Goal: Task Accomplishment & Management: Manage account settings

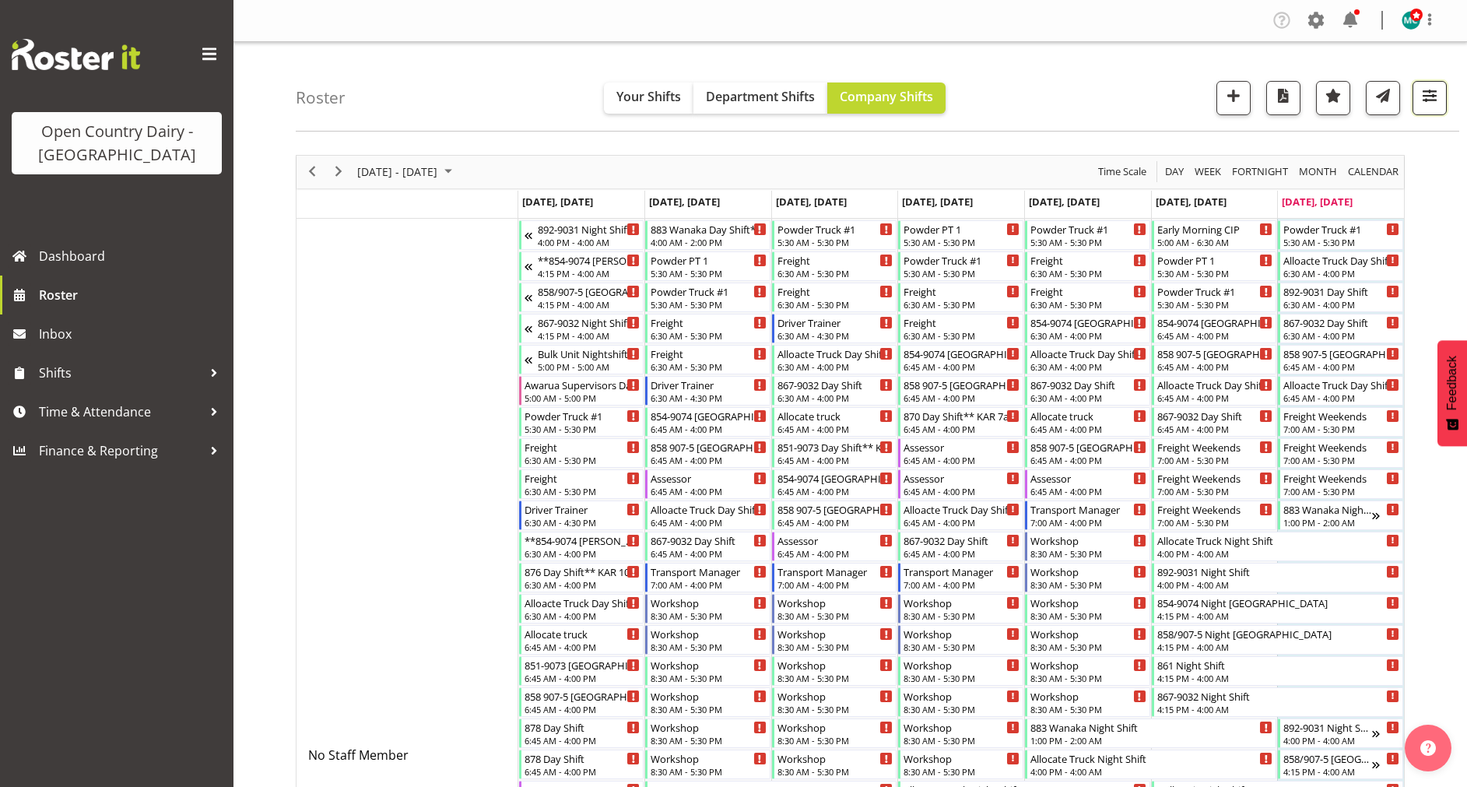
click at [1431, 110] on button "button" at bounding box center [1430, 98] width 34 height 34
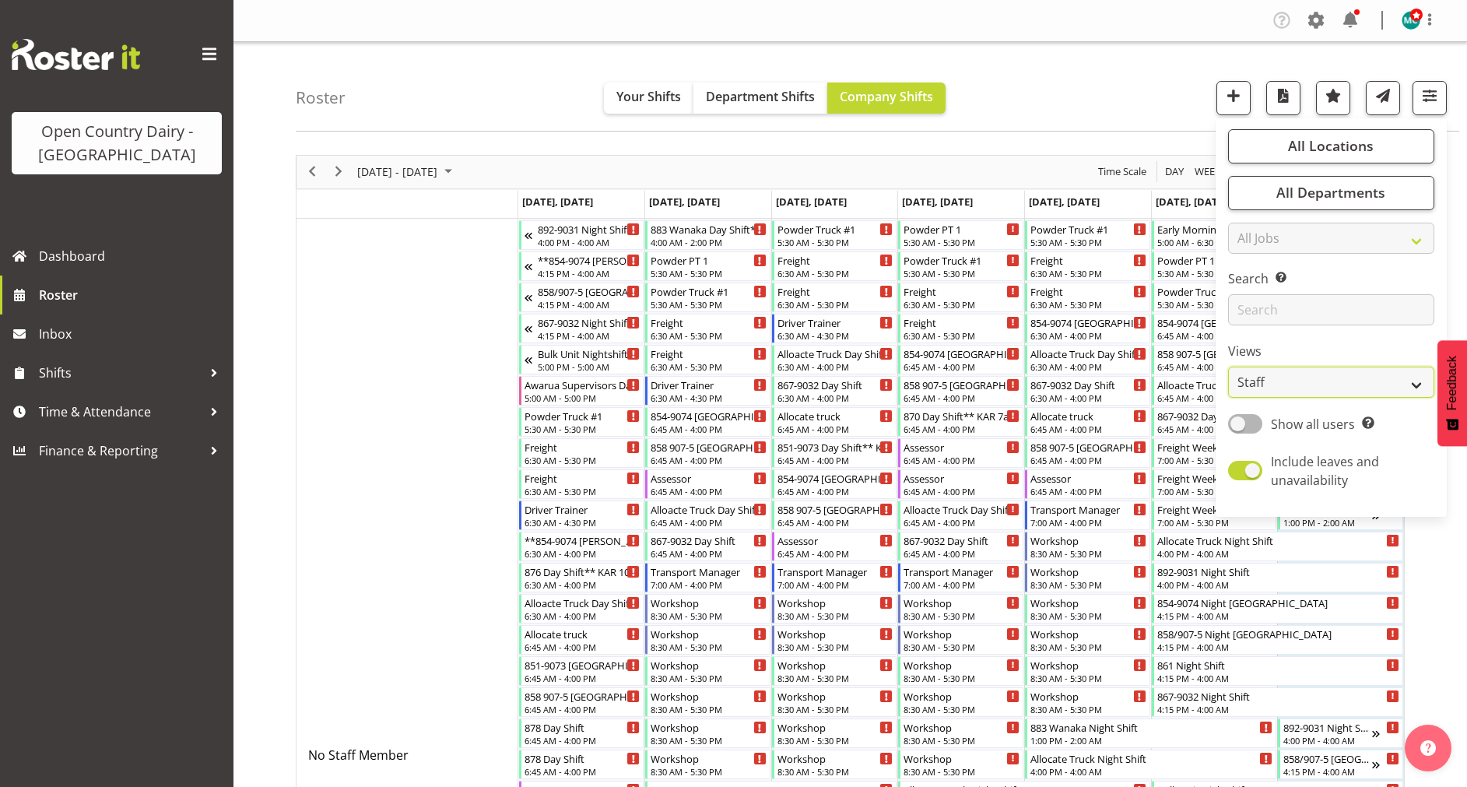
click at [1312, 395] on select "Staff Role Shift - Horizontal Shift - Vertical Staff - Location" at bounding box center [1331, 382] width 206 height 31
select select "shiftH"
click at [1229, 367] on select "Staff Role Shift - Horizontal Shift - Vertical Staff - Location" at bounding box center [1331, 382] width 206 height 31
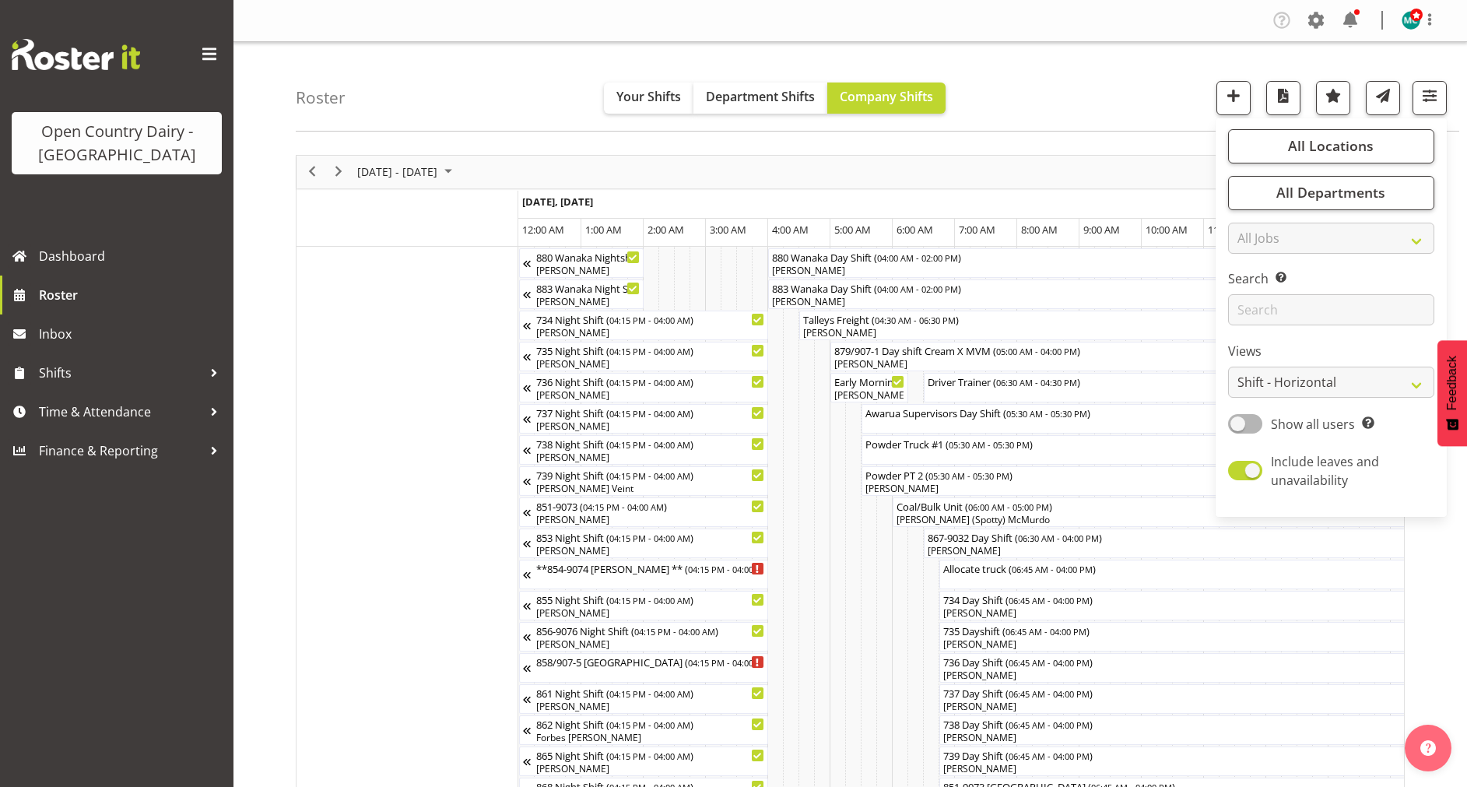
click at [1132, 86] on div "Roster Your Shifts Department Shifts Company Shifts All Locations Clear Awarua …" at bounding box center [878, 87] width 1164 height 90
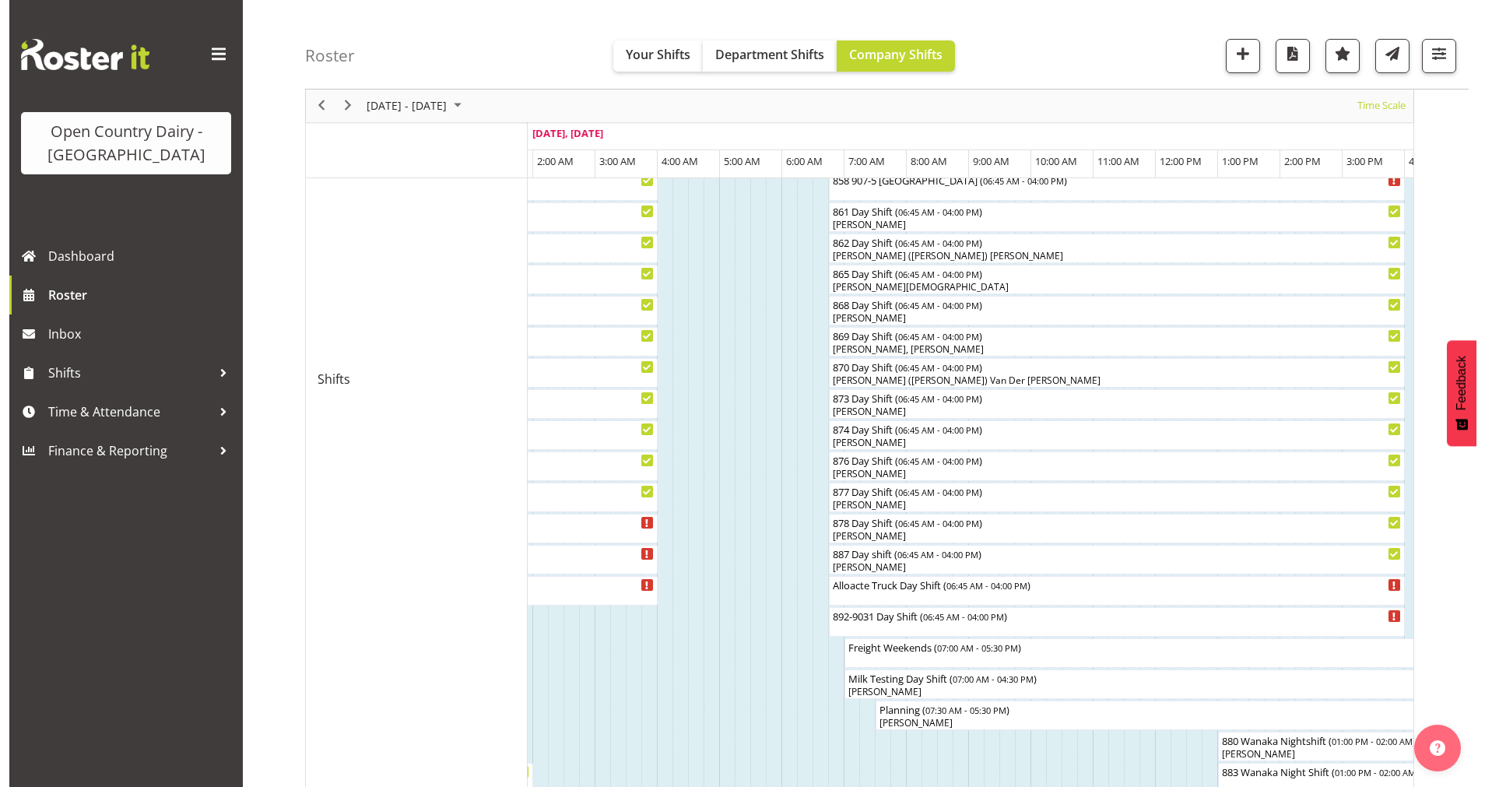
scroll to position [657, 0]
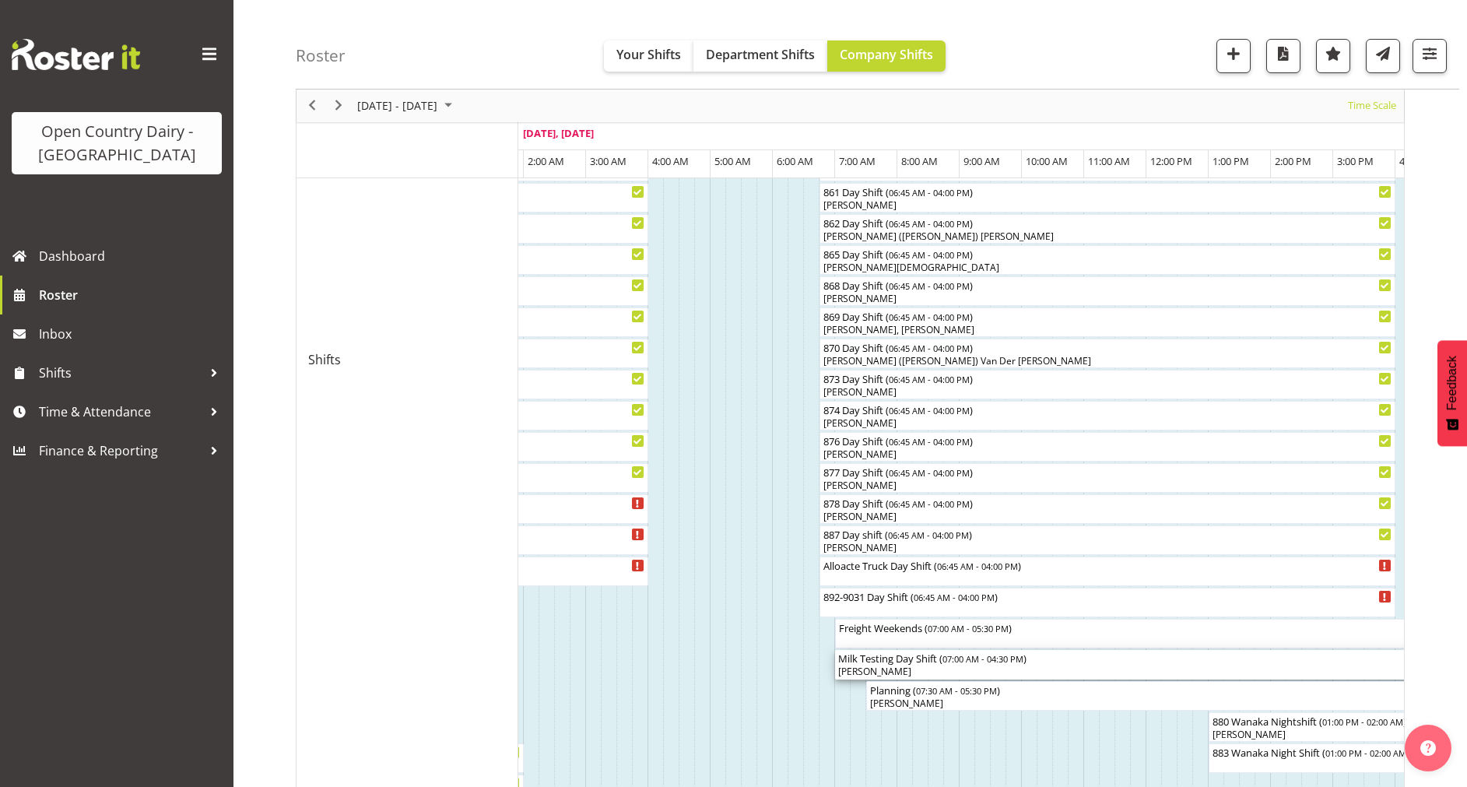
click at [888, 669] on div "[PERSON_NAME]" at bounding box center [1130, 672] width 585 height 14
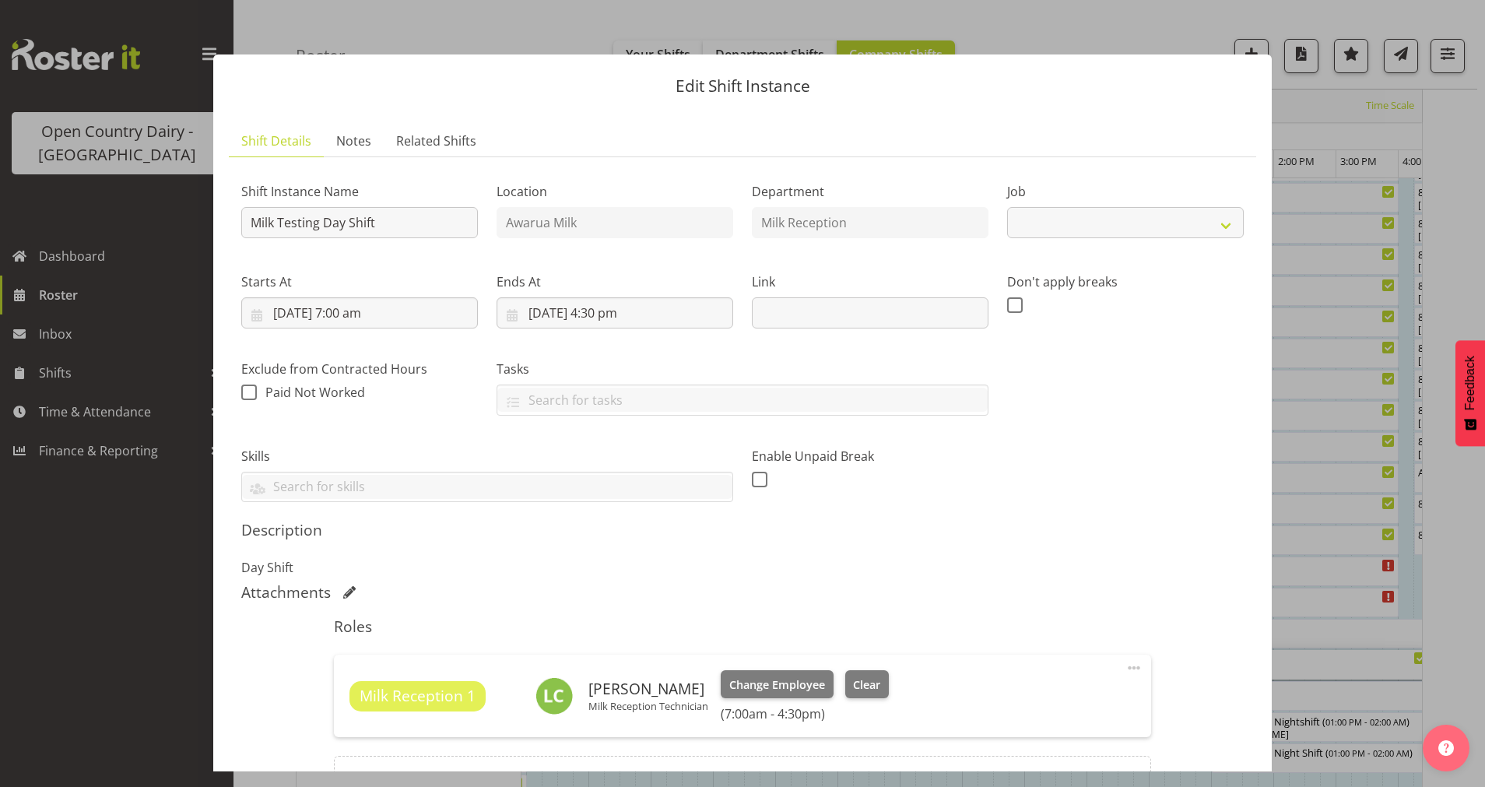
select select "10660"
click at [865, 687] on span "Clear" at bounding box center [866, 684] width 27 height 17
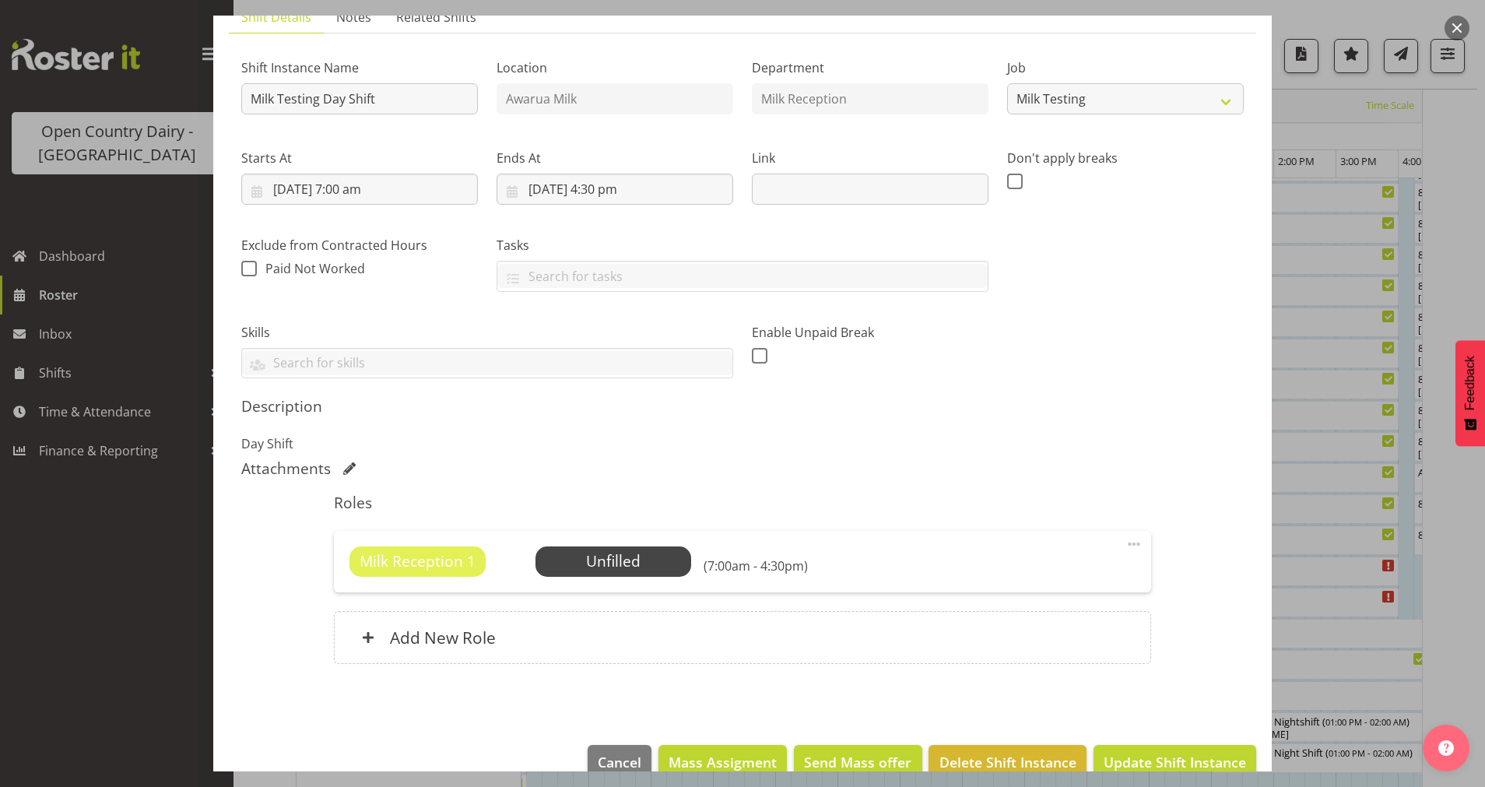
scroll to position [148, 0]
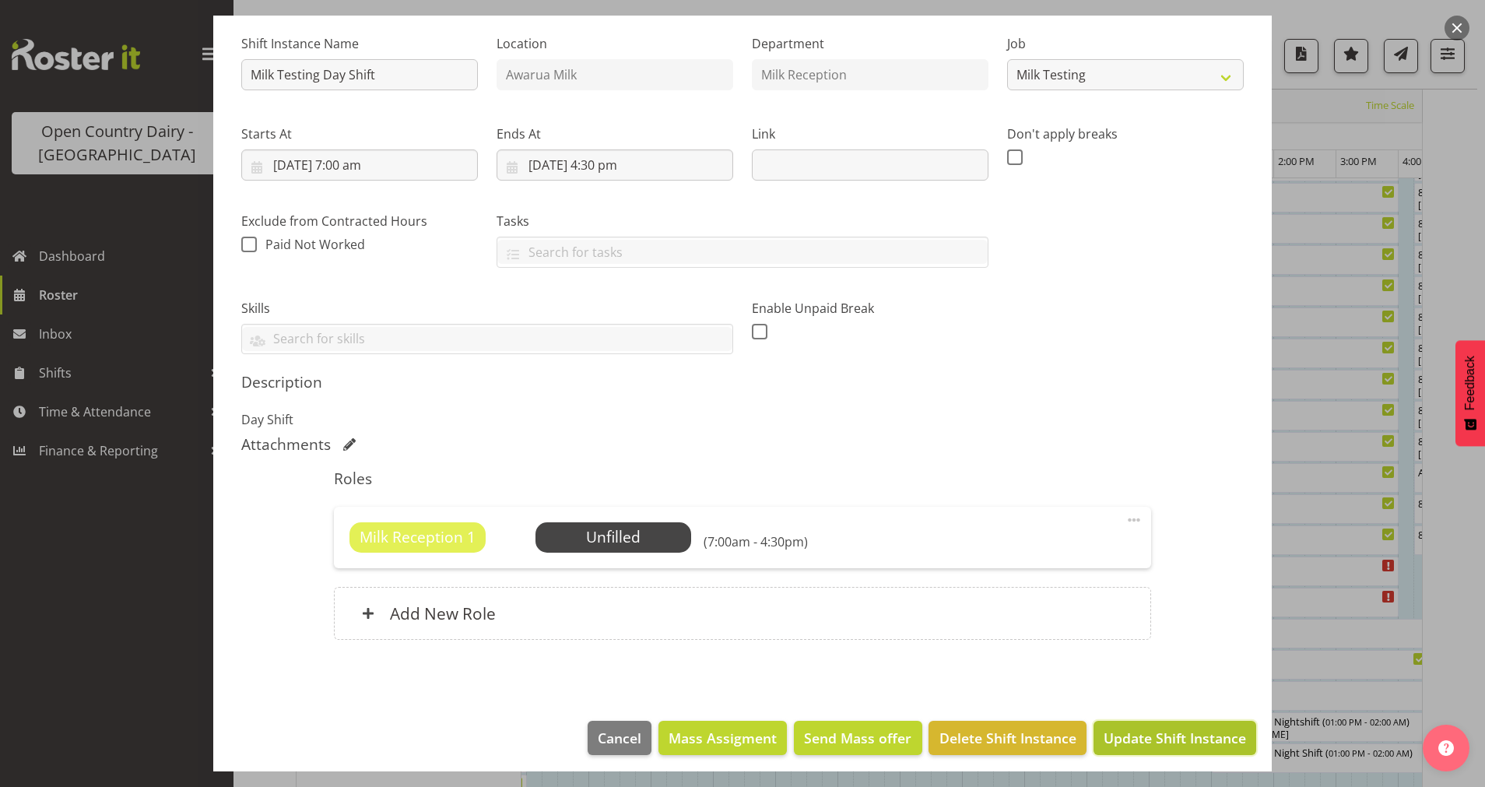
click at [1160, 729] on span "Update Shift Instance" at bounding box center [1175, 738] width 142 height 20
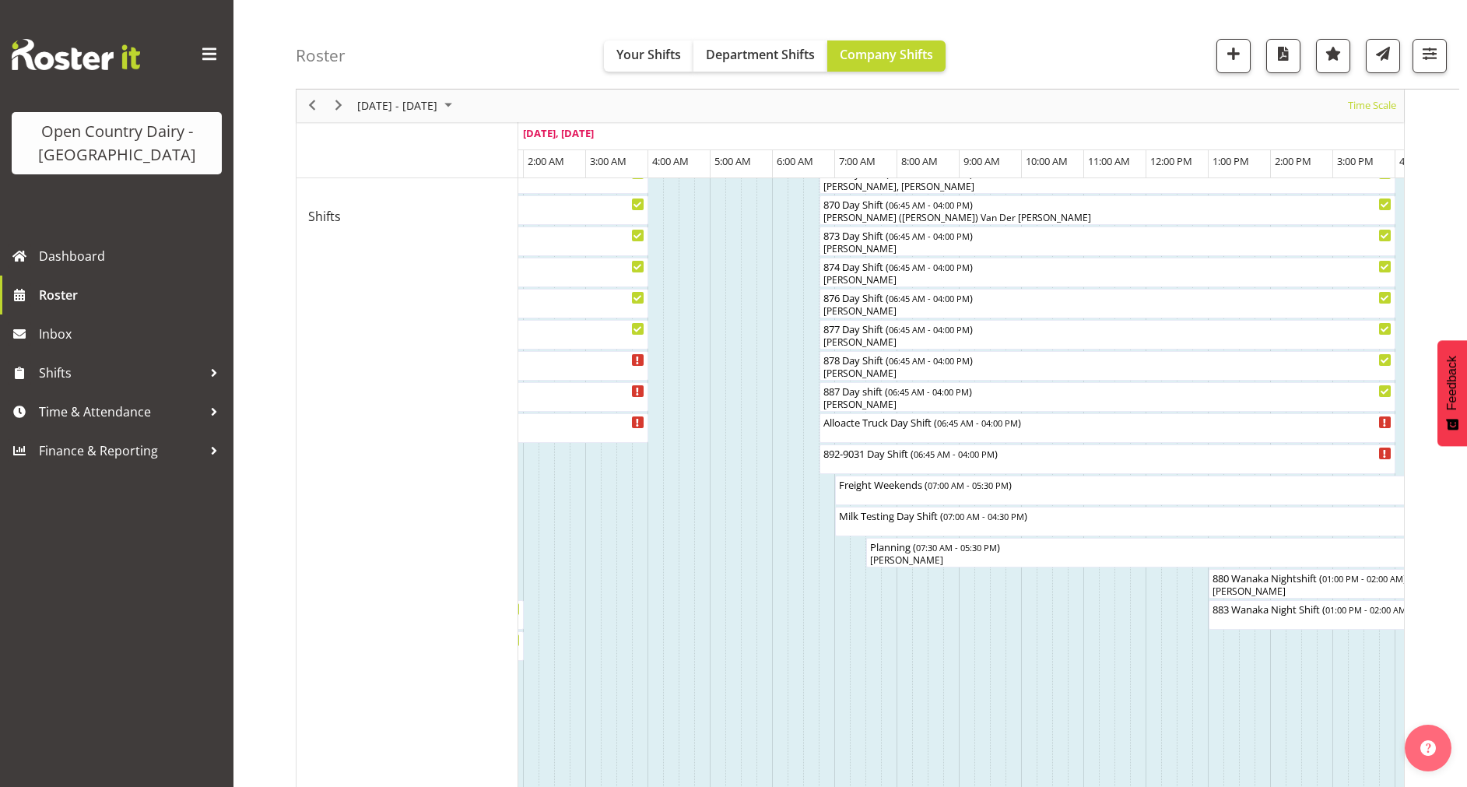
scroll to position [751, 0]
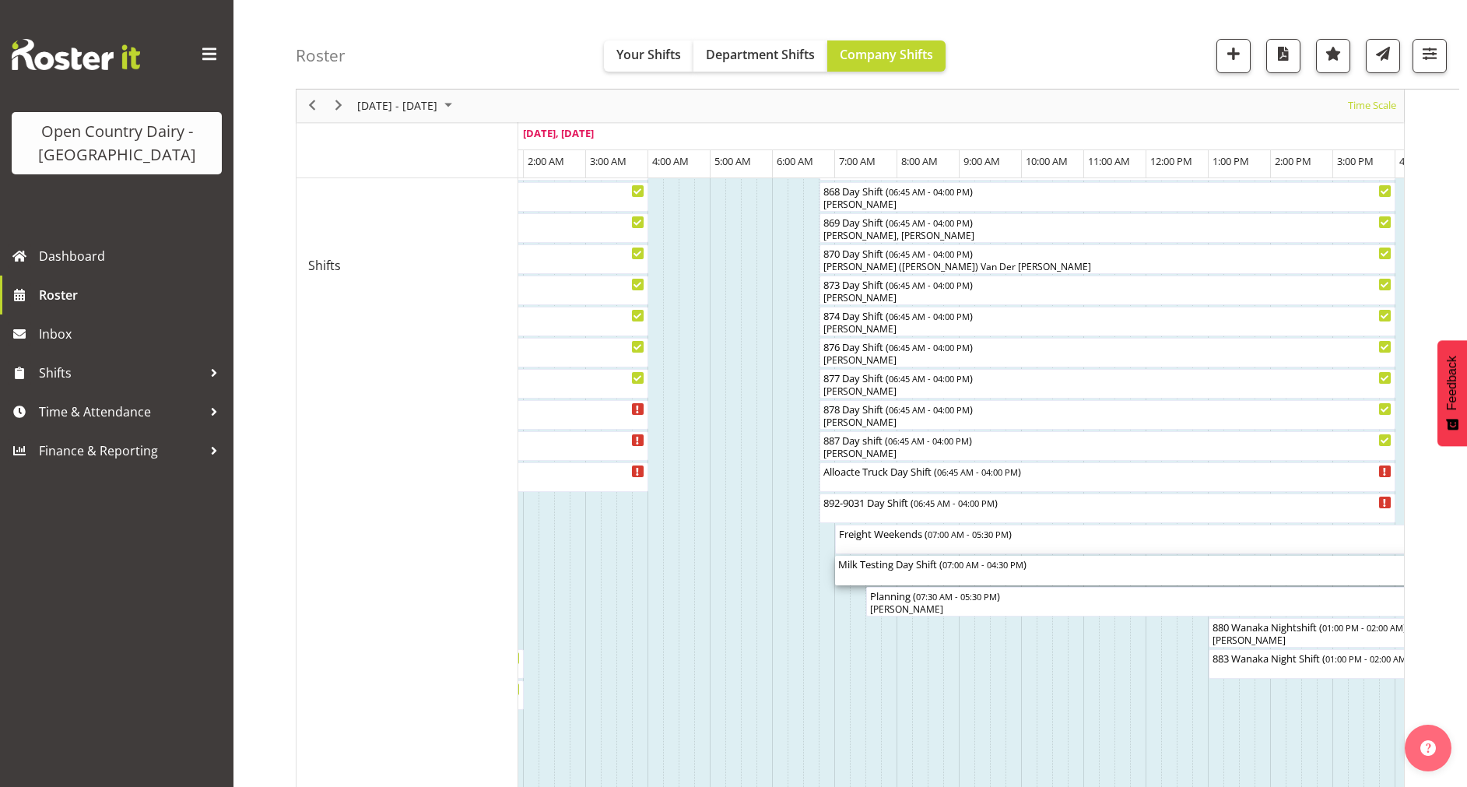
click at [916, 579] on div "Milk Testing Day Shift ( 07:00 AM - 04:30 PM )" at bounding box center [1130, 571] width 585 height 30
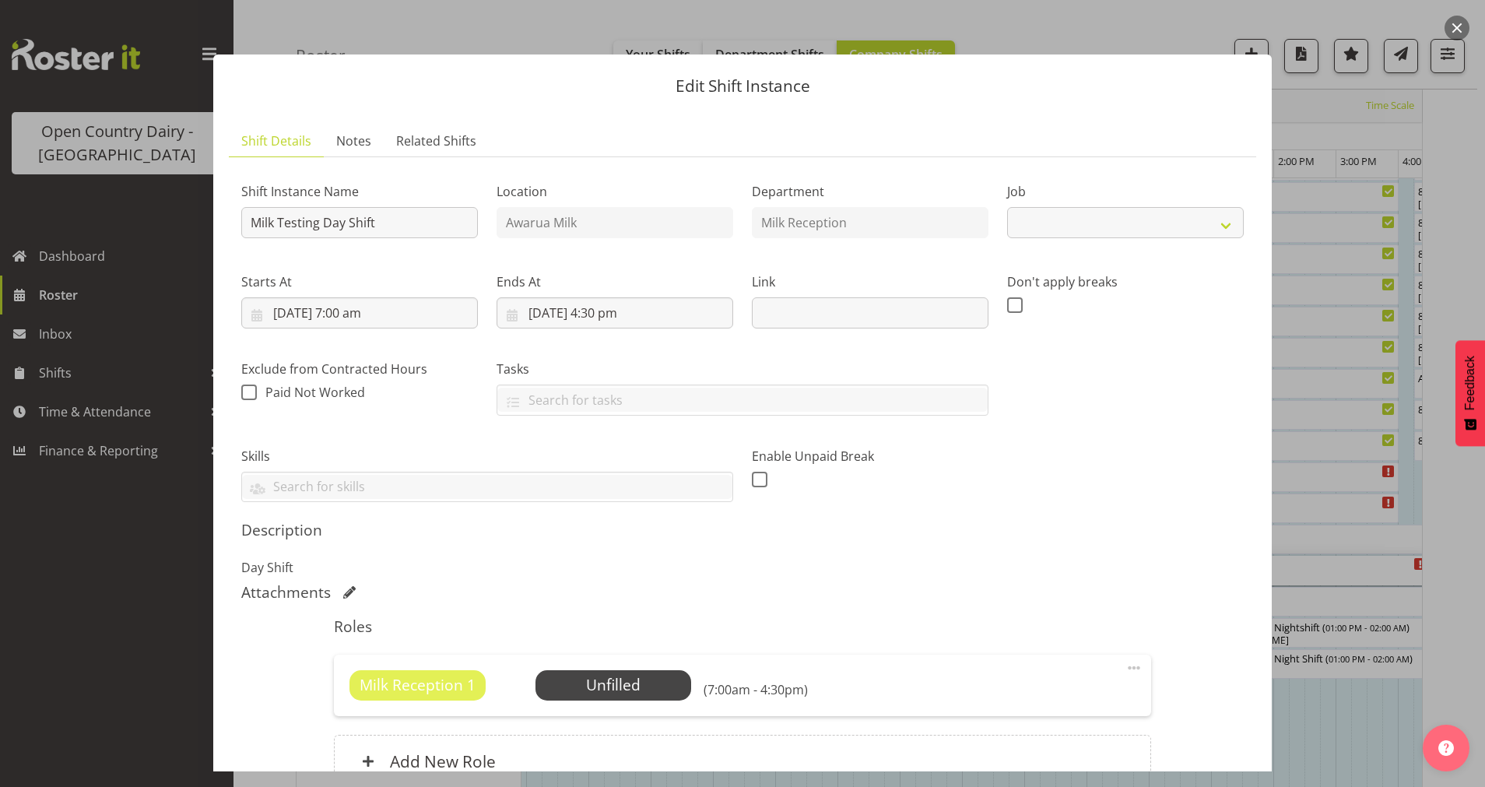
select select "10660"
click at [609, 677] on span "Select Employee" at bounding box center [613, 685] width 116 height 23
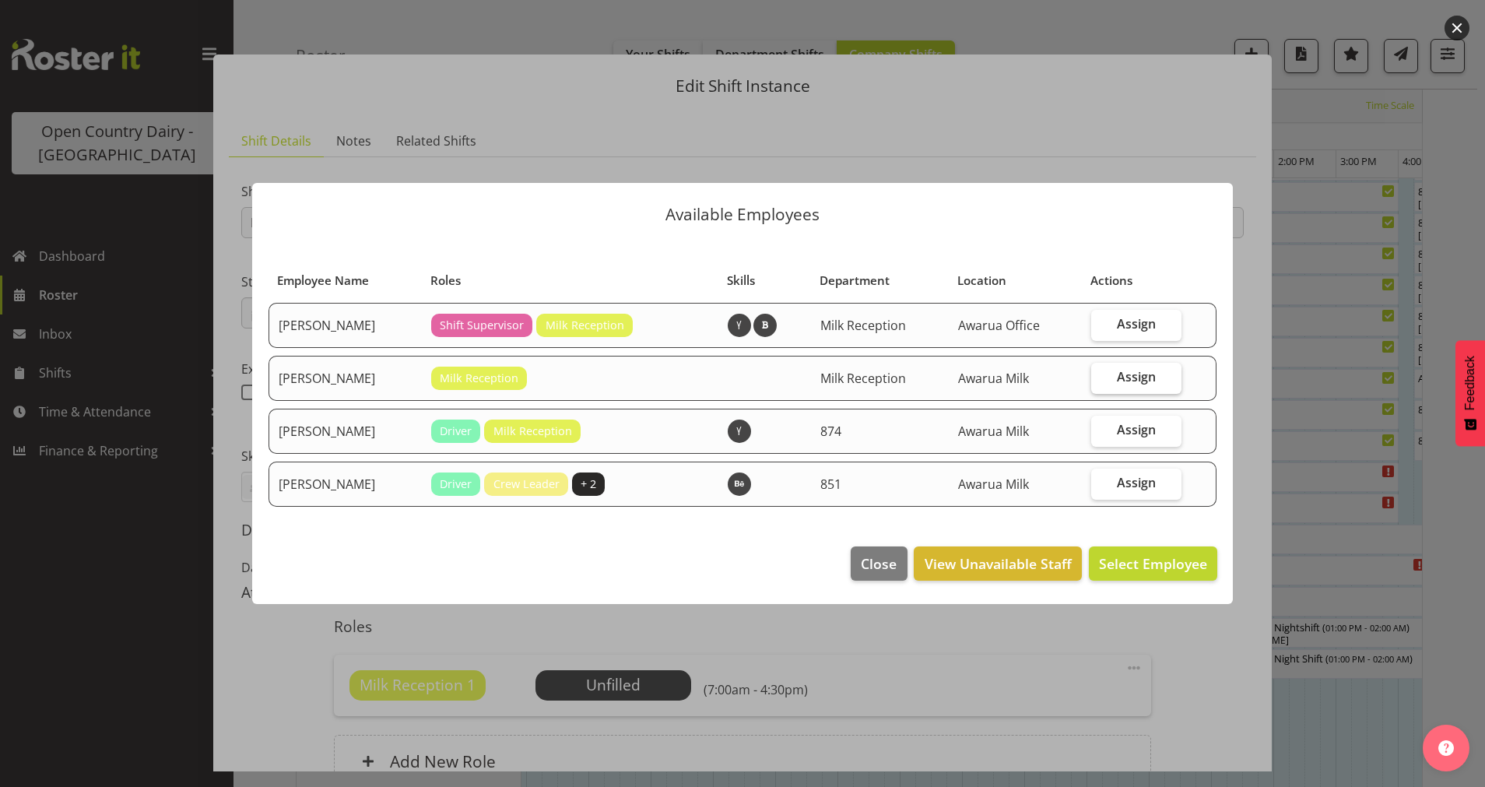
click at [1129, 375] on span "Assign" at bounding box center [1136, 377] width 39 height 16
click at [1101, 375] on input "Assign" at bounding box center [1096, 377] width 10 height 10
checkbox input "true"
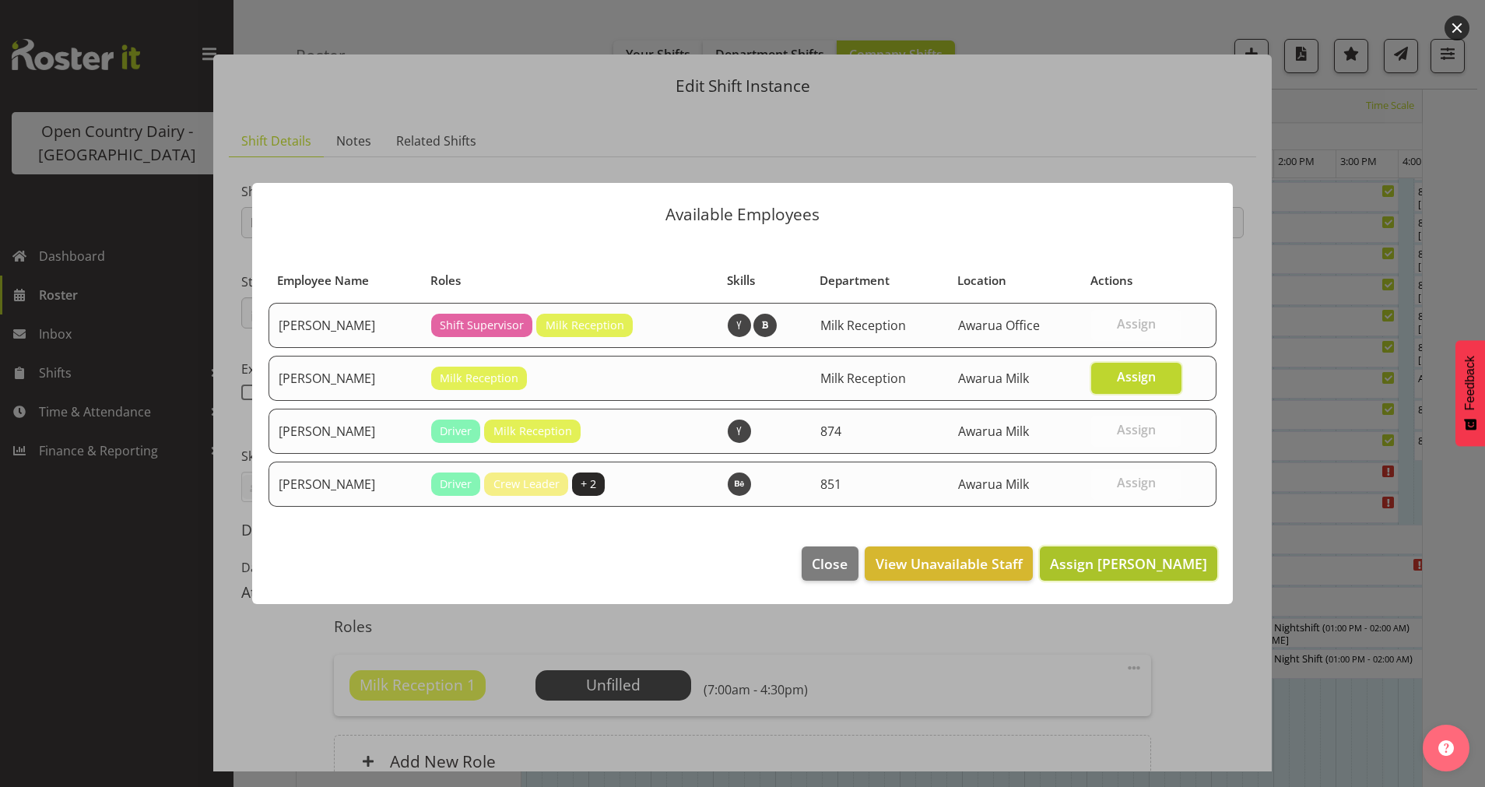
click at [1121, 565] on span "Assign Natasha Turnhout" at bounding box center [1128, 563] width 157 height 19
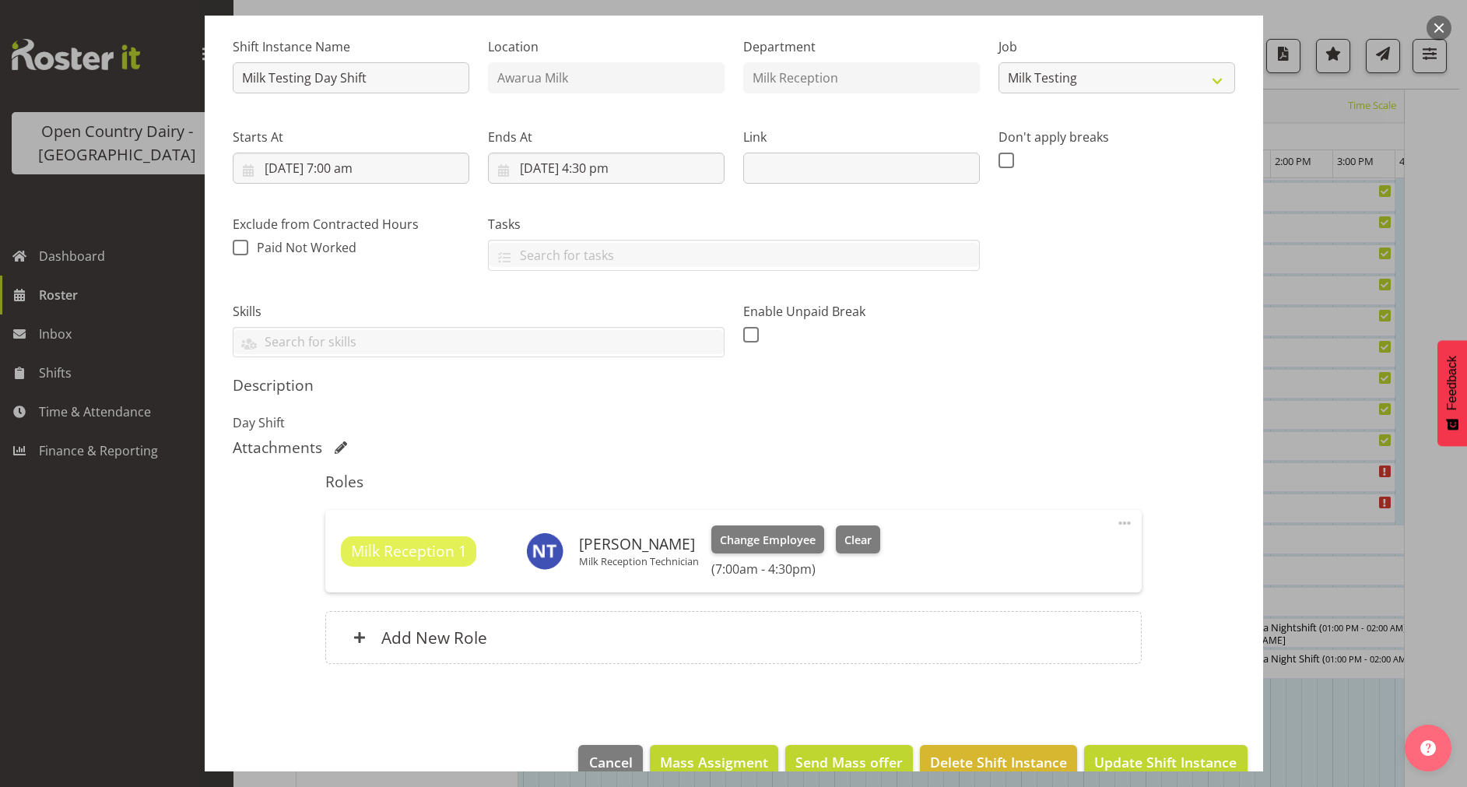
scroll to position [176, 0]
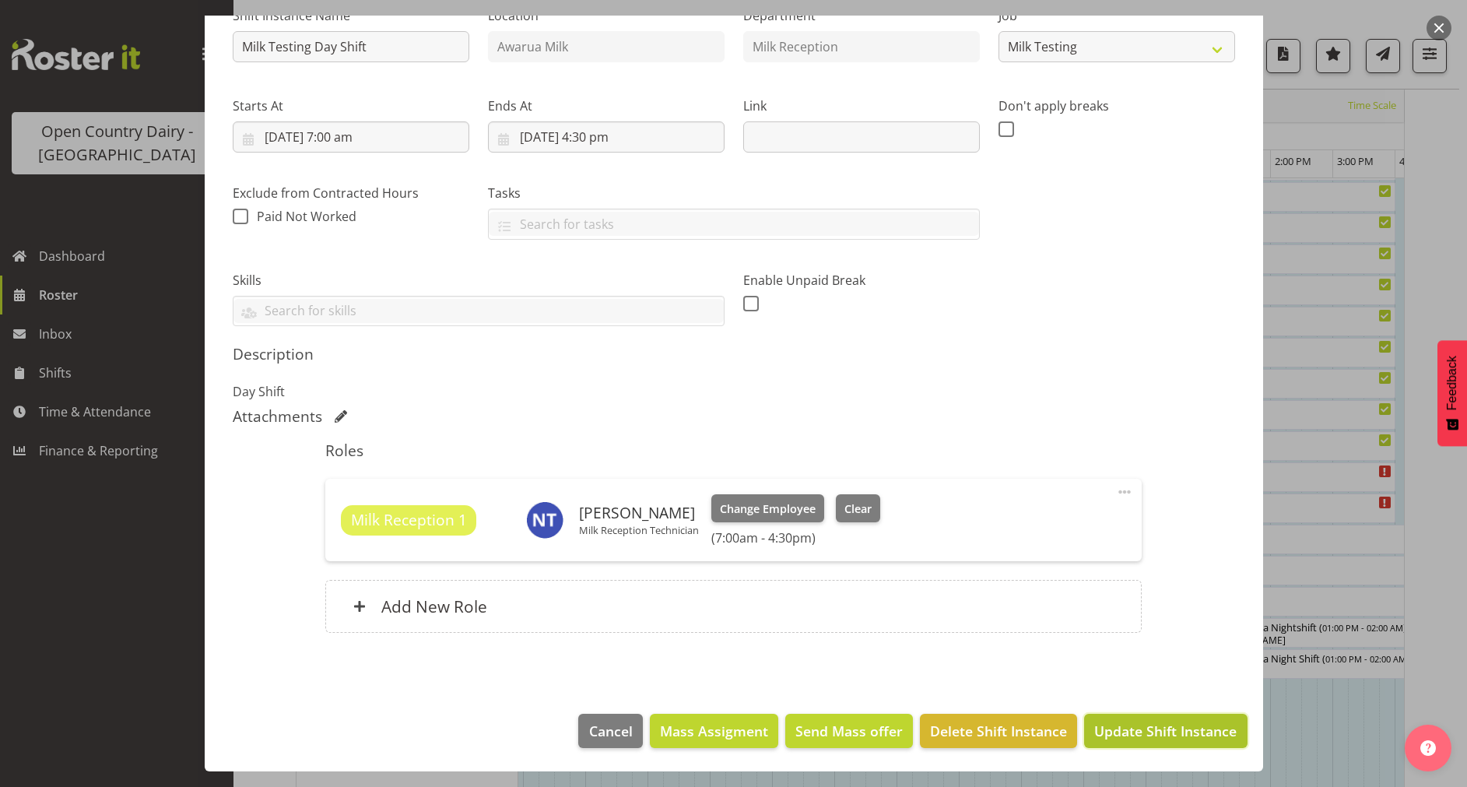
click at [1143, 725] on span "Update Shift Instance" at bounding box center [1165, 731] width 142 height 20
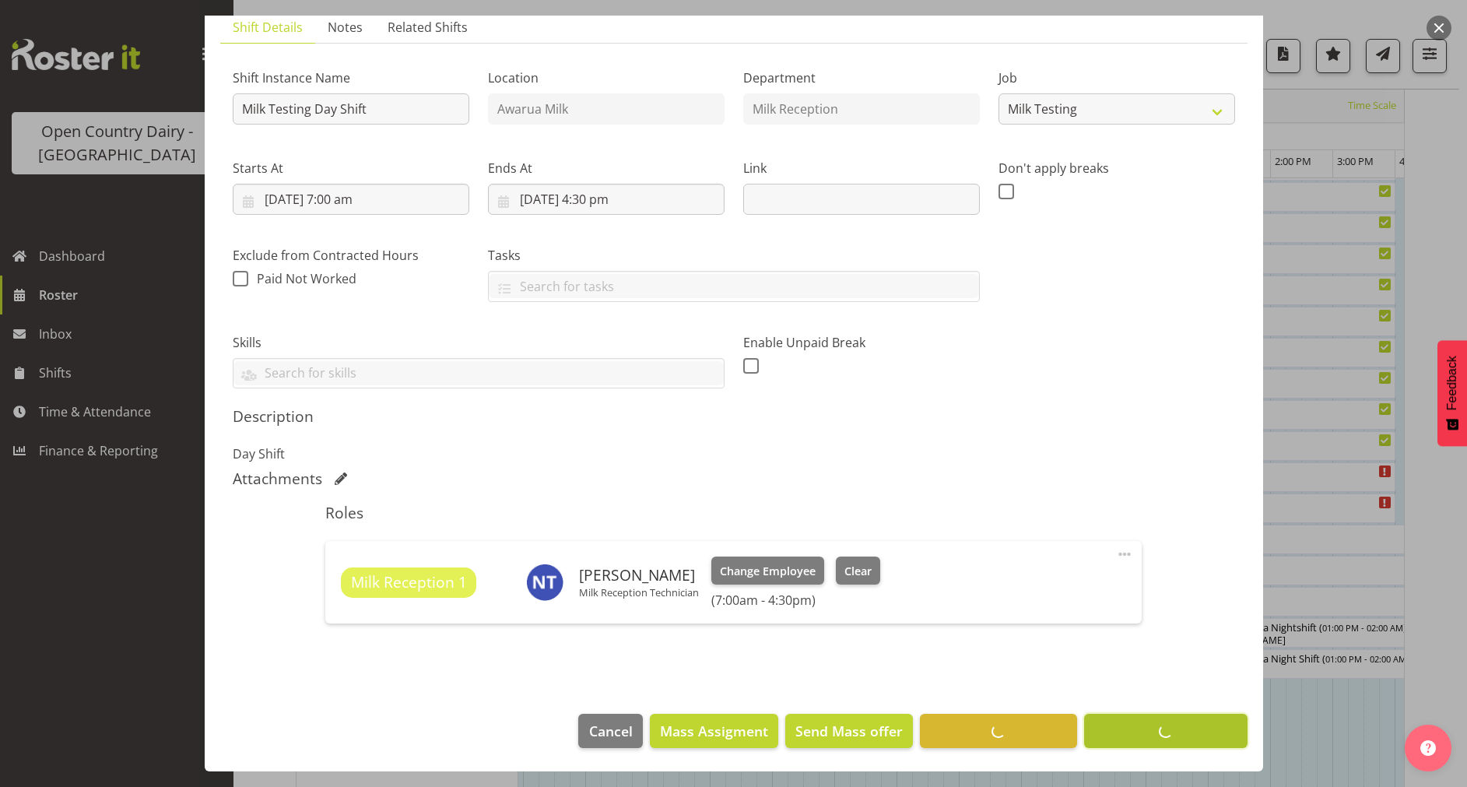
scroll to position [0, 0]
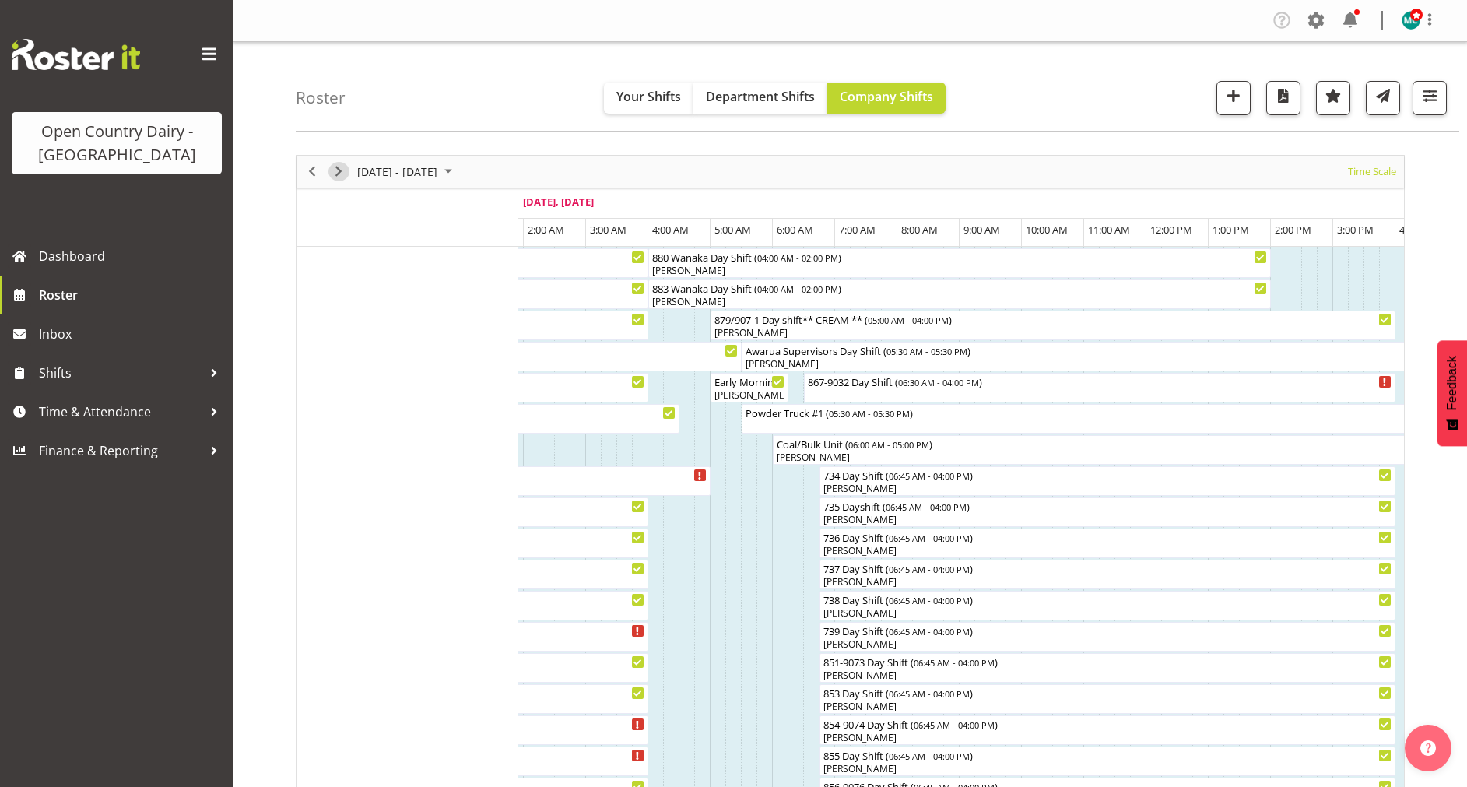
click at [344, 173] on span "Next" at bounding box center [338, 171] width 19 height 19
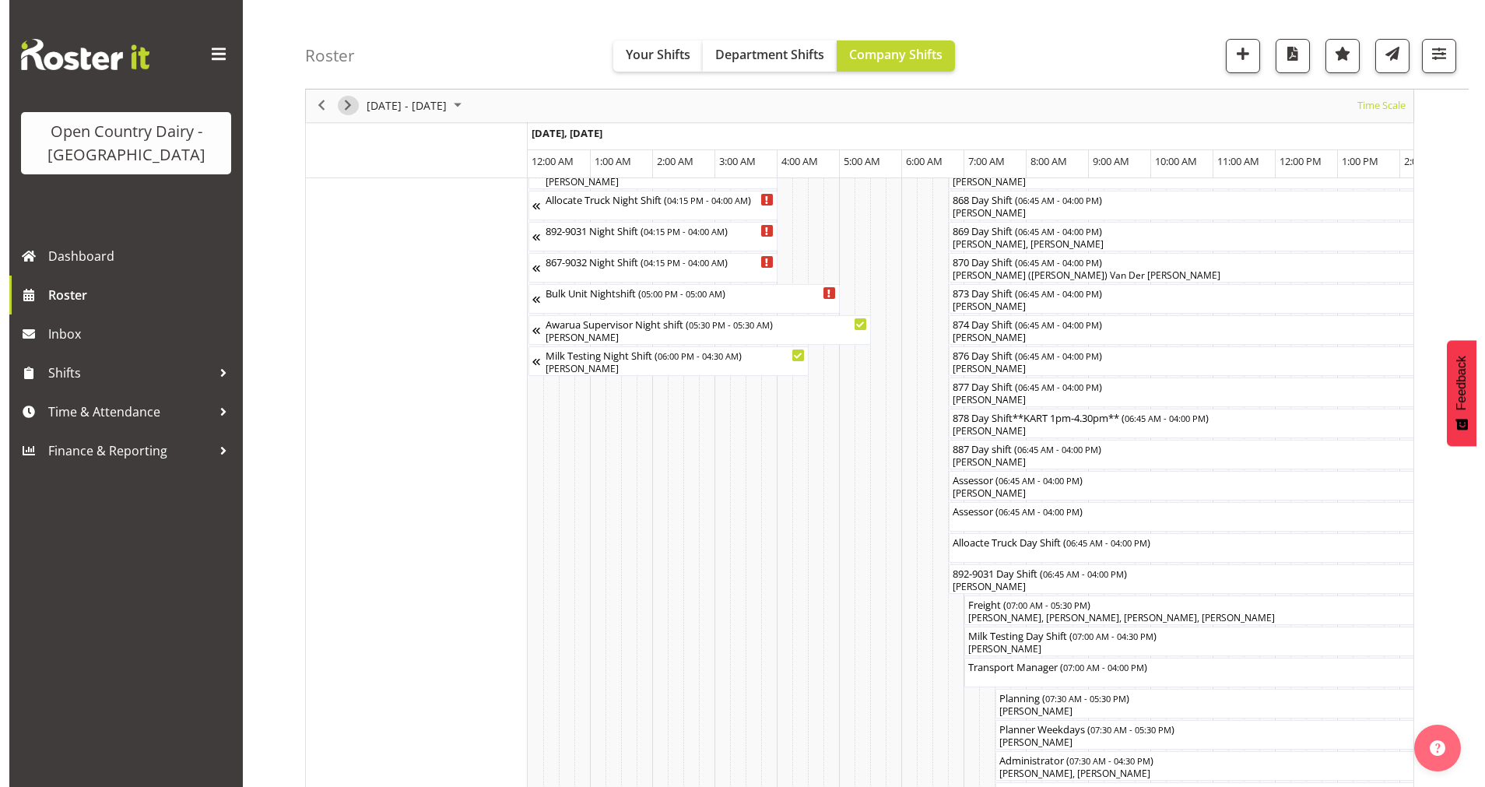
scroll to position [903, 0]
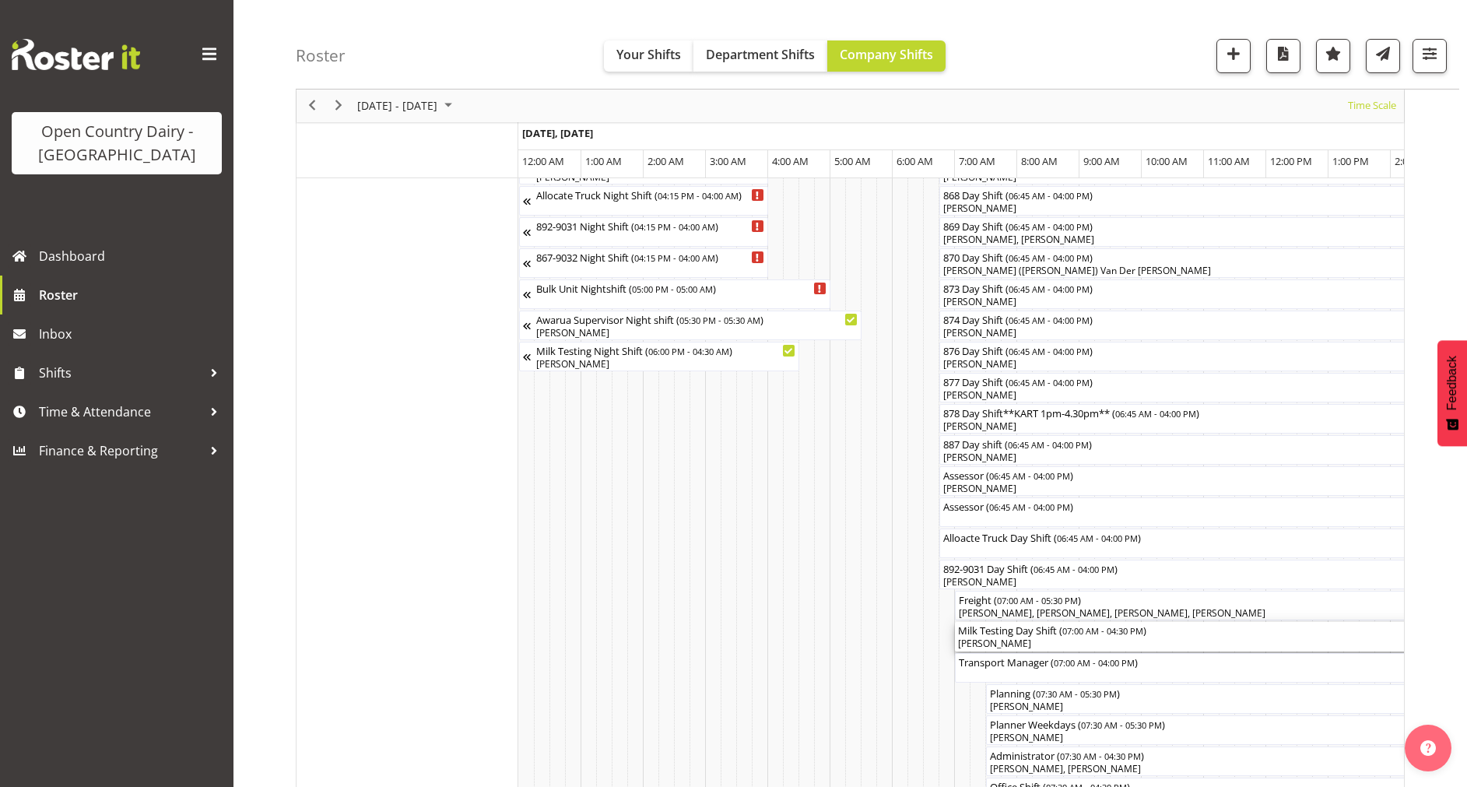
click at [1016, 648] on div "[PERSON_NAME]" at bounding box center [1250, 644] width 585 height 14
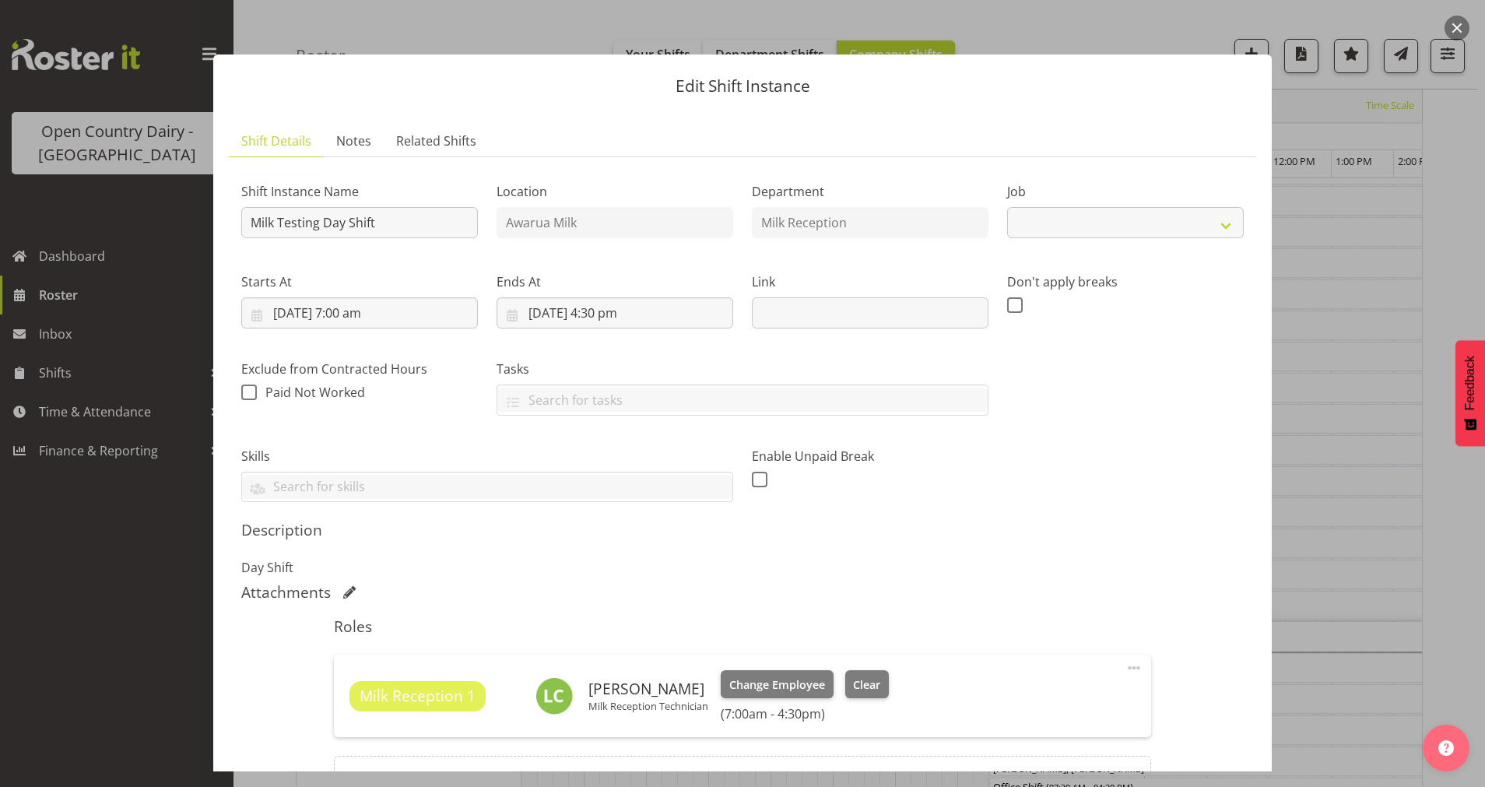
select select "10660"
click at [873, 687] on span "Clear" at bounding box center [866, 684] width 27 height 17
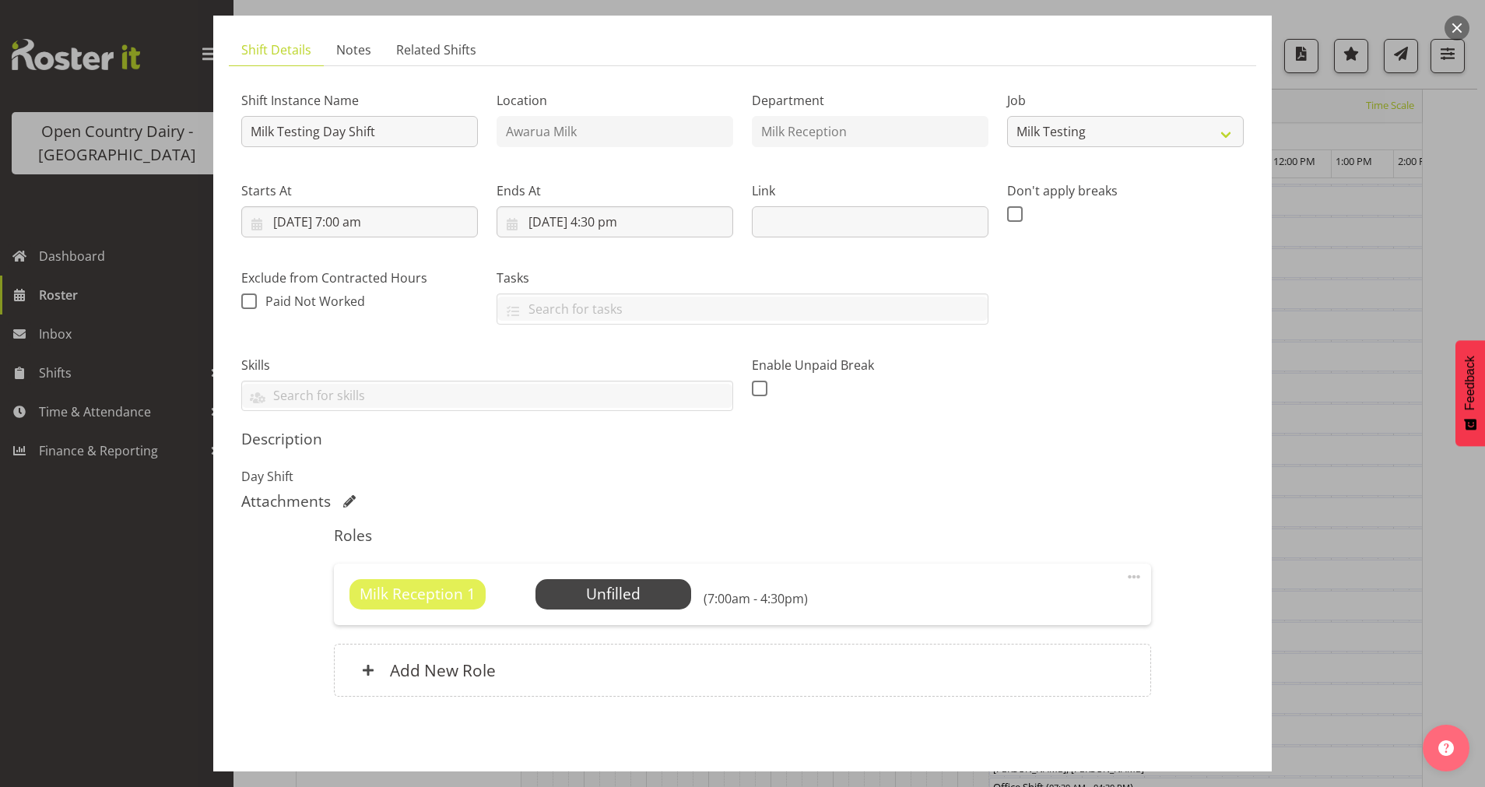
scroll to position [155, 0]
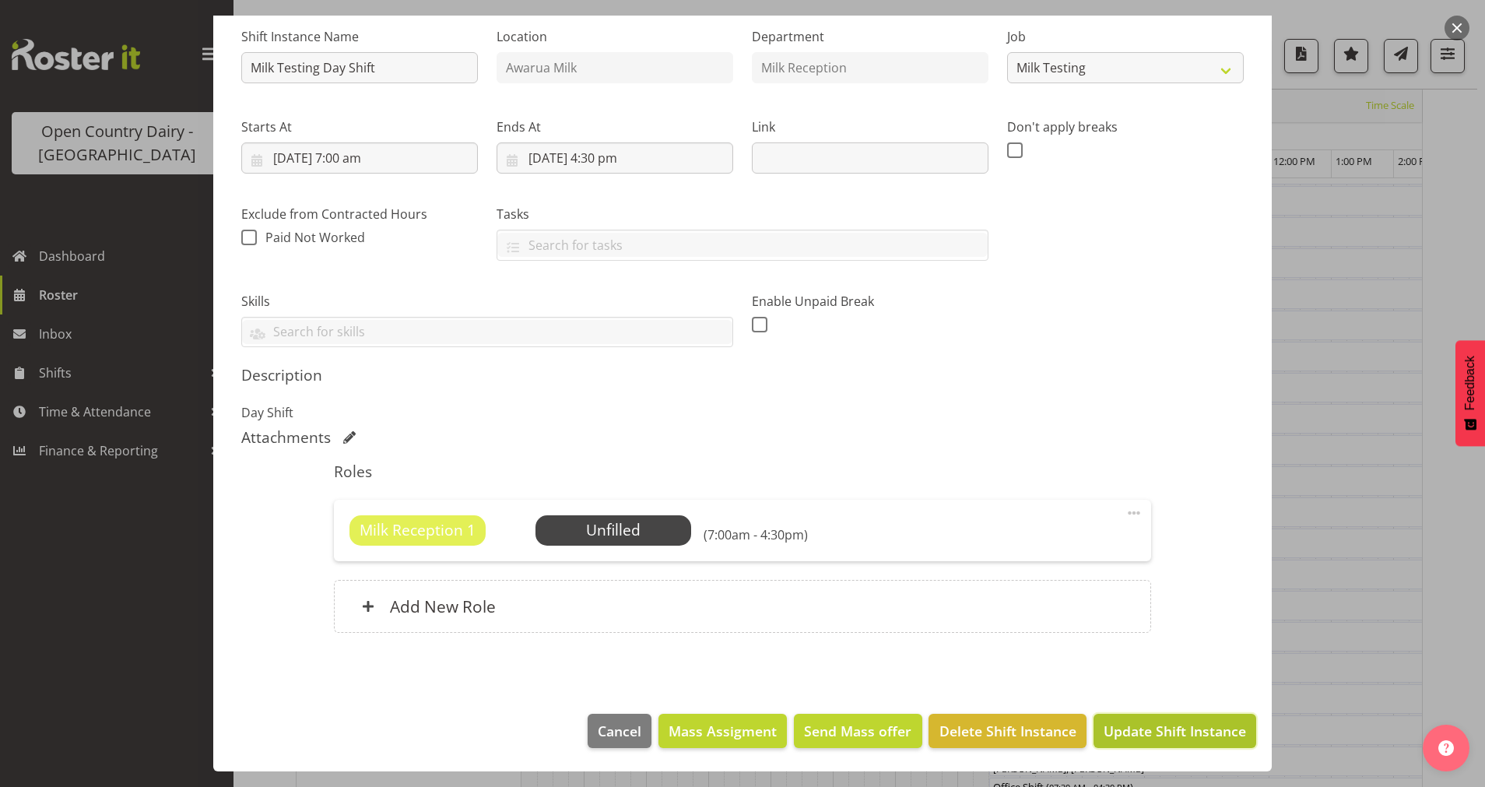
click at [1141, 739] on span "Update Shift Instance" at bounding box center [1175, 731] width 142 height 20
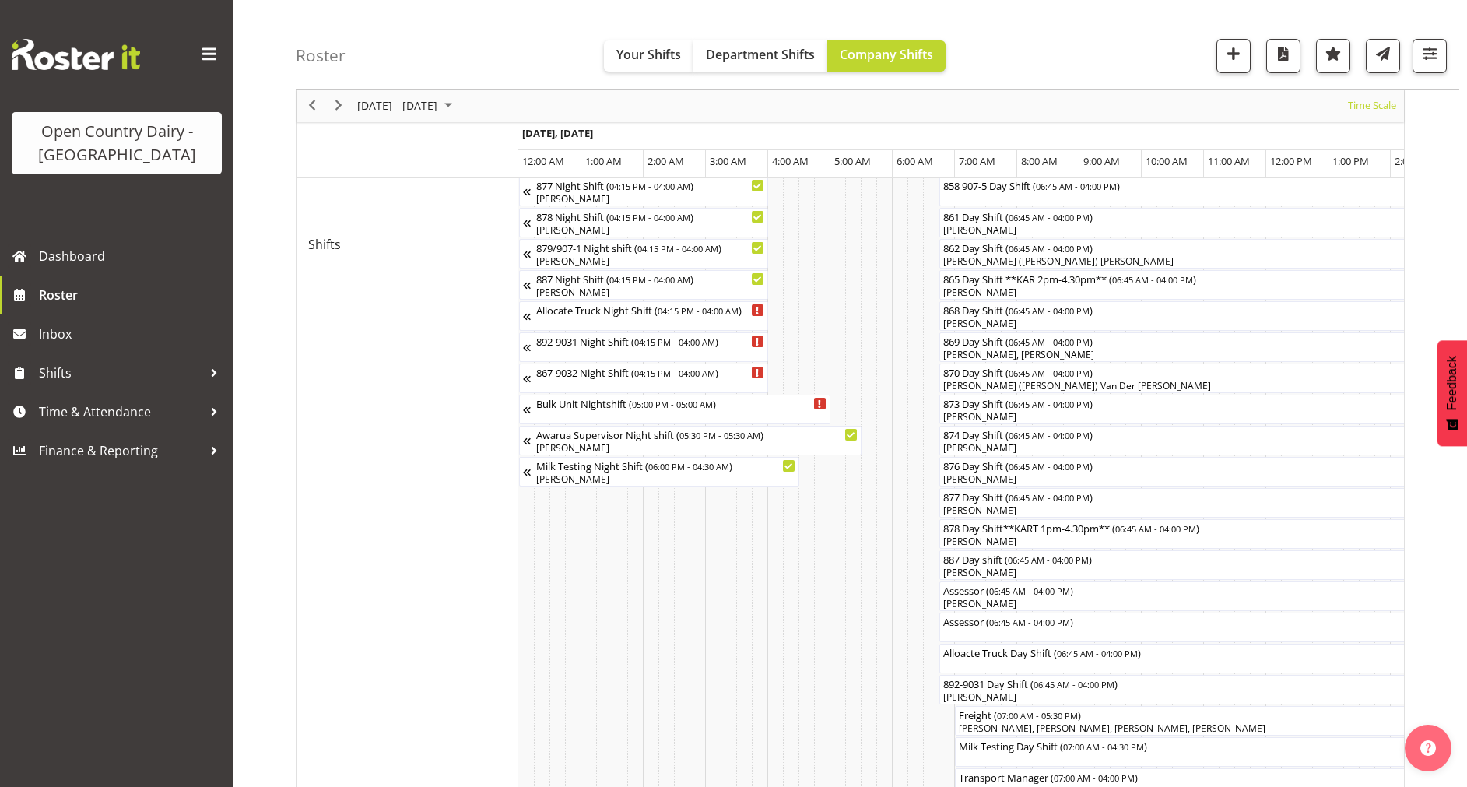
scroll to position [789, 0]
click at [1069, 756] on div "Milk Testing Day Shift ( 07:00 AM - 04:30 PM )" at bounding box center [1250, 751] width 585 height 30
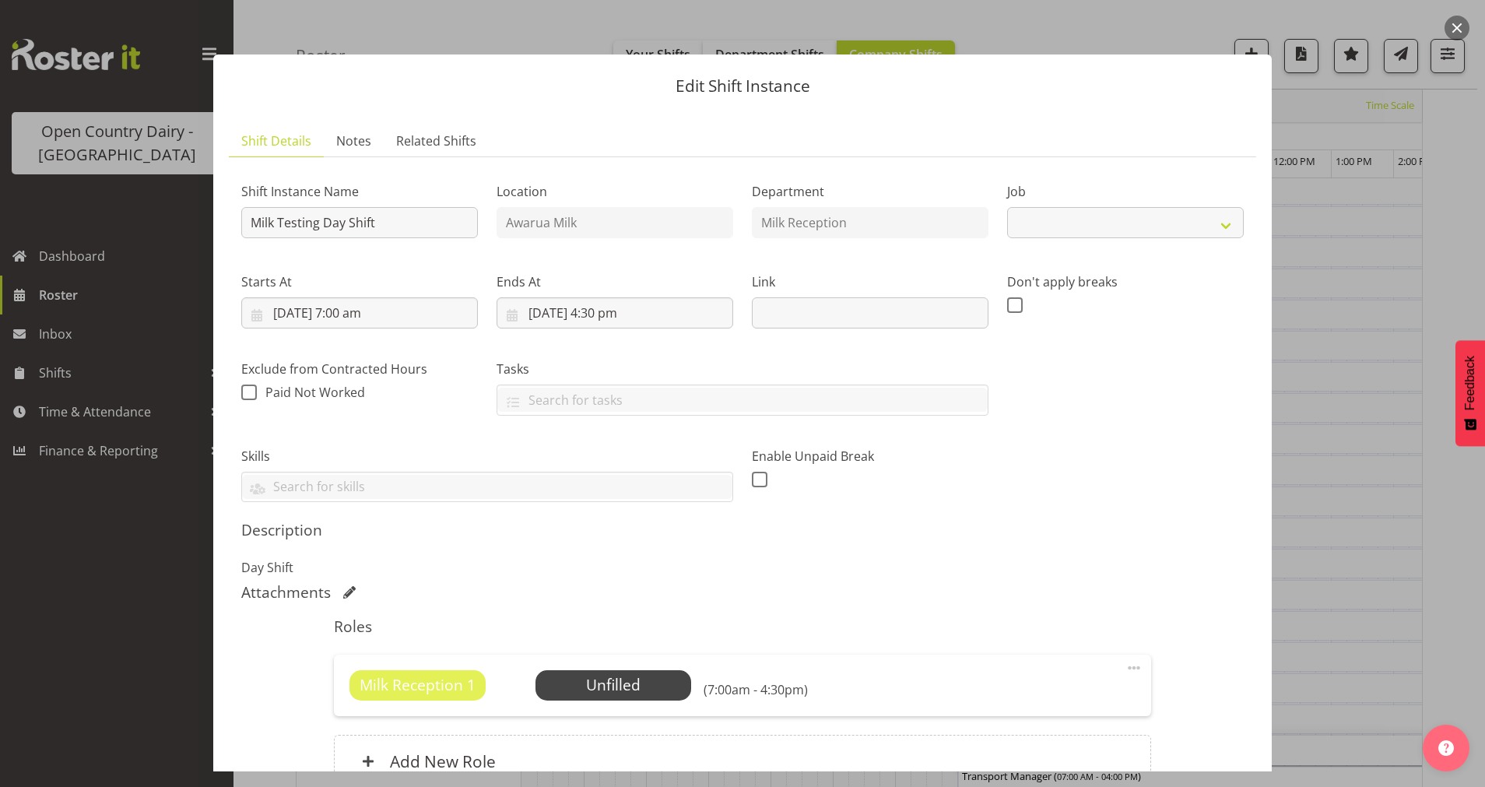
select select "10660"
click at [583, 679] on span "Select Employee" at bounding box center [613, 685] width 116 height 23
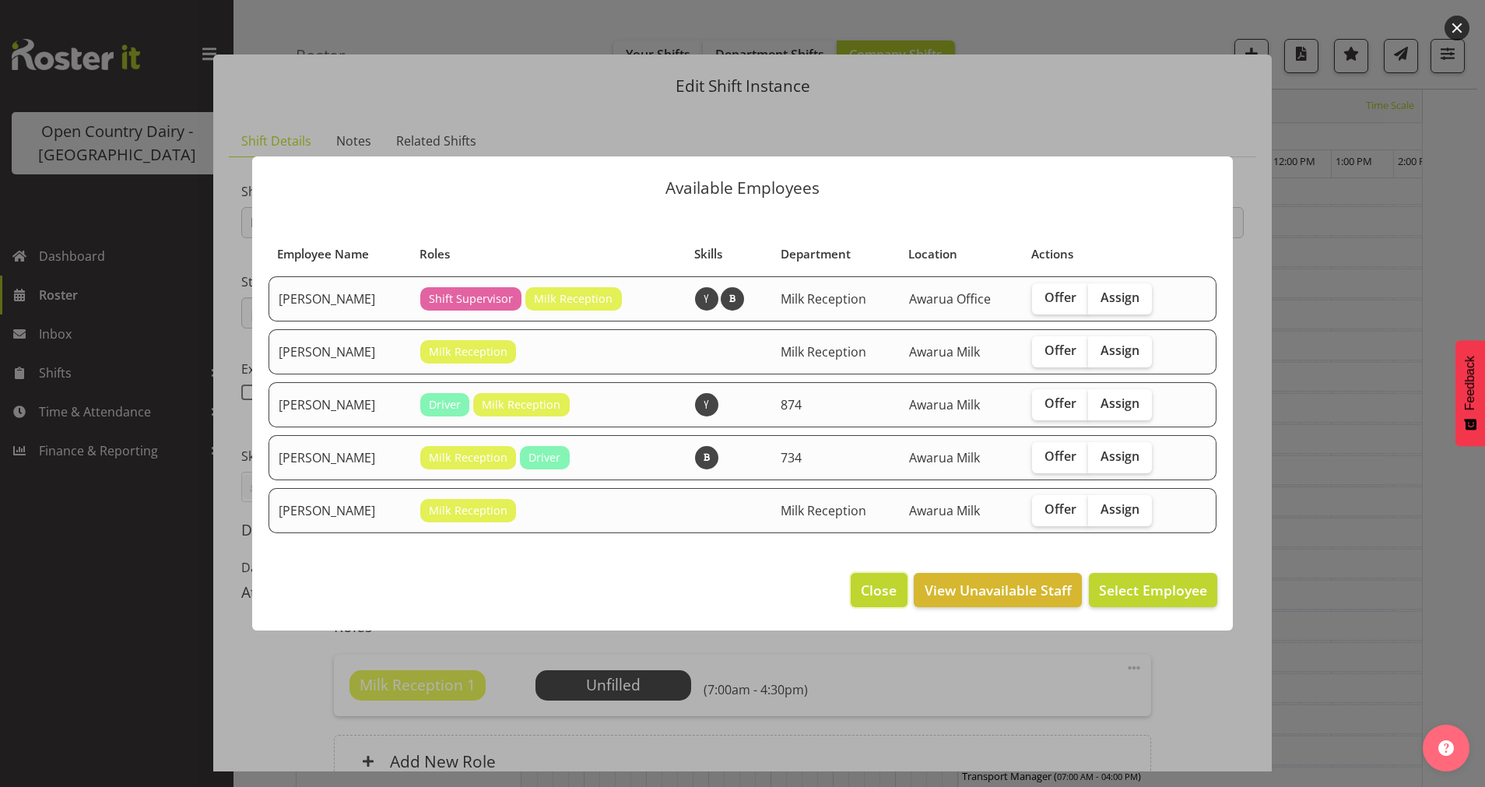
click at [875, 585] on span "Close" at bounding box center [879, 590] width 36 height 20
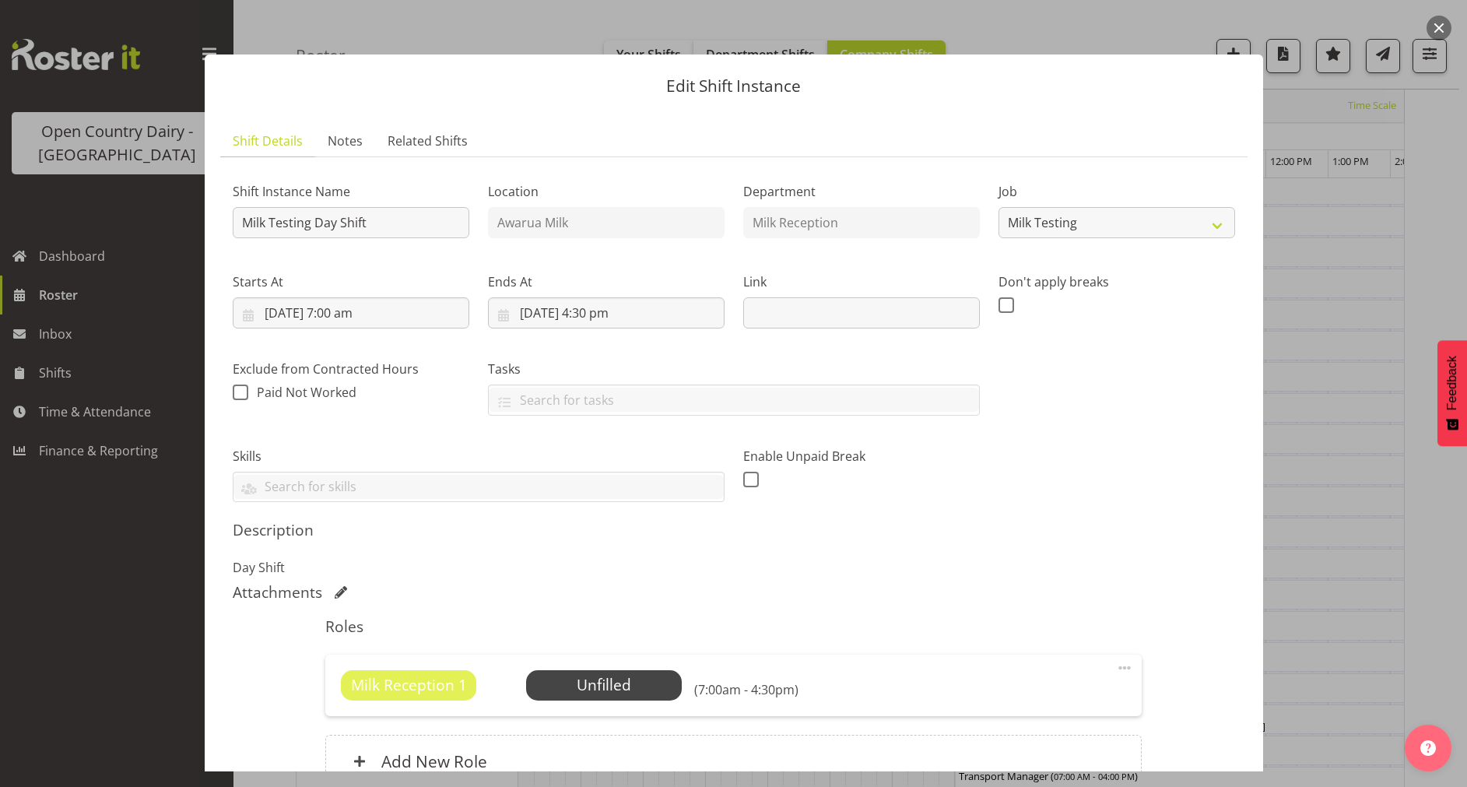
click at [73, 302] on div at bounding box center [733, 393] width 1467 height 787
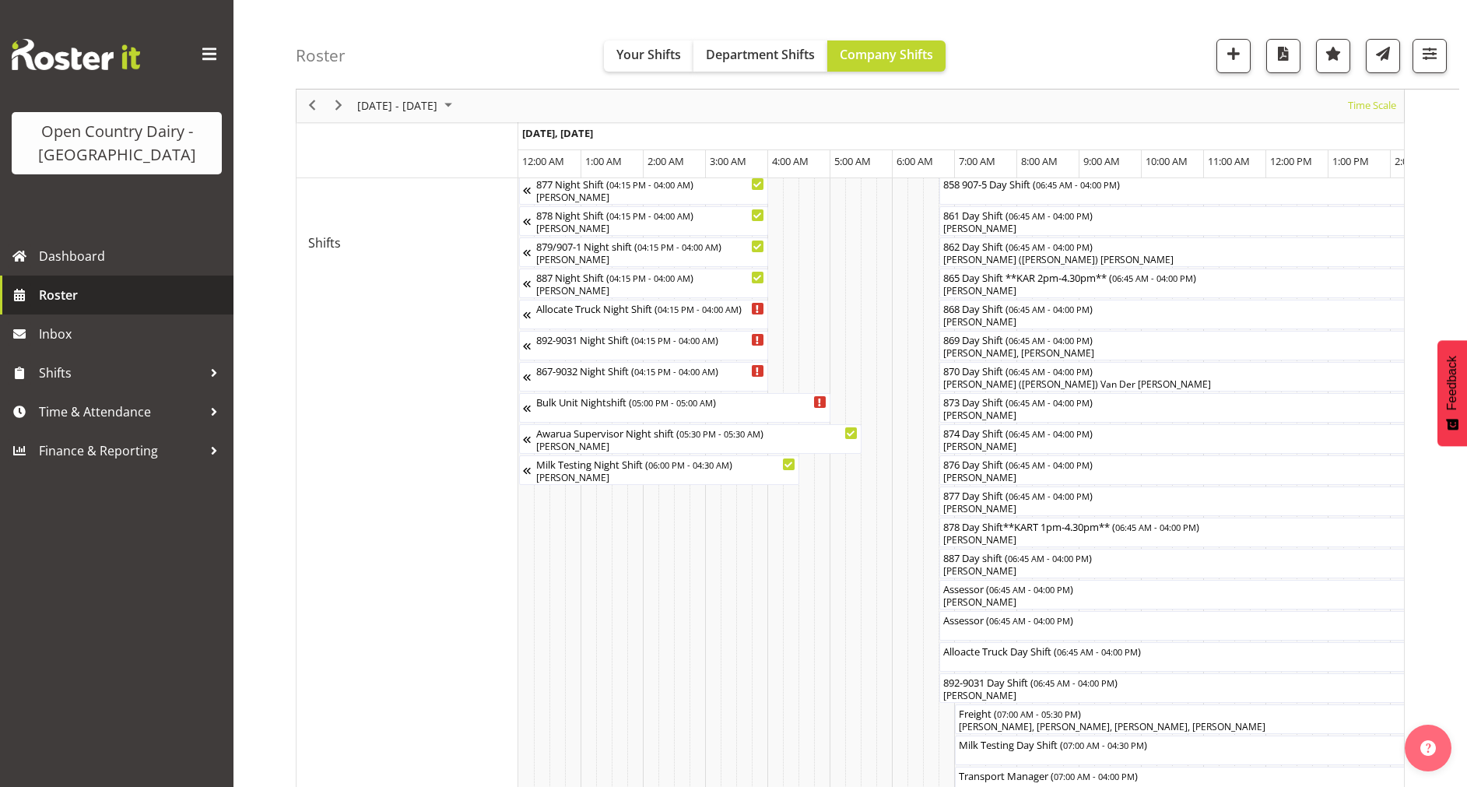
click at [64, 295] on span "Roster" at bounding box center [132, 294] width 187 height 23
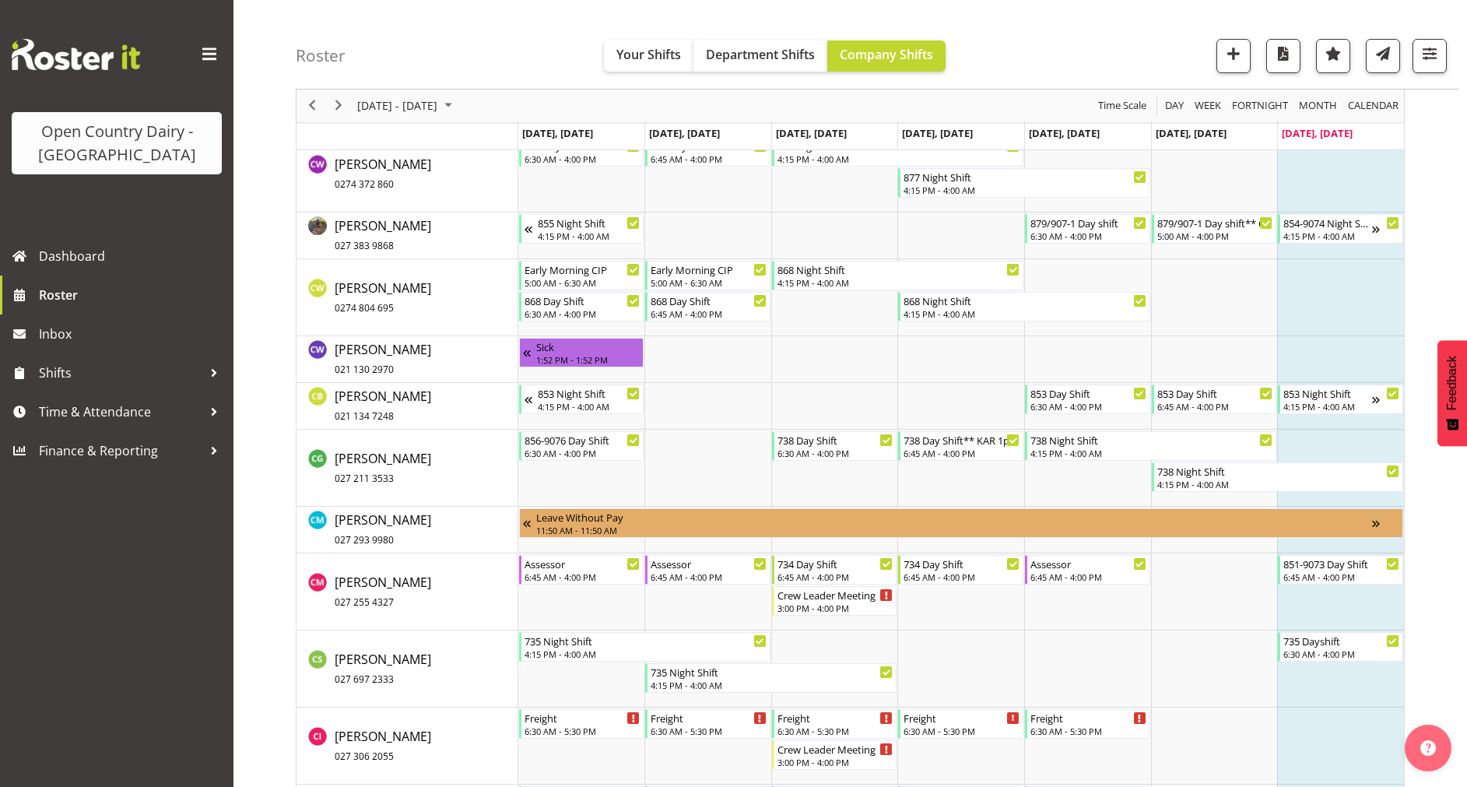
scroll to position [2795, 0]
click at [379, 293] on span "Cassidy Williams 0274 804 695" at bounding box center [383, 298] width 97 height 36
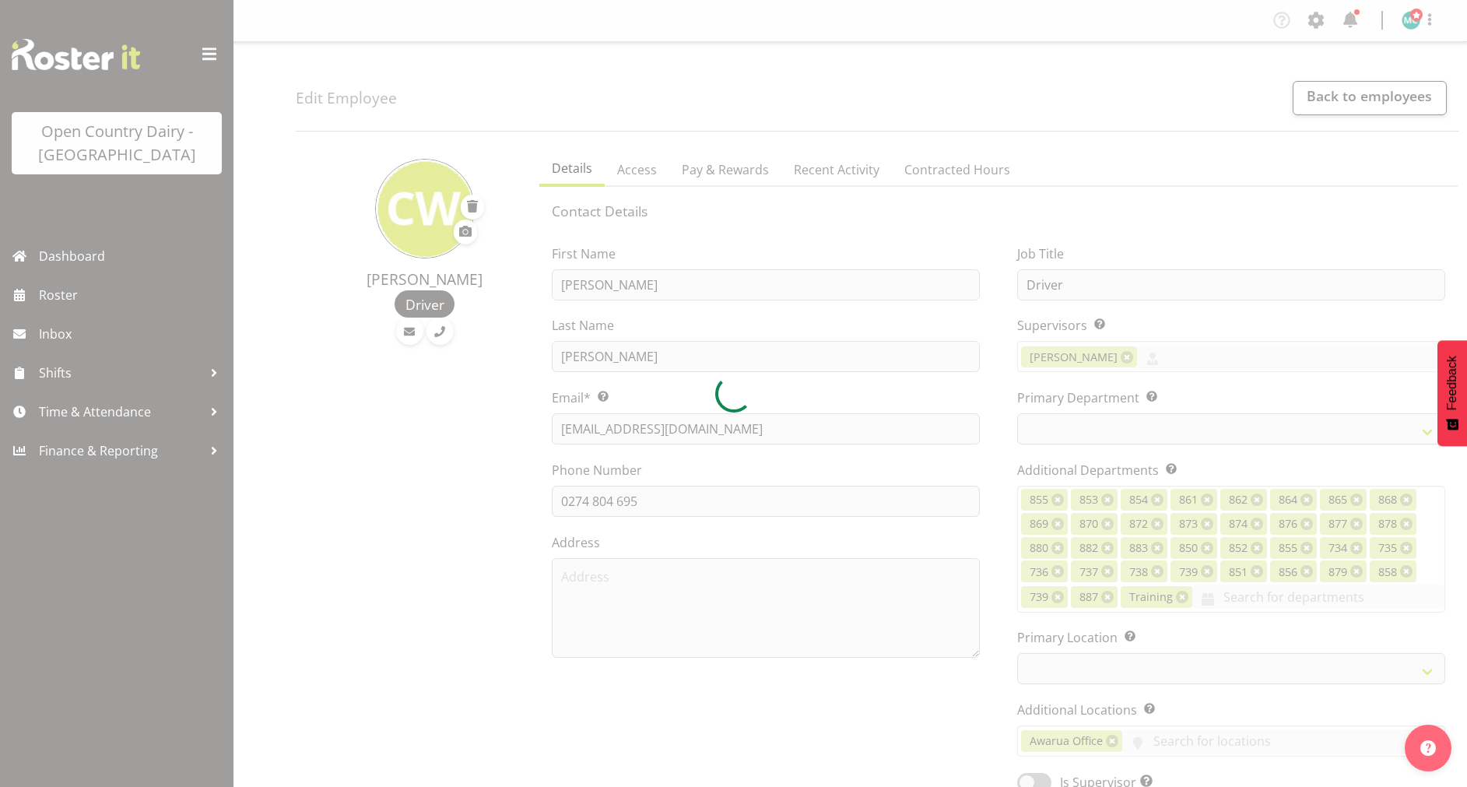
select select "TimelineWeek"
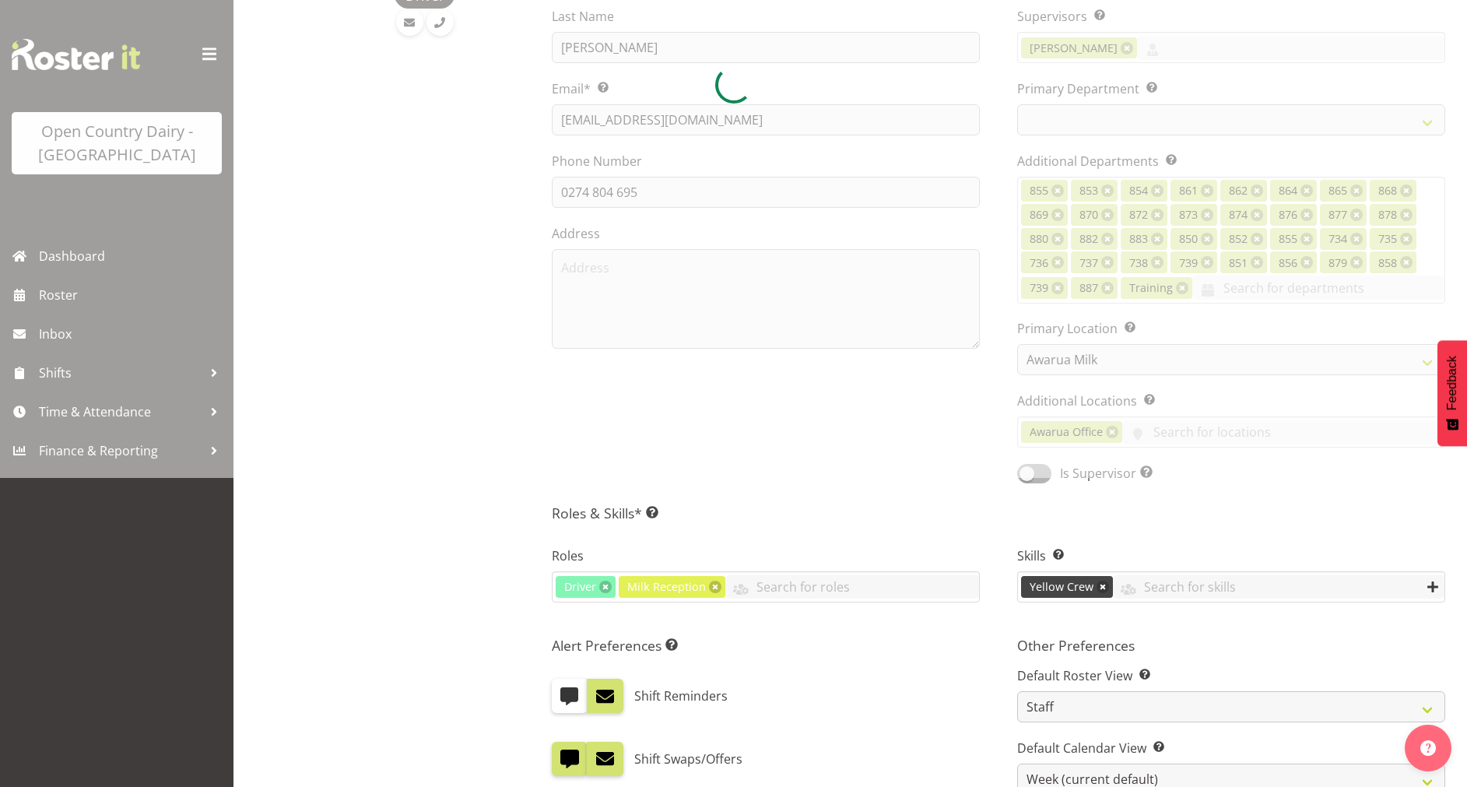
scroll to position [312, 0]
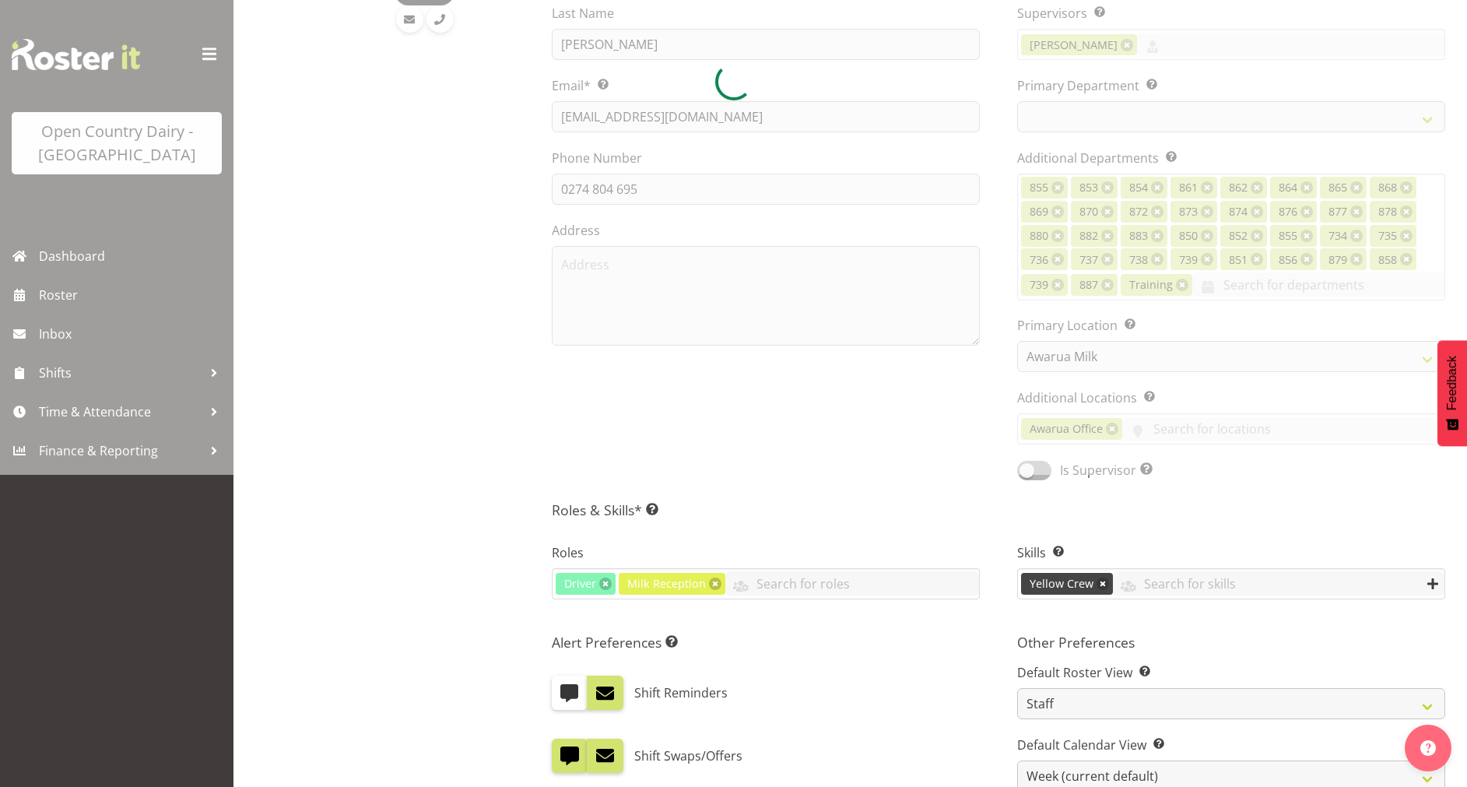
select select "681"
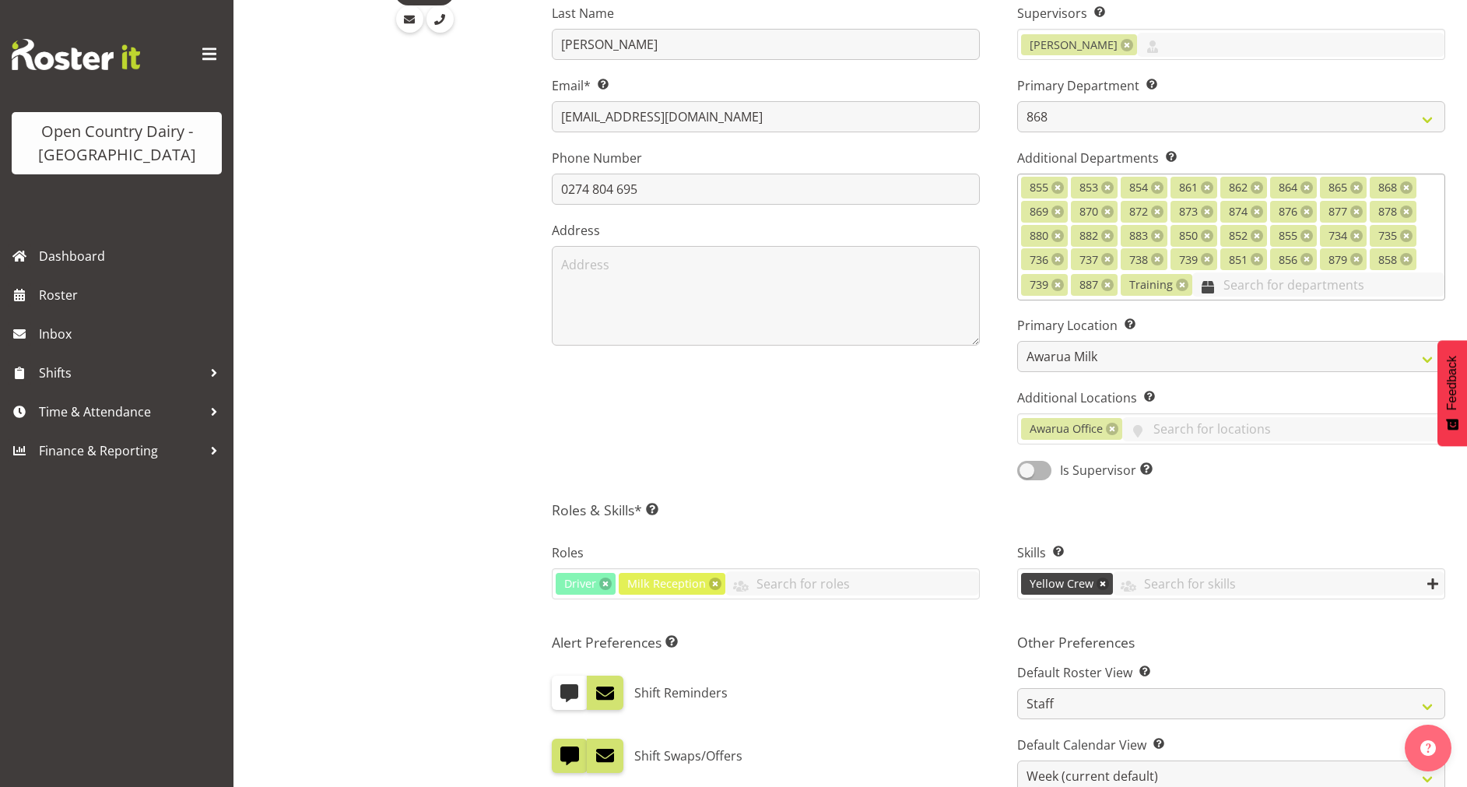
click at [1232, 292] on input "text" at bounding box center [1318, 284] width 252 height 24
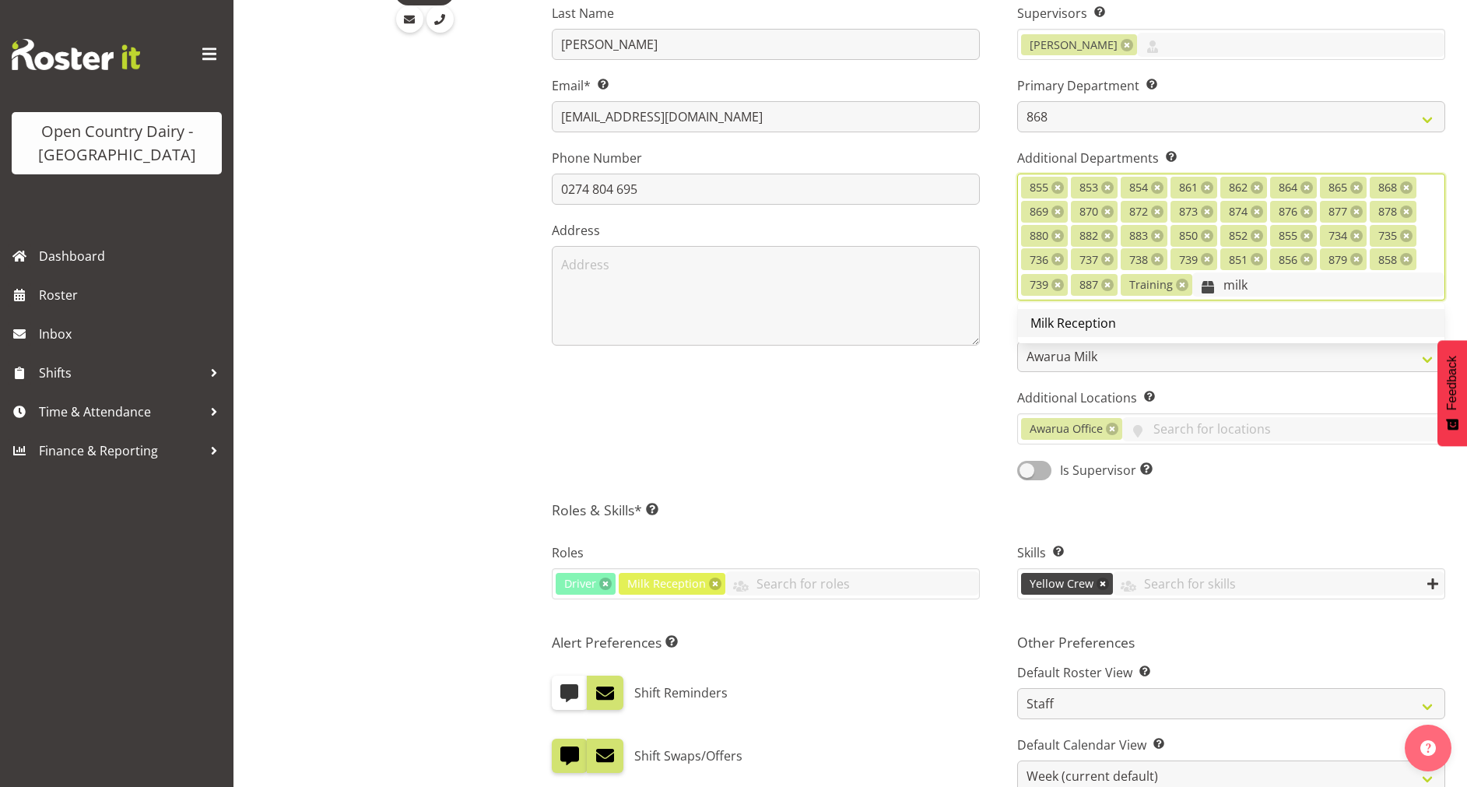
type input "milk"
click at [1055, 324] on span "Milk Reception" at bounding box center [1074, 322] width 86 height 17
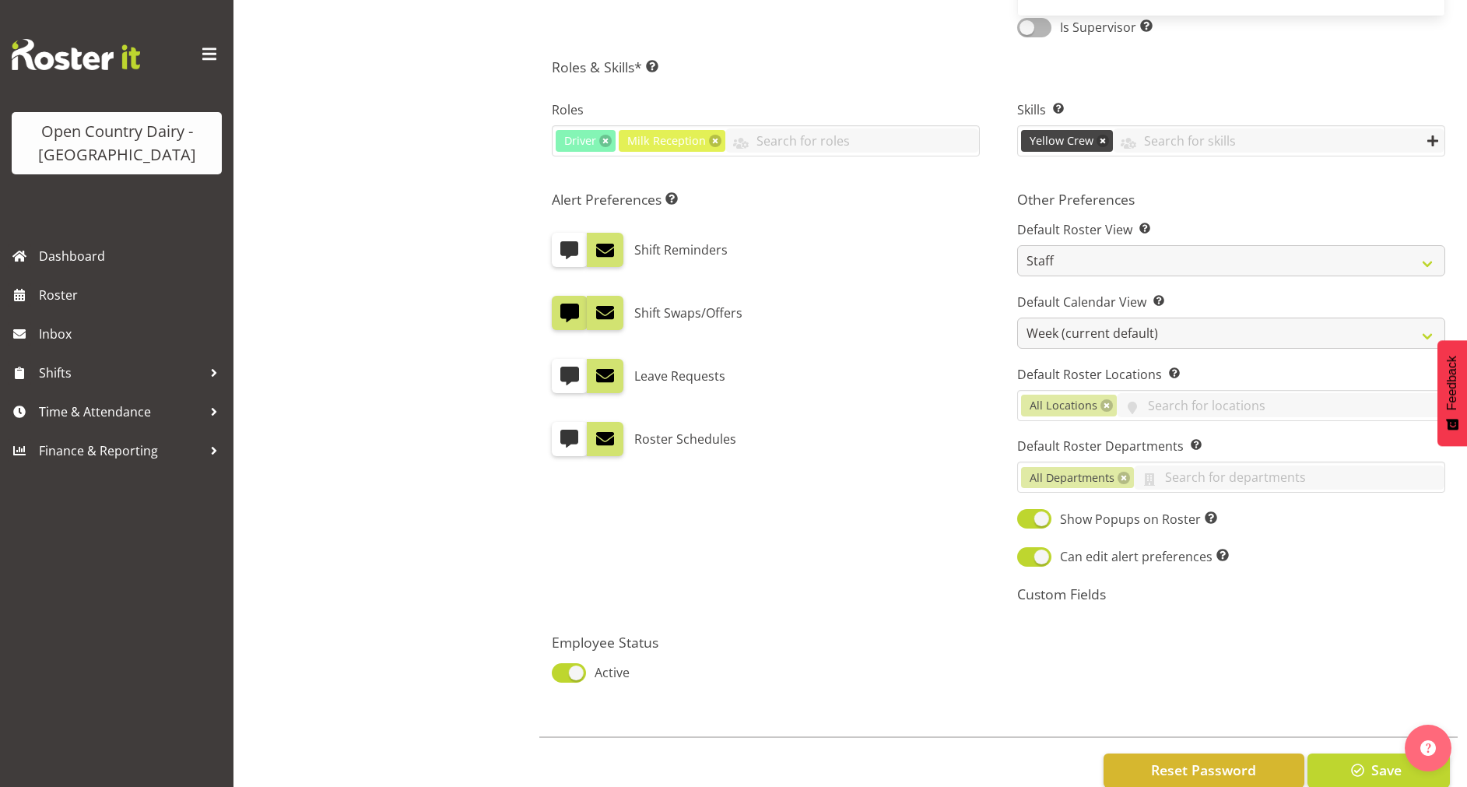
scroll to position [799, 0]
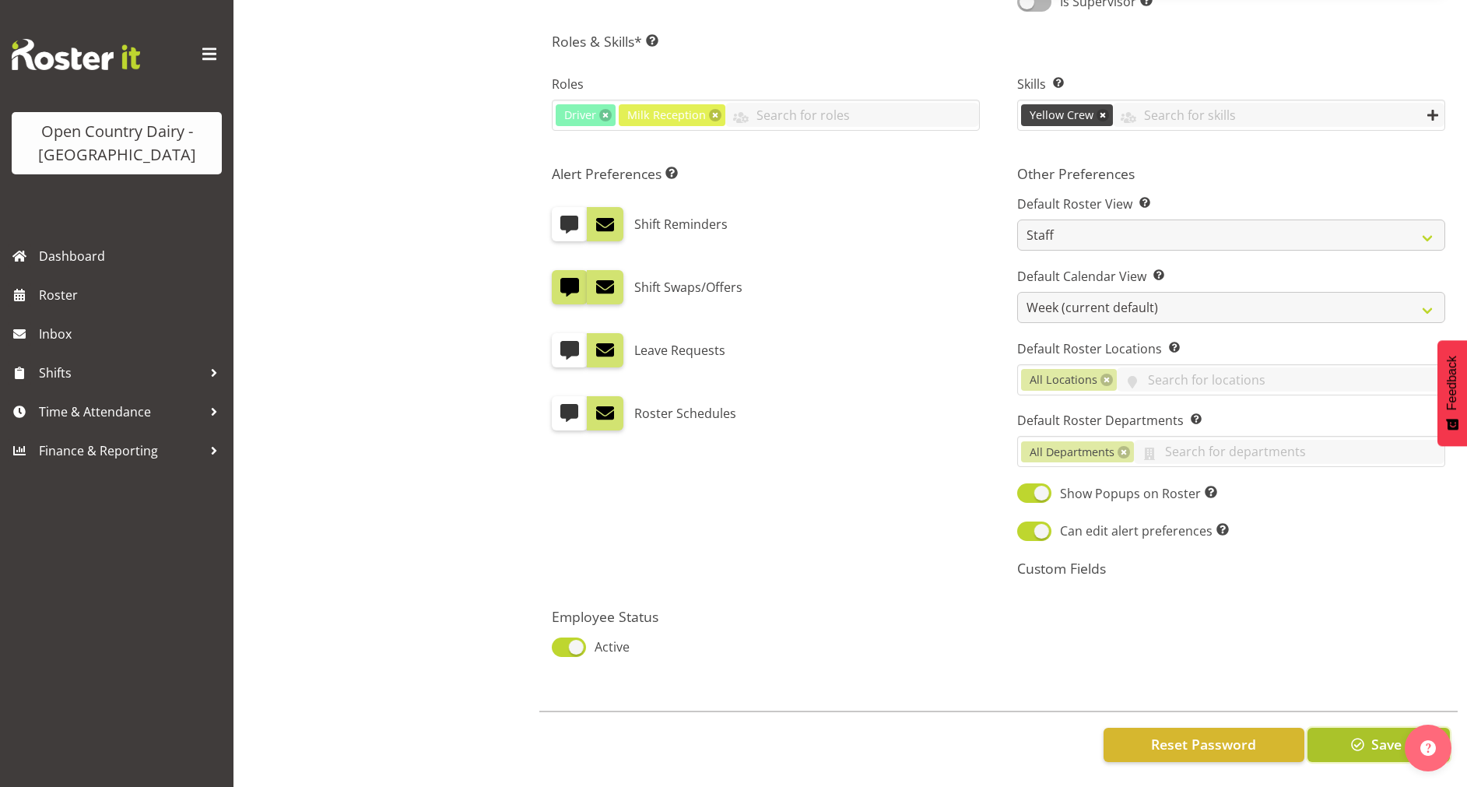
click at [1369, 728] on button "Save" at bounding box center [1379, 745] width 142 height 34
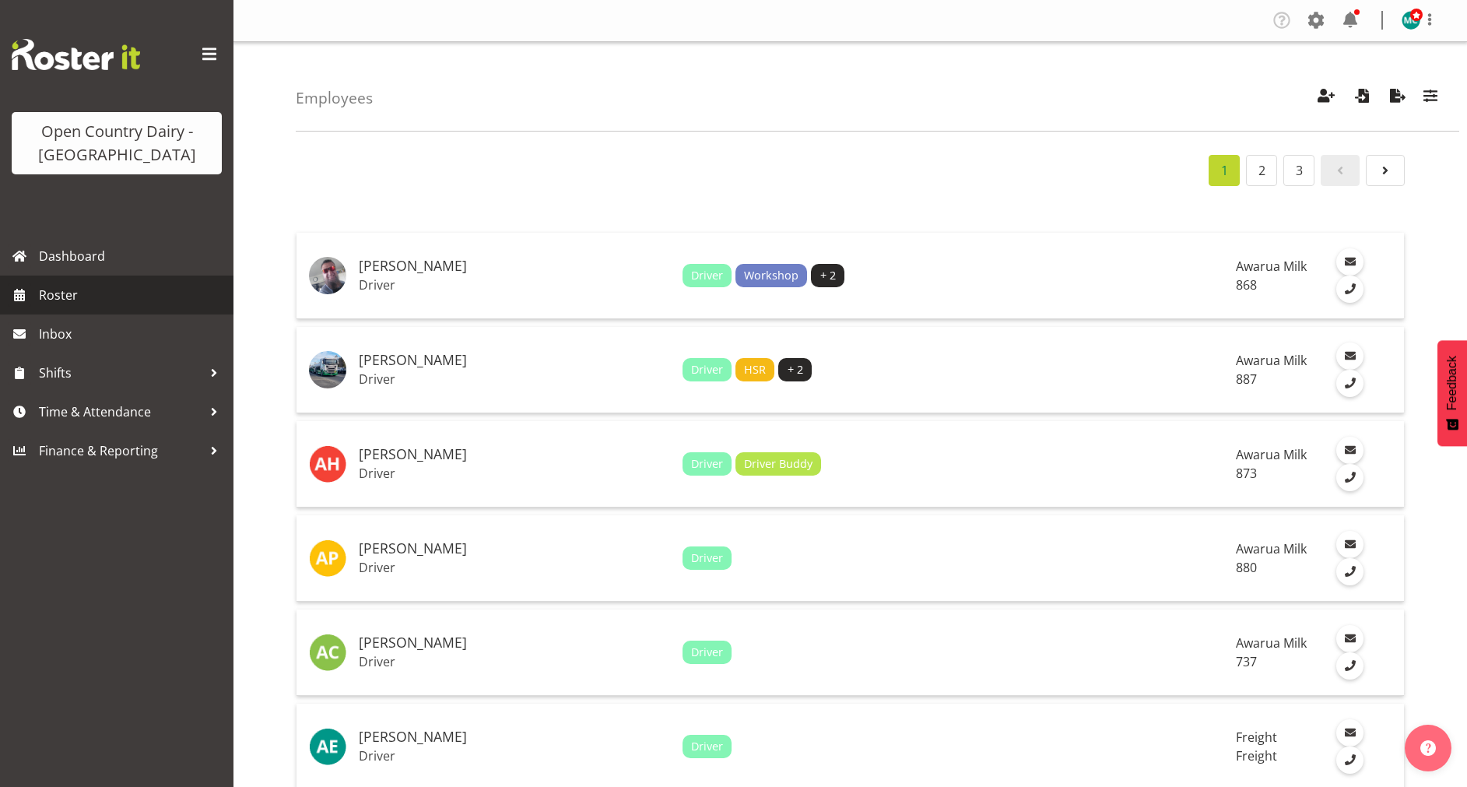
click at [63, 292] on span "Roster" at bounding box center [132, 294] width 187 height 23
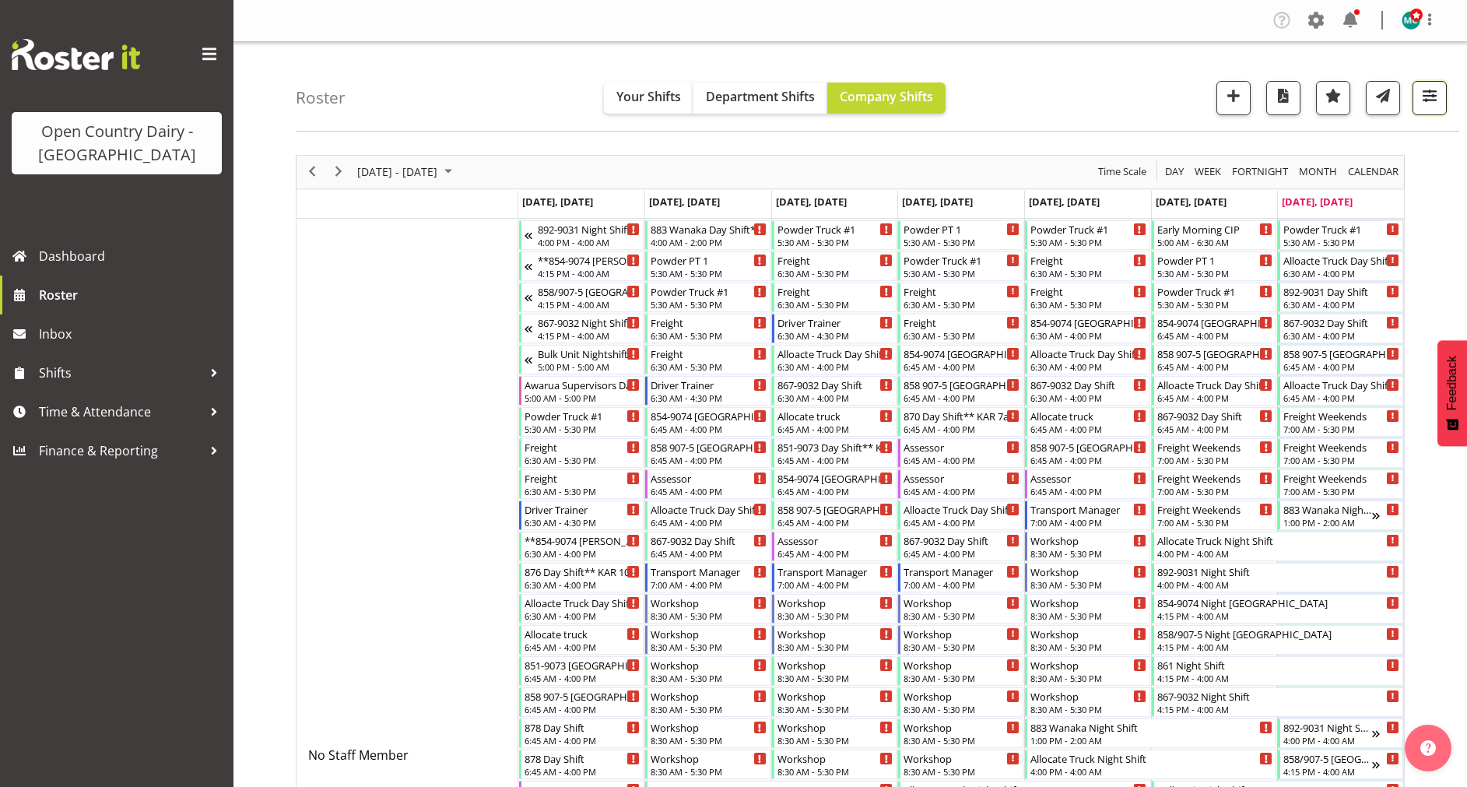
click at [1435, 86] on span "button" at bounding box center [1430, 96] width 20 height 20
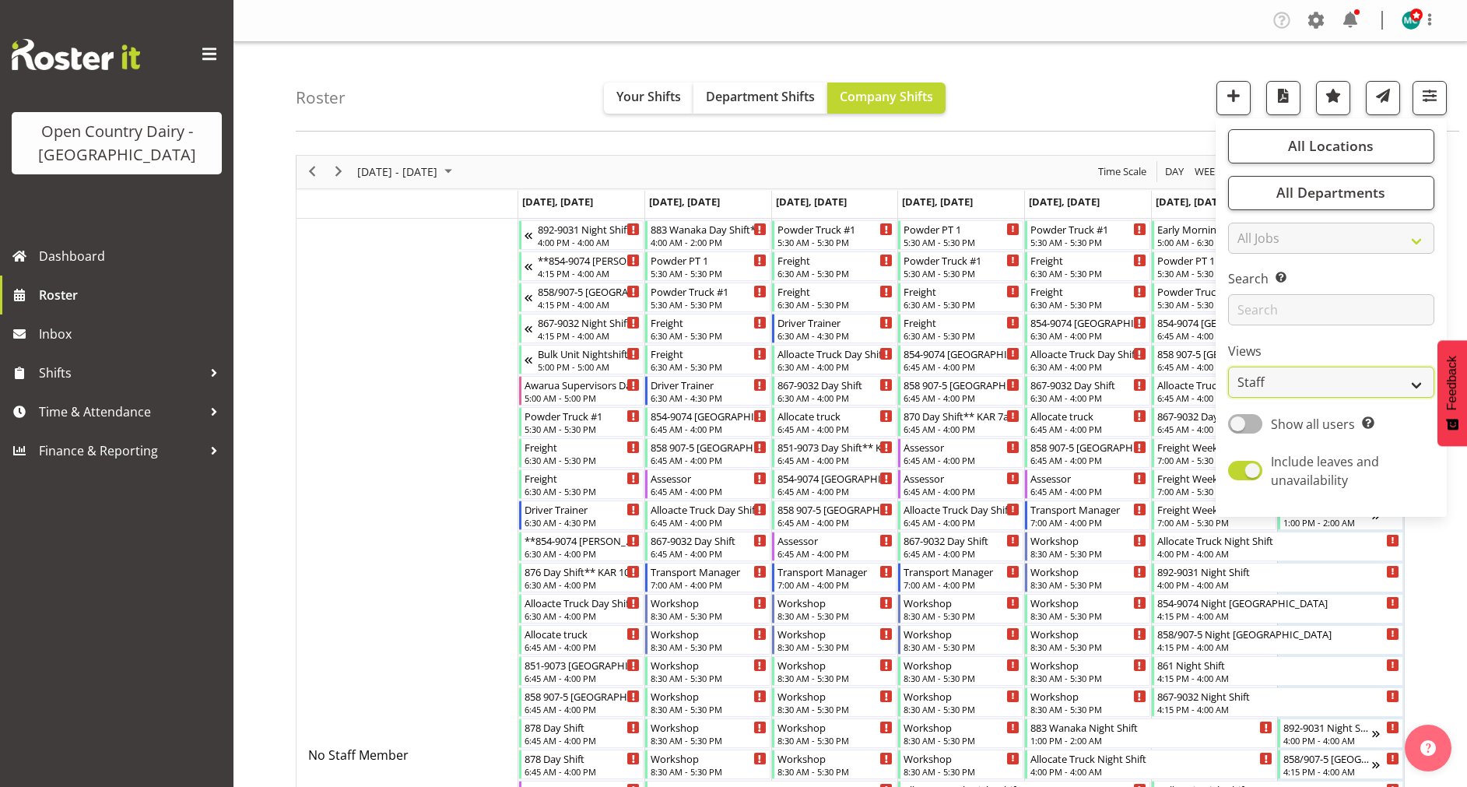
click at [1305, 385] on select "Staff Role Shift - Horizontal Shift - Vertical Staff - Location" at bounding box center [1331, 382] width 206 height 31
select select "shiftH"
click at [1229, 367] on select "Staff Role Shift - Horizontal Shift - Vertical Staff - Location" at bounding box center [1331, 382] width 206 height 31
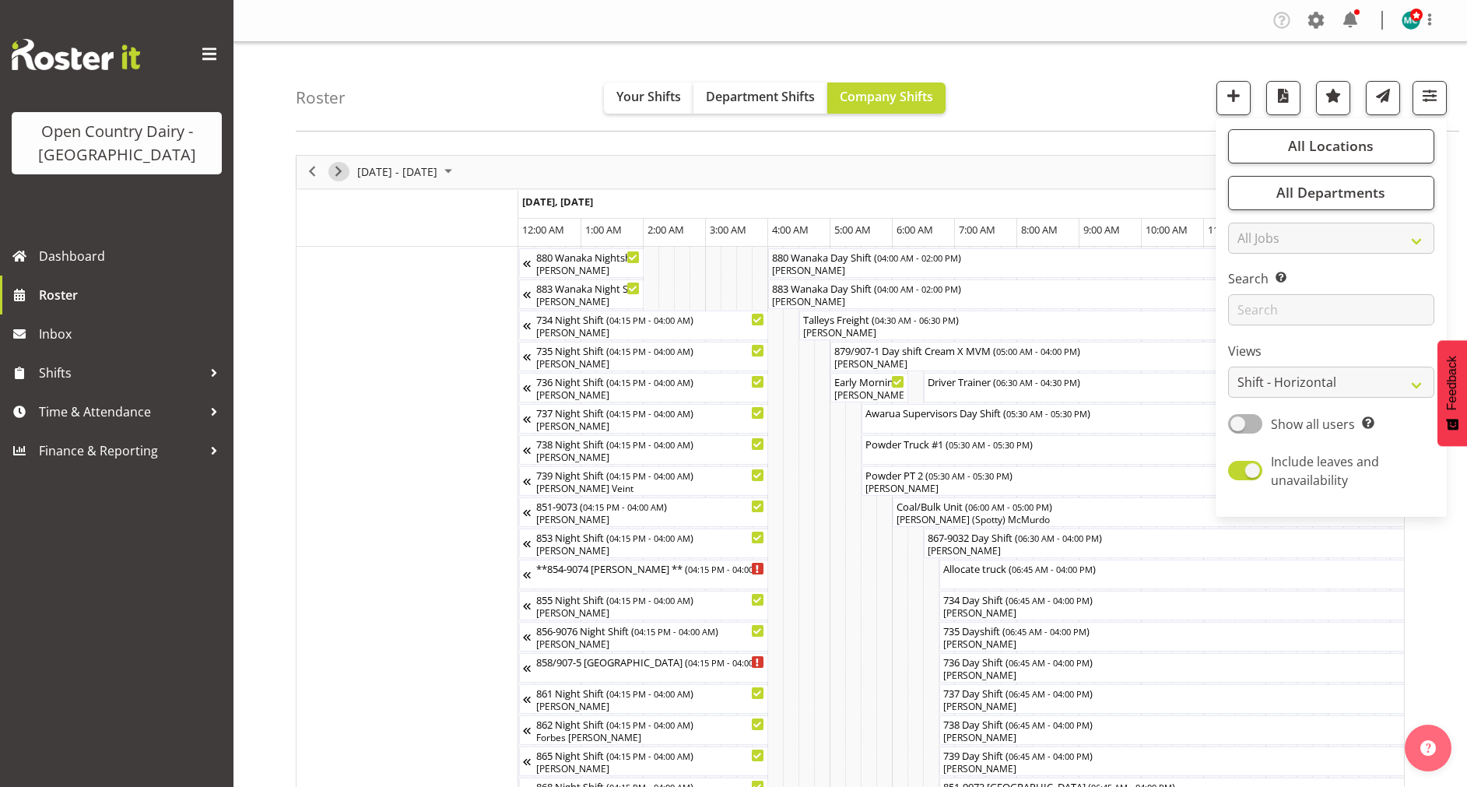
click at [339, 168] on span "Next" at bounding box center [338, 171] width 19 height 19
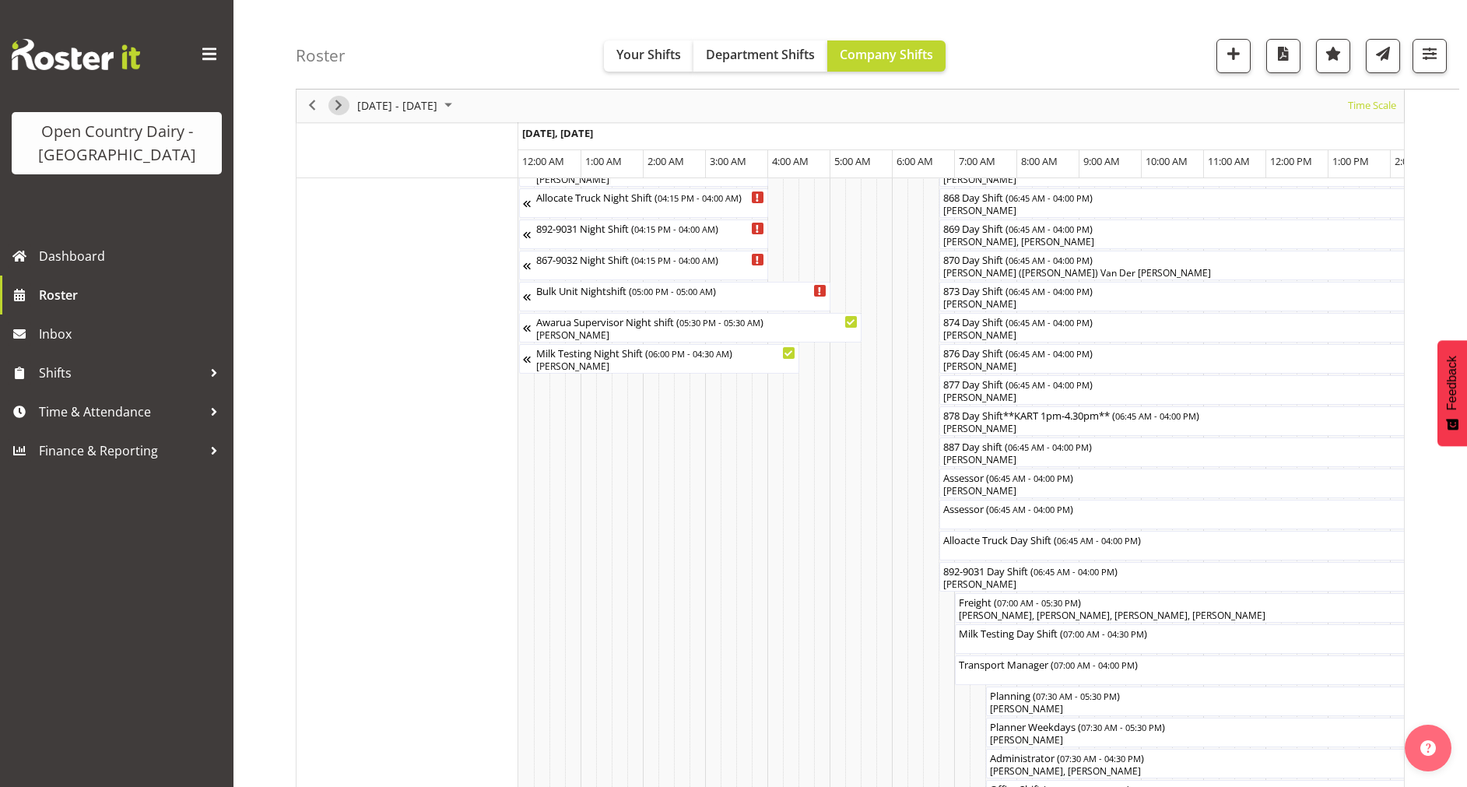
scroll to position [907, 0]
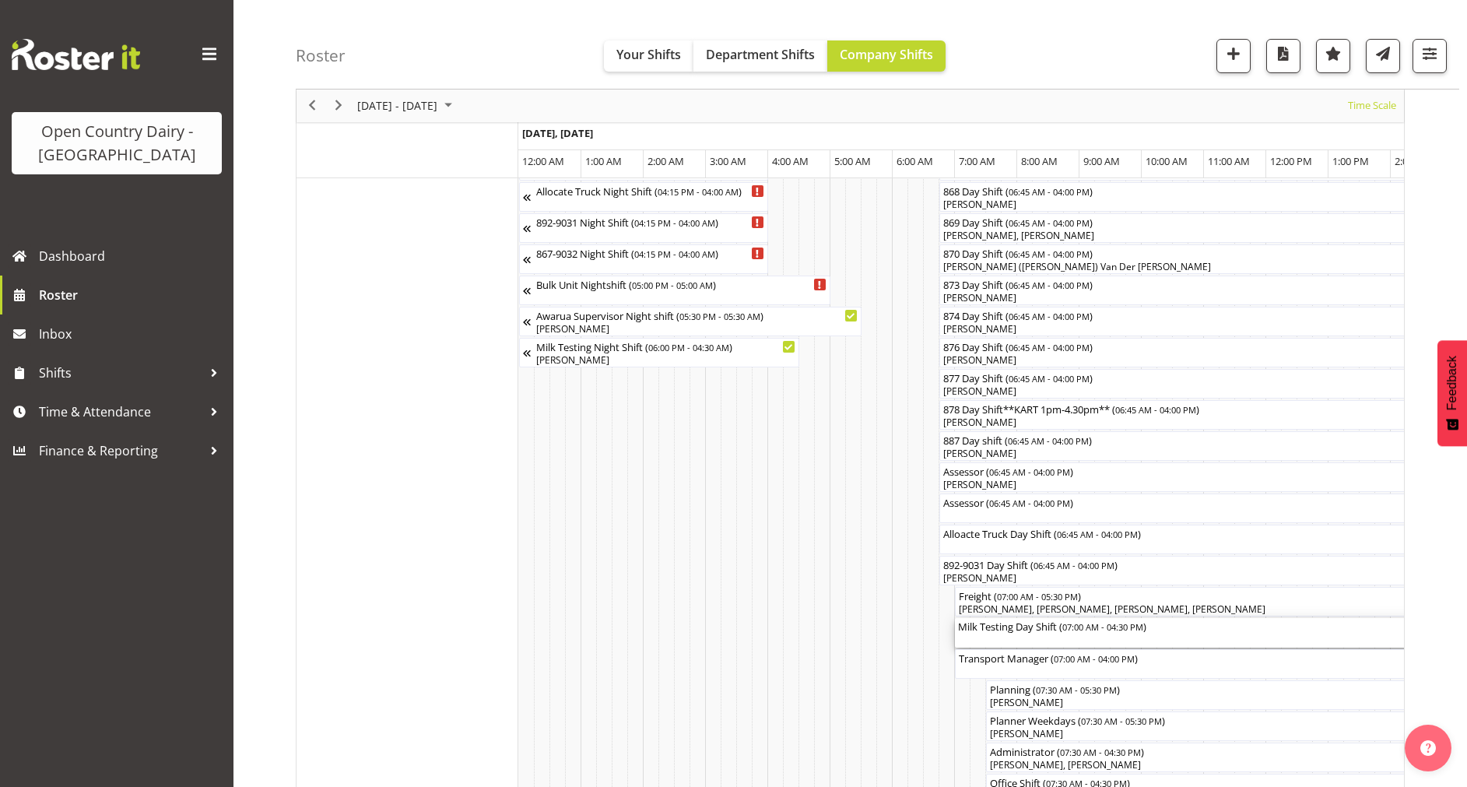
click at [1034, 642] on div "Milk Testing Day Shift ( 07:00 AM - 04:30 PM )" at bounding box center [1250, 633] width 585 height 30
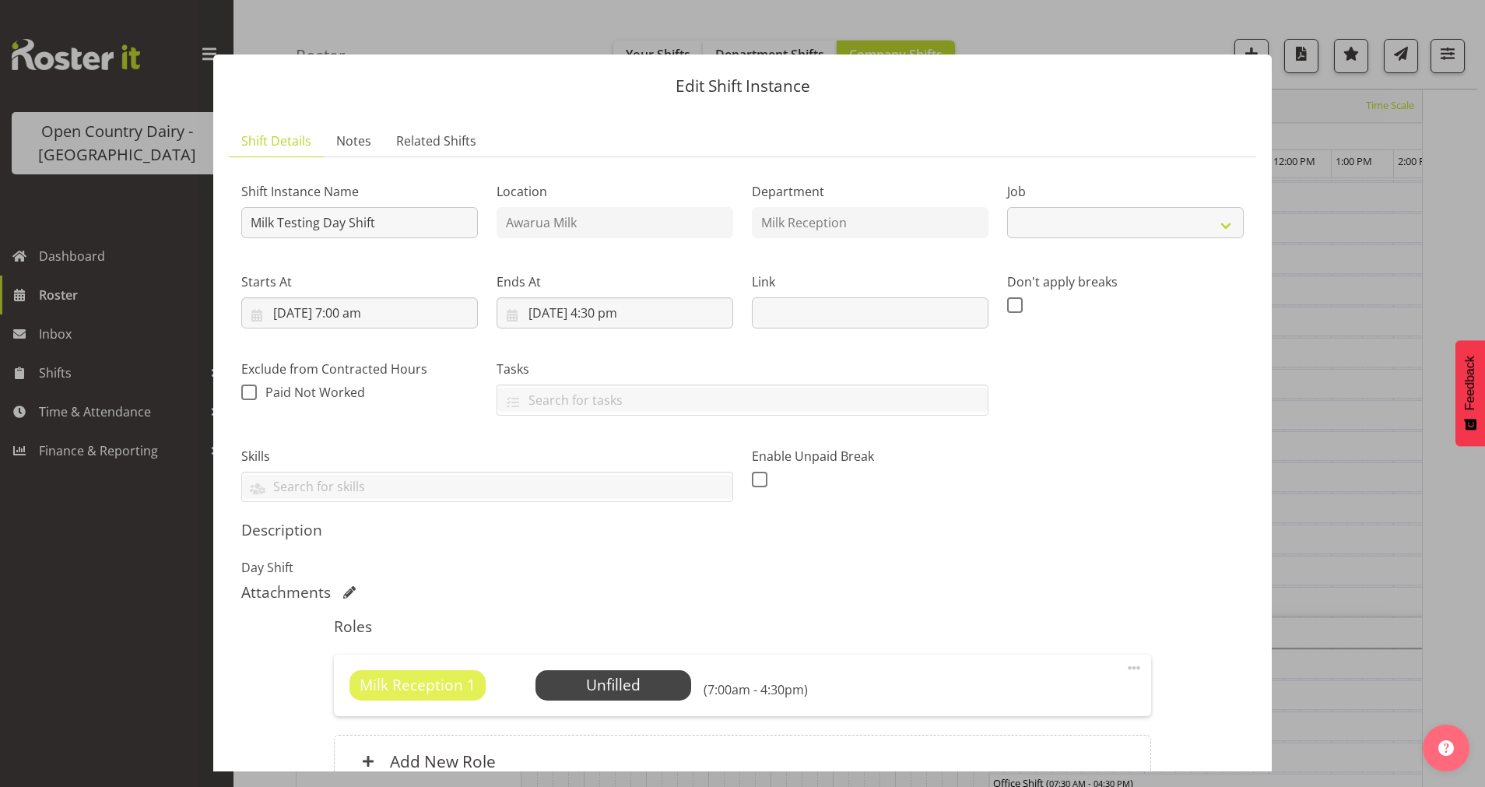
select select "10660"
click at [651, 697] on span "Select Employee" at bounding box center [614, 685] width 156 height 30
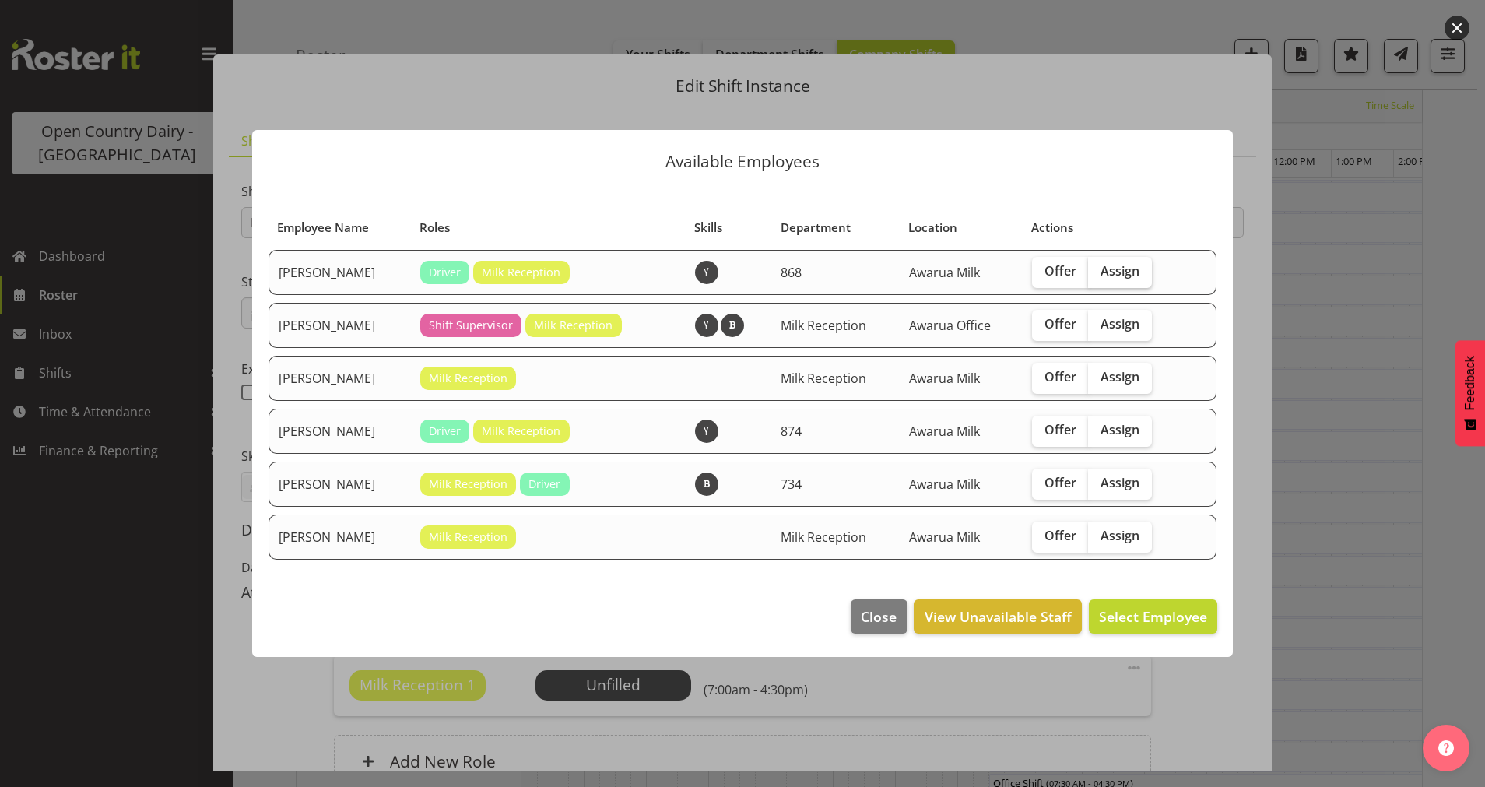
click at [1141, 268] on label "Assign" at bounding box center [1120, 272] width 64 height 31
click at [1098, 268] on input "Assign" at bounding box center [1093, 271] width 10 height 10
checkbox input "true"
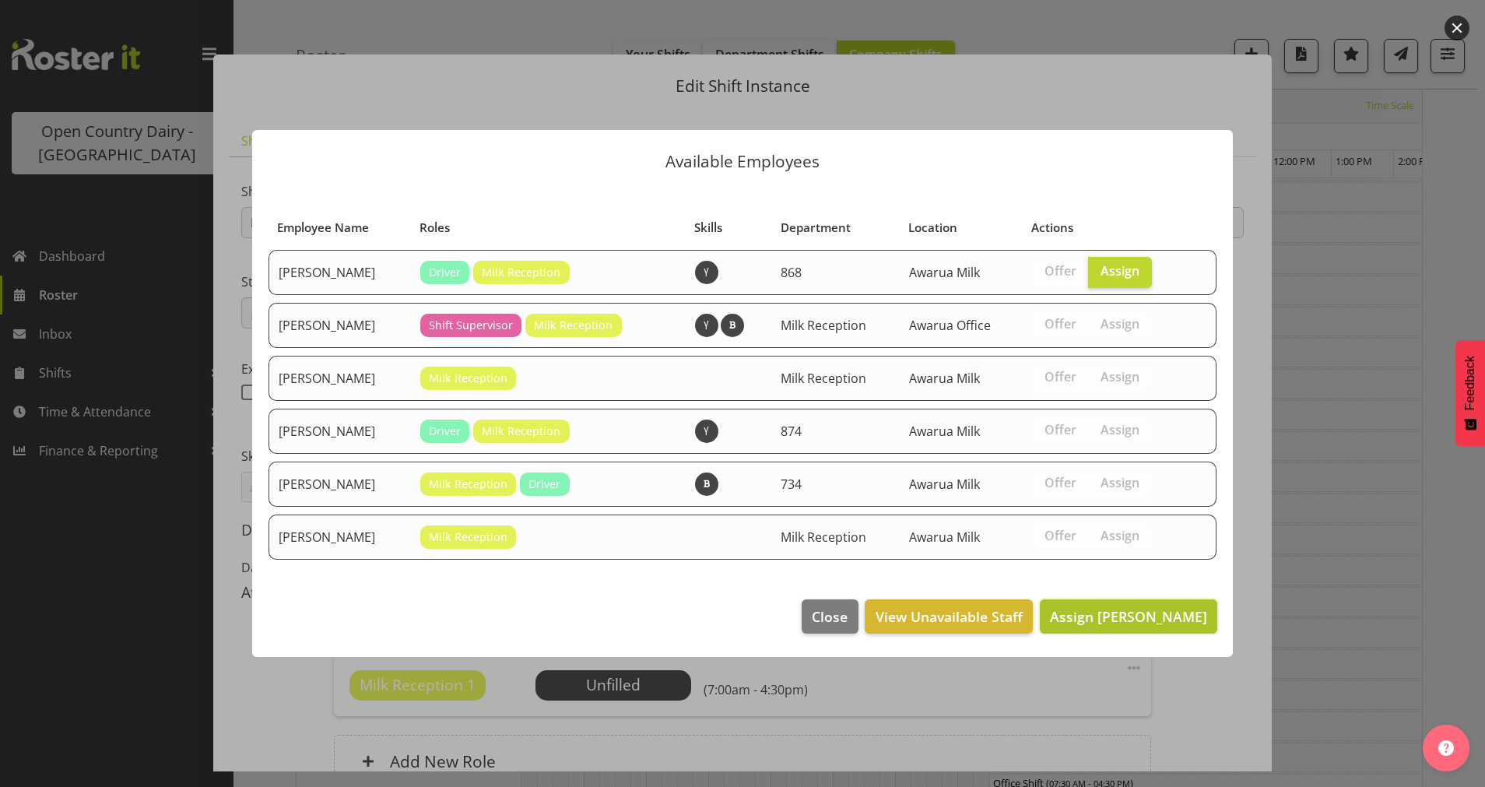
click at [1134, 618] on span "Assign Cassidy Williams" at bounding box center [1128, 616] width 157 height 19
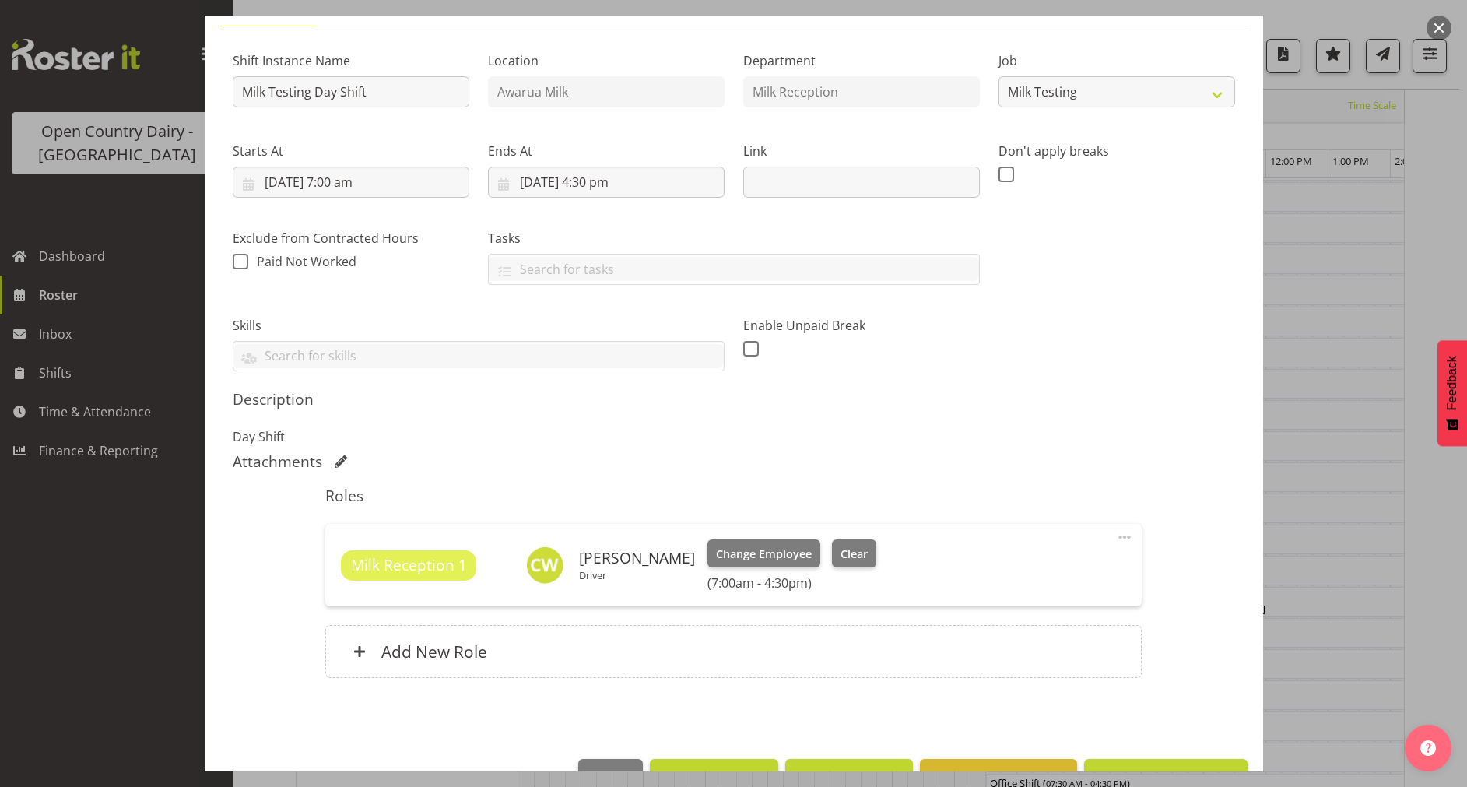
scroll to position [176, 0]
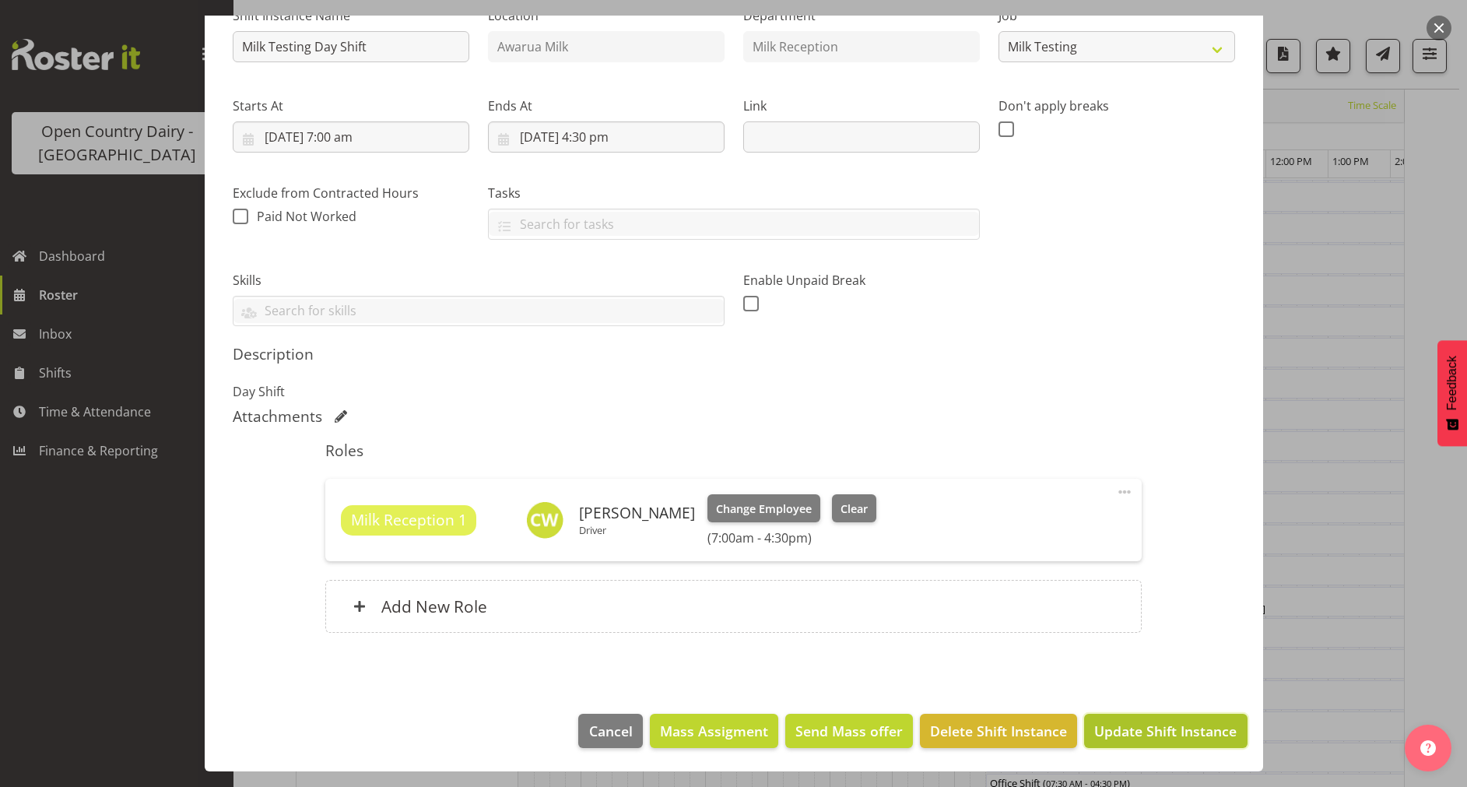
click at [1108, 721] on span "Update Shift Instance" at bounding box center [1165, 731] width 142 height 20
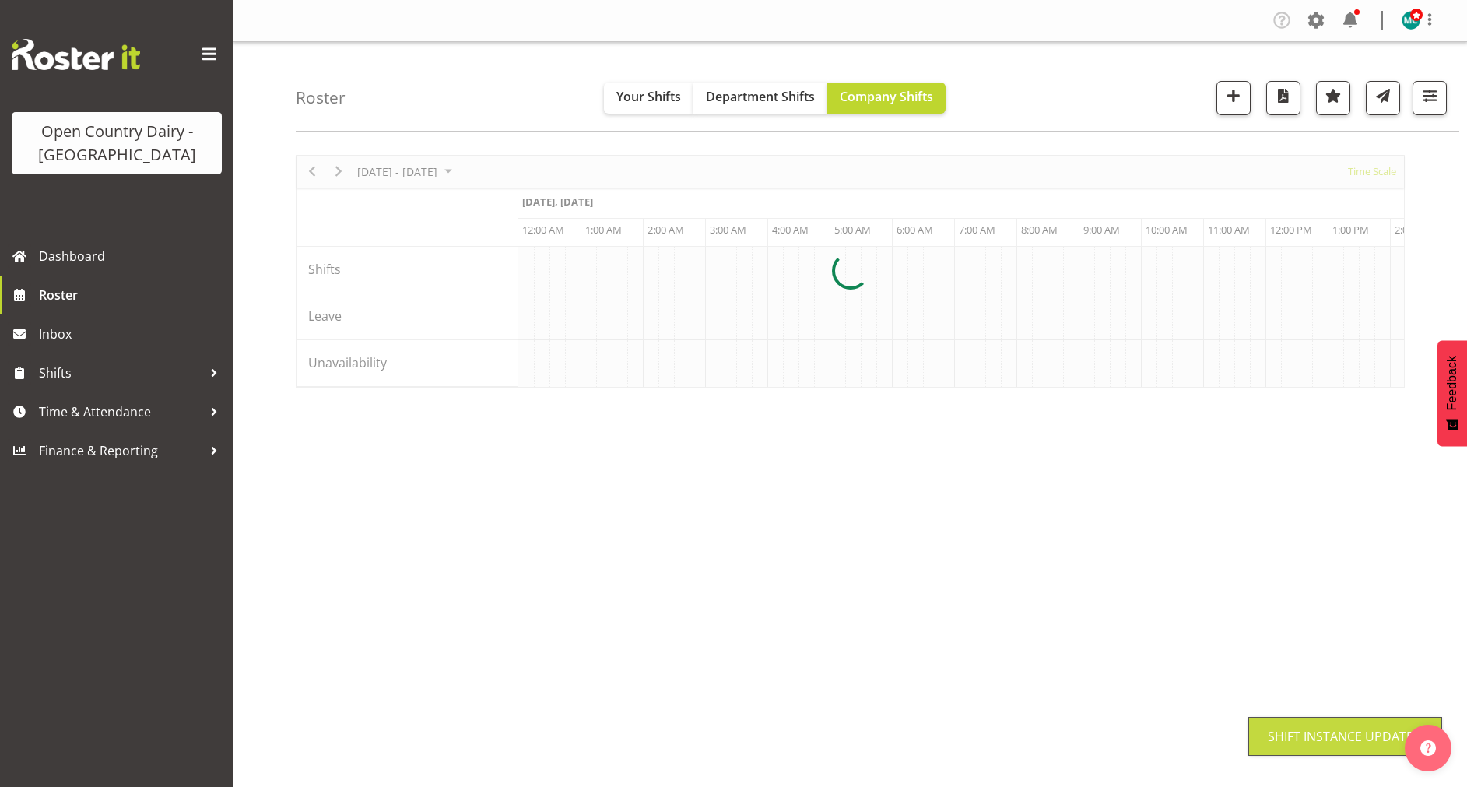
scroll to position [0, 0]
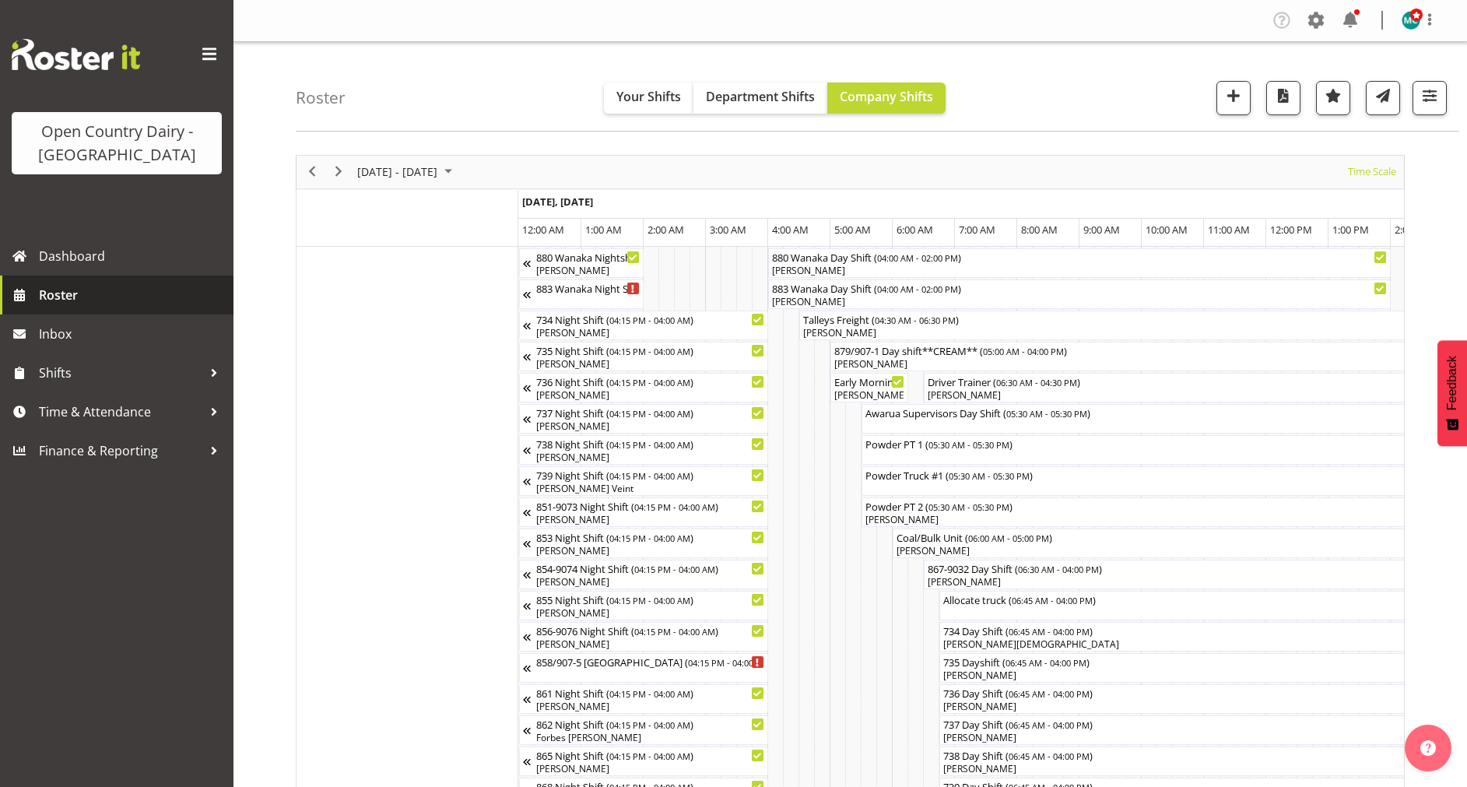
click at [63, 298] on span "Roster" at bounding box center [132, 294] width 187 height 23
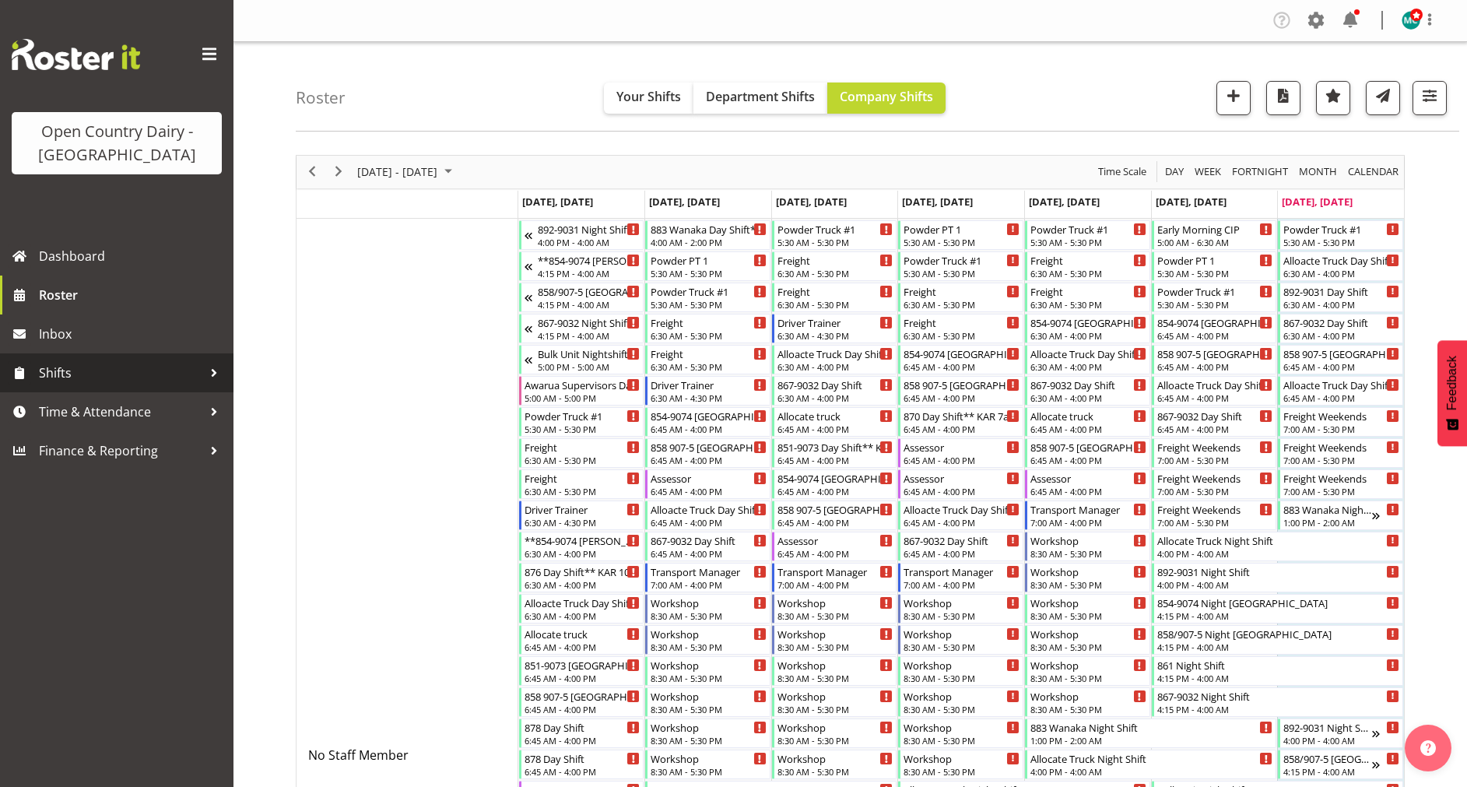
click at [73, 378] on span "Shifts" at bounding box center [120, 372] width 163 height 23
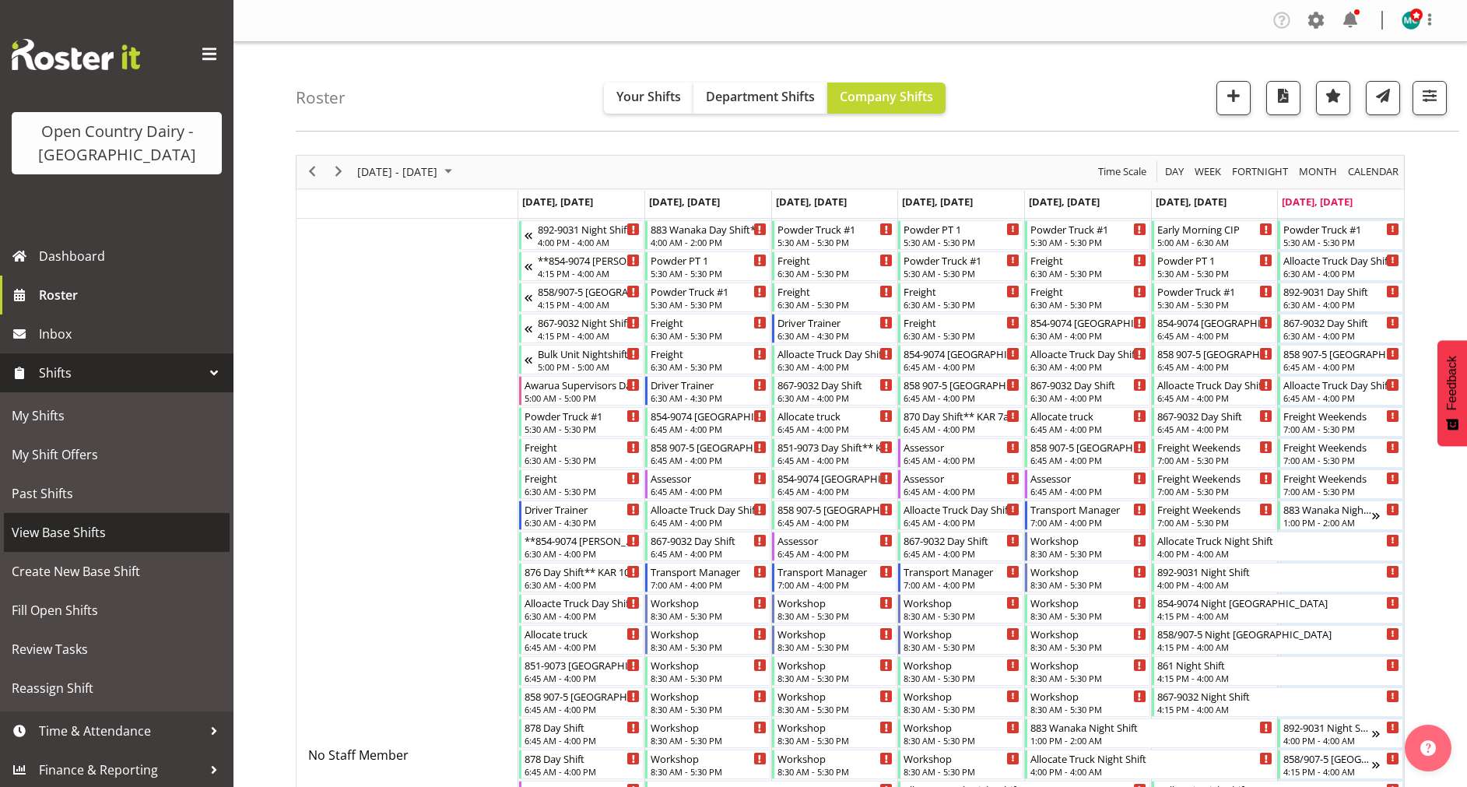
click at [70, 539] on span "View Base Shifts" at bounding box center [117, 532] width 210 height 23
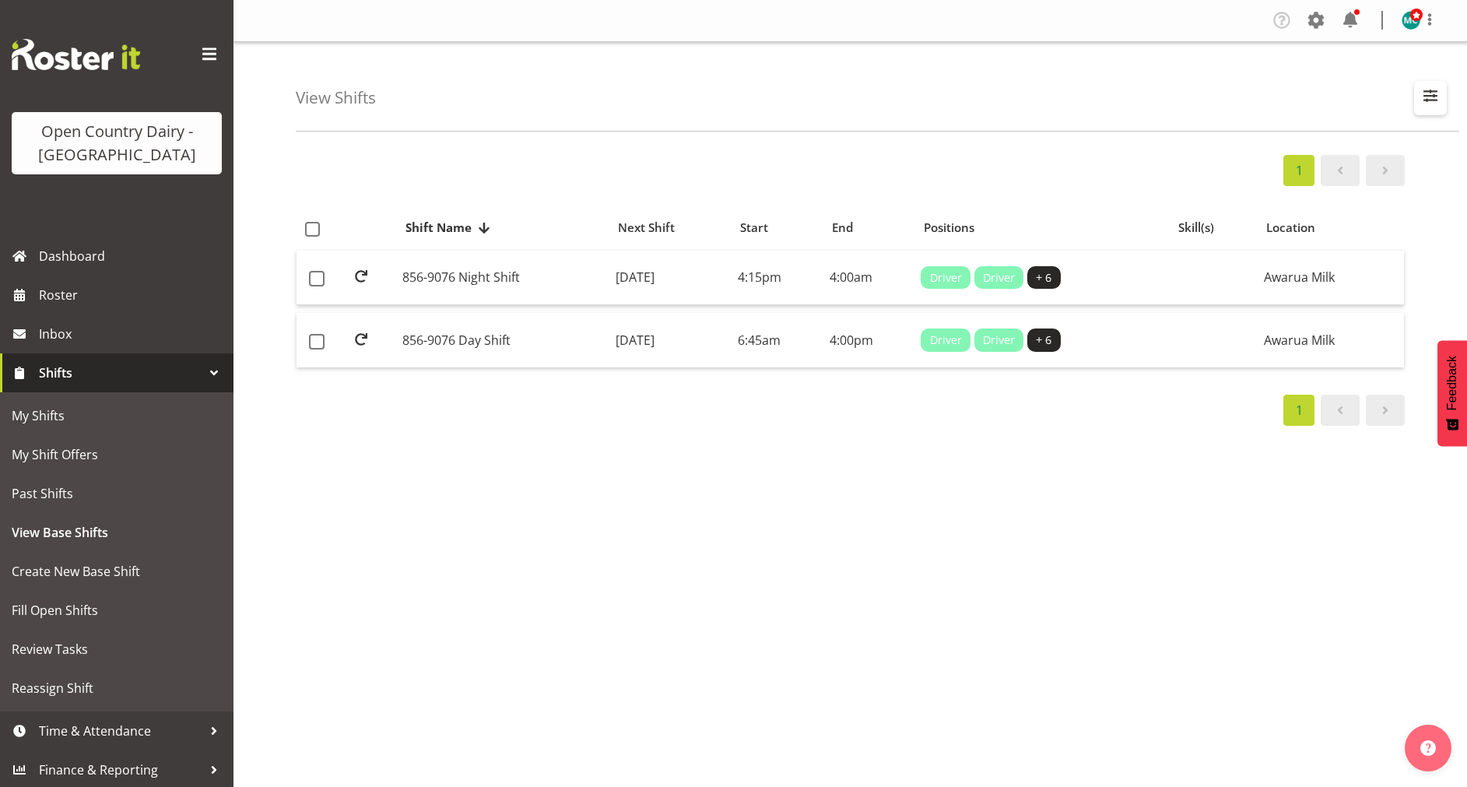
click at [1437, 105] on span "button" at bounding box center [1431, 96] width 20 height 20
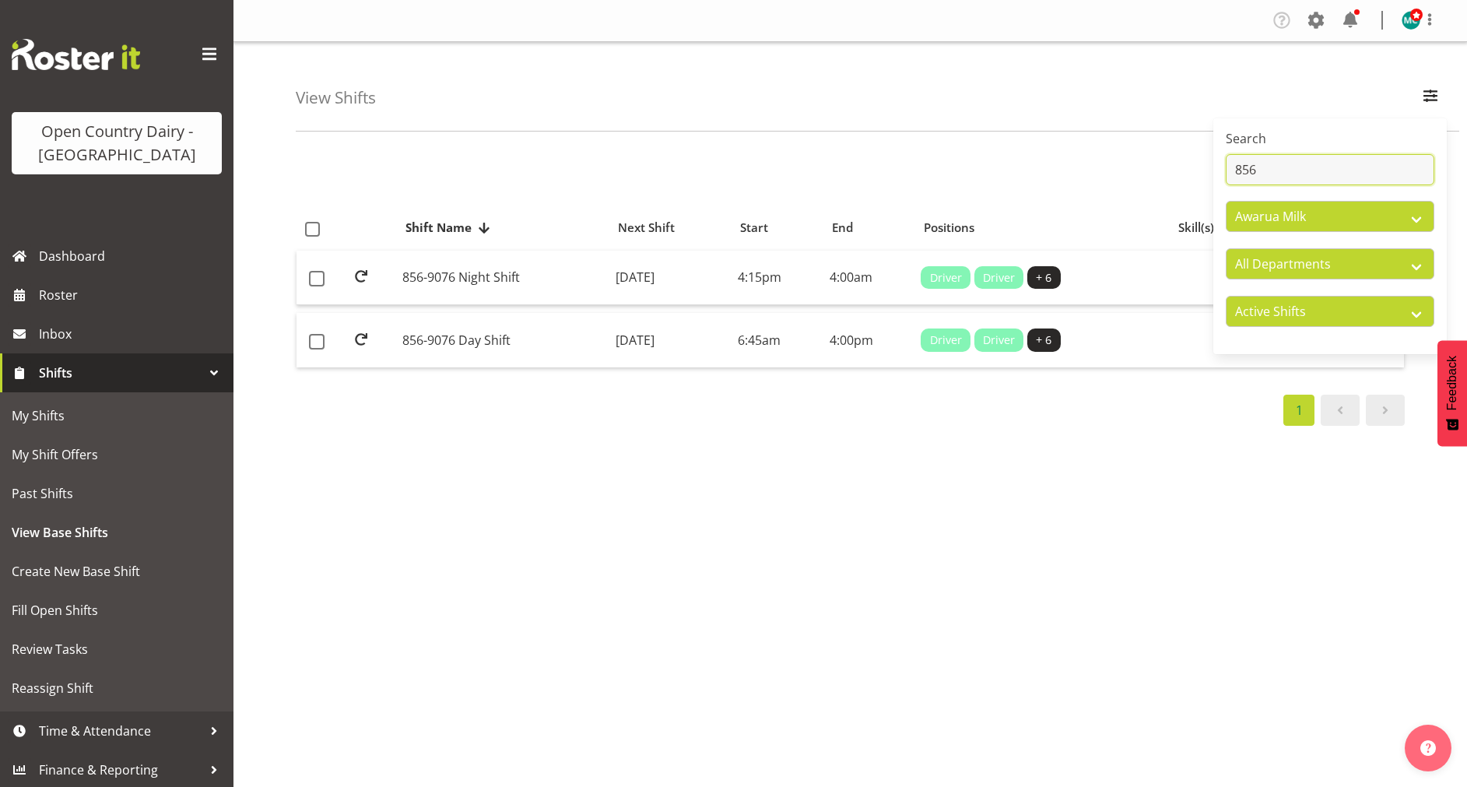
click at [1291, 168] on input "856" at bounding box center [1330, 169] width 209 height 31
type input "8"
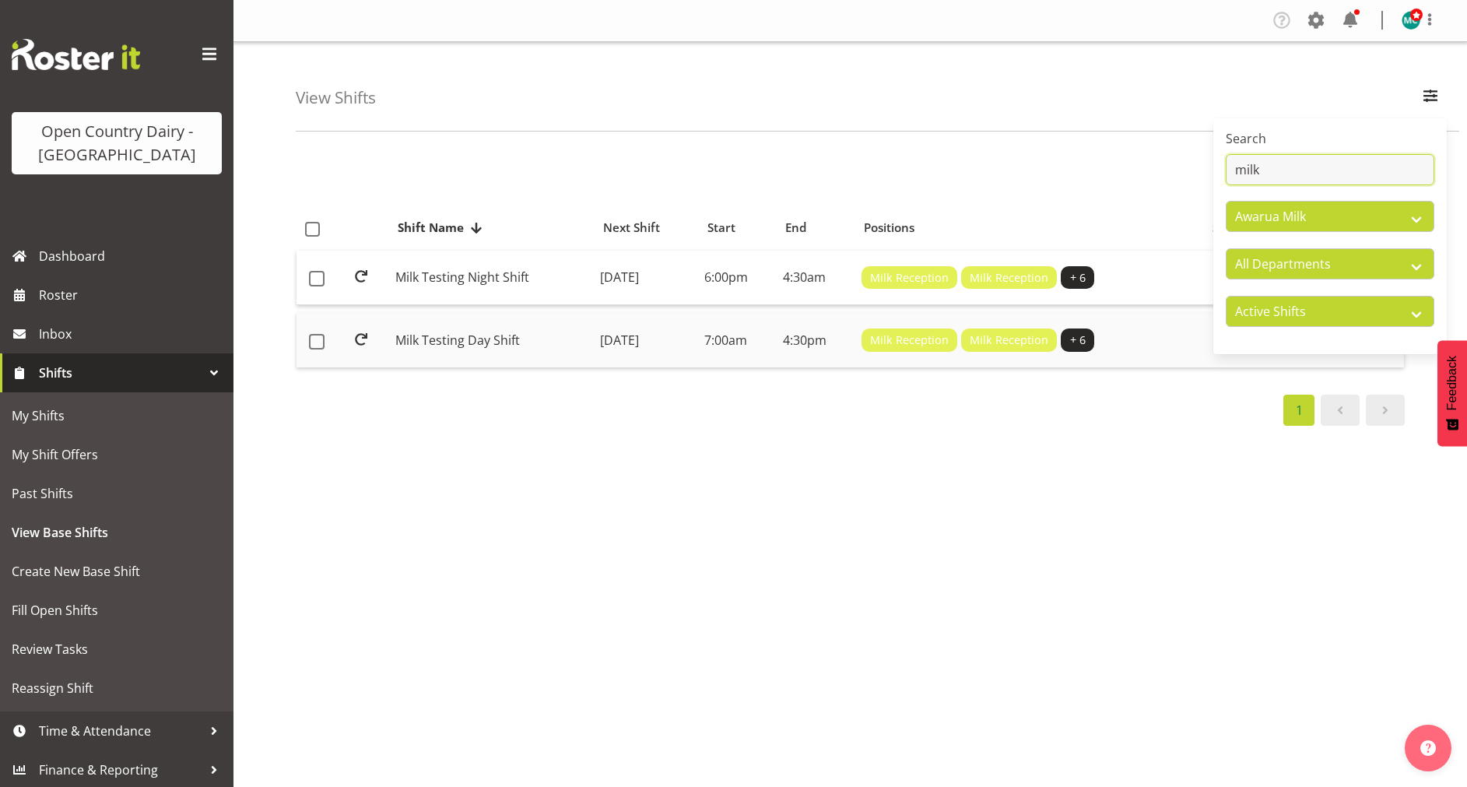
type input "milk"
click at [448, 348] on td "Milk Testing Day Shift" at bounding box center [491, 340] width 205 height 54
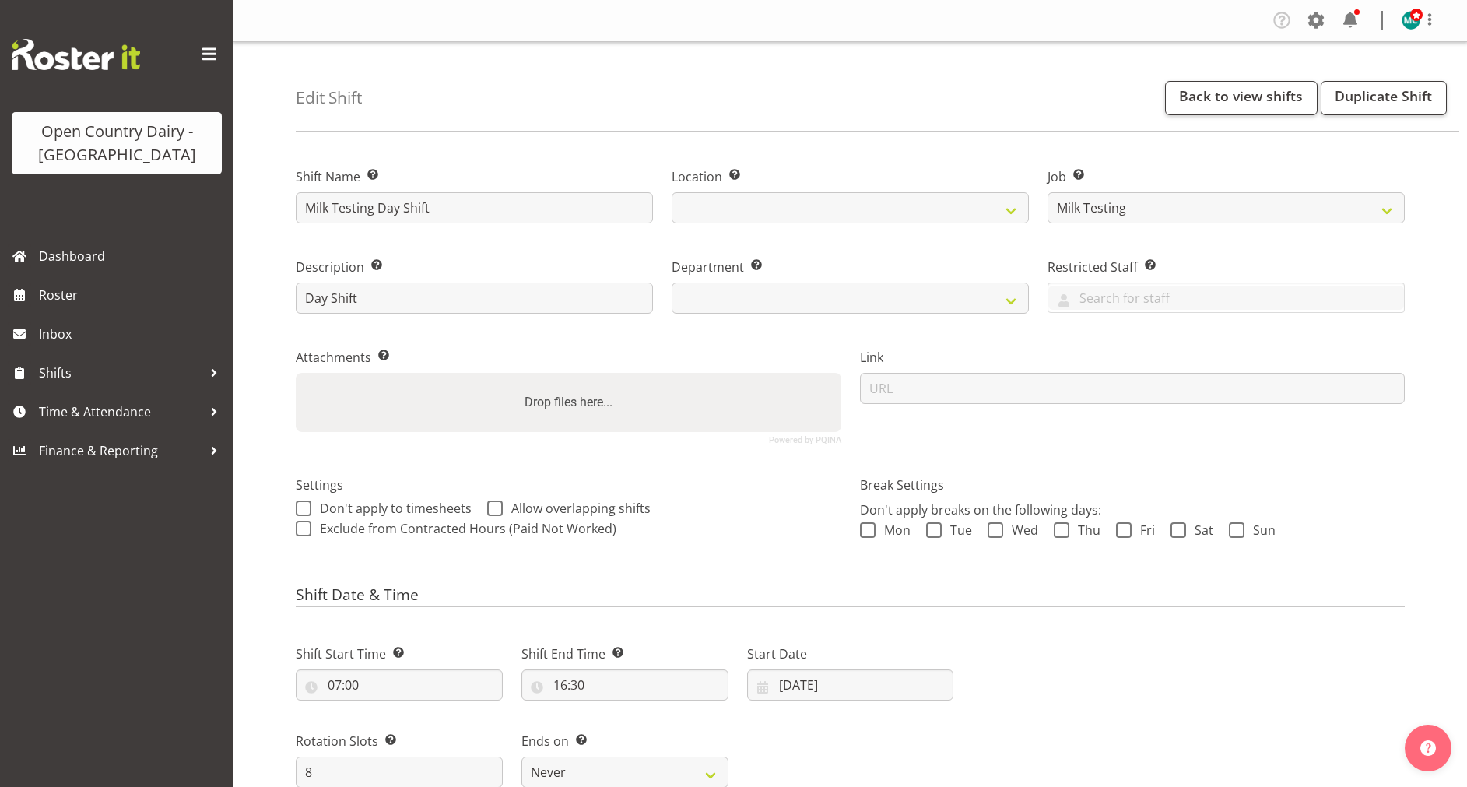
select select "10660"
select select
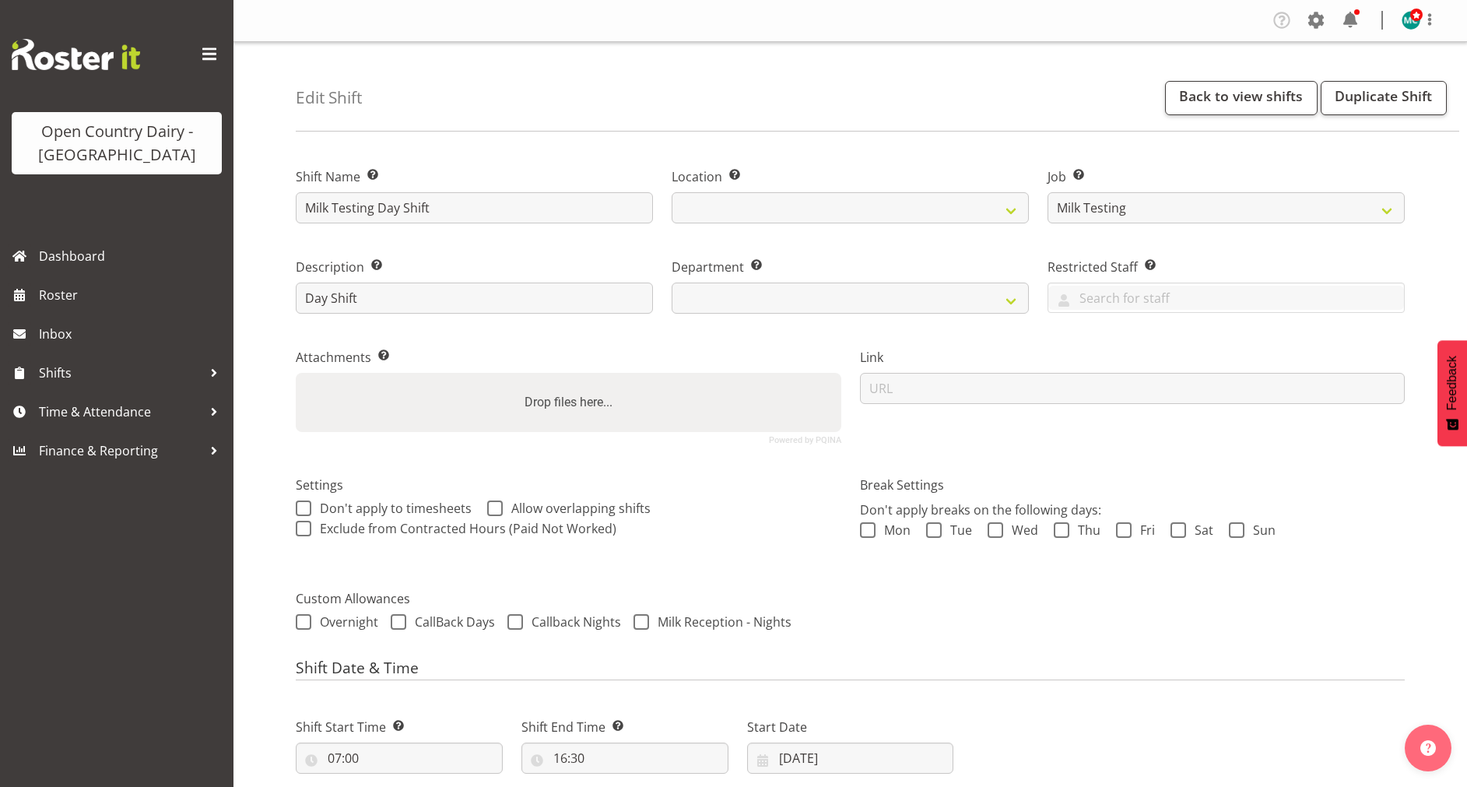
select select
select select "698"
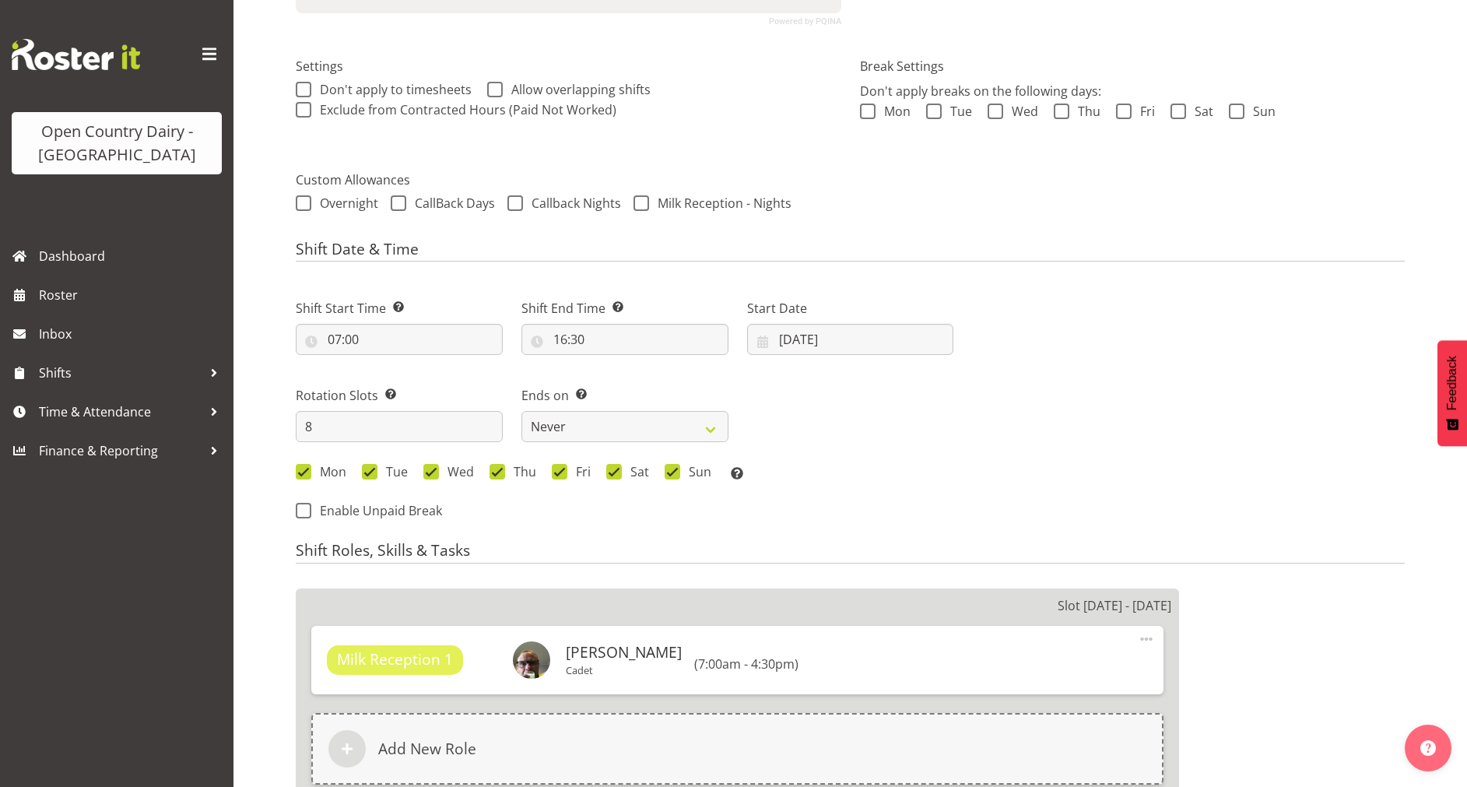
scroll to position [364, 0]
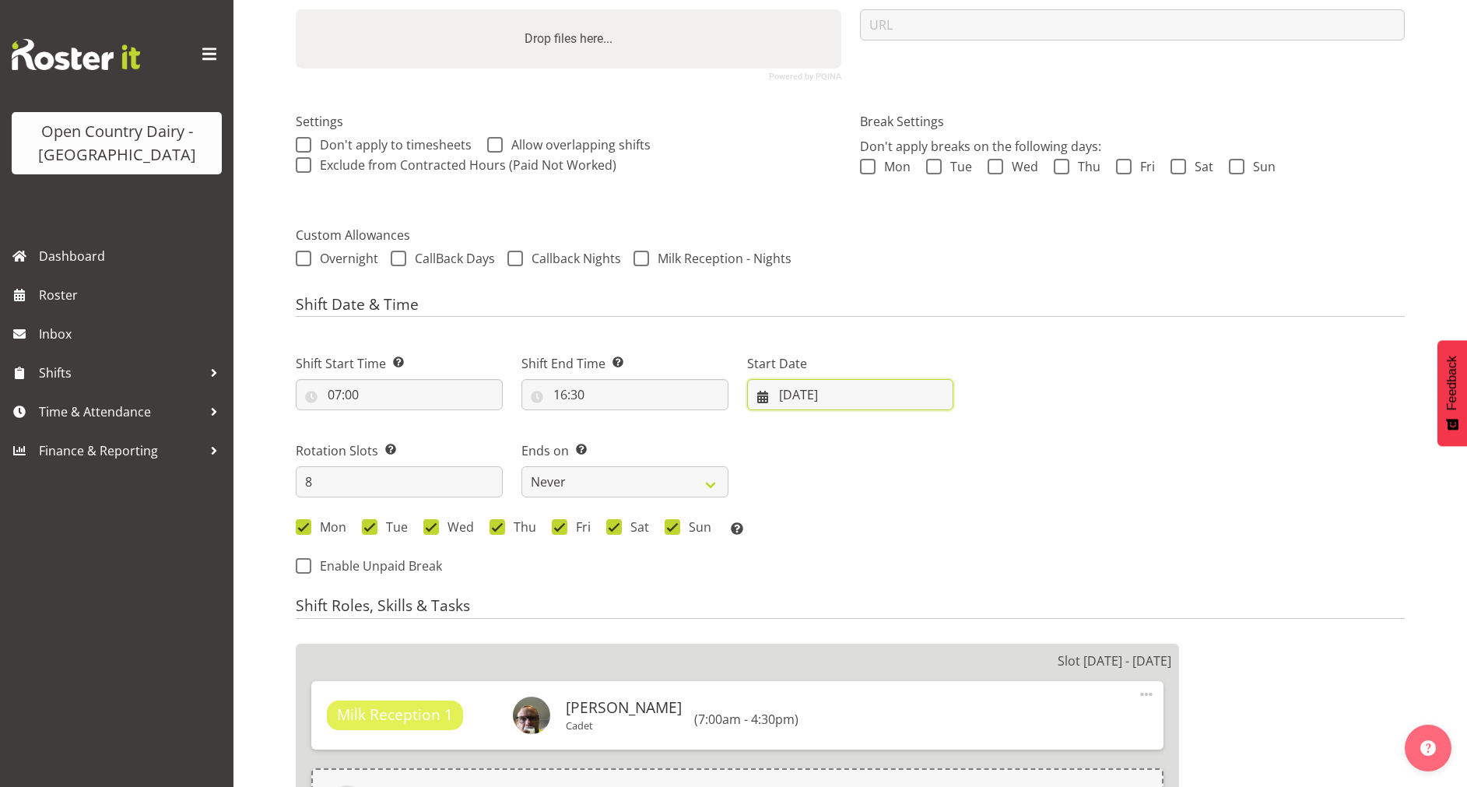
click at [792, 395] on input "[DATE]" at bounding box center [850, 394] width 207 height 31
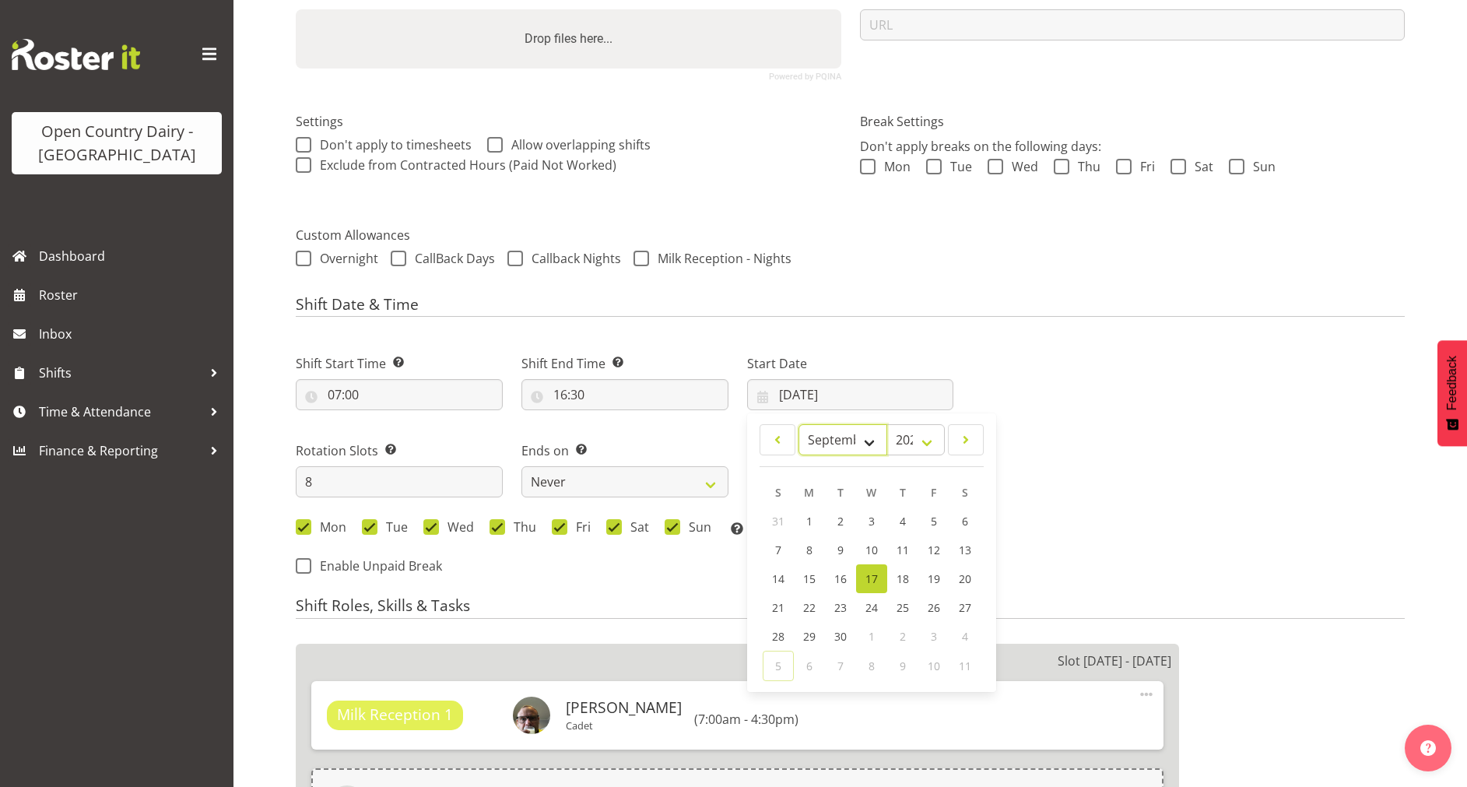
click at [860, 437] on select "January February March April May June July August September October November De…" at bounding box center [844, 439] width 90 height 31
select select "9"
click at [799, 424] on select "January February March April May June July August September October November De…" at bounding box center [844, 439] width 90 height 31
click at [844, 548] on link "7" at bounding box center [840, 551] width 31 height 30
type input "[DATE]"
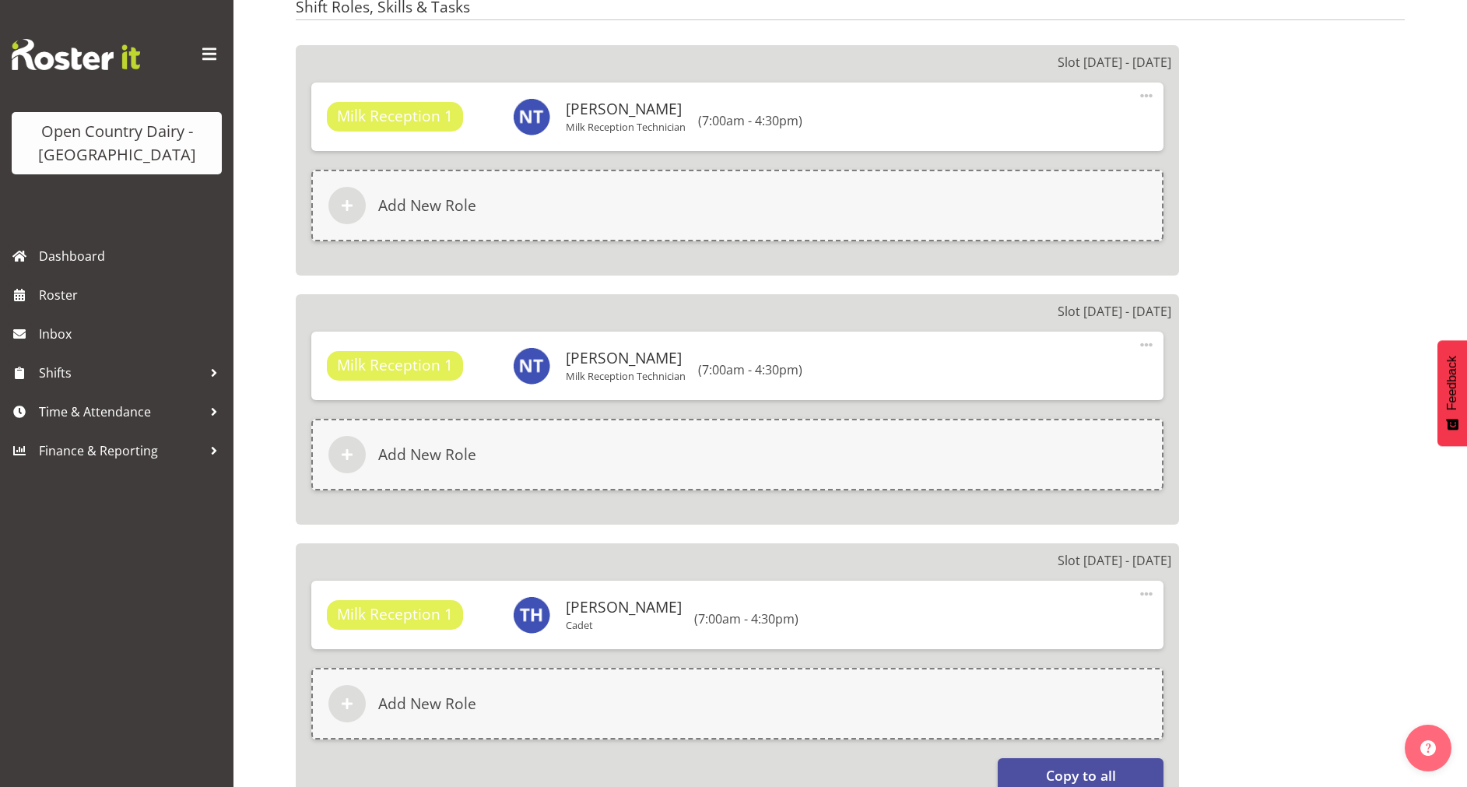
scroll to position [965, 0]
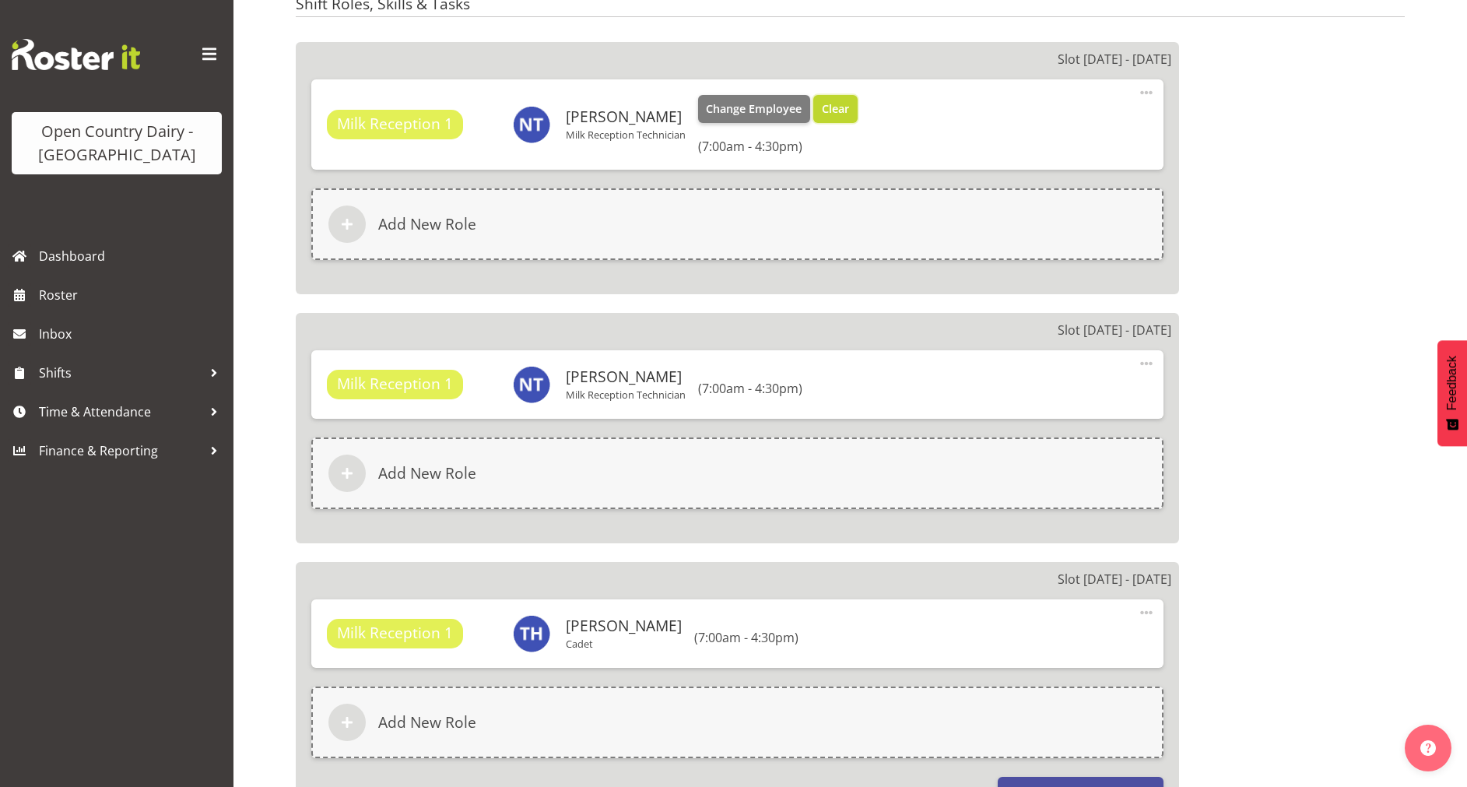
click at [846, 107] on span "Clear" at bounding box center [835, 108] width 27 height 17
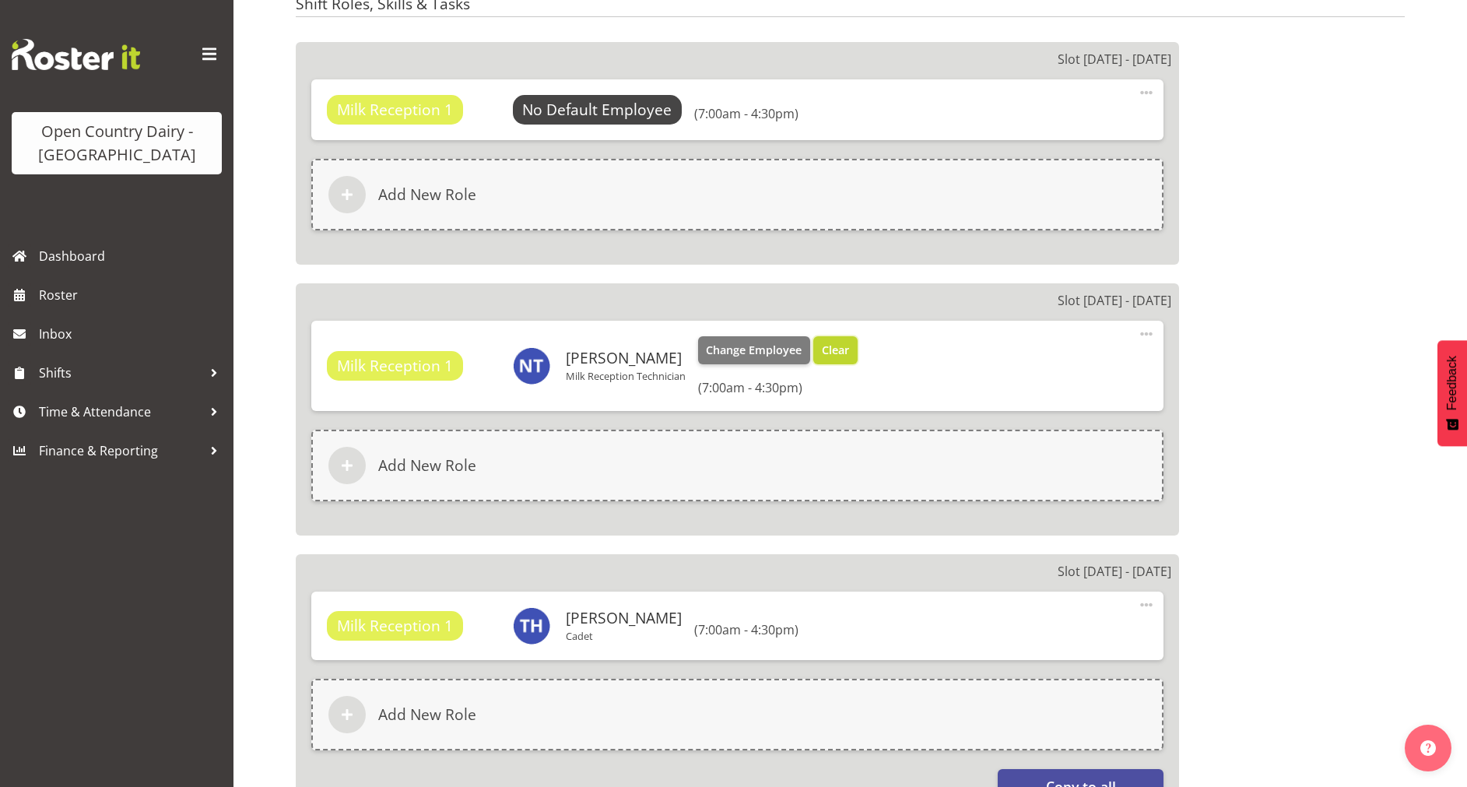
click at [844, 347] on span "Clear" at bounding box center [835, 350] width 27 height 17
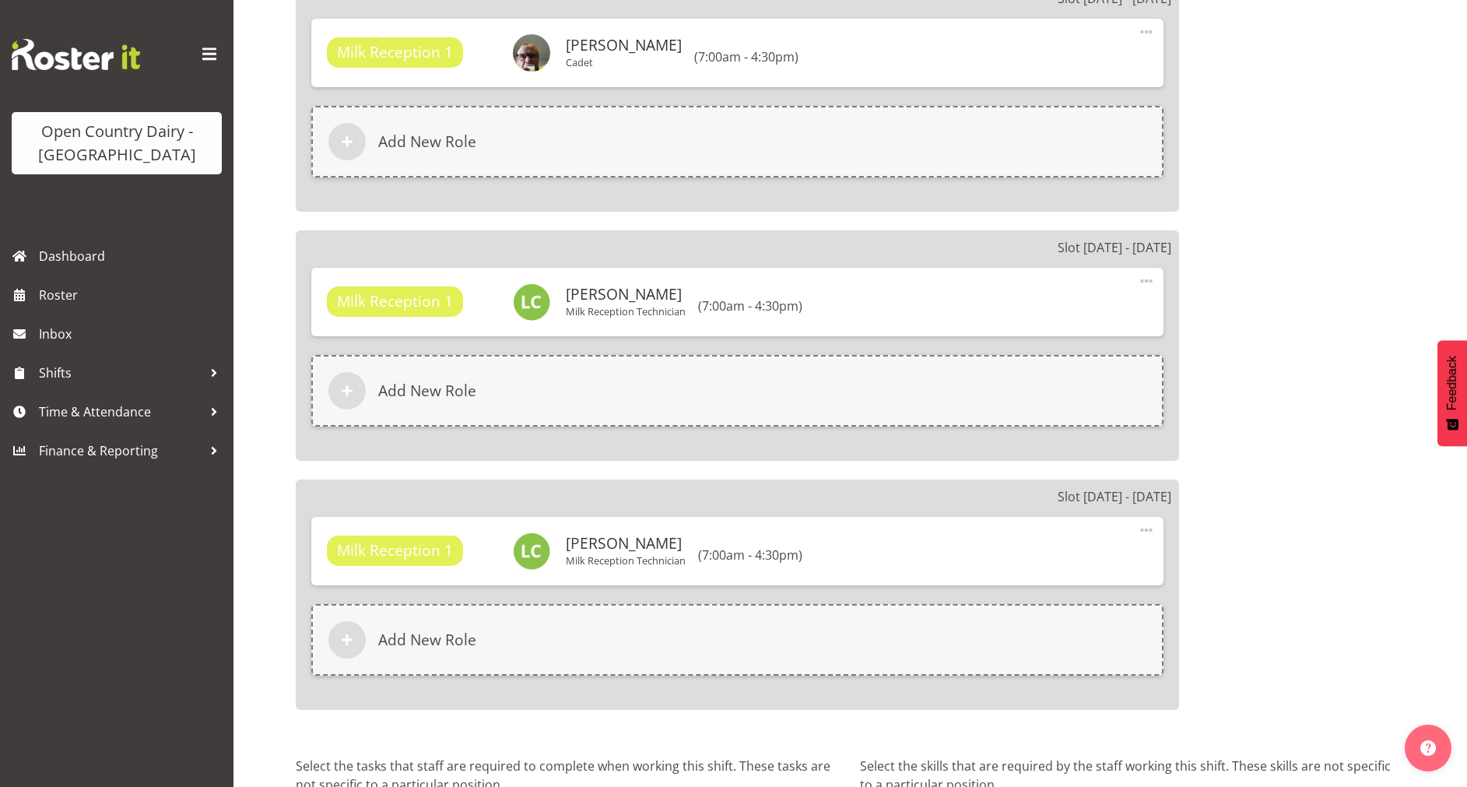
scroll to position [2326, 0]
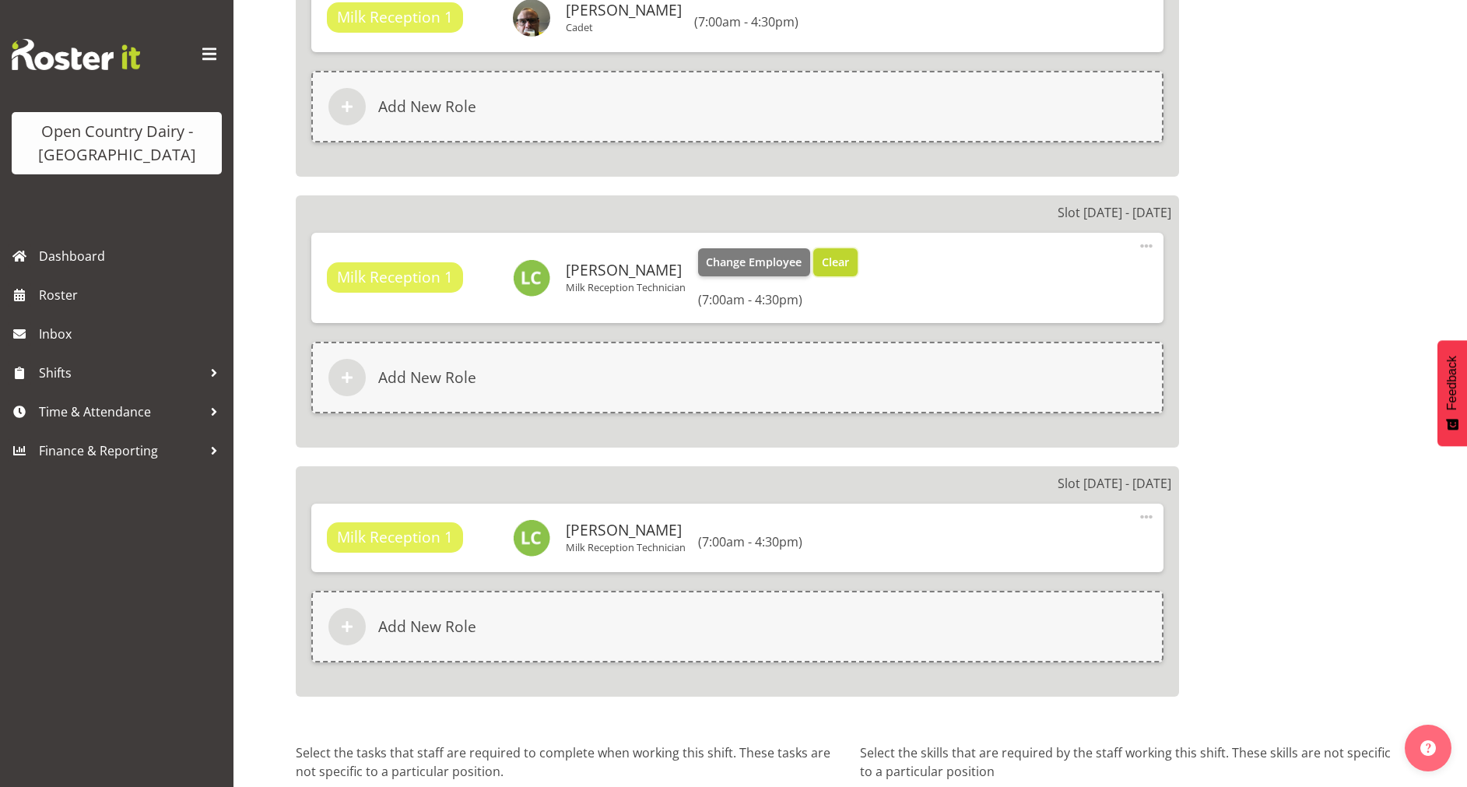
click at [834, 266] on span "Clear" at bounding box center [835, 262] width 27 height 17
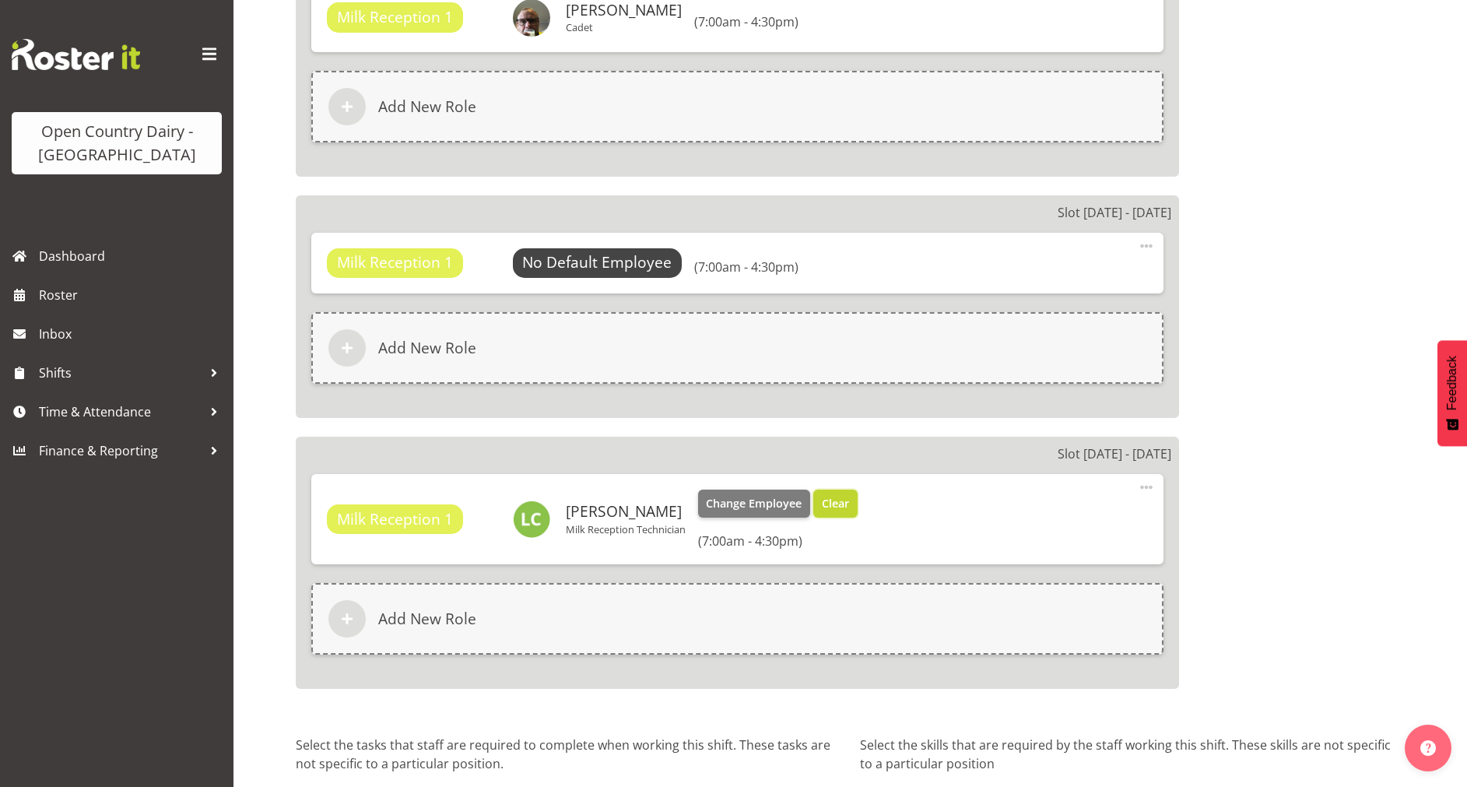
click at [836, 499] on span "Clear" at bounding box center [835, 503] width 27 height 17
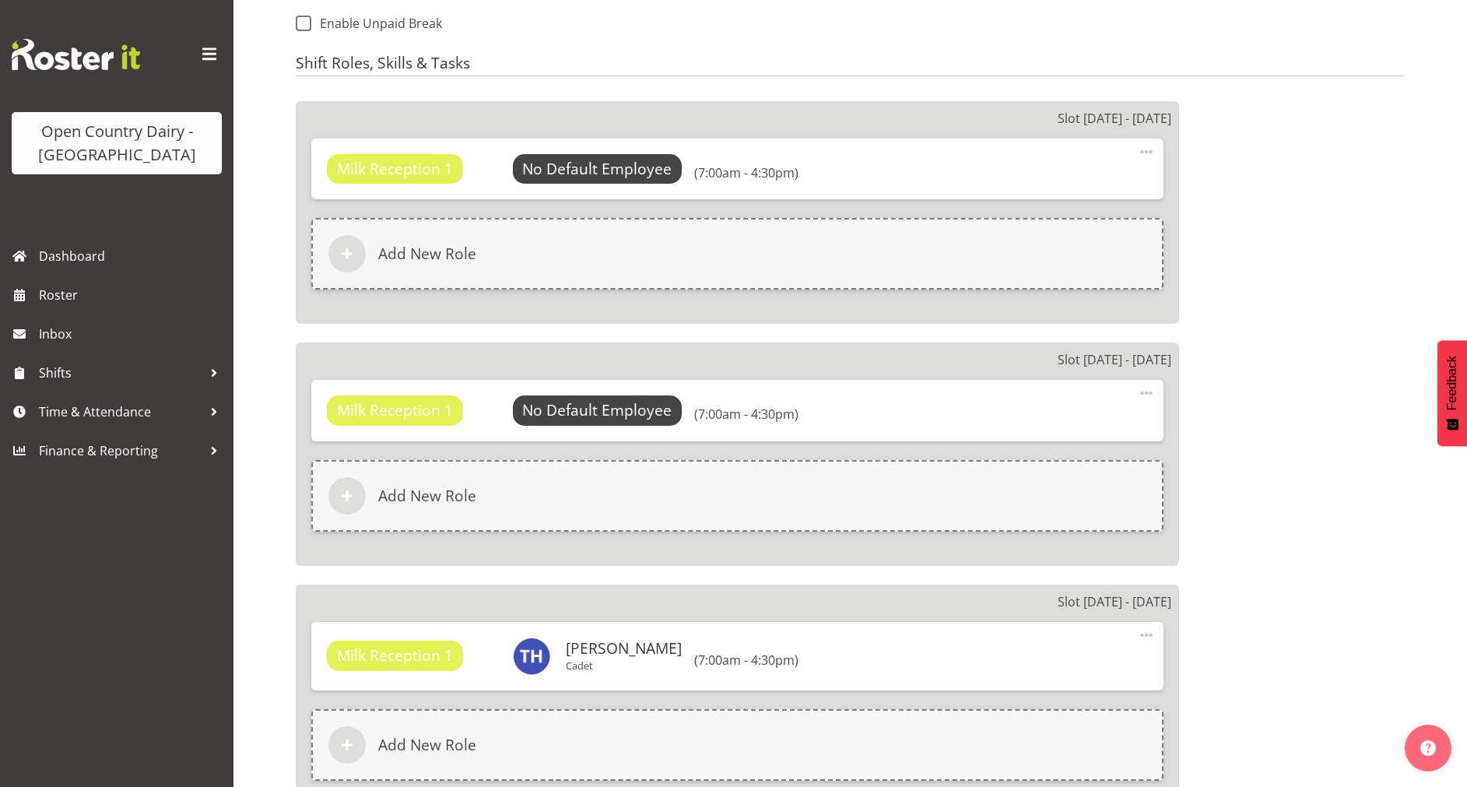
scroll to position [769, 0]
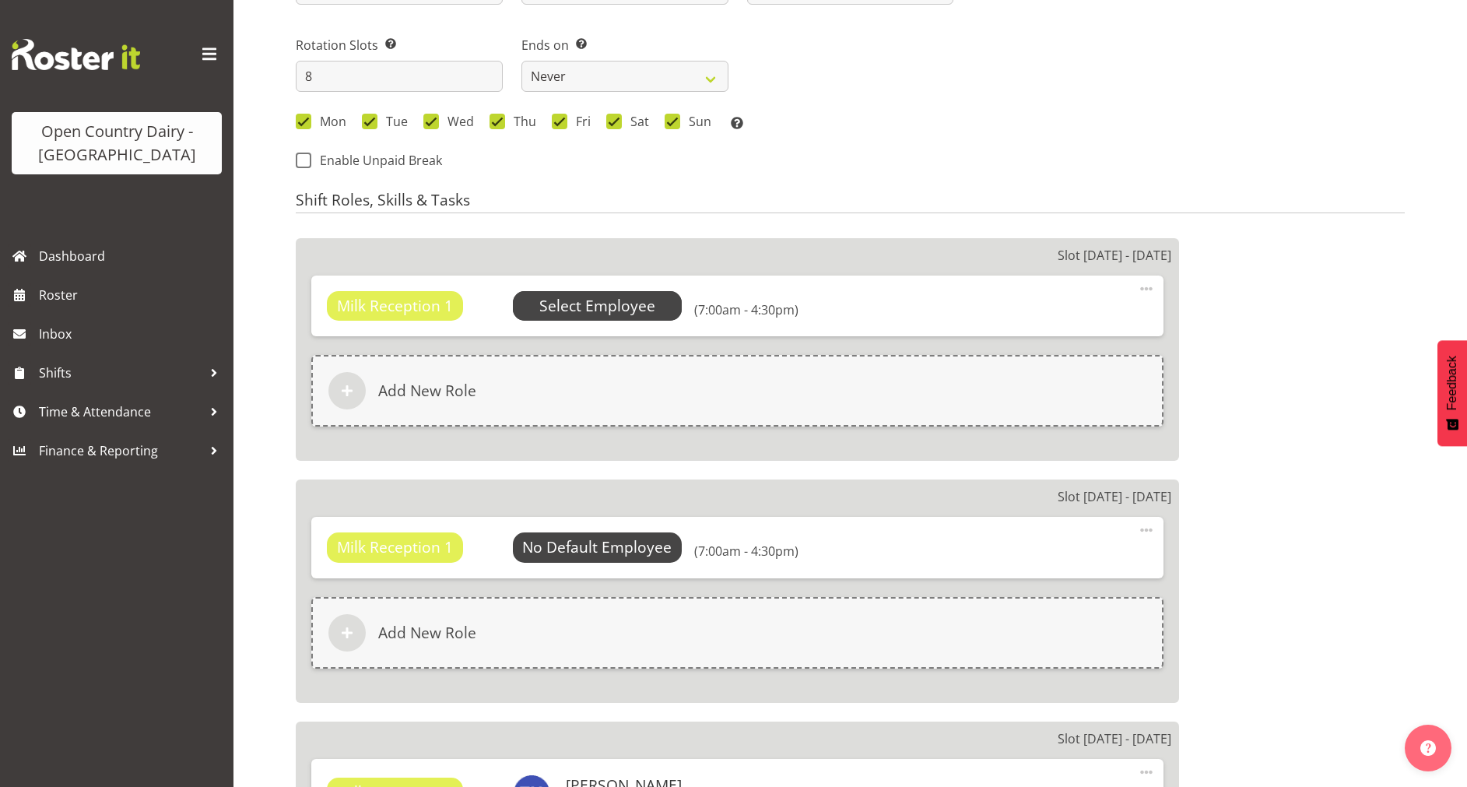
click at [560, 307] on span "Select Employee" at bounding box center [597, 306] width 116 height 23
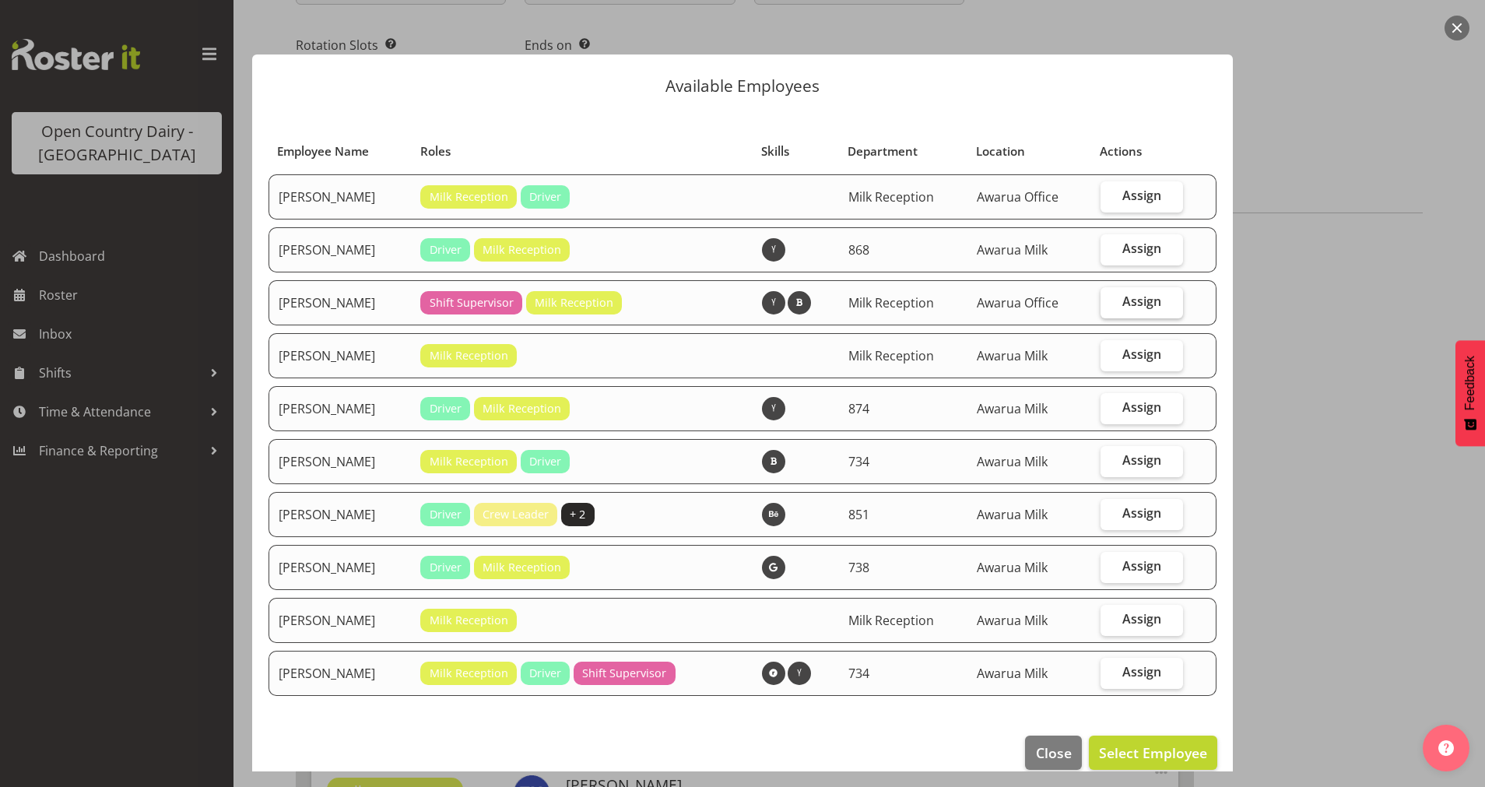
click at [1118, 310] on label "Assign" at bounding box center [1142, 302] width 83 height 31
click at [1111, 307] on input "Assign" at bounding box center [1106, 302] width 10 height 10
checkbox input "true"
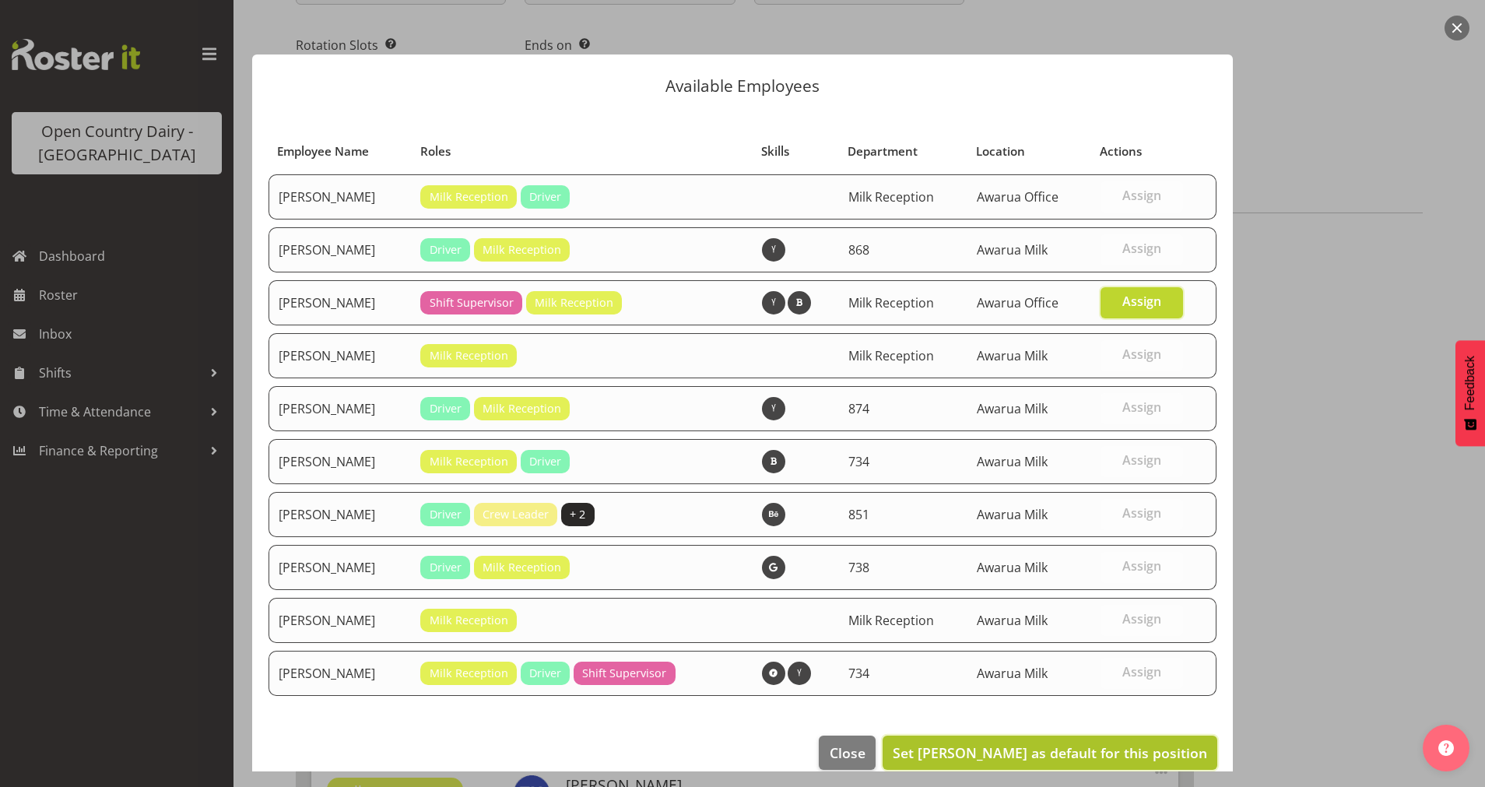
click at [1066, 757] on span "Set [PERSON_NAME] as default for this position" at bounding box center [1050, 752] width 314 height 19
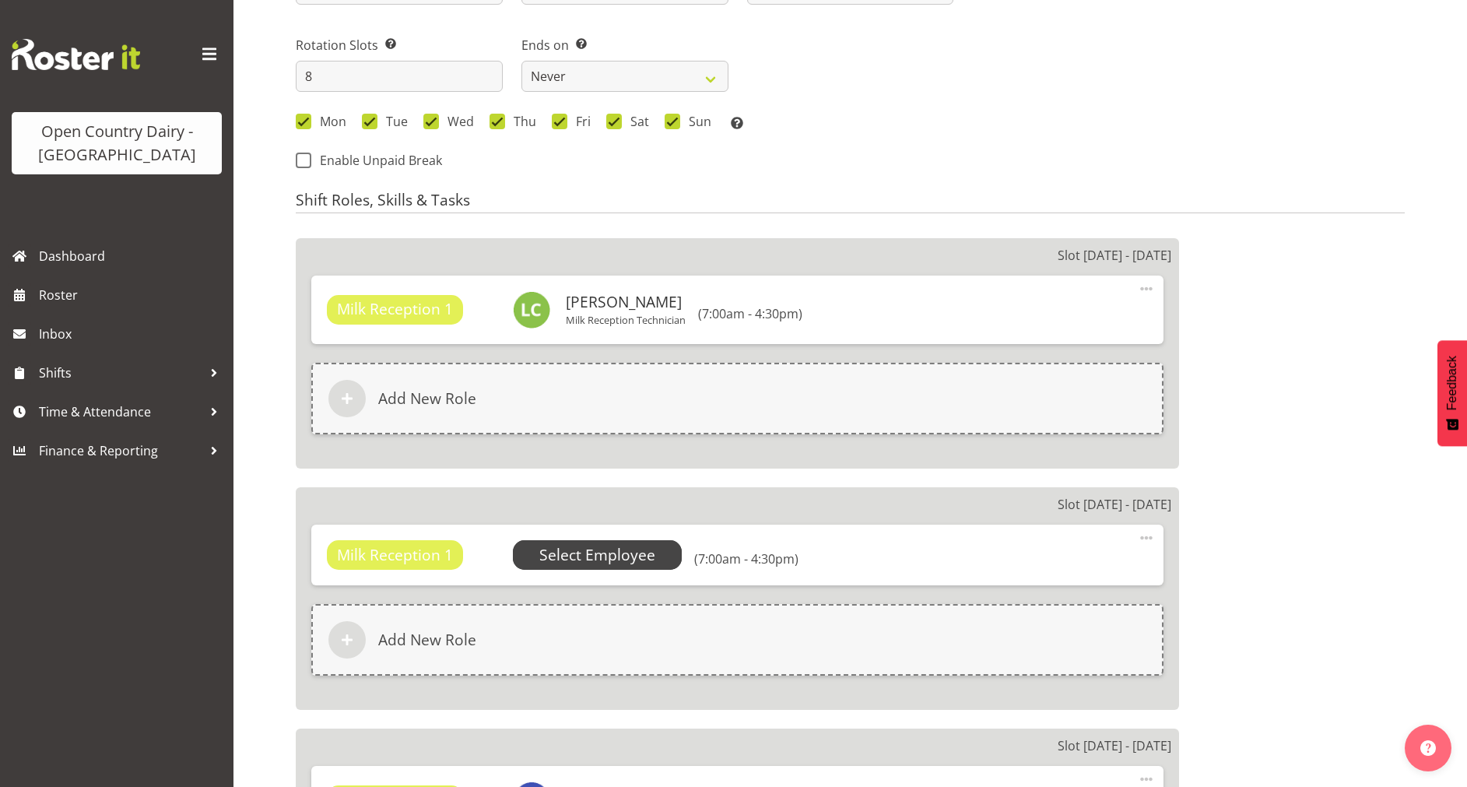
click at [623, 567] on span "Select Employee" at bounding box center [598, 555] width 170 height 30
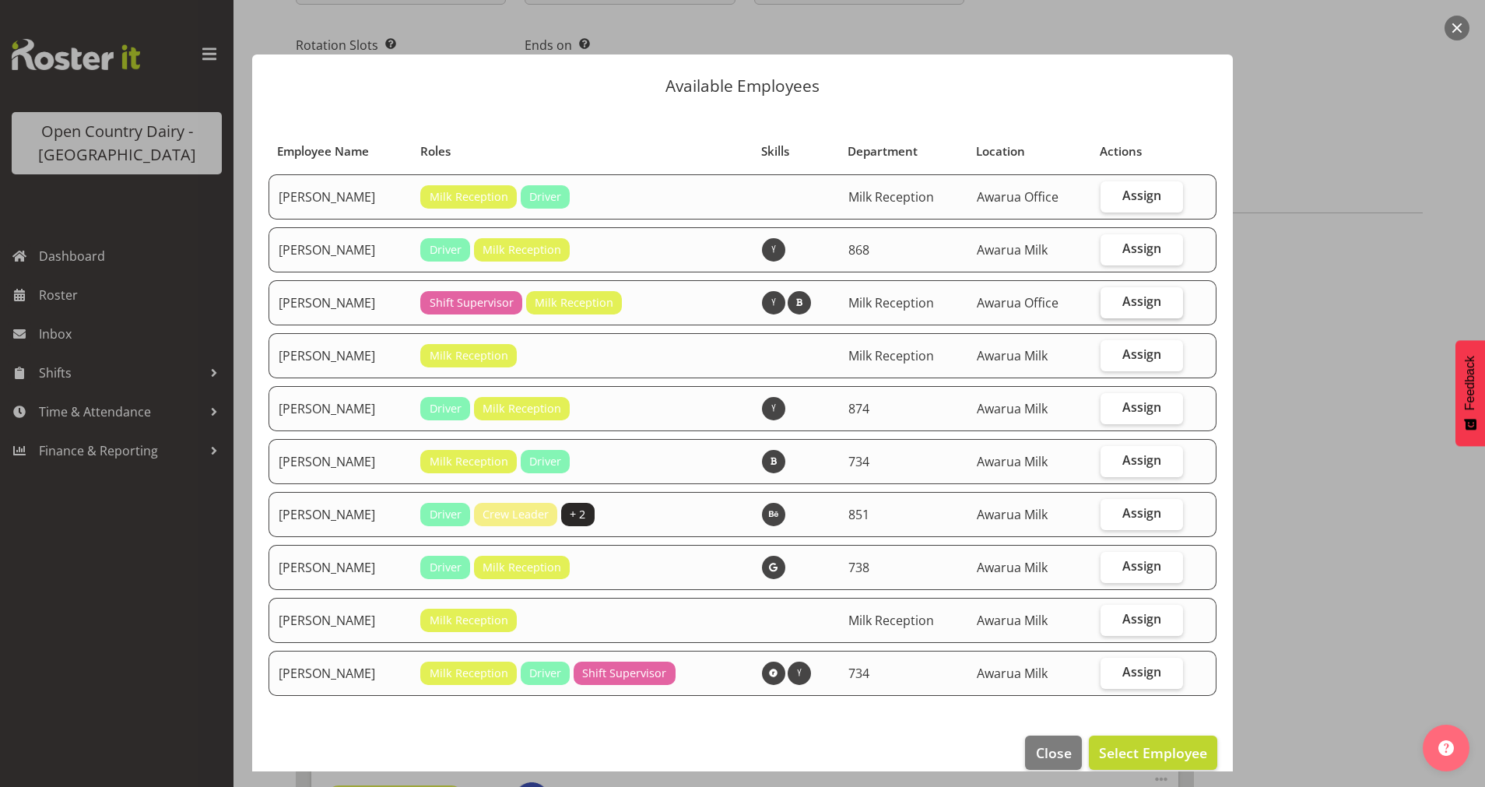
click at [1128, 302] on span "Assign" at bounding box center [1141, 301] width 39 height 16
click at [1111, 302] on input "Assign" at bounding box center [1106, 302] width 10 height 10
checkbox input "true"
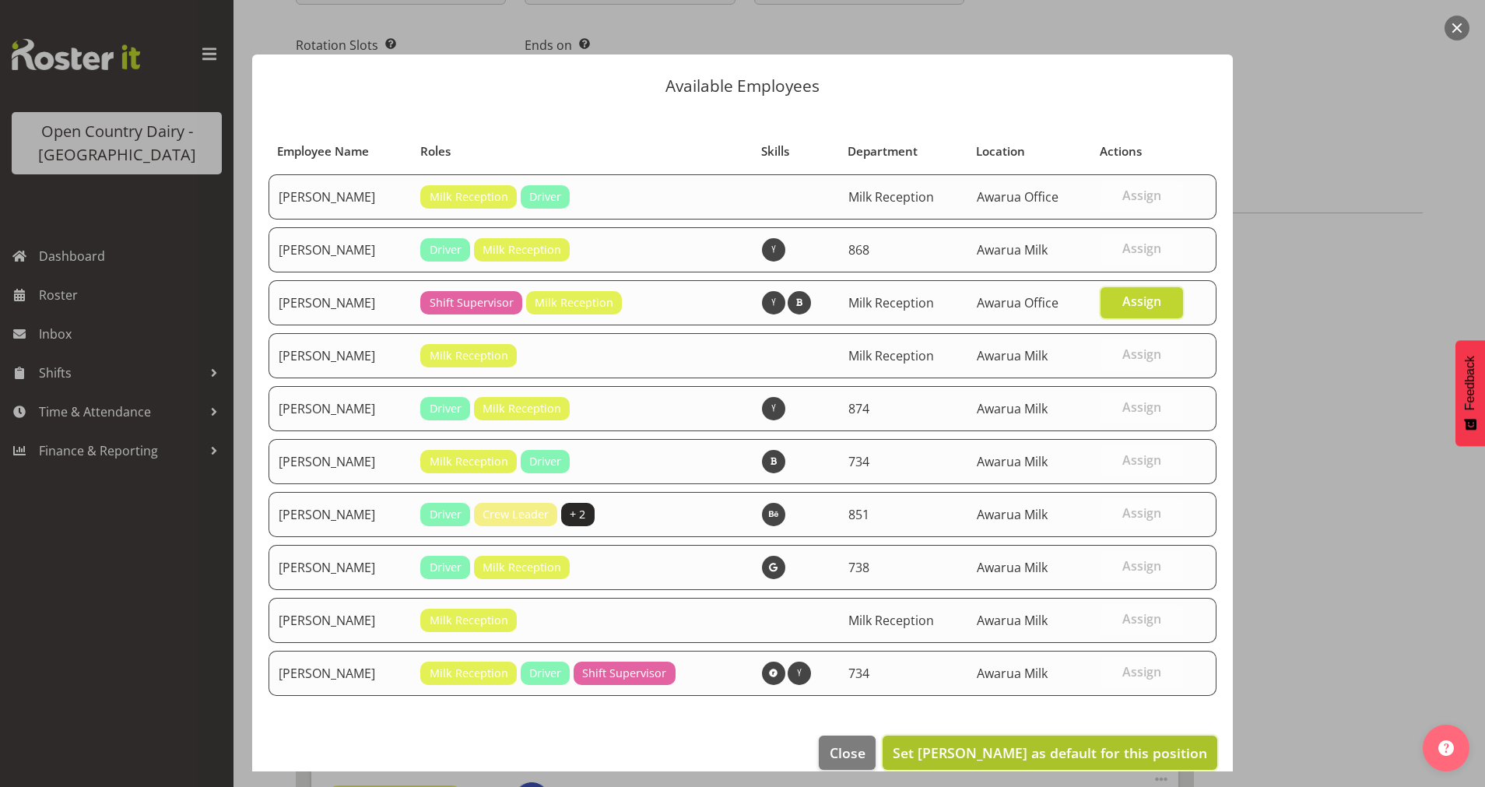
click at [1119, 750] on span "Set [PERSON_NAME] as default for this position" at bounding box center [1050, 752] width 314 height 19
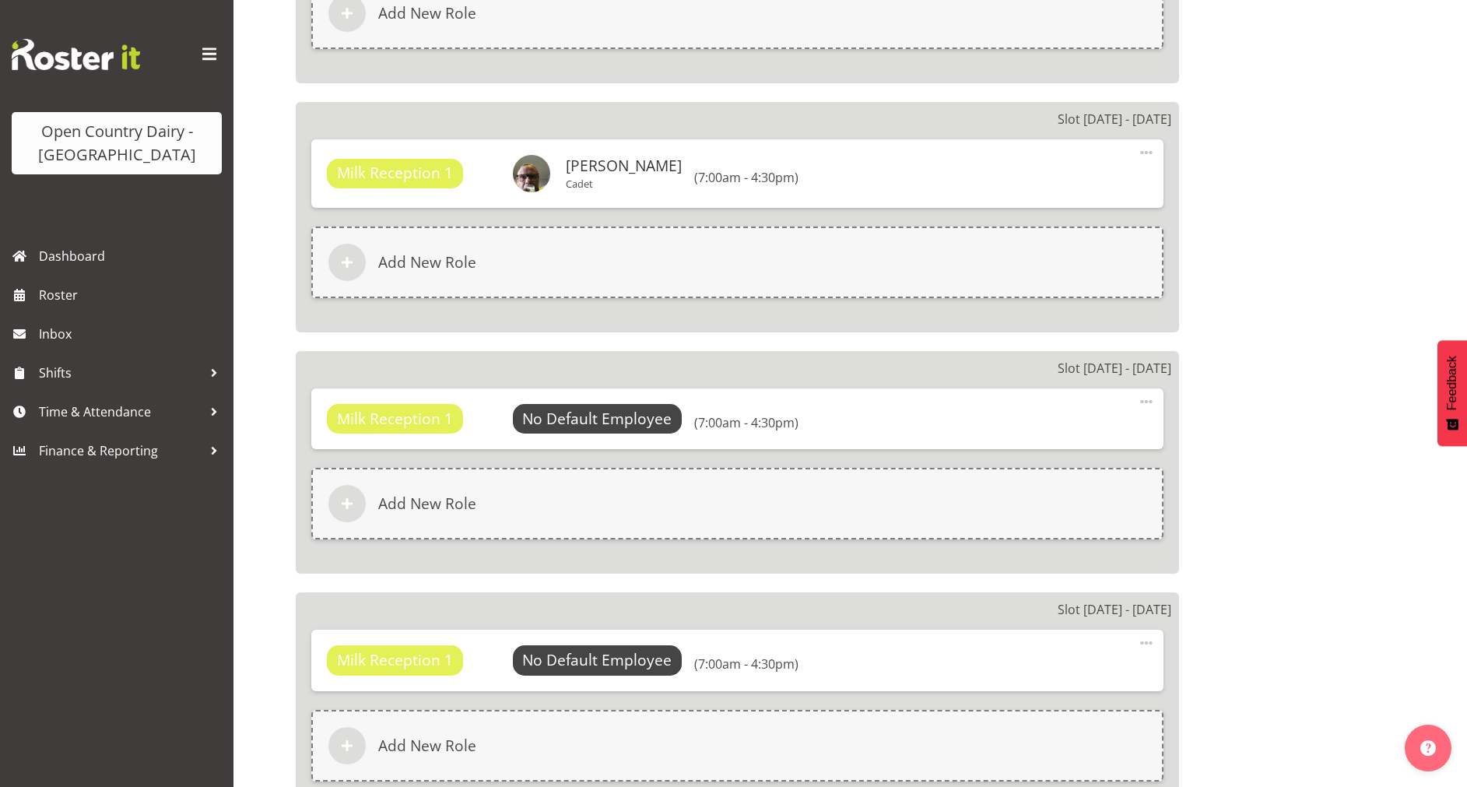
scroll to position [2181, 0]
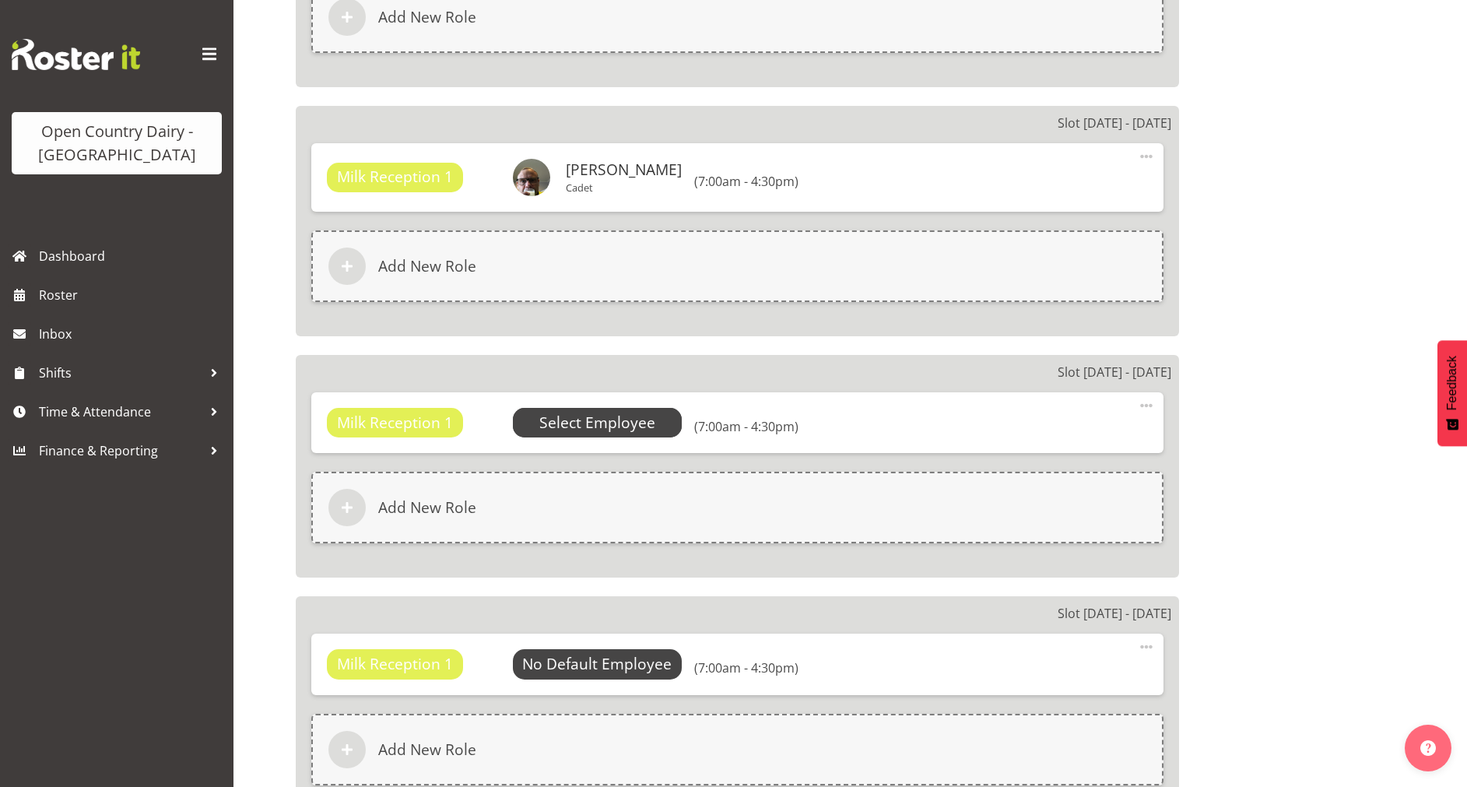
click at [598, 429] on span "Select Employee" at bounding box center [597, 423] width 116 height 23
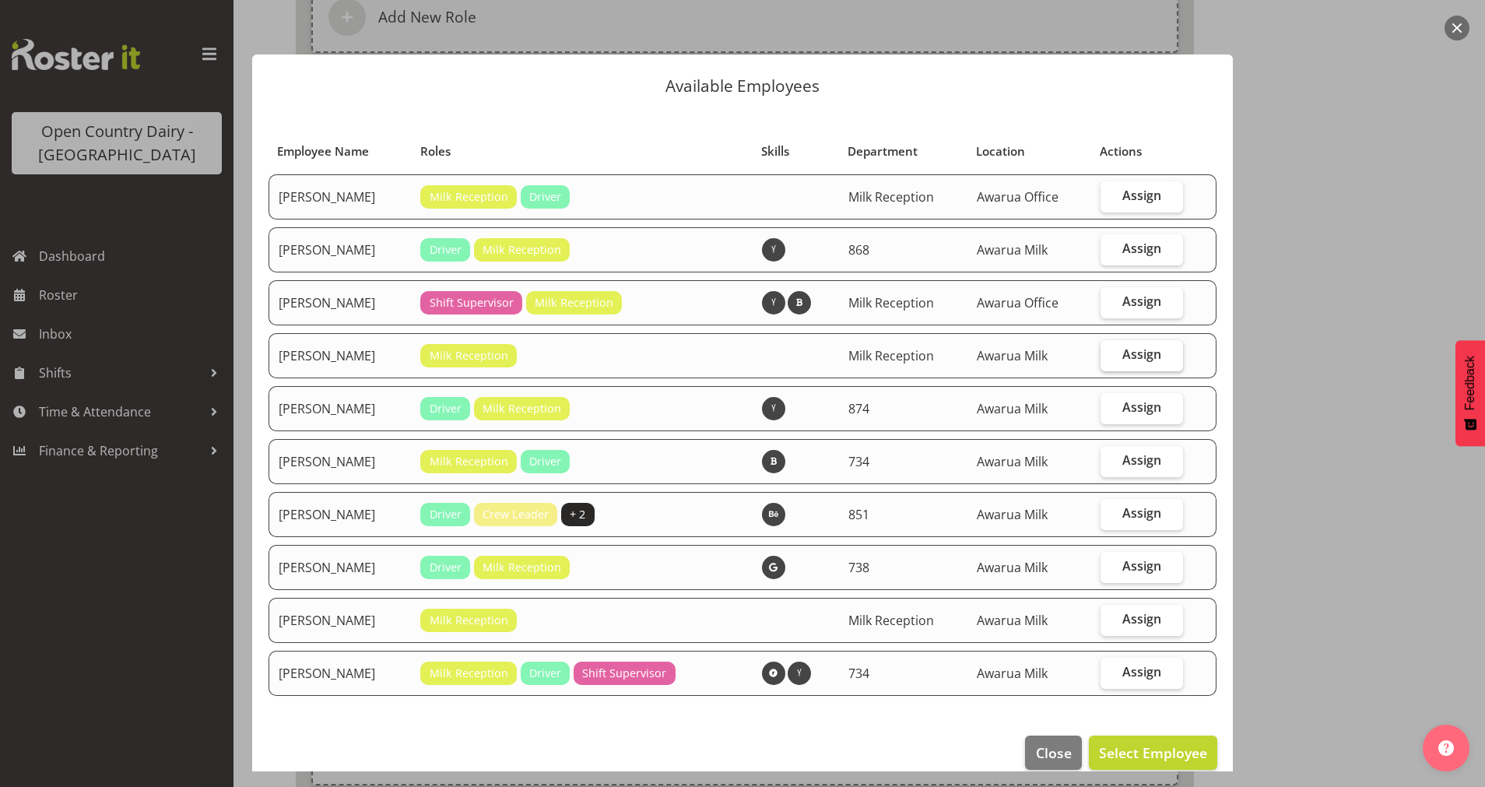
click at [1121, 364] on label "Assign" at bounding box center [1142, 355] width 83 height 31
click at [1111, 360] on input "Assign" at bounding box center [1106, 354] width 10 height 10
checkbox input "true"
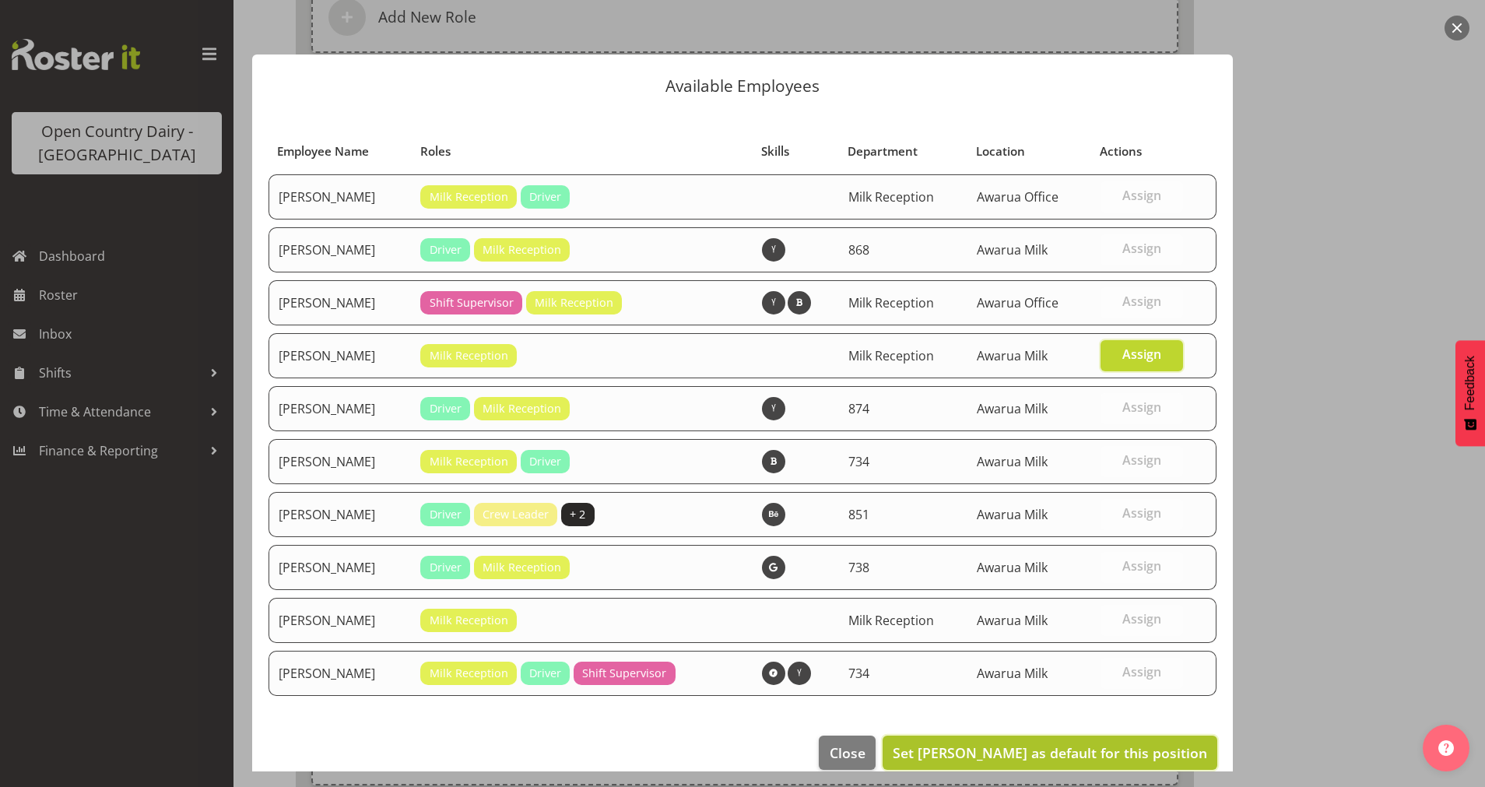
click at [1030, 748] on span "Set [PERSON_NAME] as default for this position" at bounding box center [1050, 752] width 314 height 19
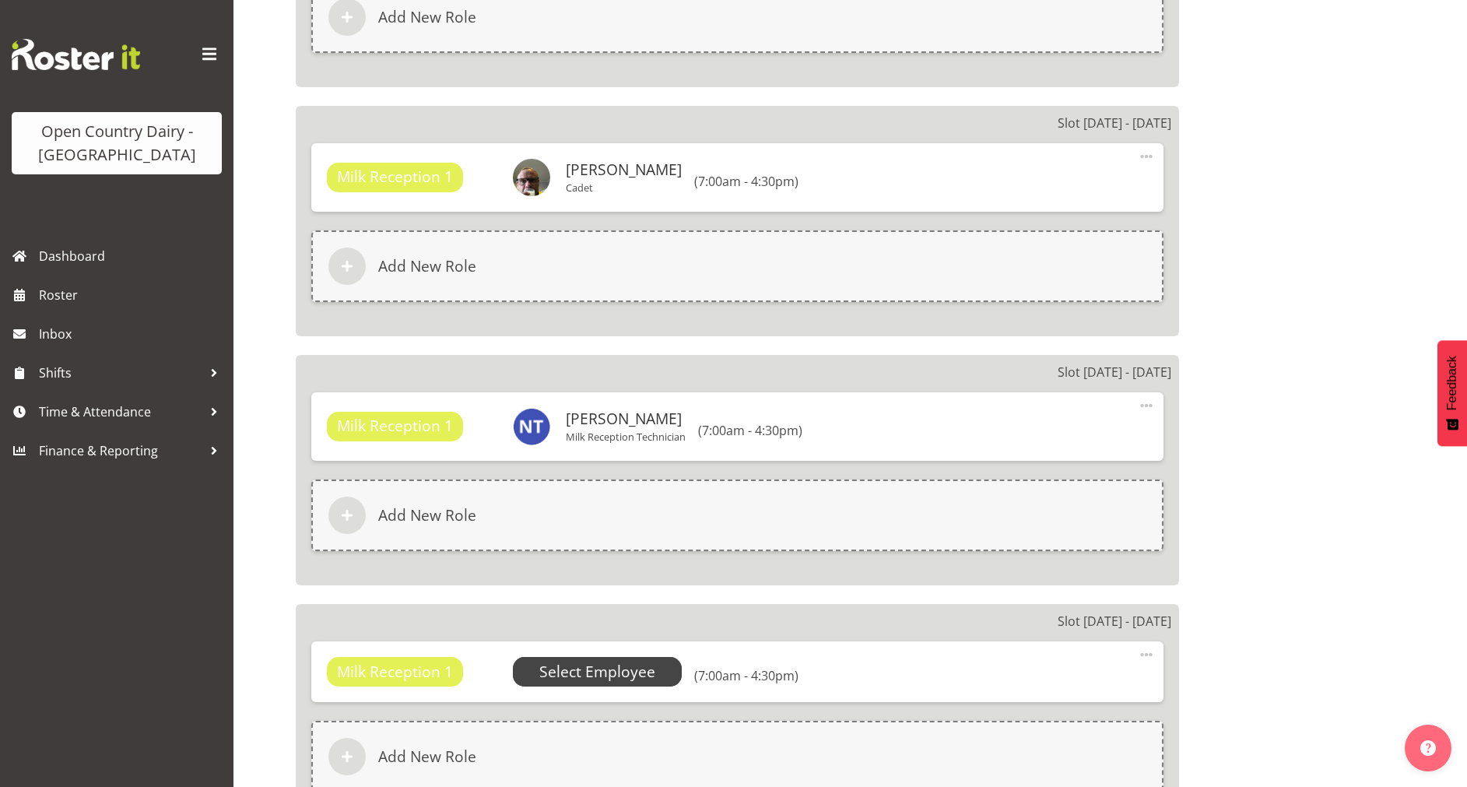
click at [612, 658] on span "Select Employee" at bounding box center [598, 672] width 170 height 30
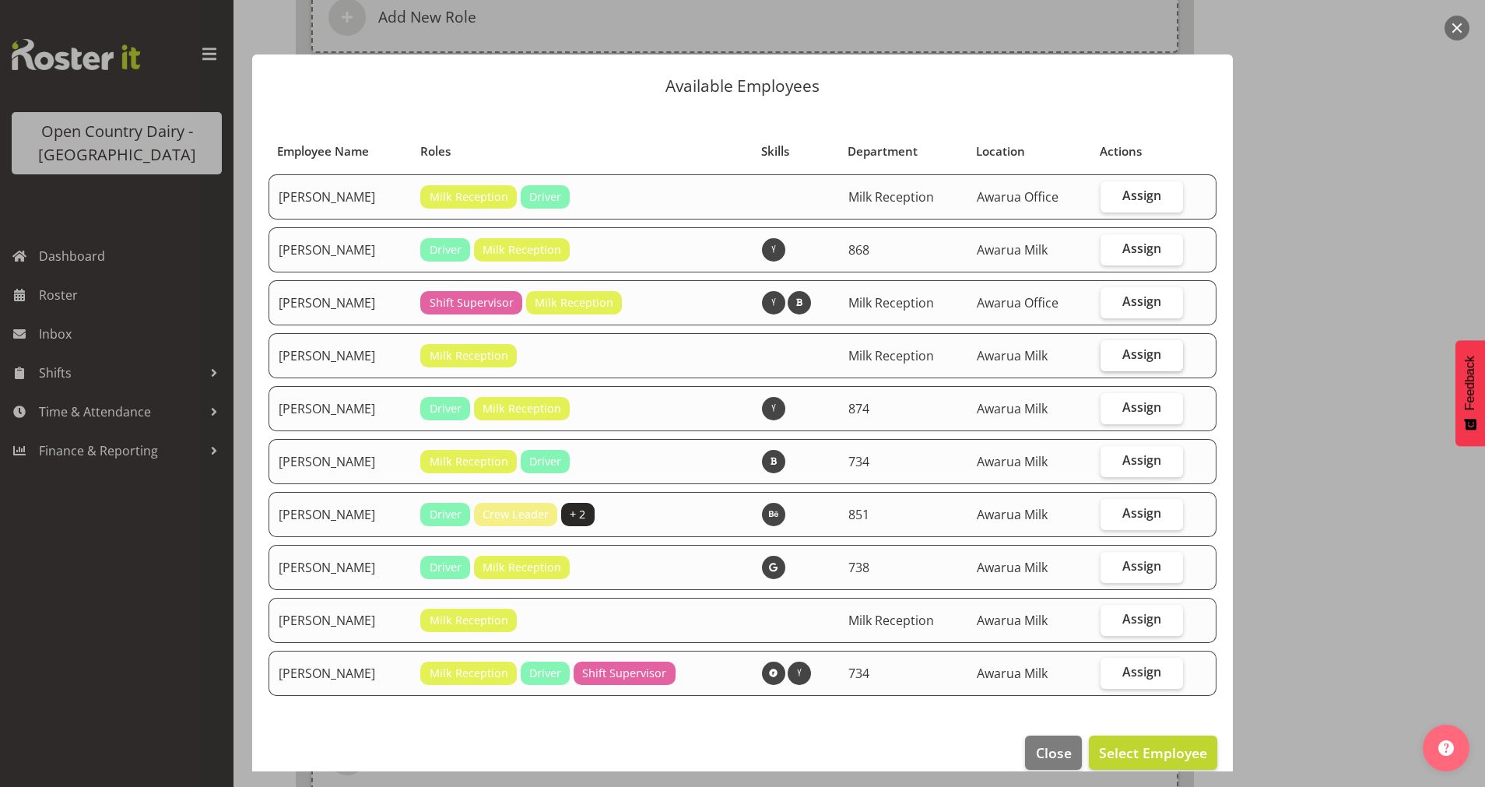
click at [1128, 348] on span "Assign" at bounding box center [1141, 354] width 39 height 16
click at [1111, 349] on input "Assign" at bounding box center [1106, 354] width 10 height 10
checkbox input "true"
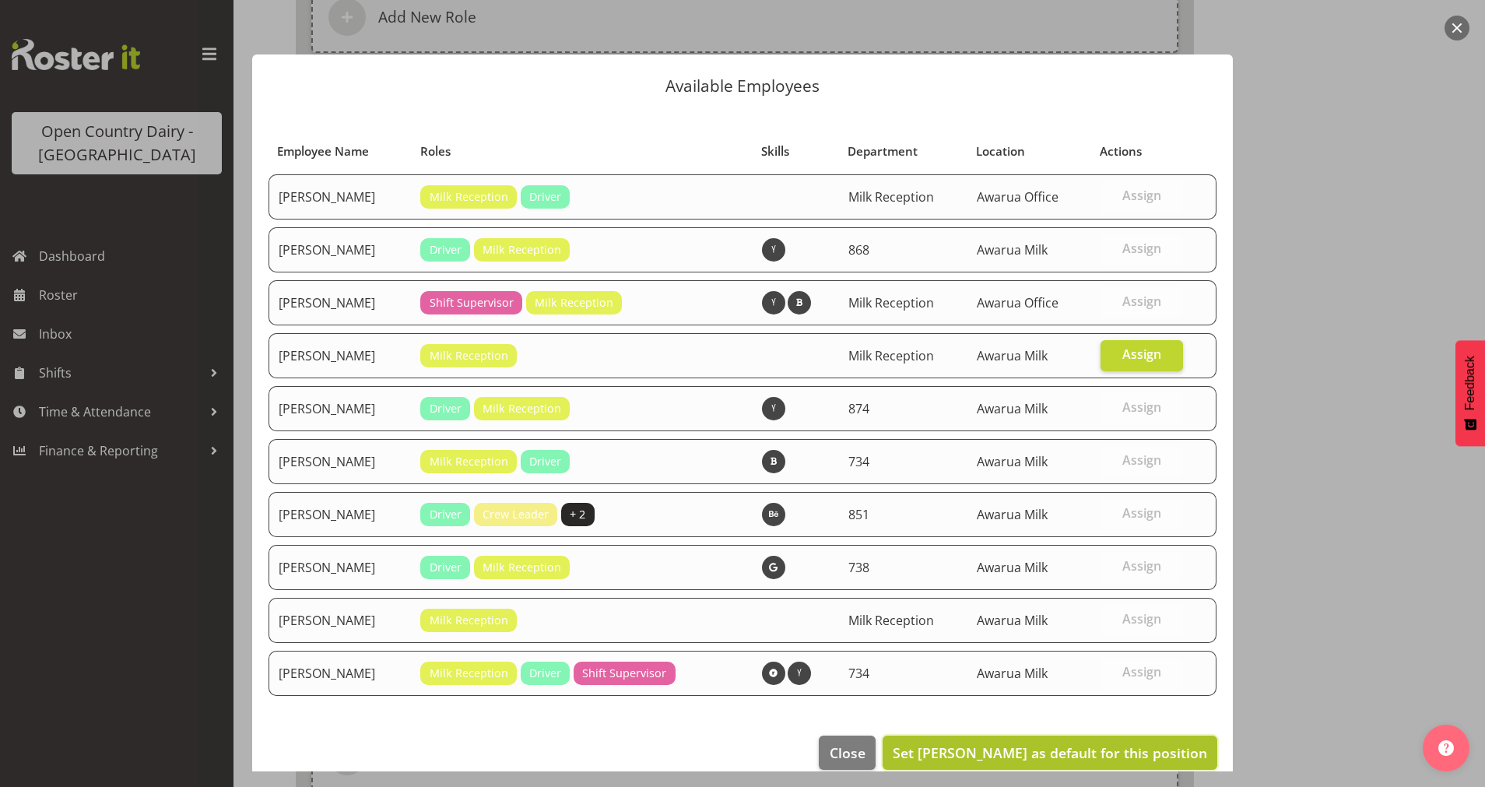
click at [1039, 756] on span "Set [PERSON_NAME] as default for this position" at bounding box center [1050, 752] width 314 height 19
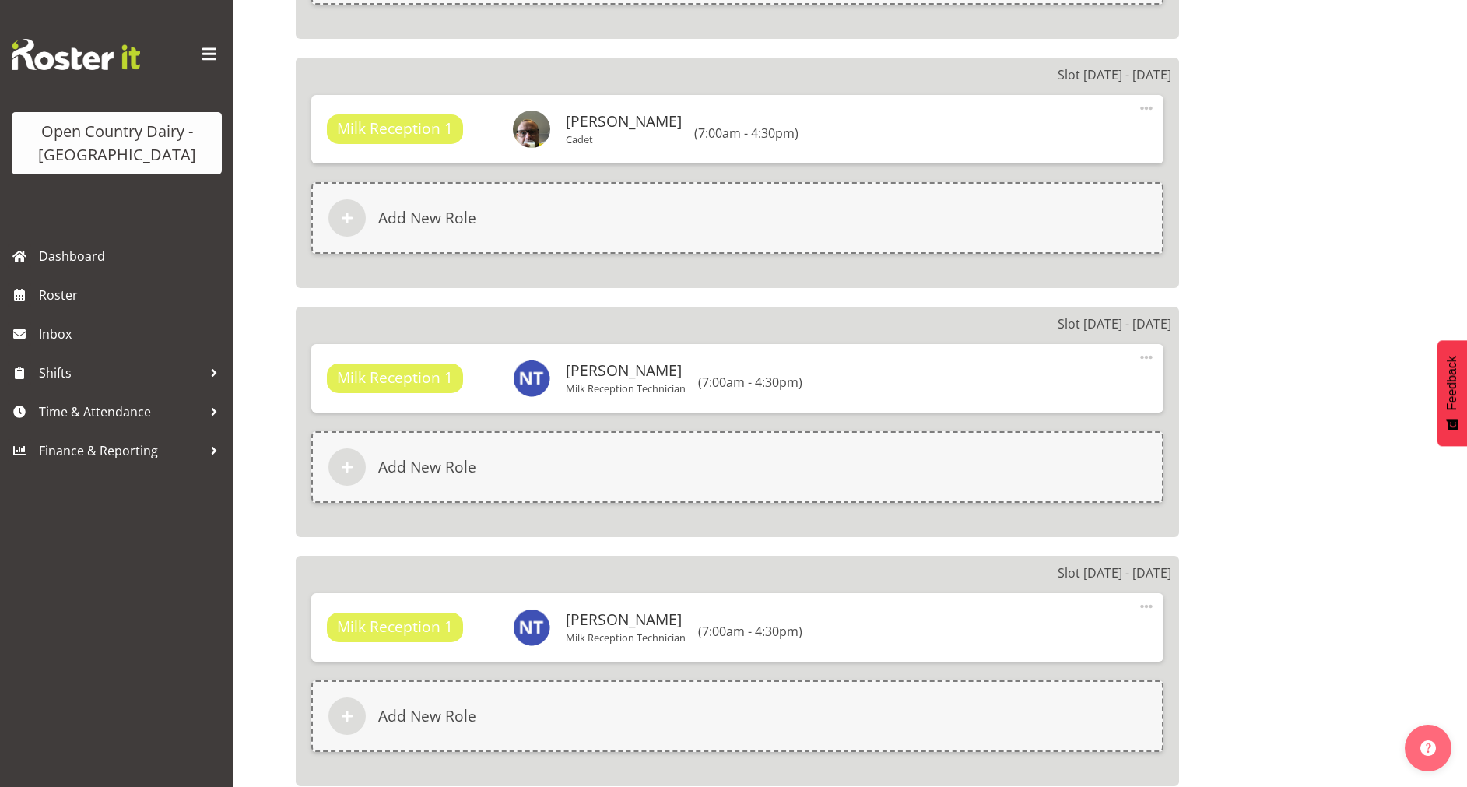
scroll to position [2467, 0]
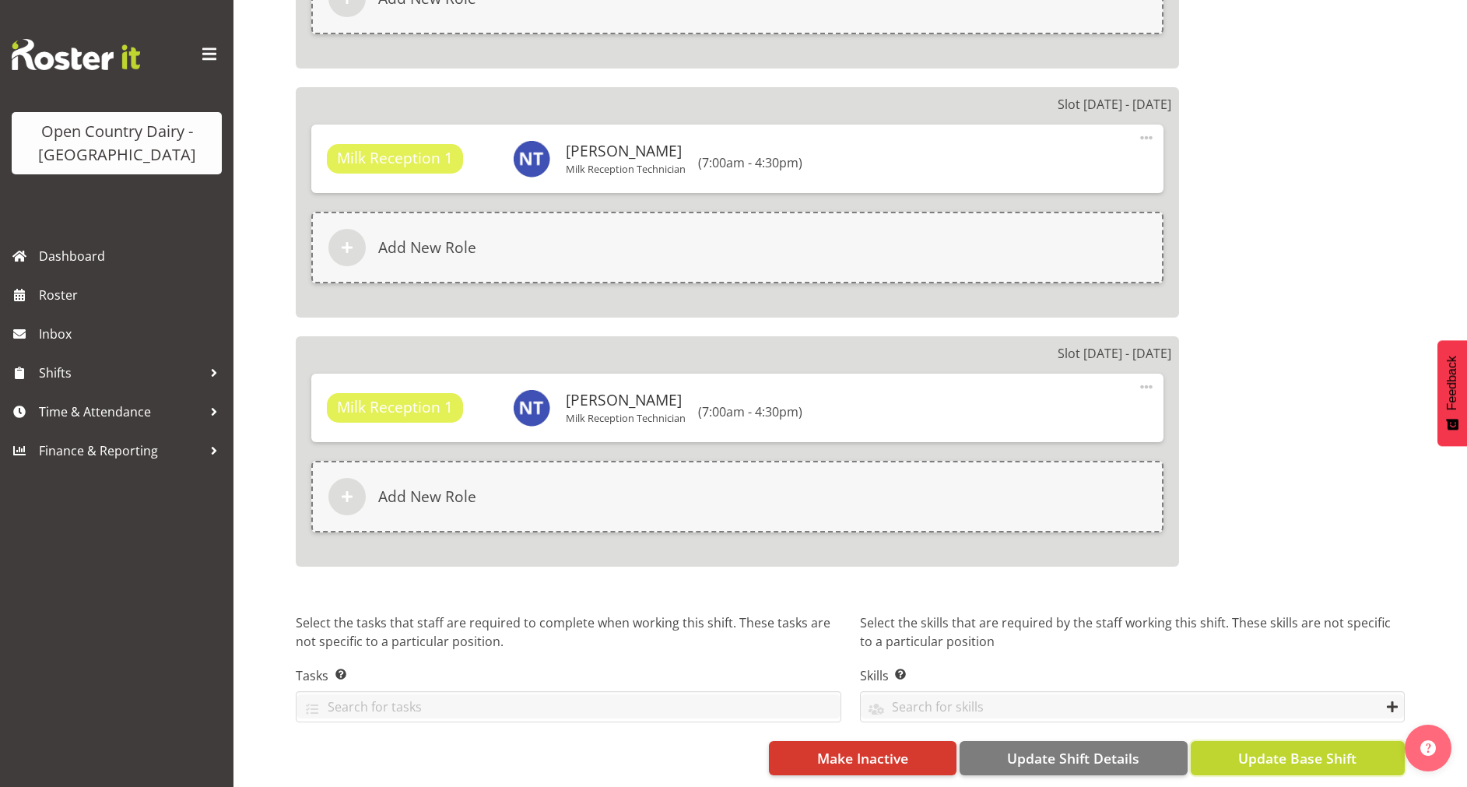
click at [1311, 748] on span "Update Base Shift" at bounding box center [1297, 758] width 118 height 20
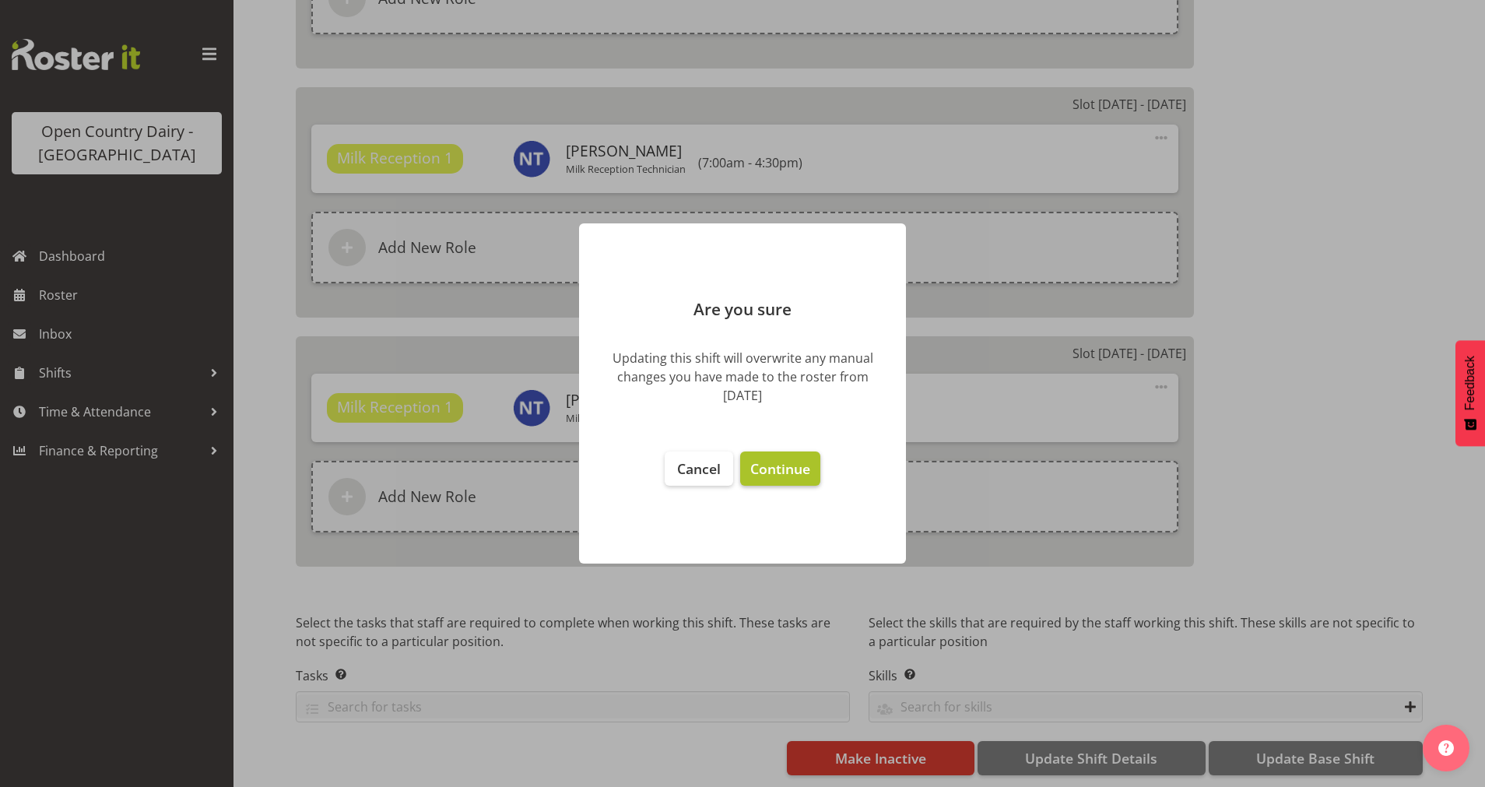
click at [800, 464] on span "Continue" at bounding box center [780, 468] width 60 height 19
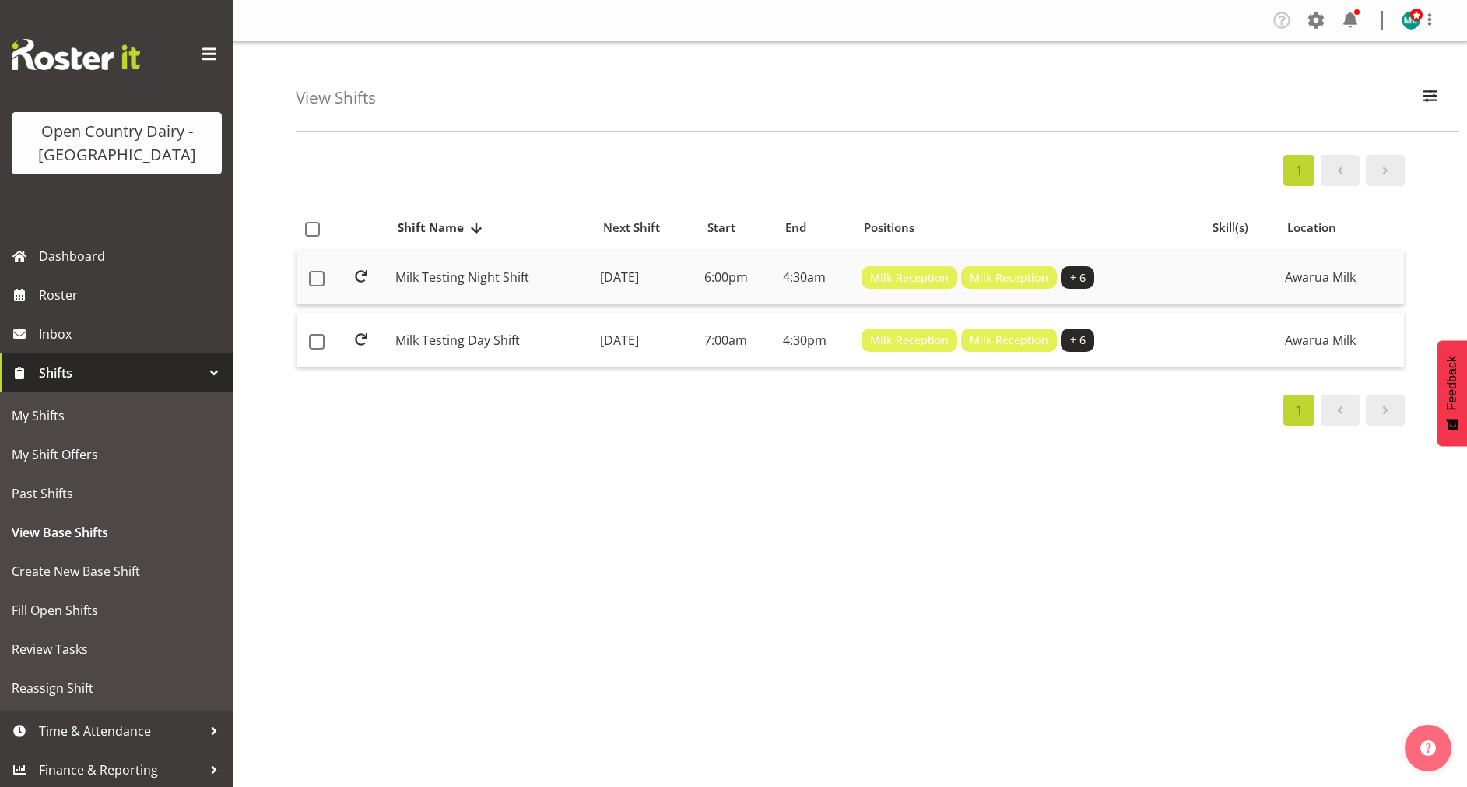
click at [470, 282] on td "Milk Testing Night Shift" at bounding box center [491, 278] width 205 height 55
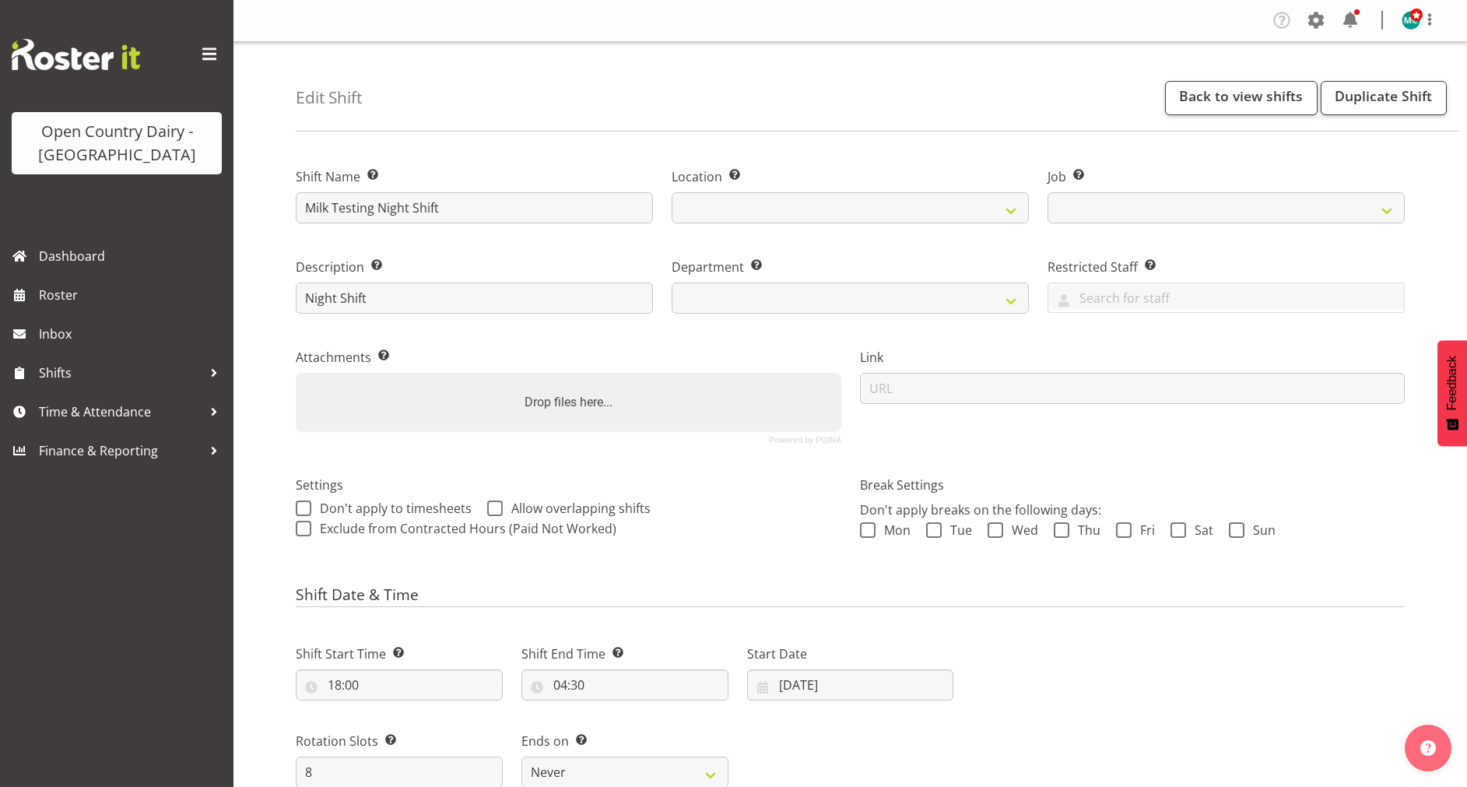
select select
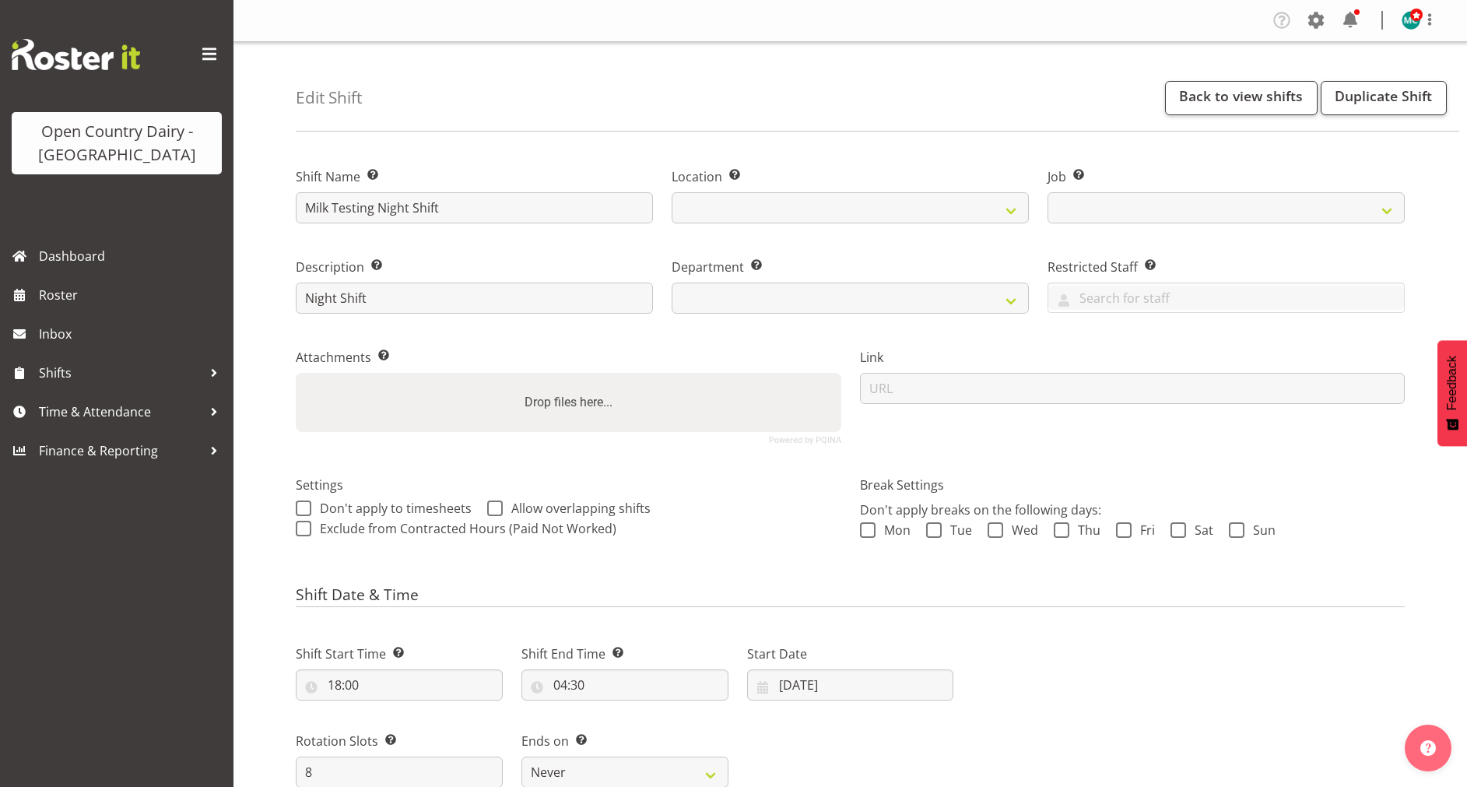
select select
select select "10660"
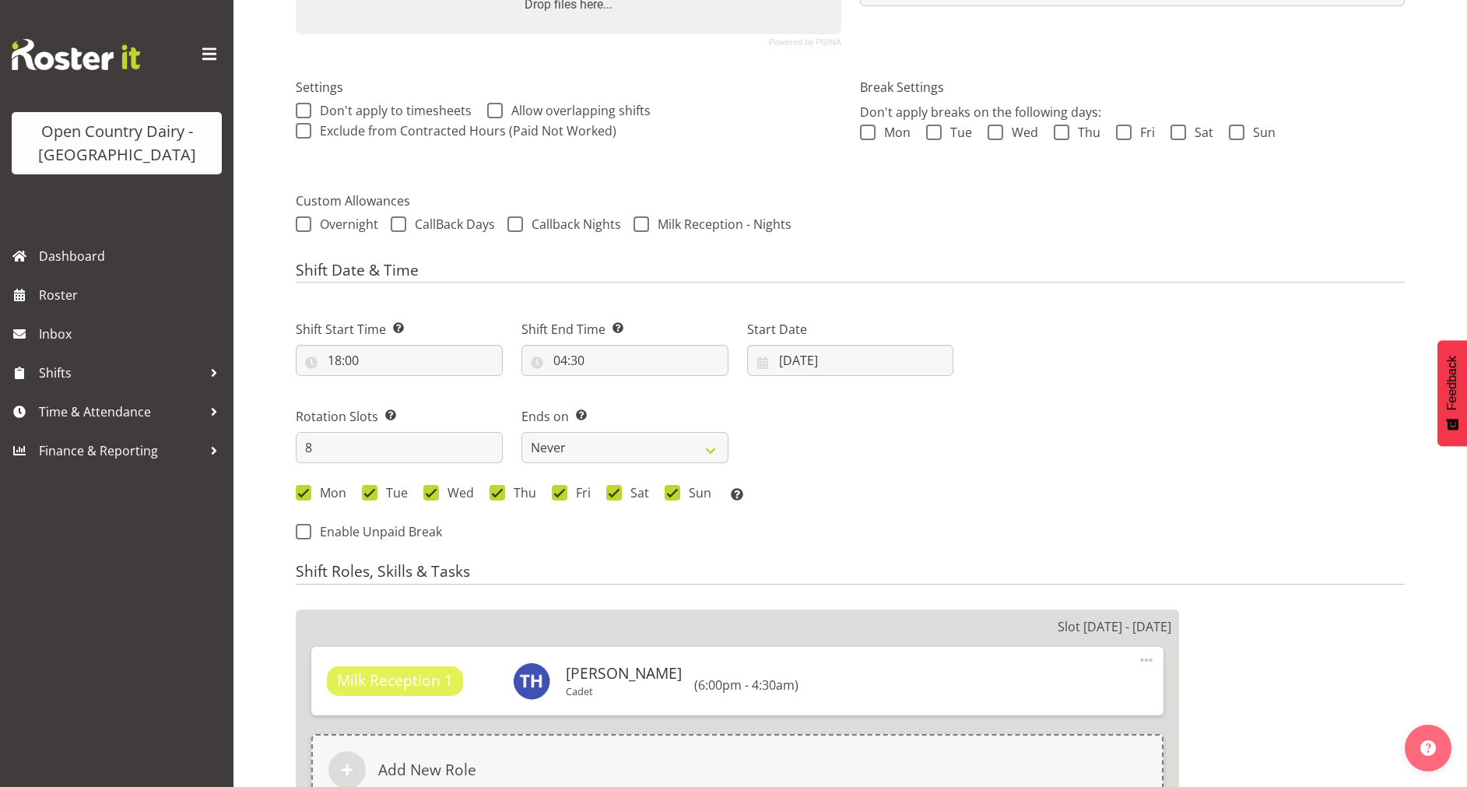
scroll to position [402, 0]
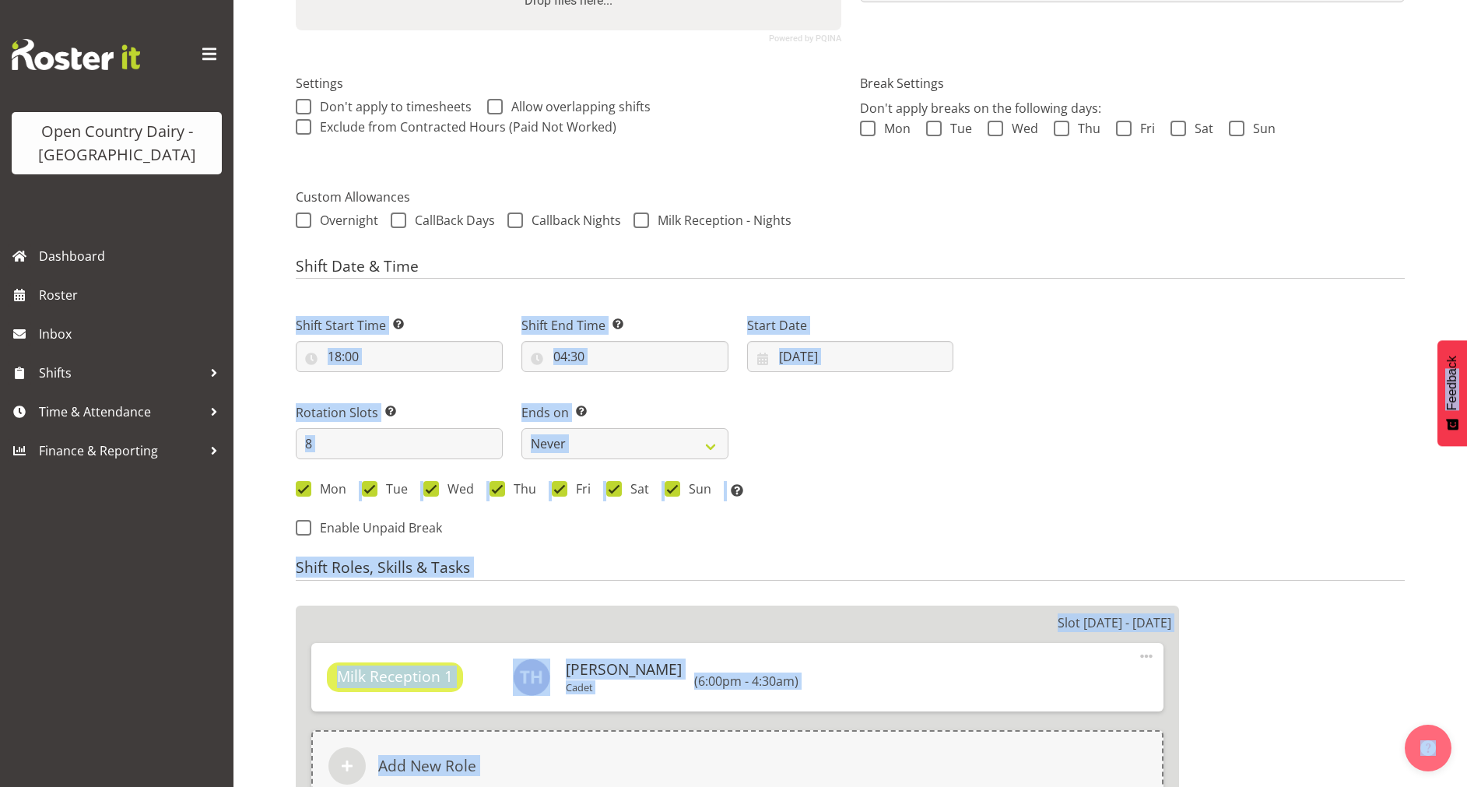
drag, startPoint x: 1452, startPoint y: 273, endPoint x: 1441, endPoint y: 368, distance: 95.7
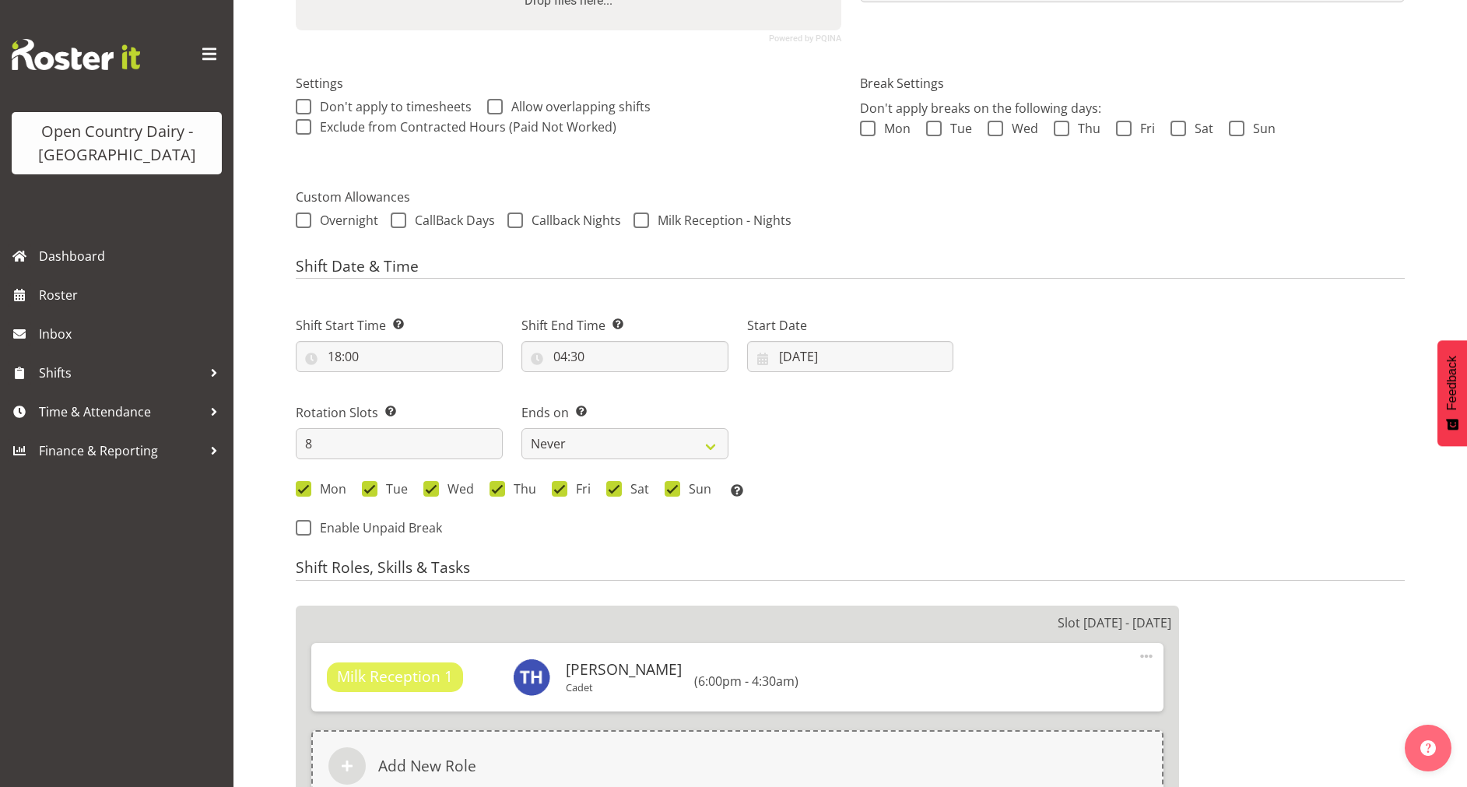
drag, startPoint x: 1441, startPoint y: 368, endPoint x: 1351, endPoint y: 113, distance: 270.5
click at [1351, 113] on p "Don't apply breaks on the following days:" at bounding box center [1133, 108] width 546 height 19
click at [788, 356] on input "[DATE]" at bounding box center [850, 356] width 207 height 31
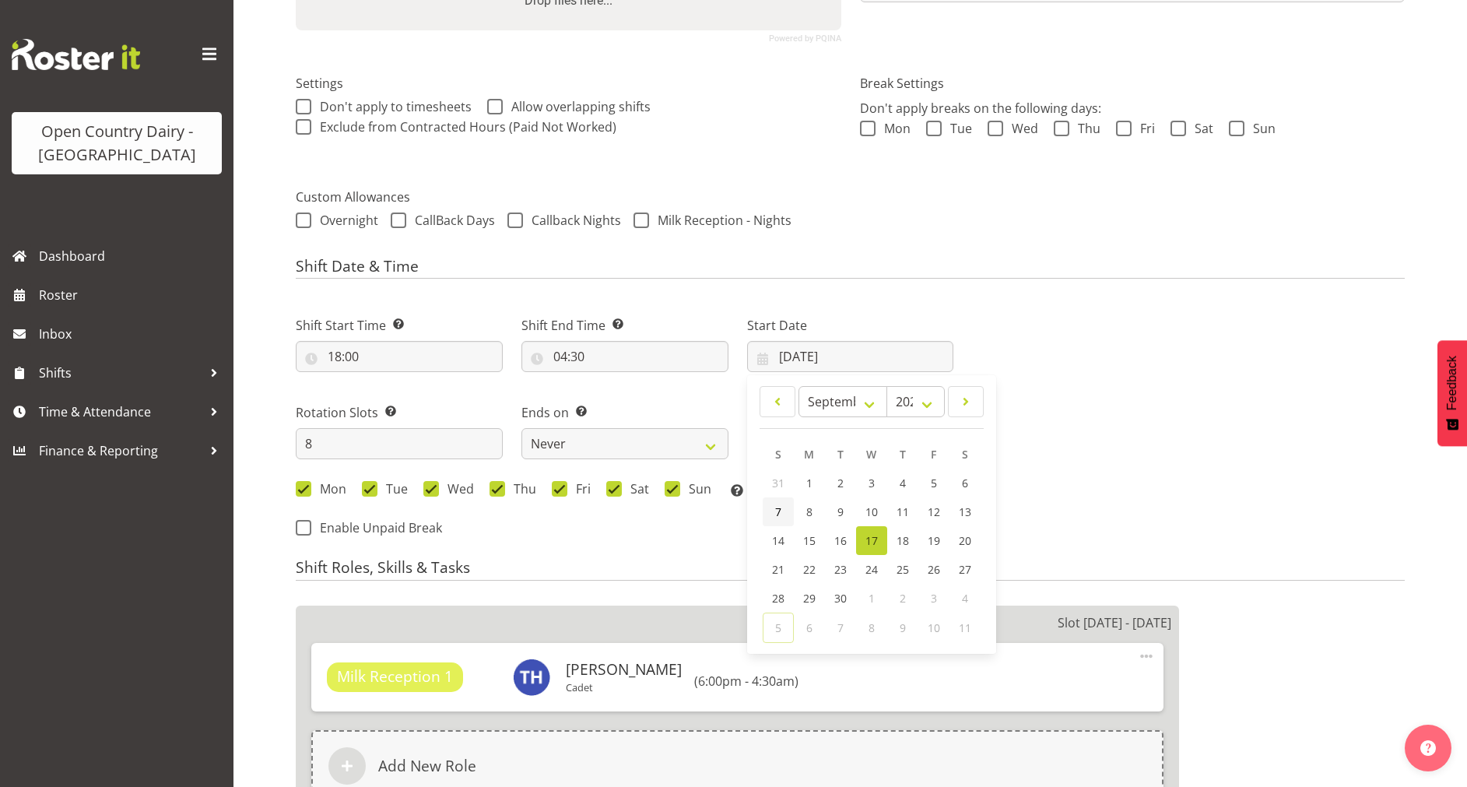
click at [780, 511] on span "7" at bounding box center [778, 511] width 6 height 15
select select
type input "[DATE]"
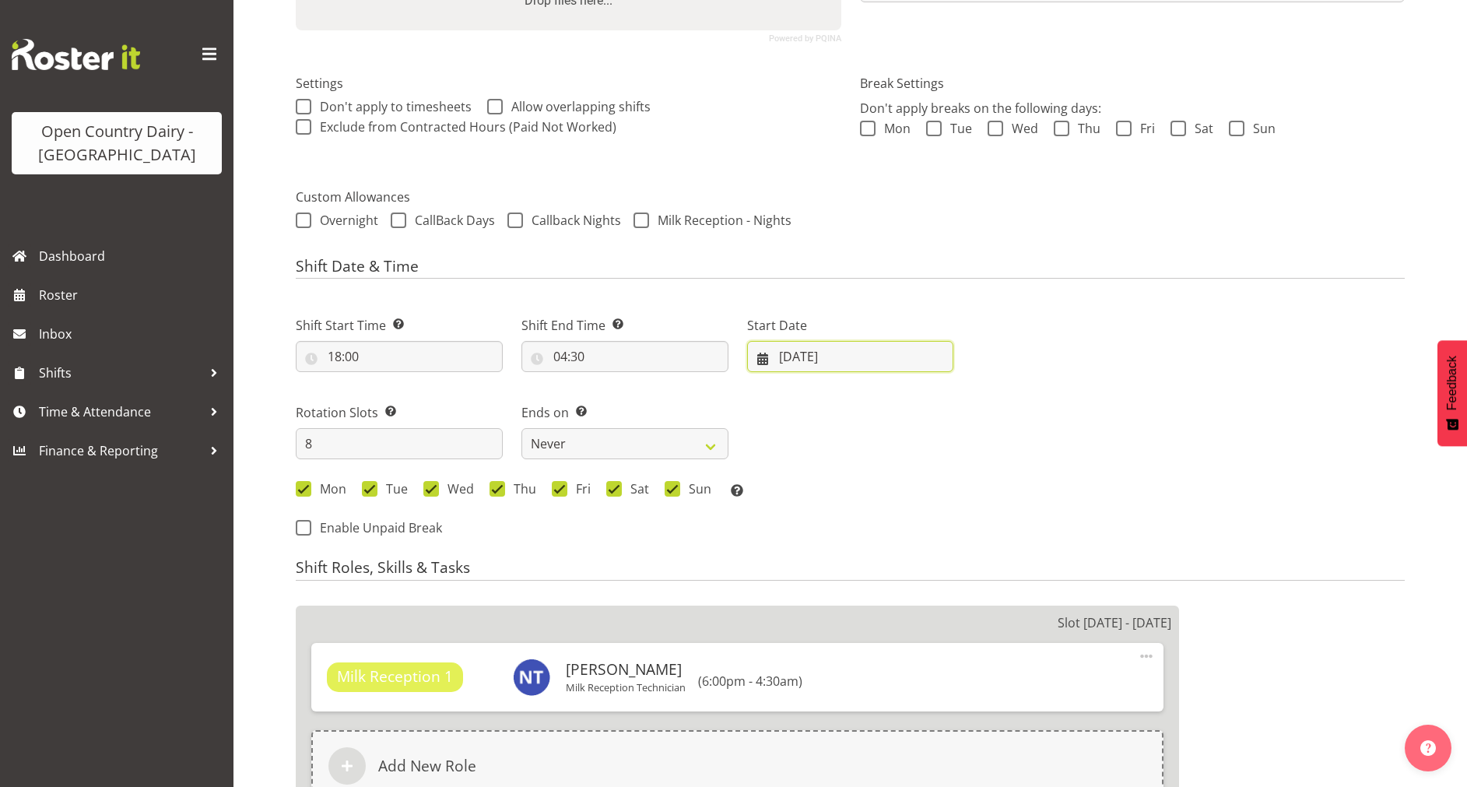
click at [799, 357] on input "[DATE]" at bounding box center [850, 356] width 207 height 31
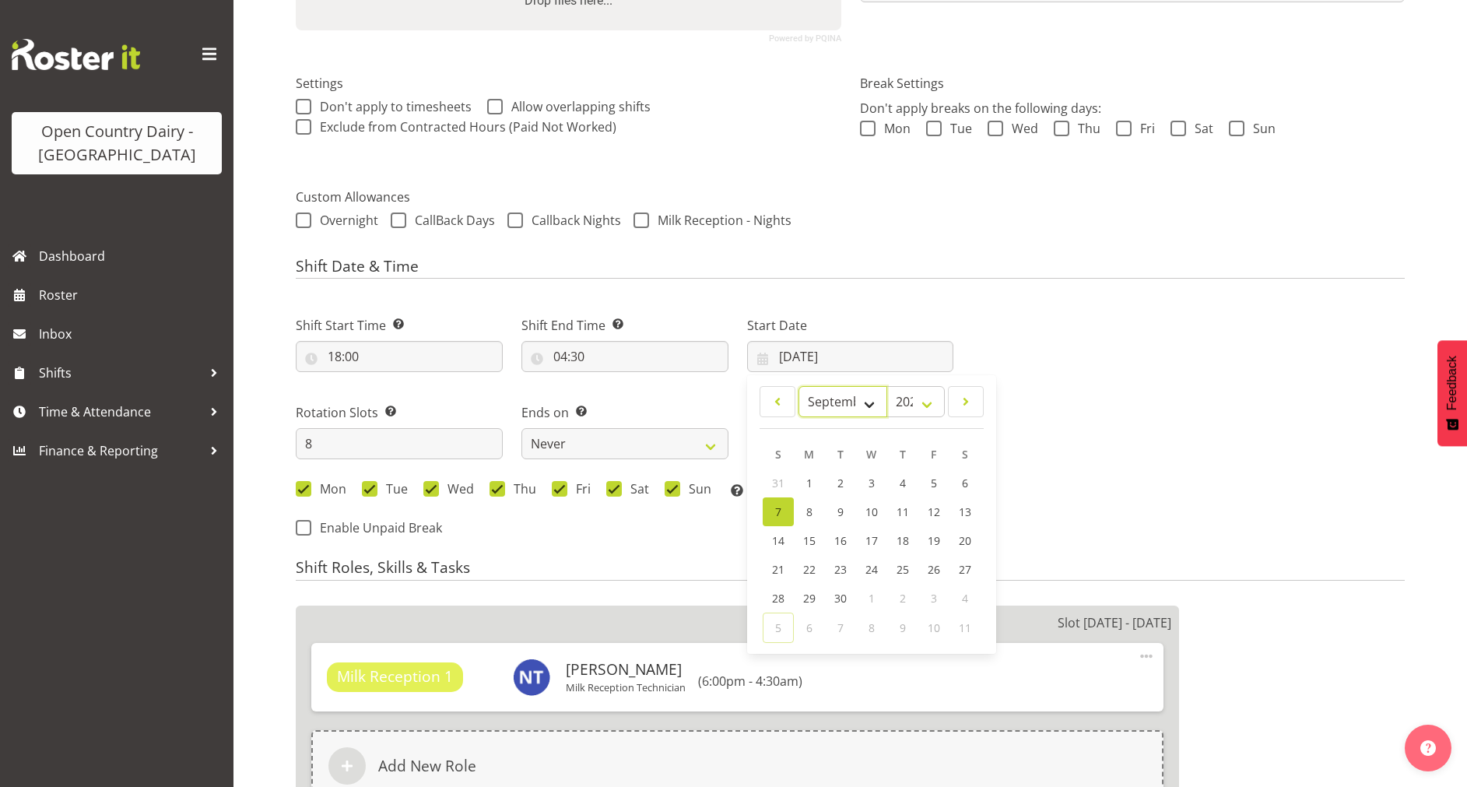
click at [865, 407] on select "January February March April May June July August September October November De…" at bounding box center [844, 401] width 90 height 31
select select "9"
click at [799, 386] on select "January February March April May June July August September October November De…" at bounding box center [844, 401] width 90 height 31
click at [852, 516] on link "7" at bounding box center [840, 512] width 31 height 30
select select
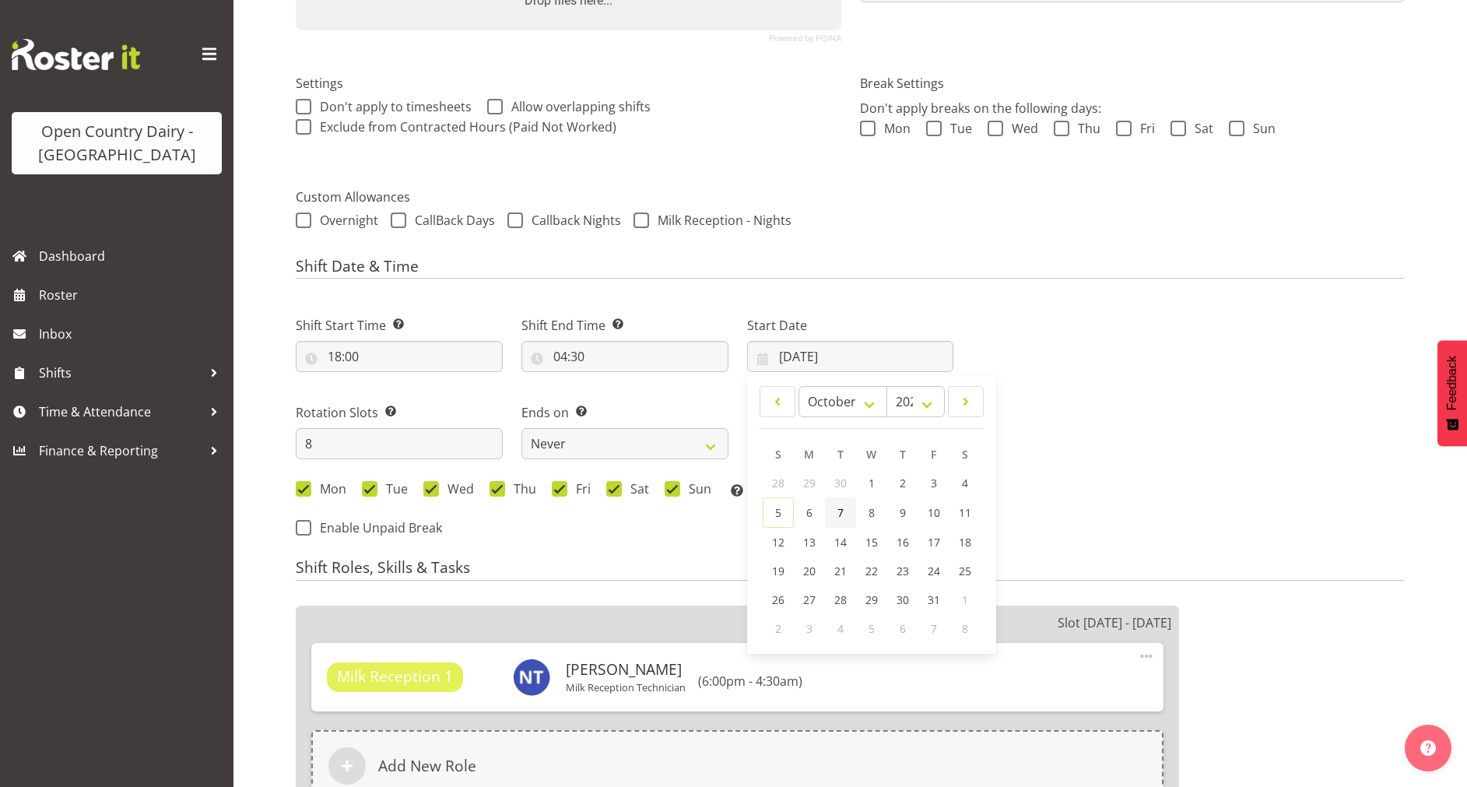
type input "07/10/2025"
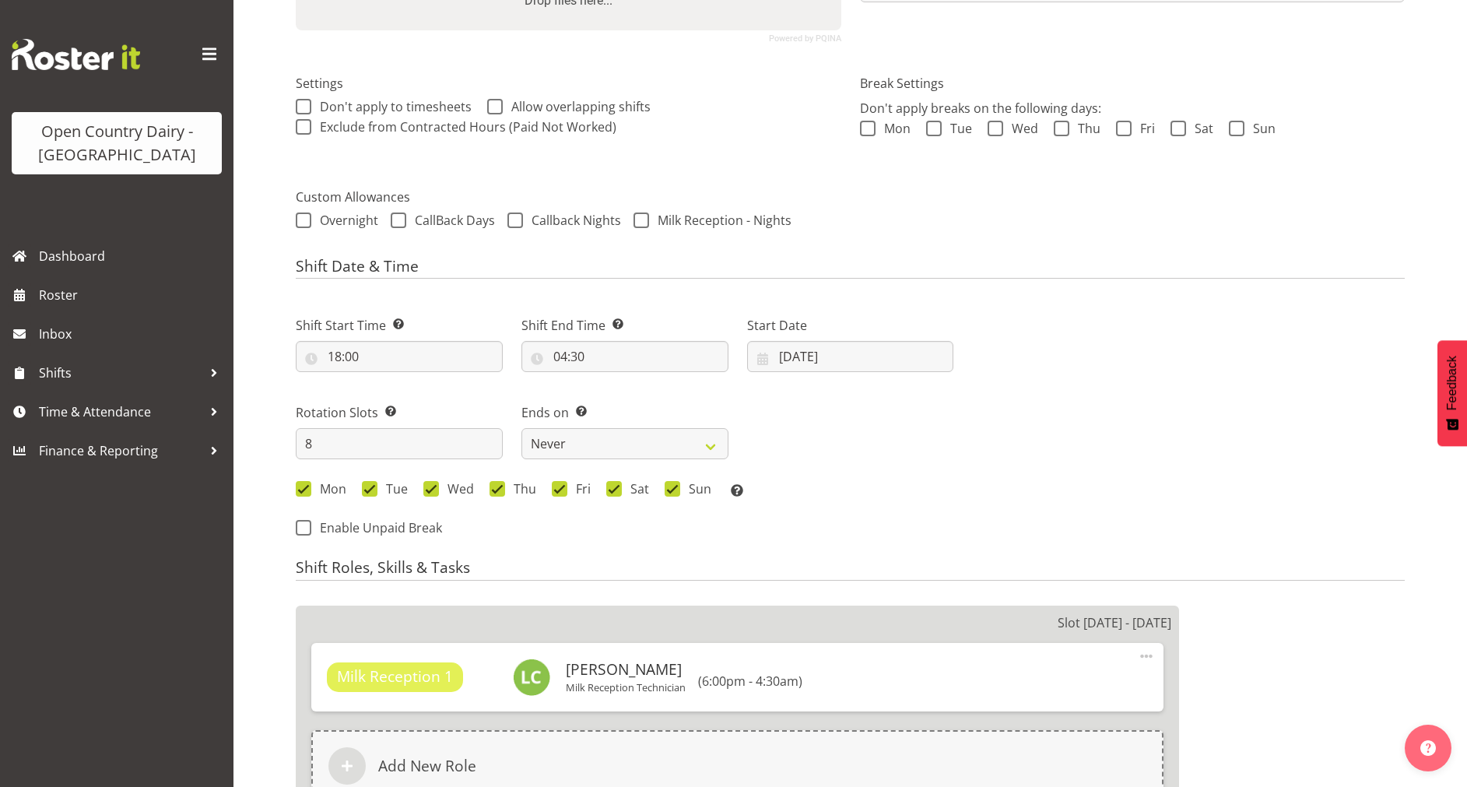
select select "698"
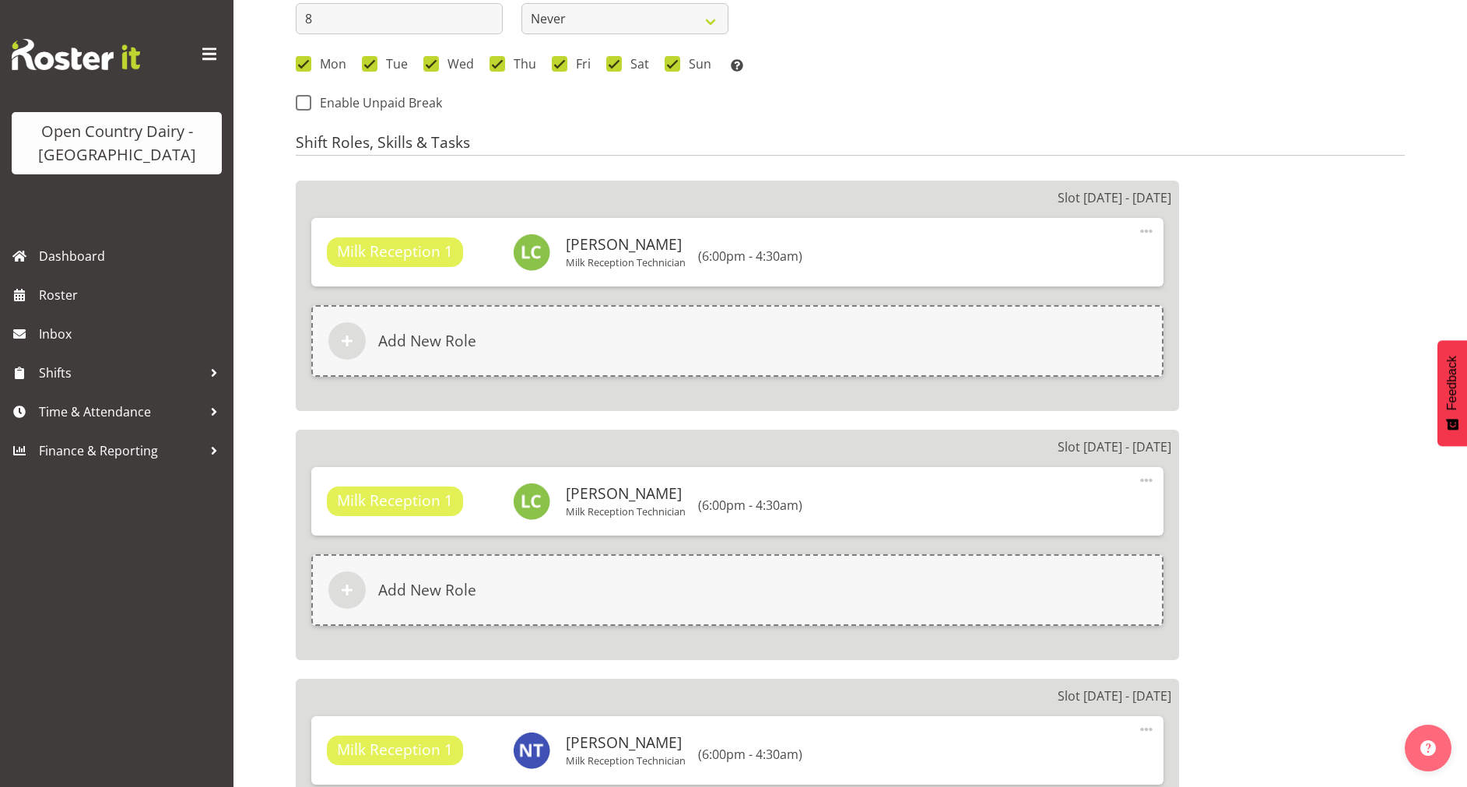
scroll to position [968, 0]
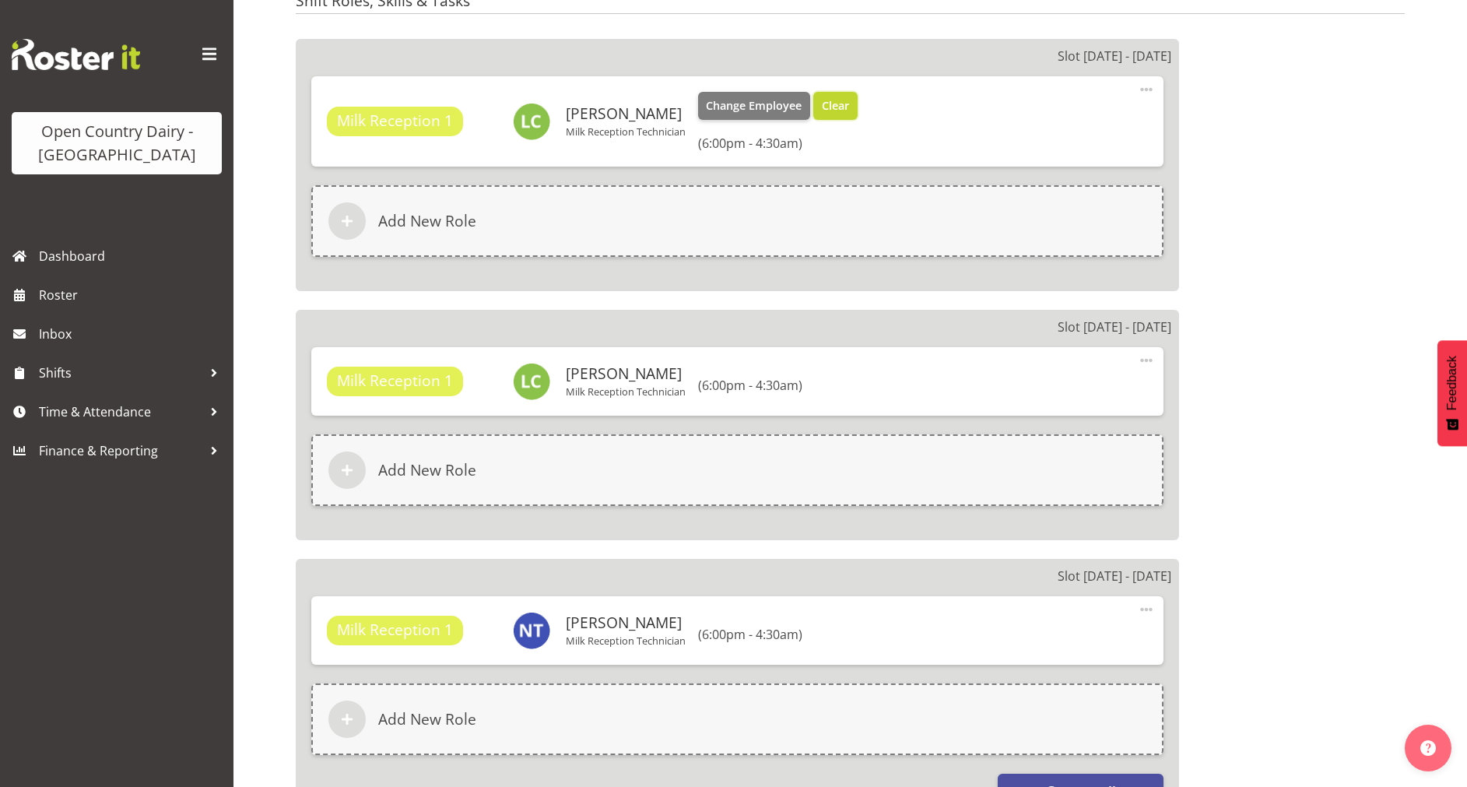
click at [834, 99] on span "Clear" at bounding box center [835, 105] width 27 height 17
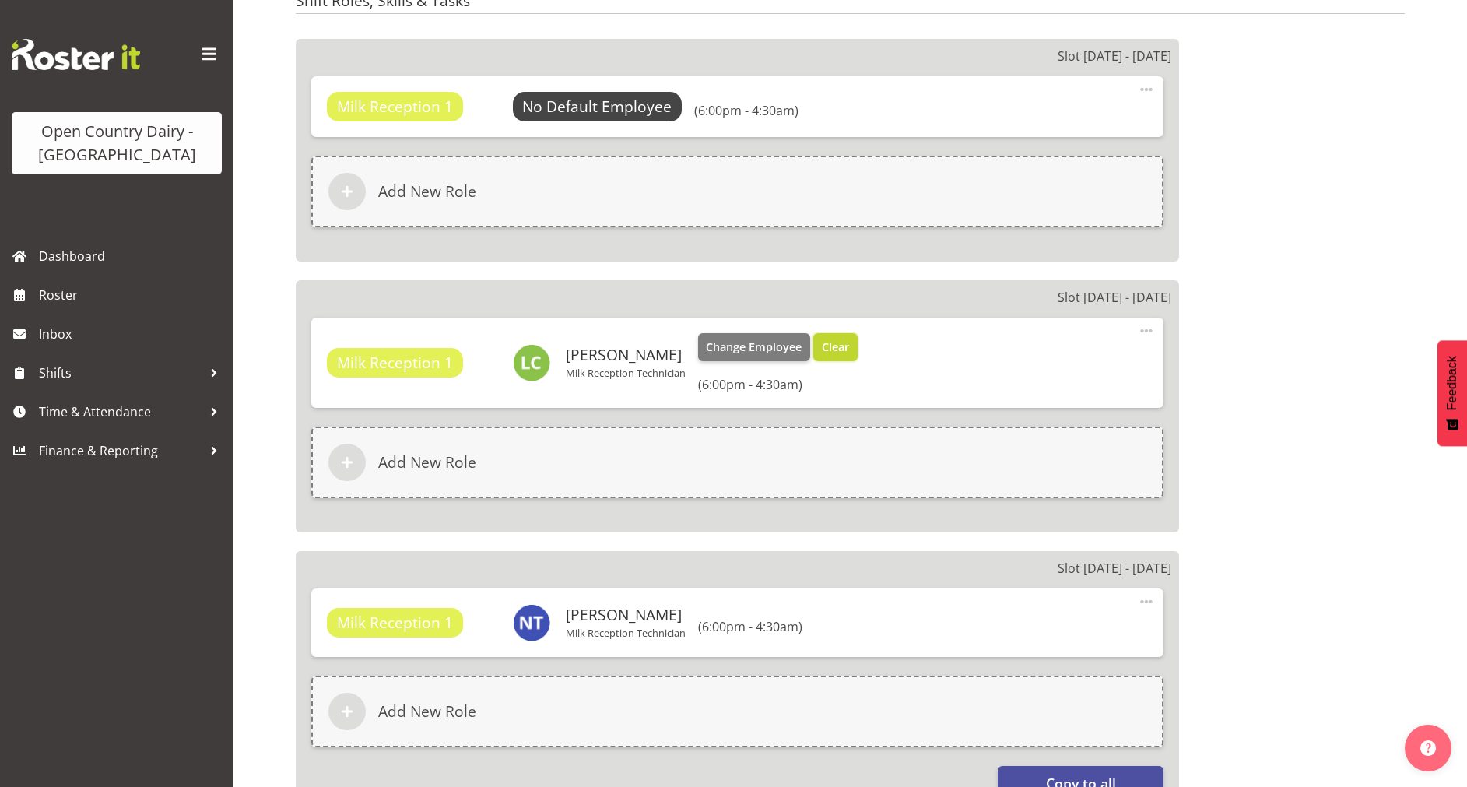
click at [828, 348] on span "Clear" at bounding box center [835, 347] width 27 height 17
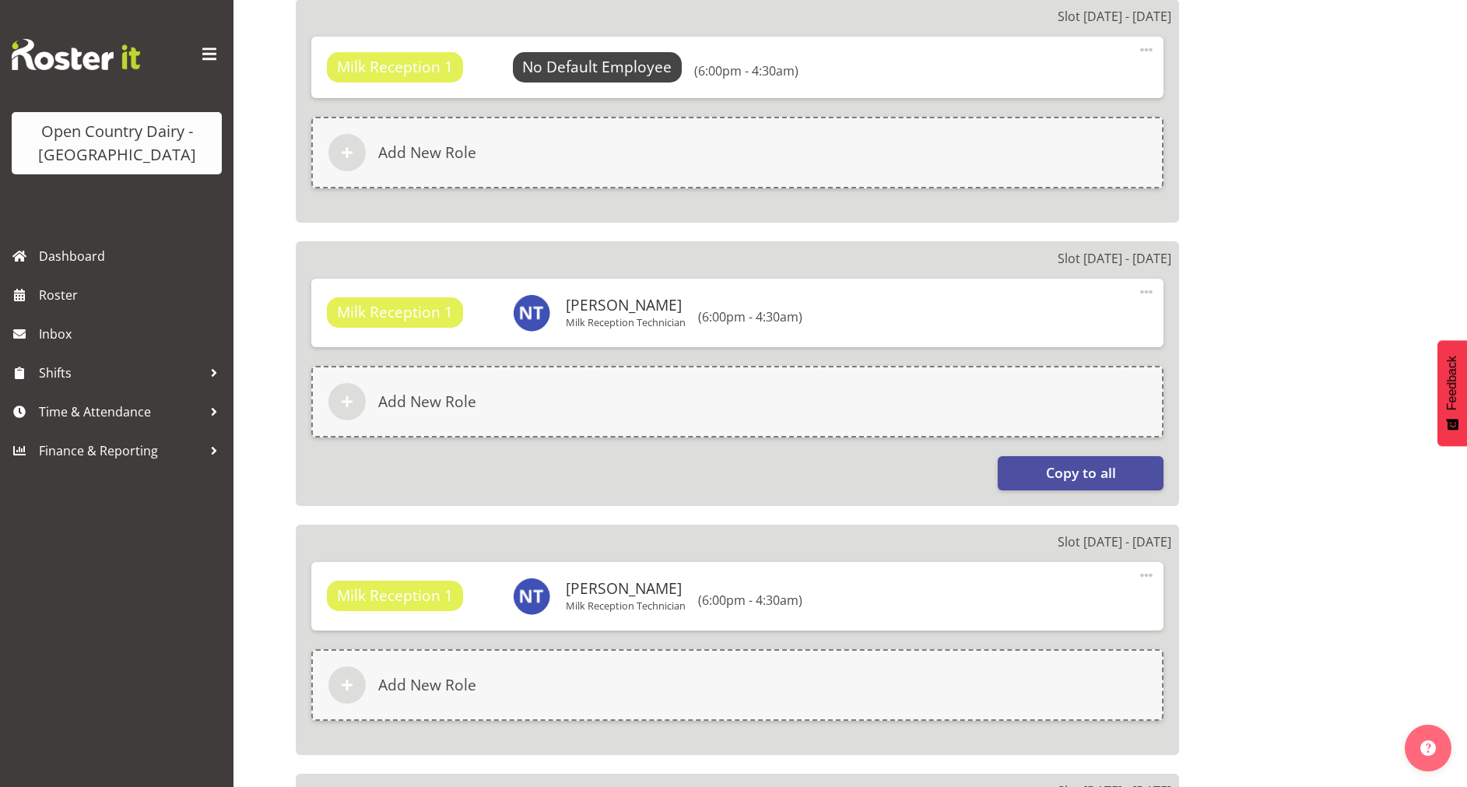
scroll to position [1374, 0]
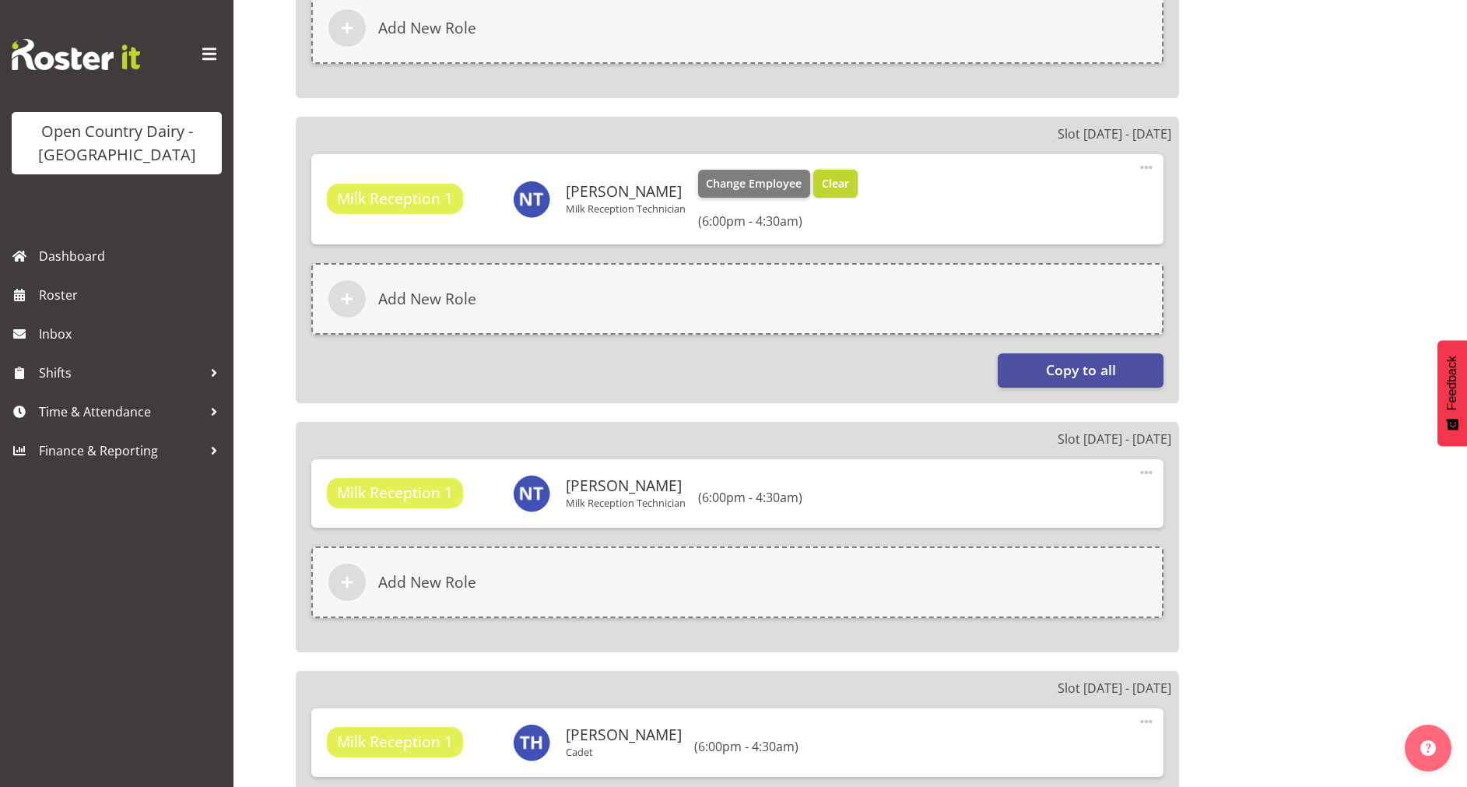
click at [849, 175] on span "Clear" at bounding box center [835, 183] width 27 height 17
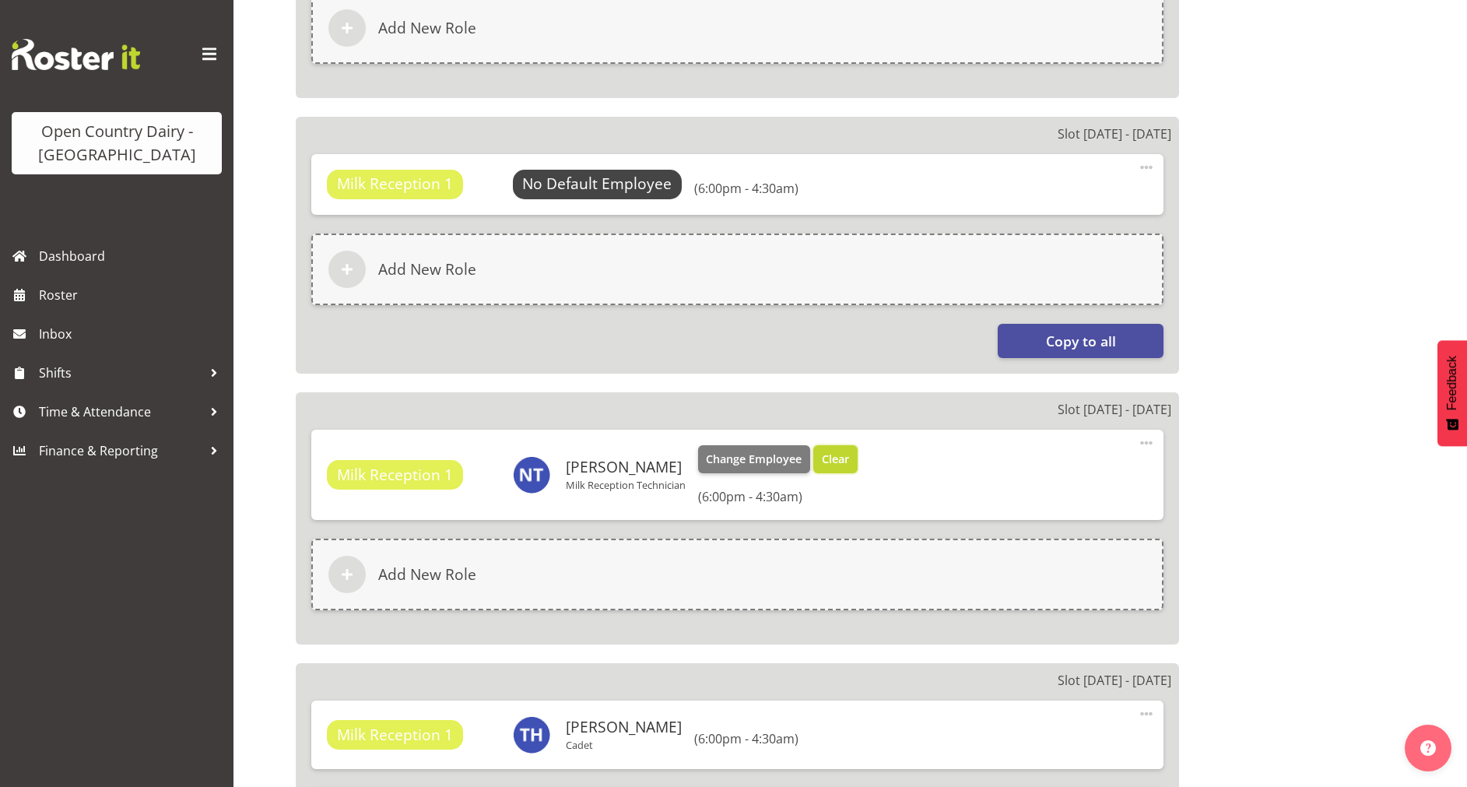
click at [841, 465] on span "Clear" at bounding box center [835, 459] width 27 height 17
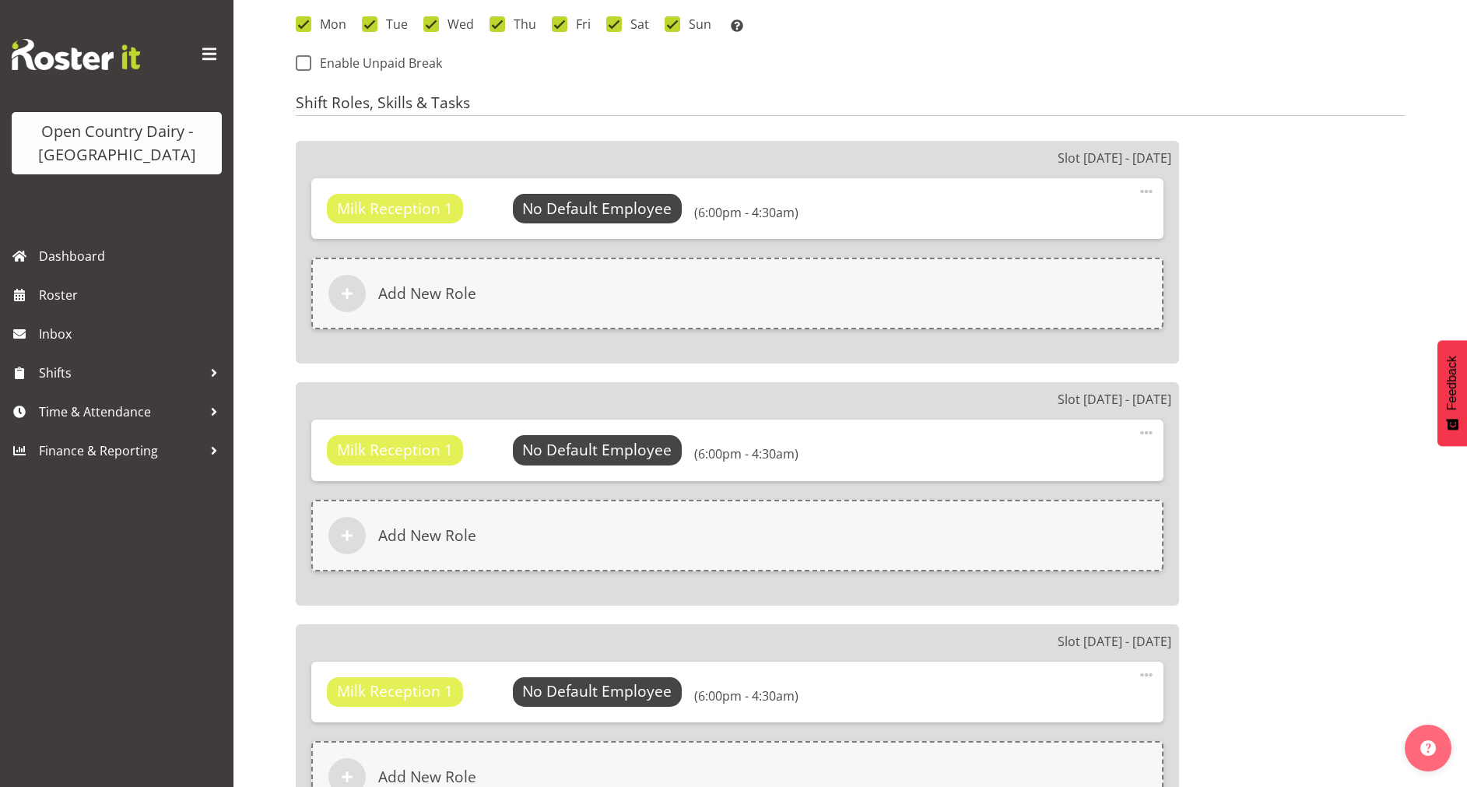
scroll to position [859, 0]
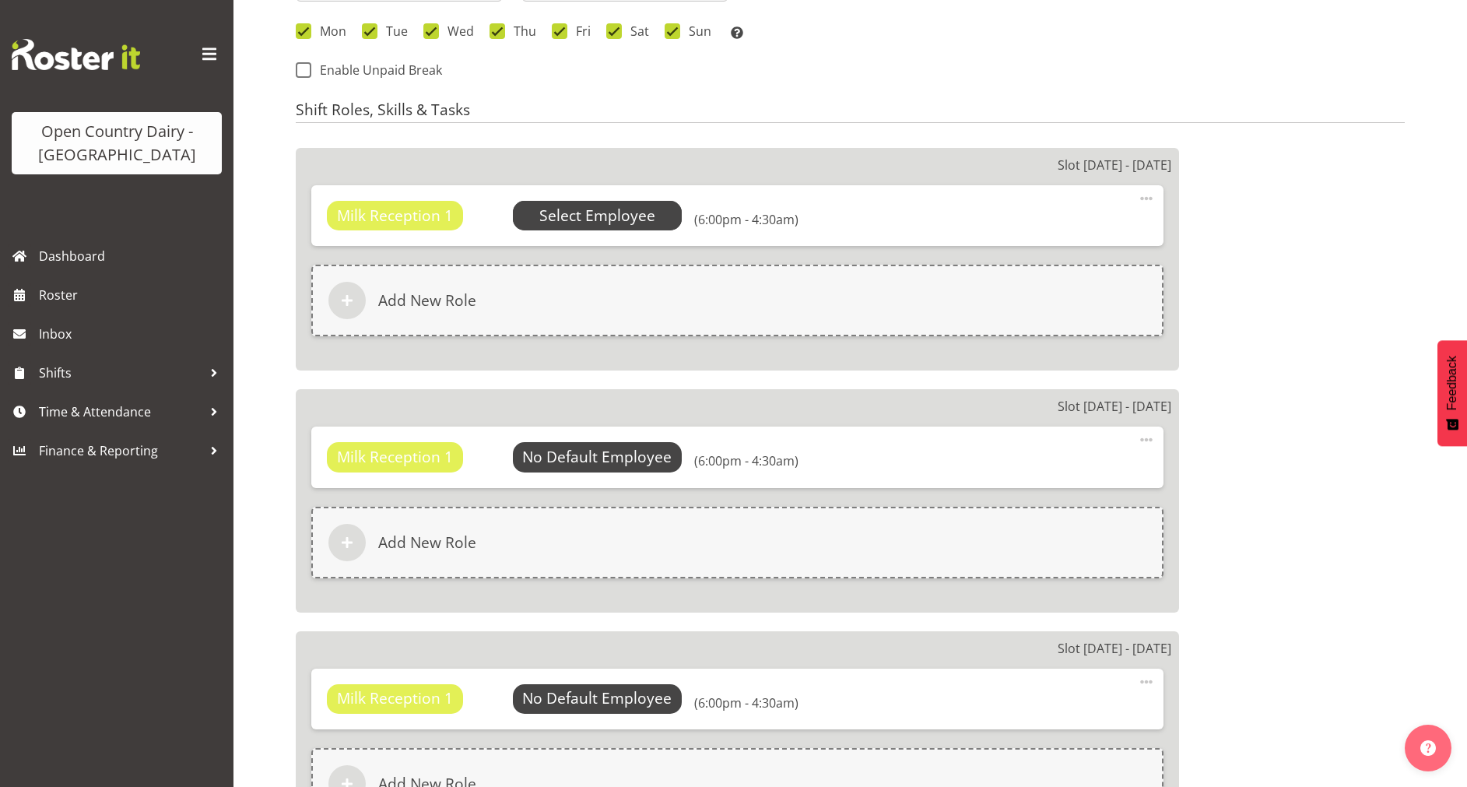
click at [600, 218] on span "Select Employee" at bounding box center [597, 216] width 116 height 23
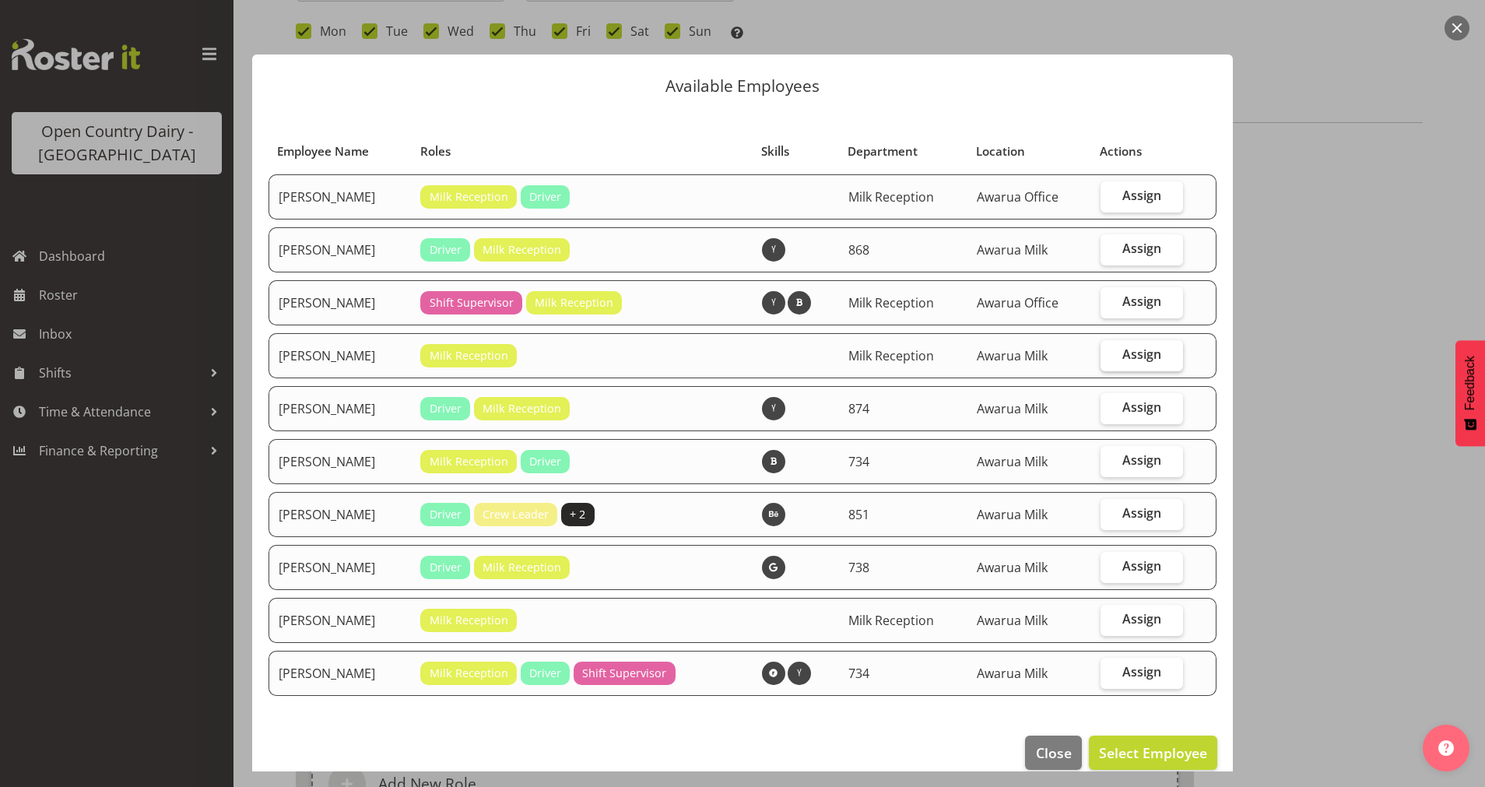
click at [1129, 356] on span "Assign" at bounding box center [1141, 354] width 39 height 16
click at [1111, 356] on input "Assign" at bounding box center [1106, 354] width 10 height 10
checkbox input "true"
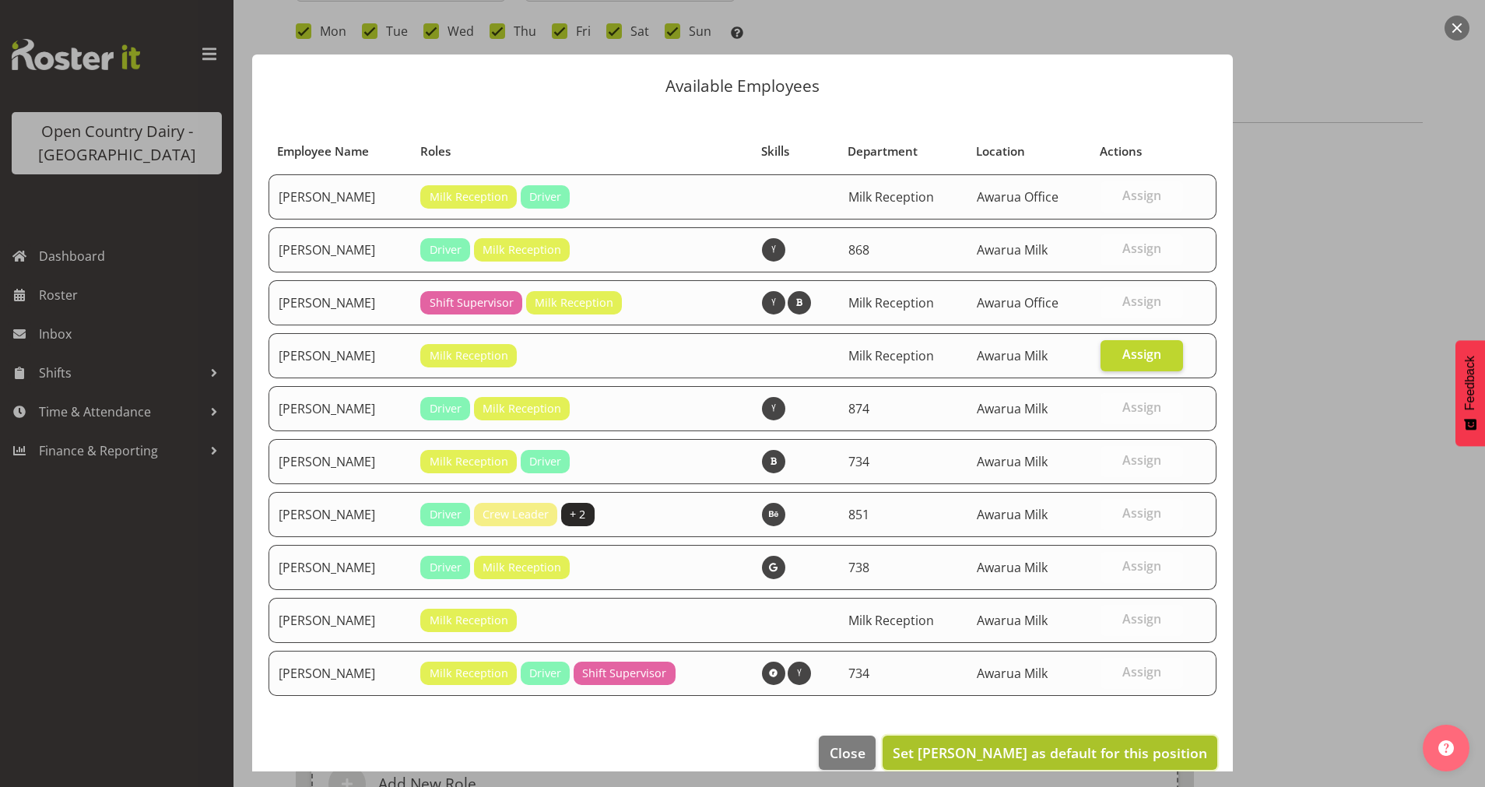
click at [1031, 762] on span "Set Natasha Turnhout as default for this position" at bounding box center [1050, 753] width 314 height 20
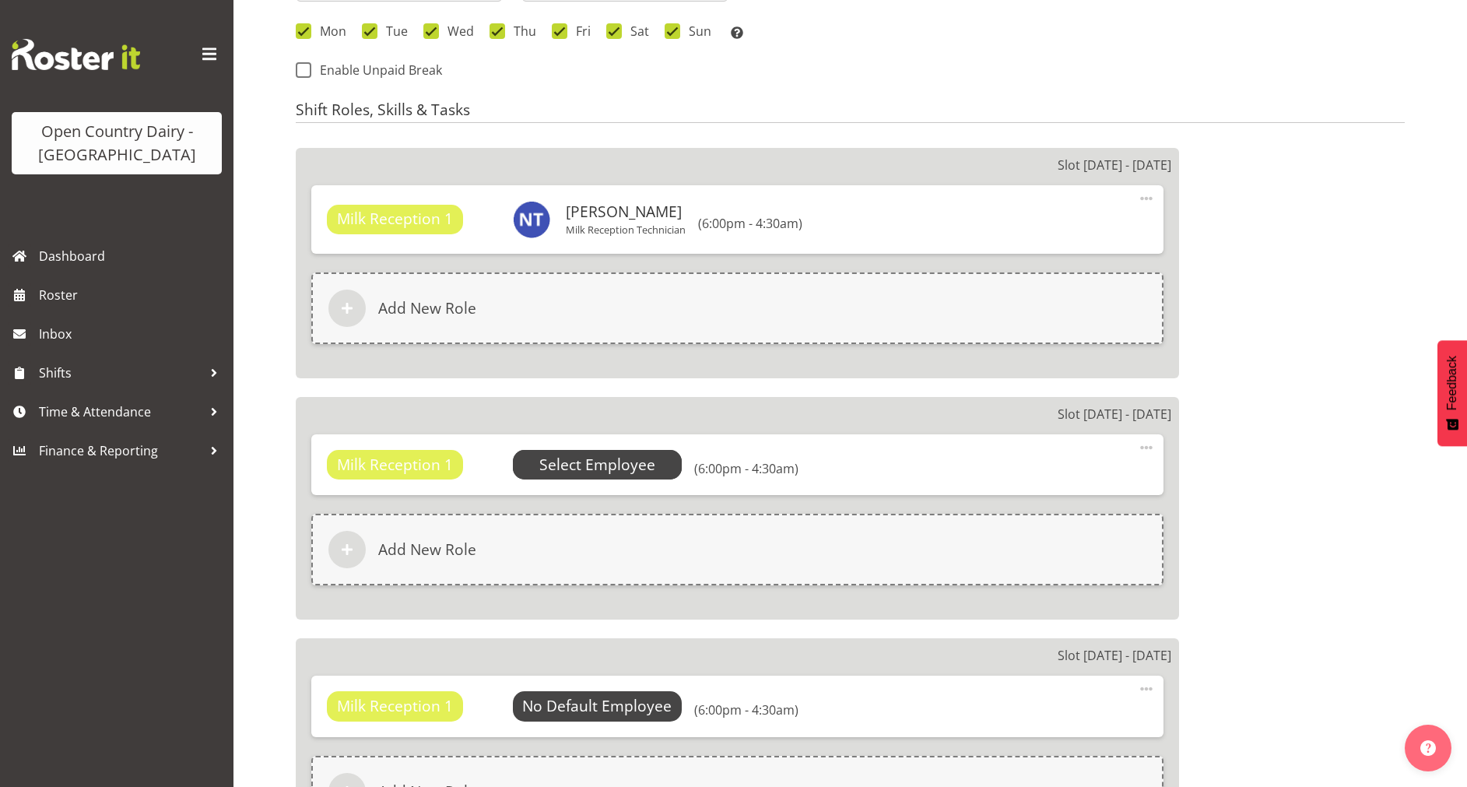
click at [576, 470] on span "Select Employee" at bounding box center [597, 465] width 116 height 23
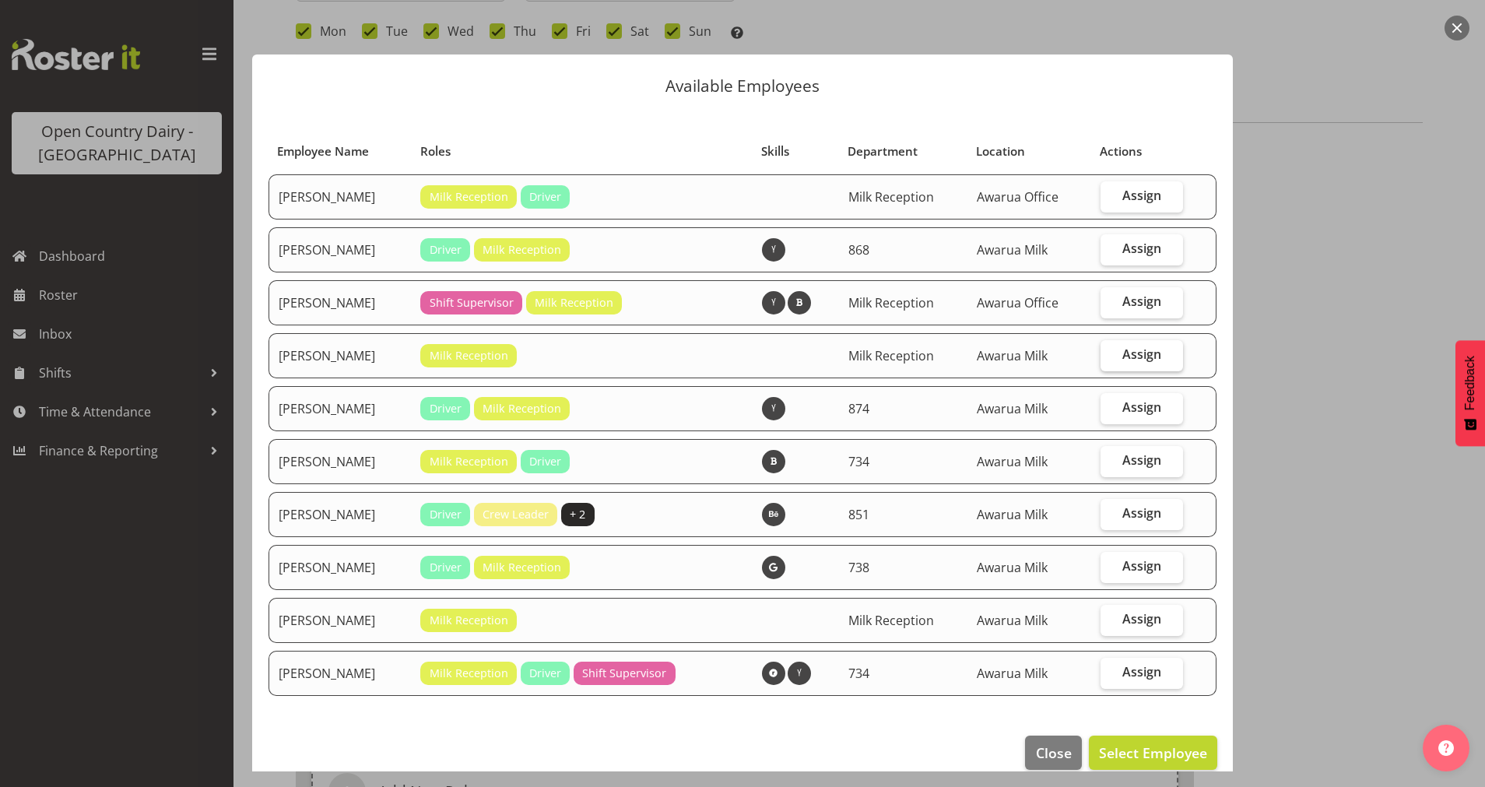
click at [1122, 353] on span "Assign" at bounding box center [1141, 354] width 39 height 16
click at [1111, 353] on input "Assign" at bounding box center [1106, 354] width 10 height 10
checkbox input "true"
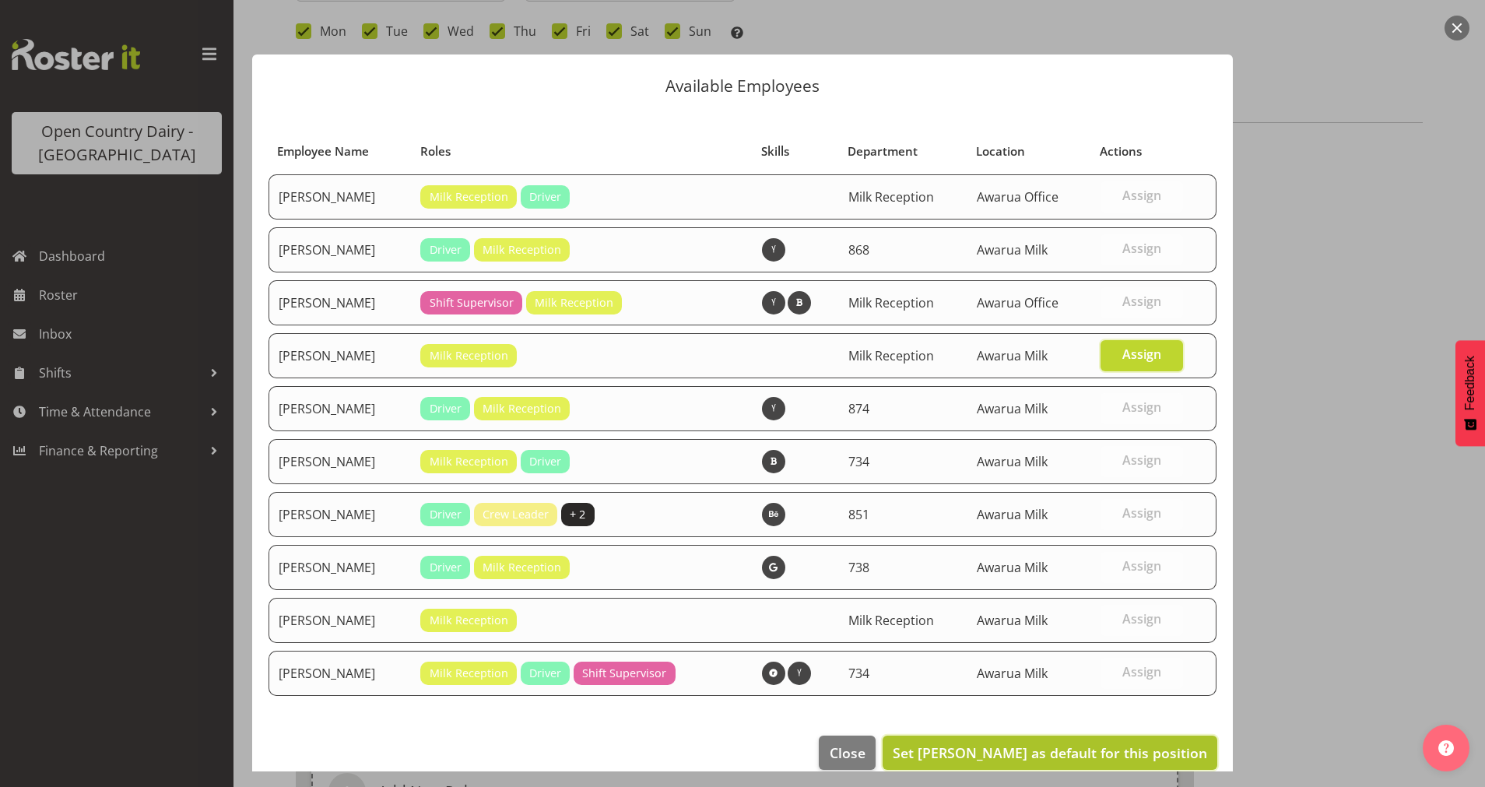
click at [1043, 753] on span "Set Natasha Turnhout as default for this position" at bounding box center [1050, 752] width 314 height 19
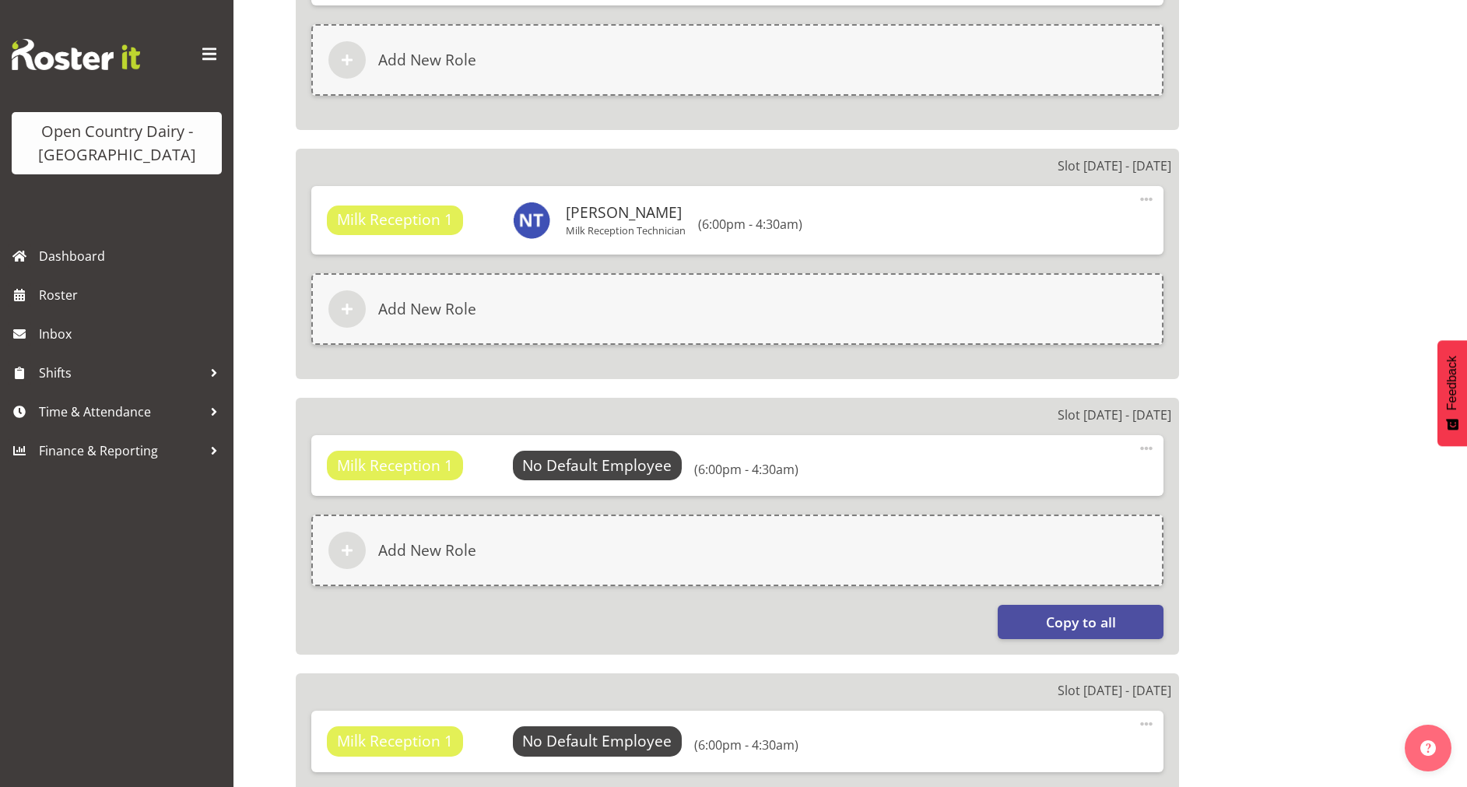
scroll to position [1118, 0]
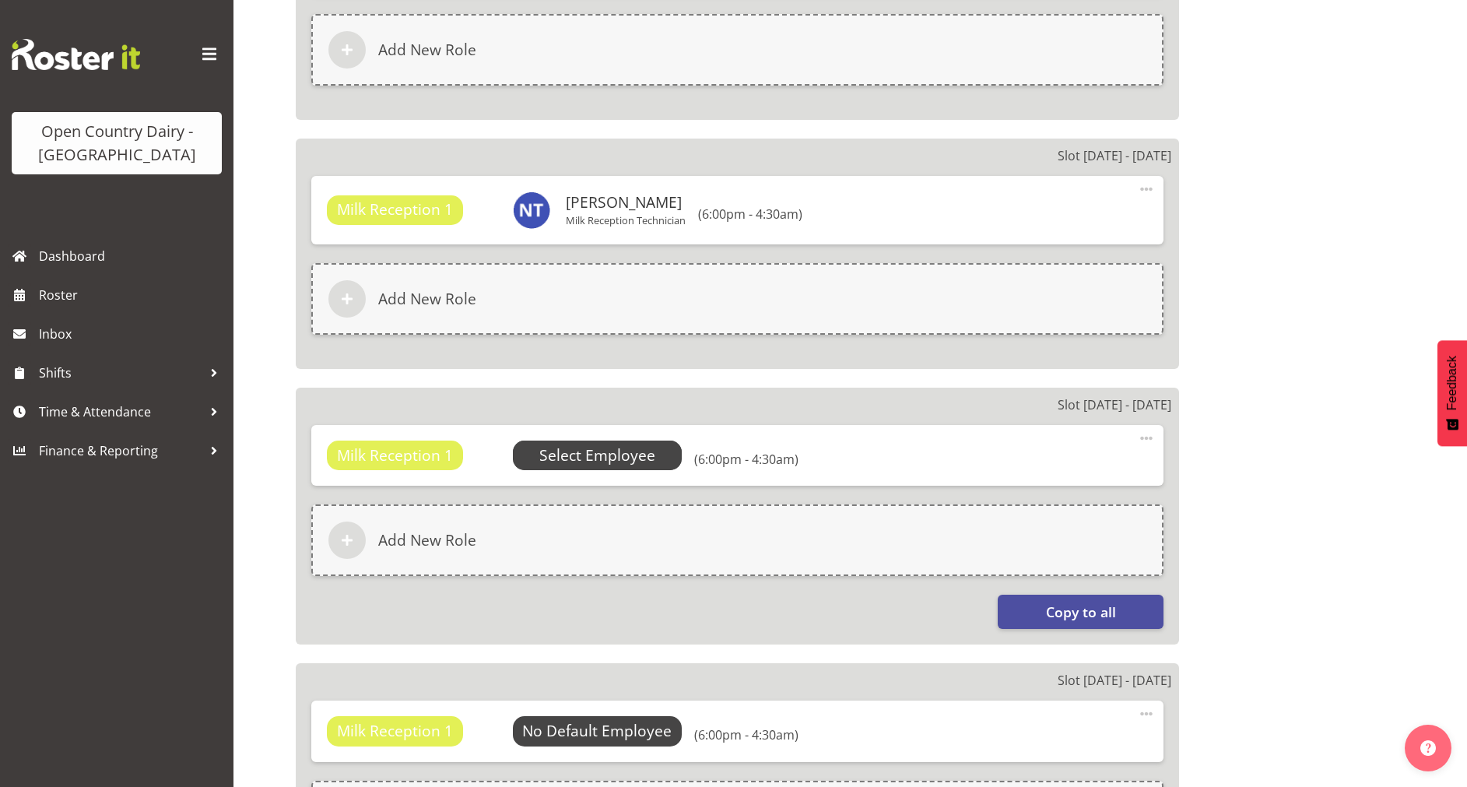
click at [590, 448] on span "Select Employee" at bounding box center [597, 455] width 116 height 23
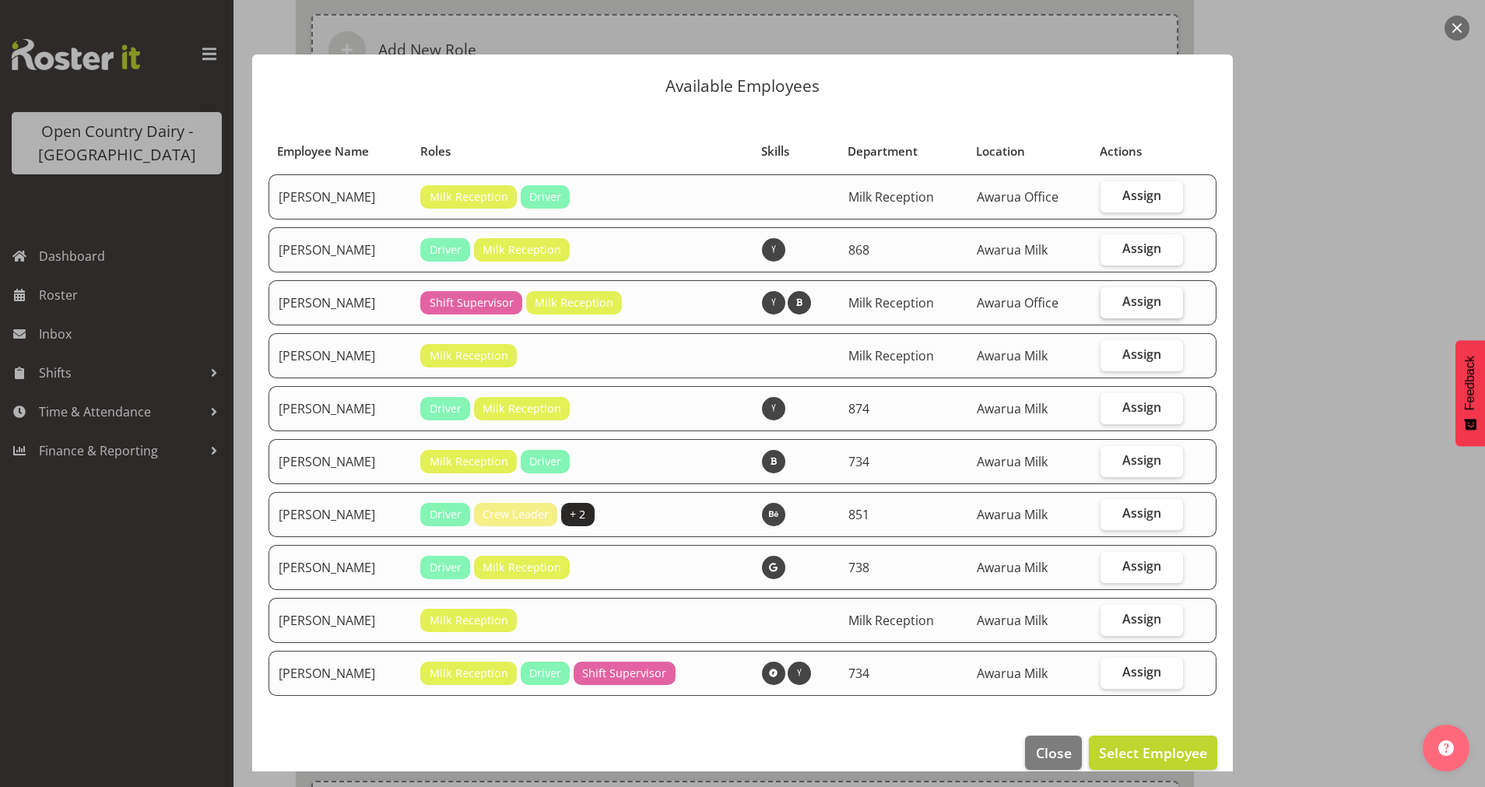
click at [1122, 293] on span "Assign" at bounding box center [1141, 301] width 39 height 16
click at [1111, 297] on input "Assign" at bounding box center [1106, 302] width 10 height 10
checkbox input "true"
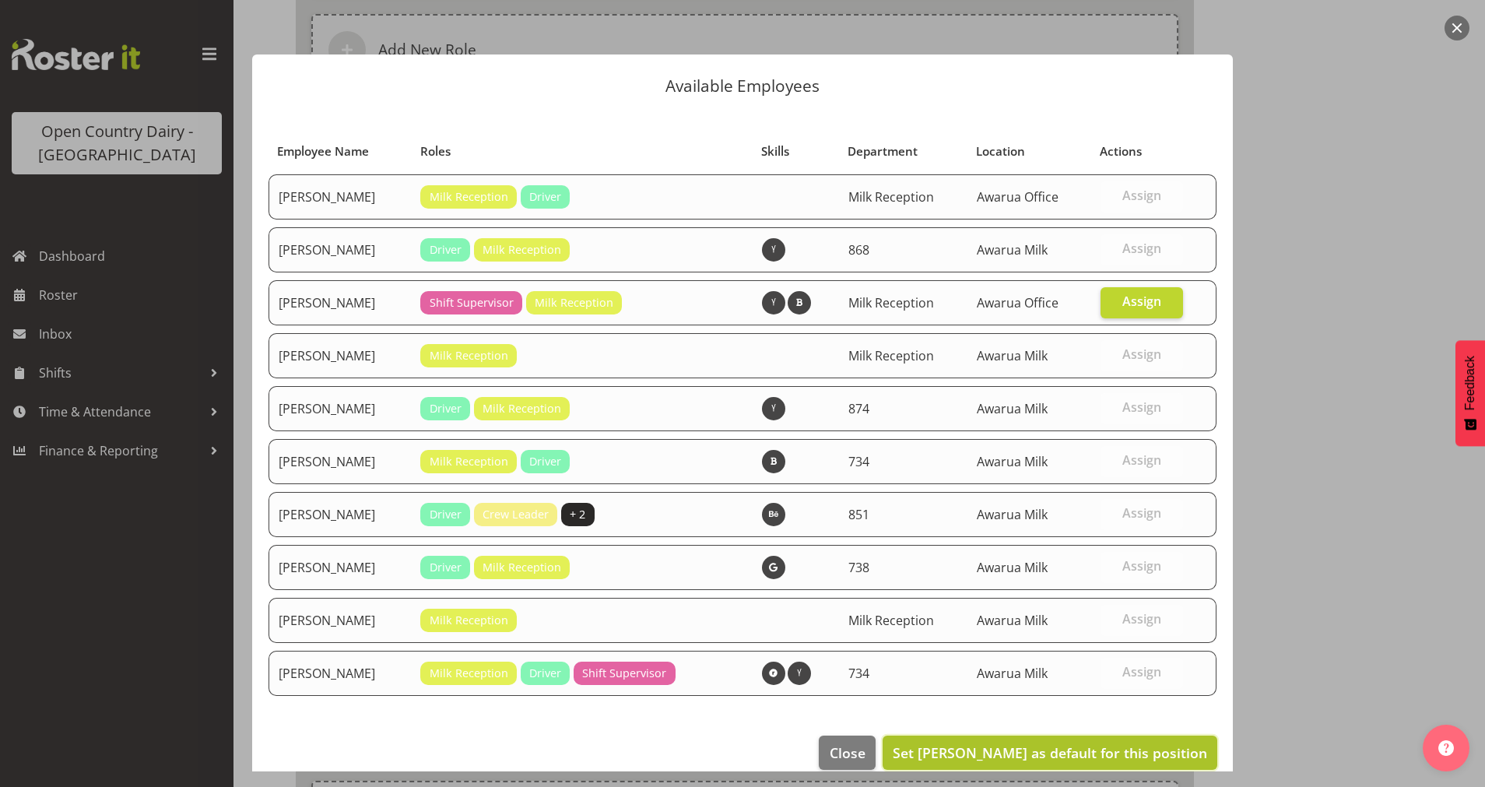
click at [1060, 748] on span "Set Laura Courtney as default for this position" at bounding box center [1050, 752] width 314 height 19
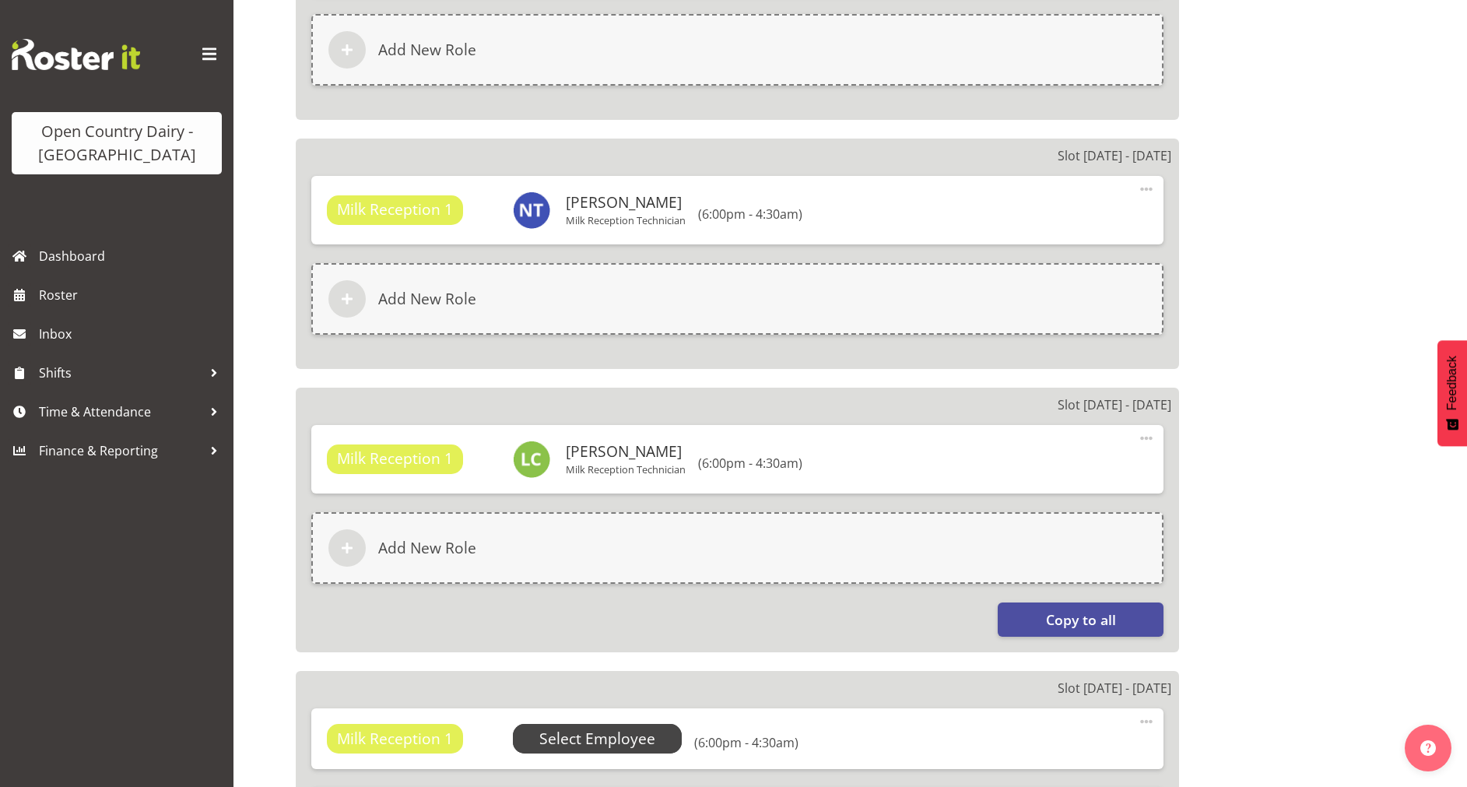
click at [582, 730] on span "Select Employee" at bounding box center [597, 739] width 116 height 23
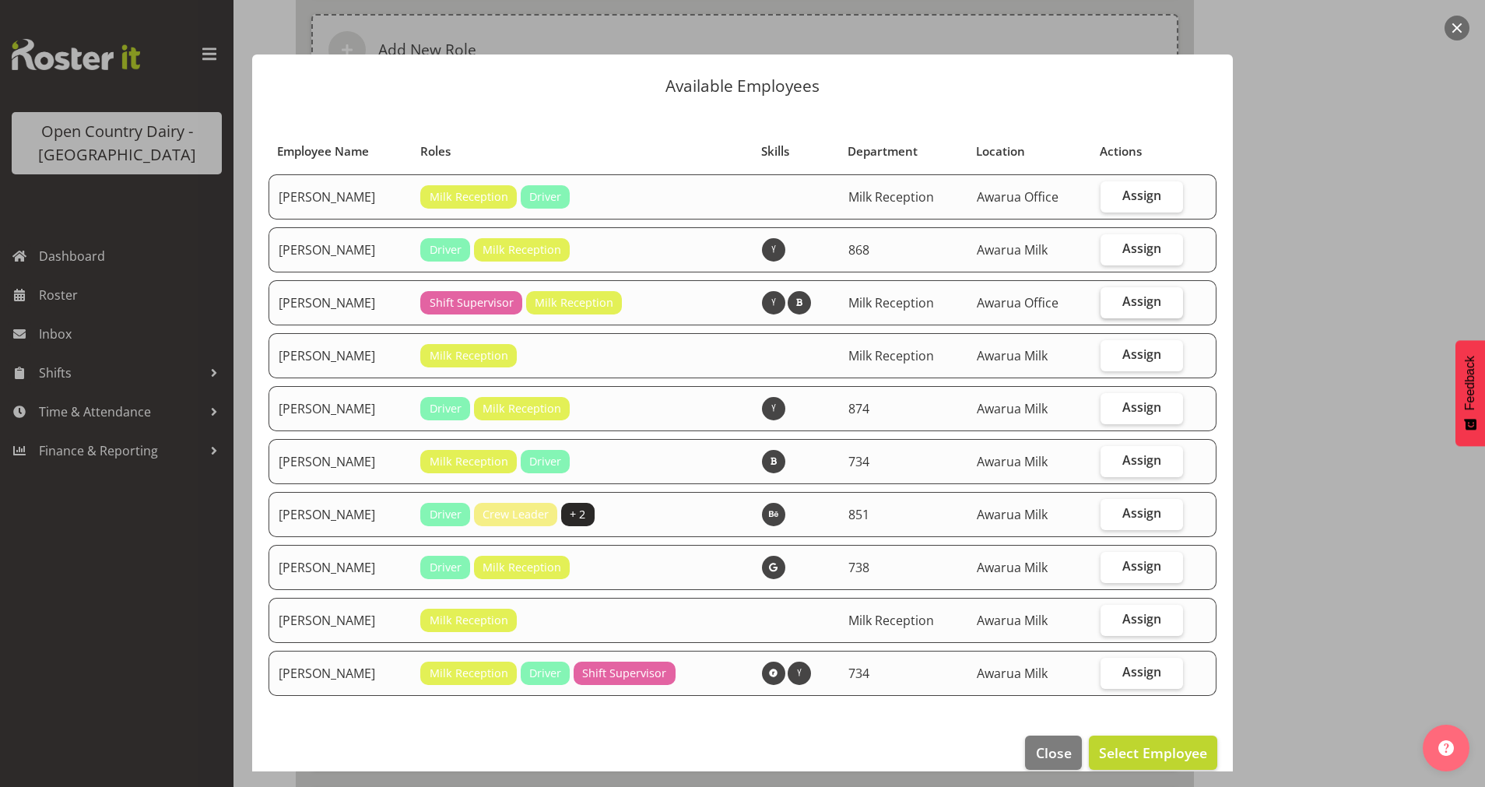
click at [1134, 300] on span "Assign" at bounding box center [1141, 301] width 39 height 16
click at [1111, 300] on input "Assign" at bounding box center [1106, 302] width 10 height 10
checkbox input "true"
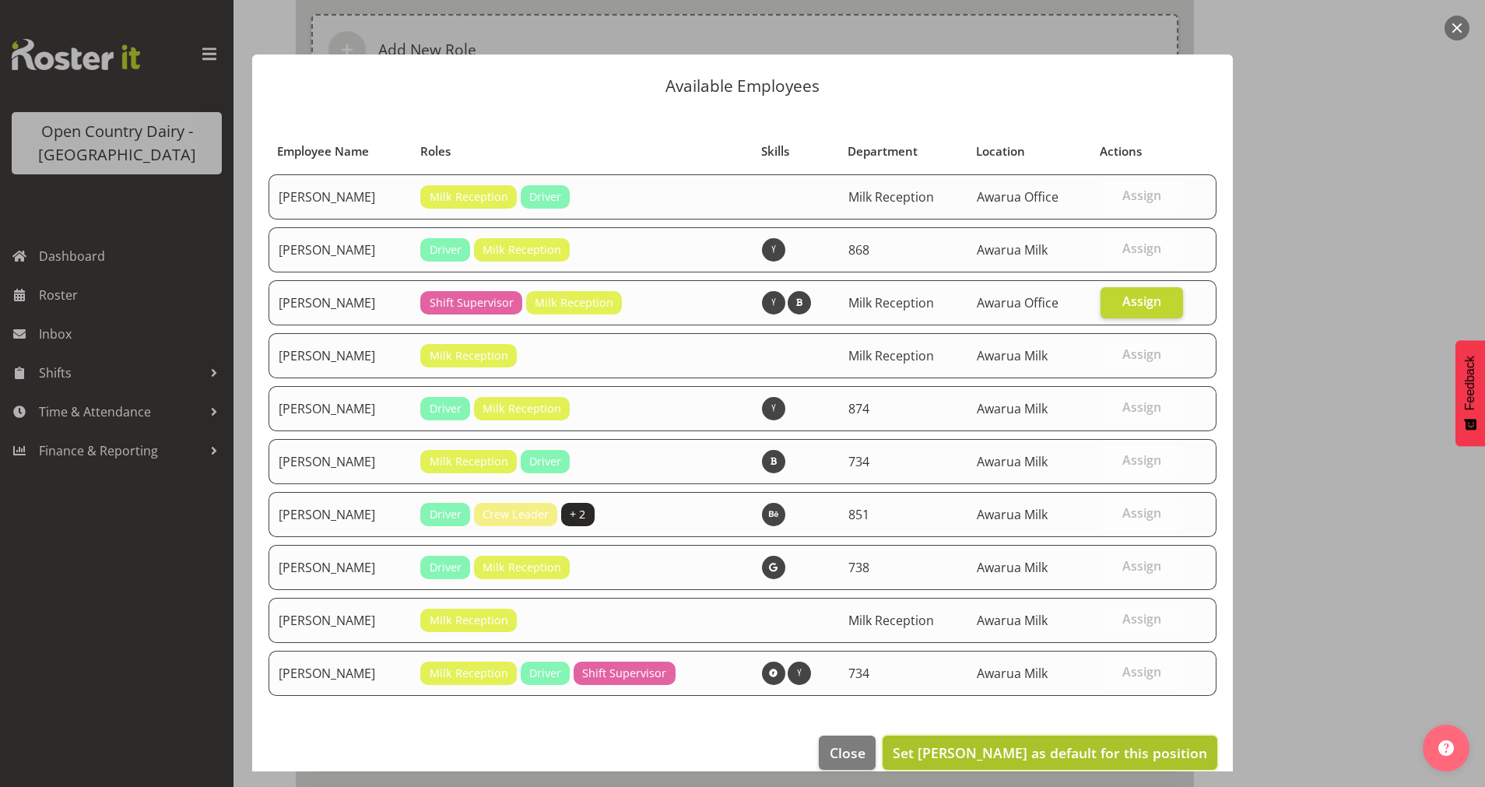
click at [1028, 748] on span "Set Laura Courtney as default for this position" at bounding box center [1050, 752] width 314 height 19
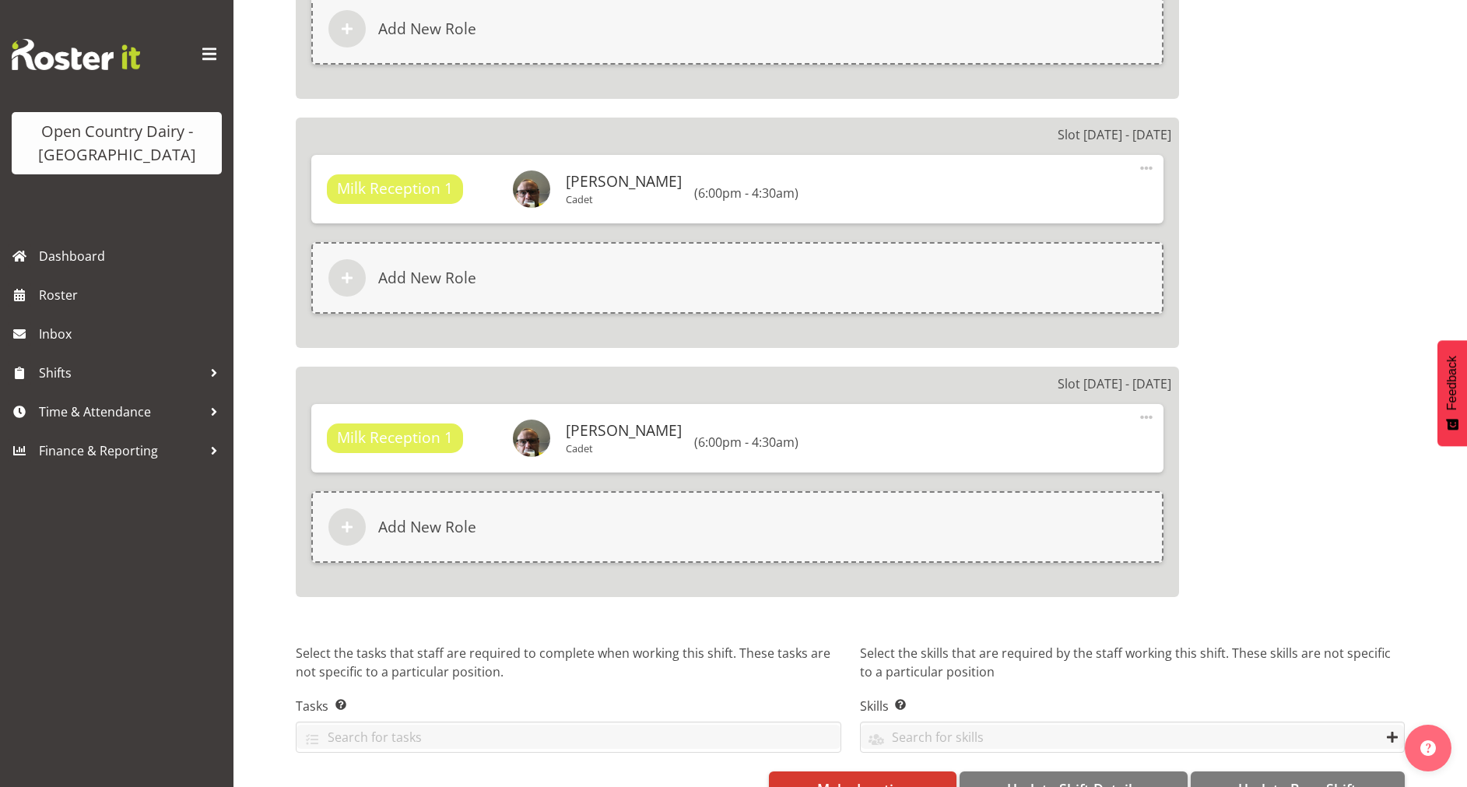
scroll to position [2467, 0]
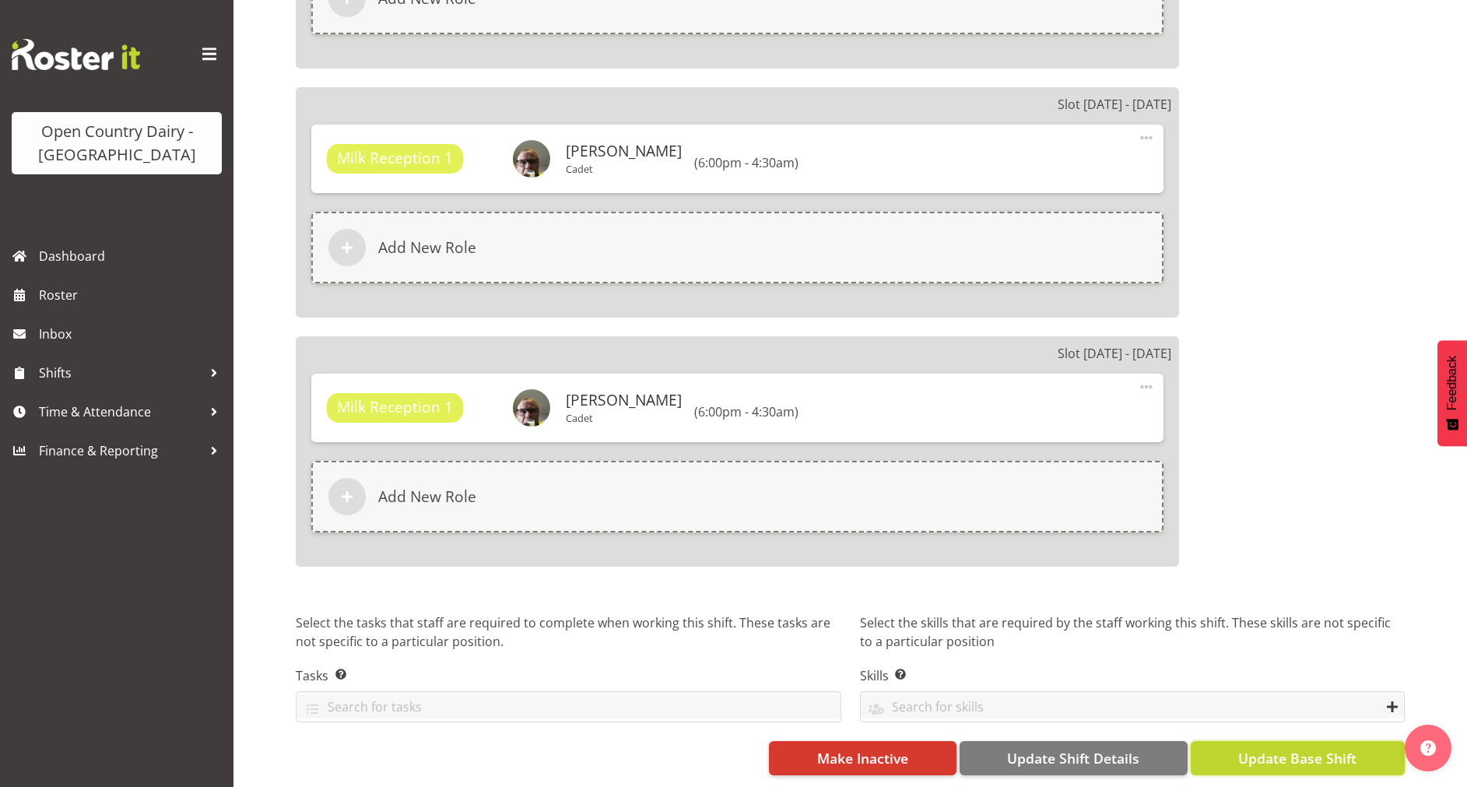
click at [1313, 748] on span "Update Base Shift" at bounding box center [1297, 758] width 118 height 20
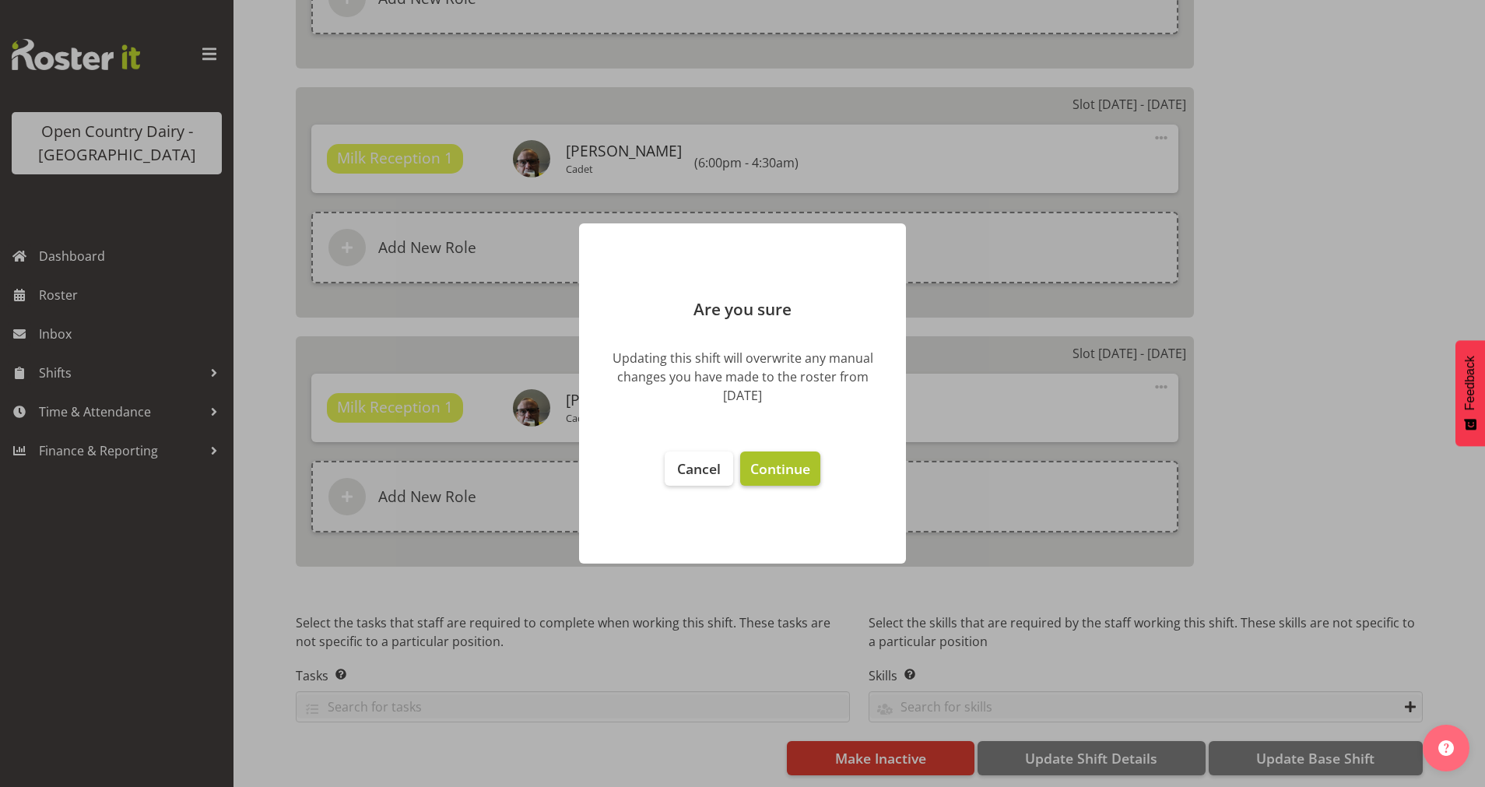
click at [773, 461] on span "Continue" at bounding box center [780, 468] width 60 height 19
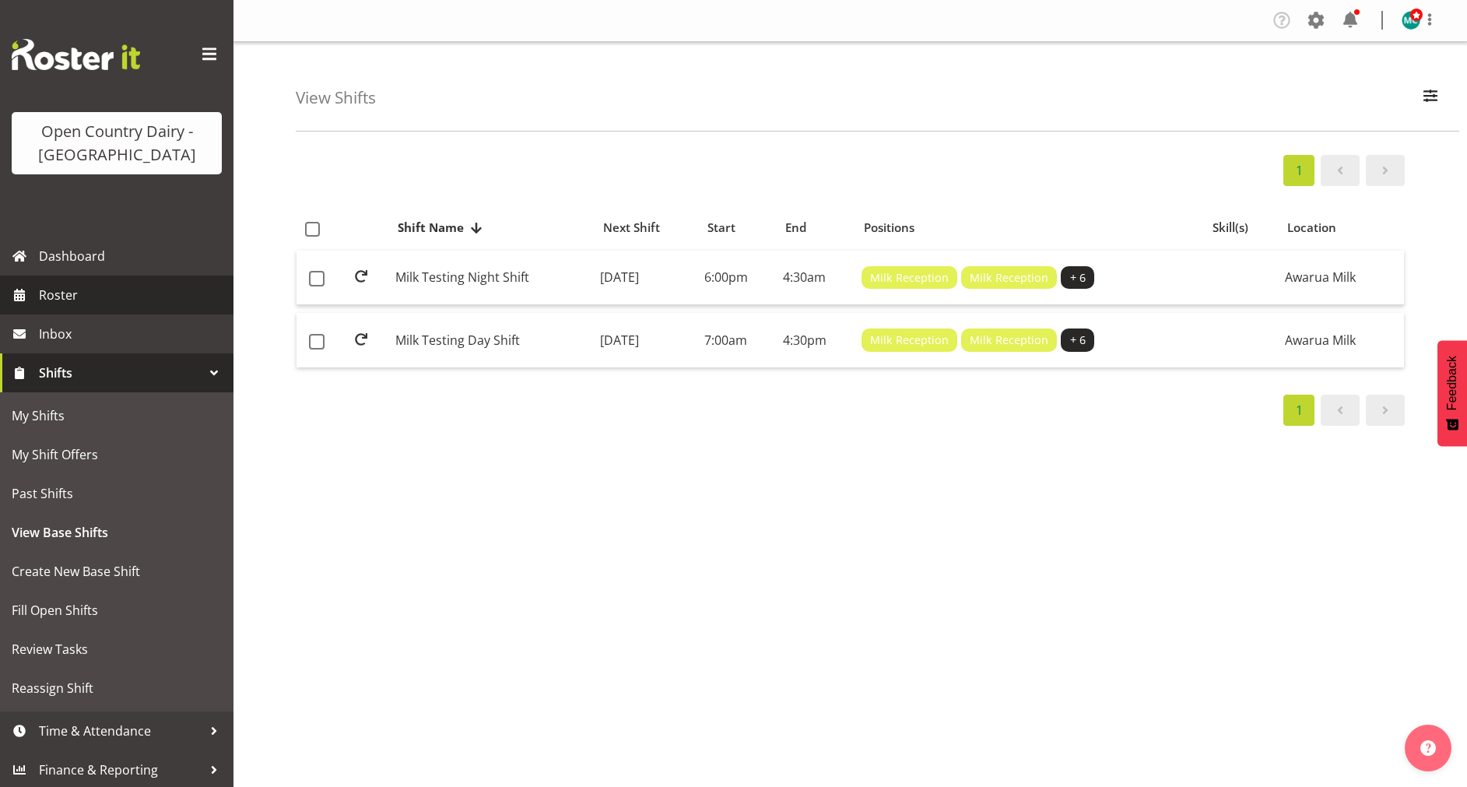
click at [59, 290] on span "Roster" at bounding box center [132, 294] width 187 height 23
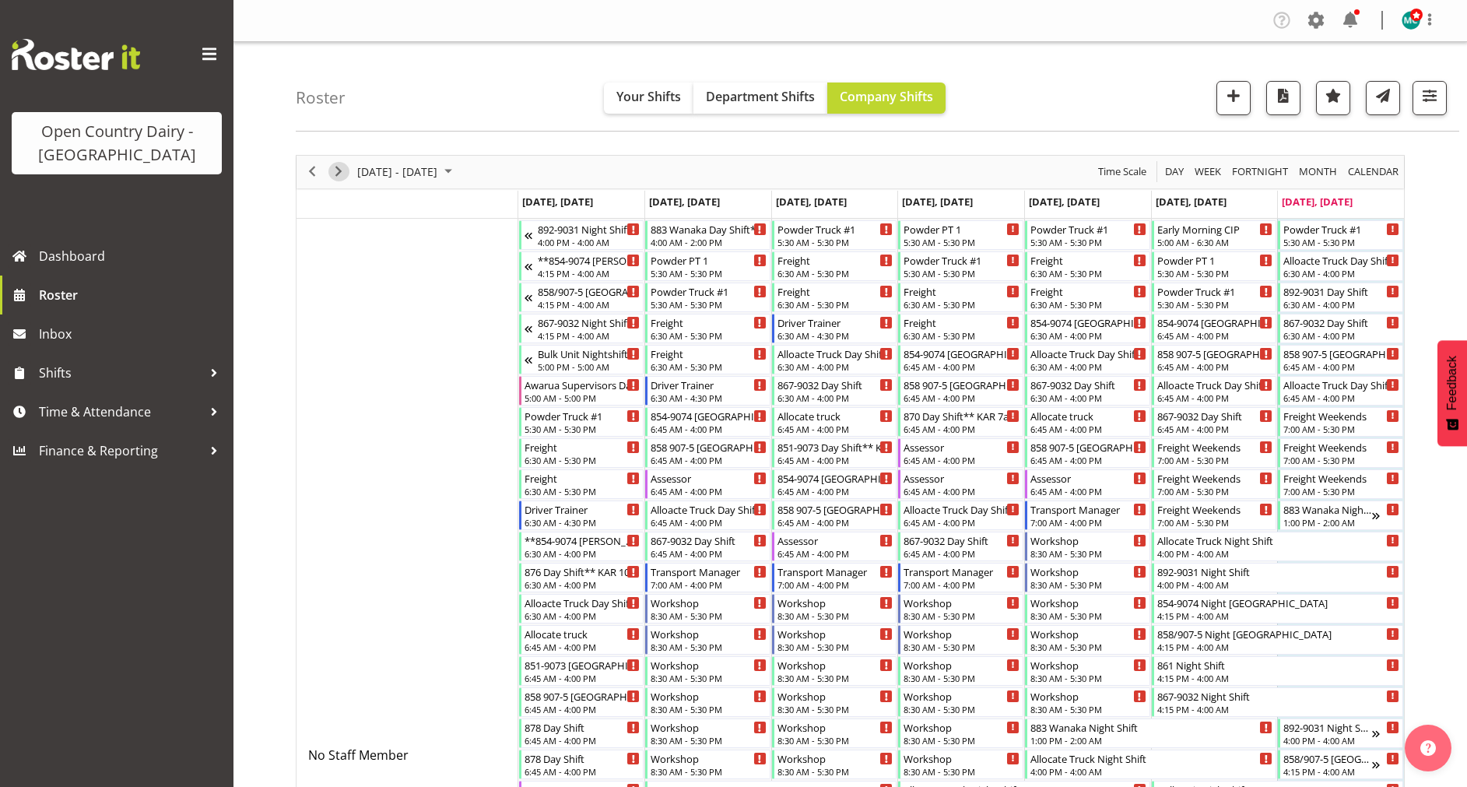
click at [334, 172] on span "Next" at bounding box center [338, 171] width 19 height 19
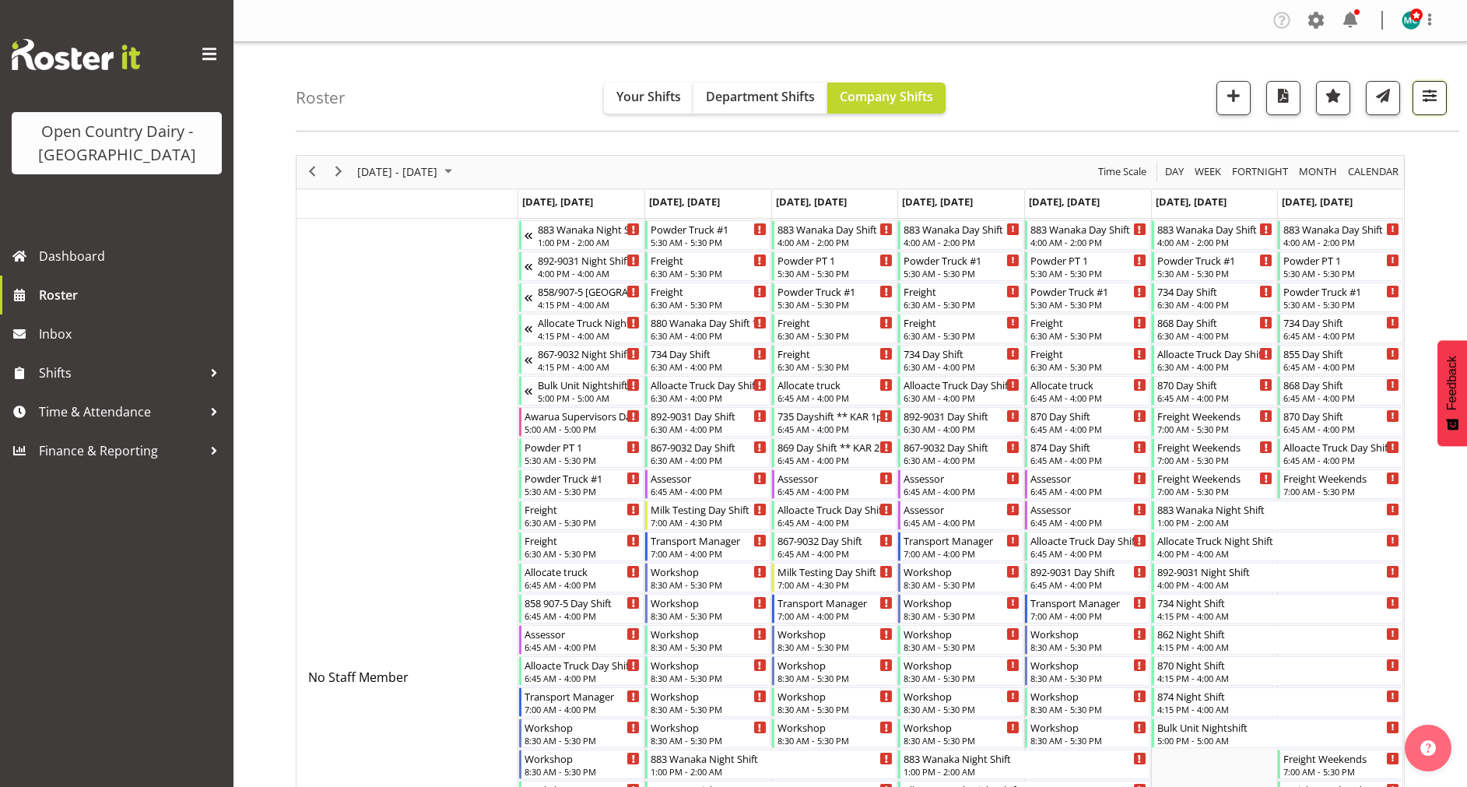
click at [1418, 100] on button "button" at bounding box center [1430, 98] width 34 height 34
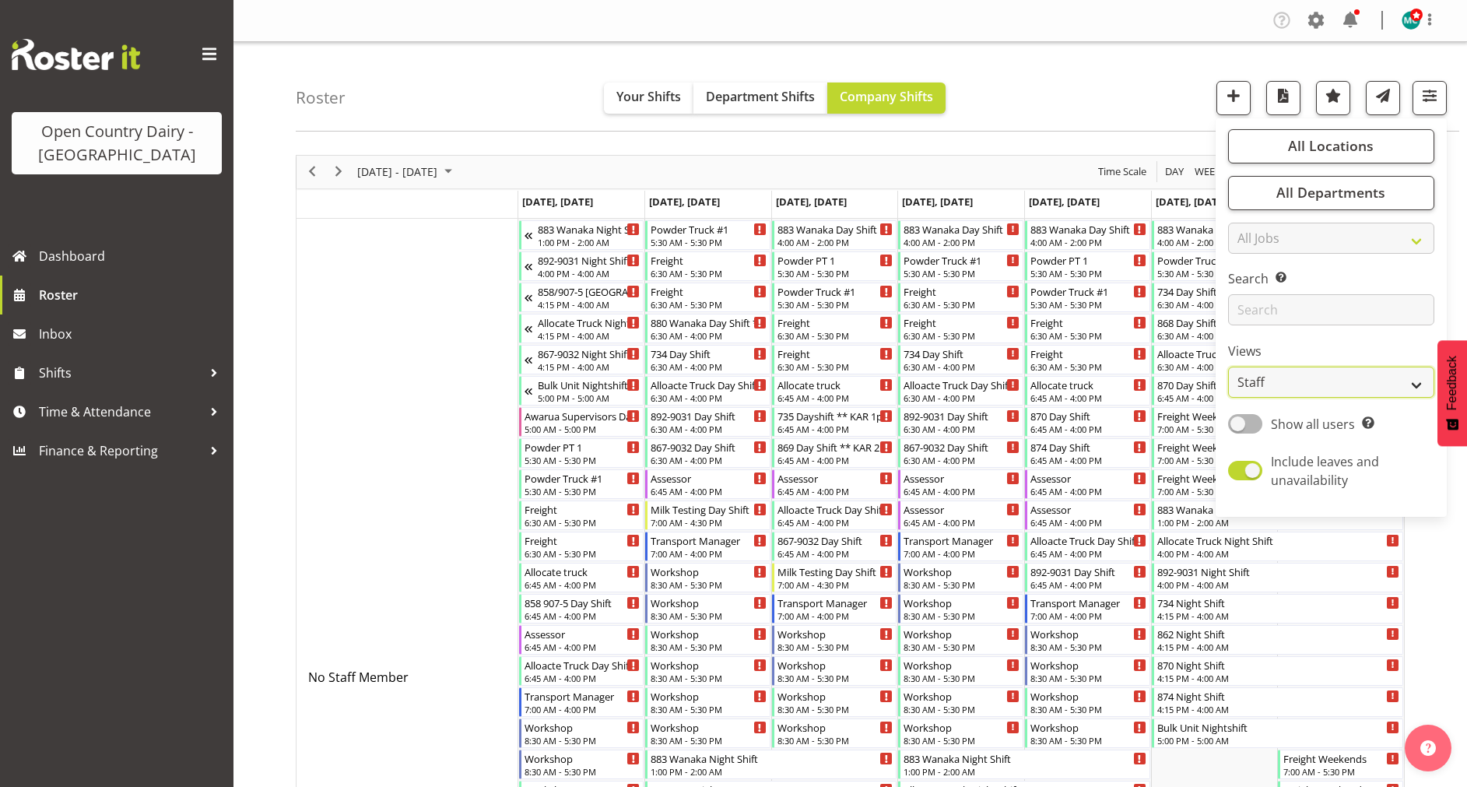
click at [1284, 381] on select "Staff Role Shift - Horizontal Shift - Vertical Staff - Location" at bounding box center [1331, 382] width 206 height 31
select select "shiftH"
click at [1229, 367] on select "Staff Role Shift - Horizontal Shift - Vertical Staff - Location" at bounding box center [1331, 382] width 206 height 31
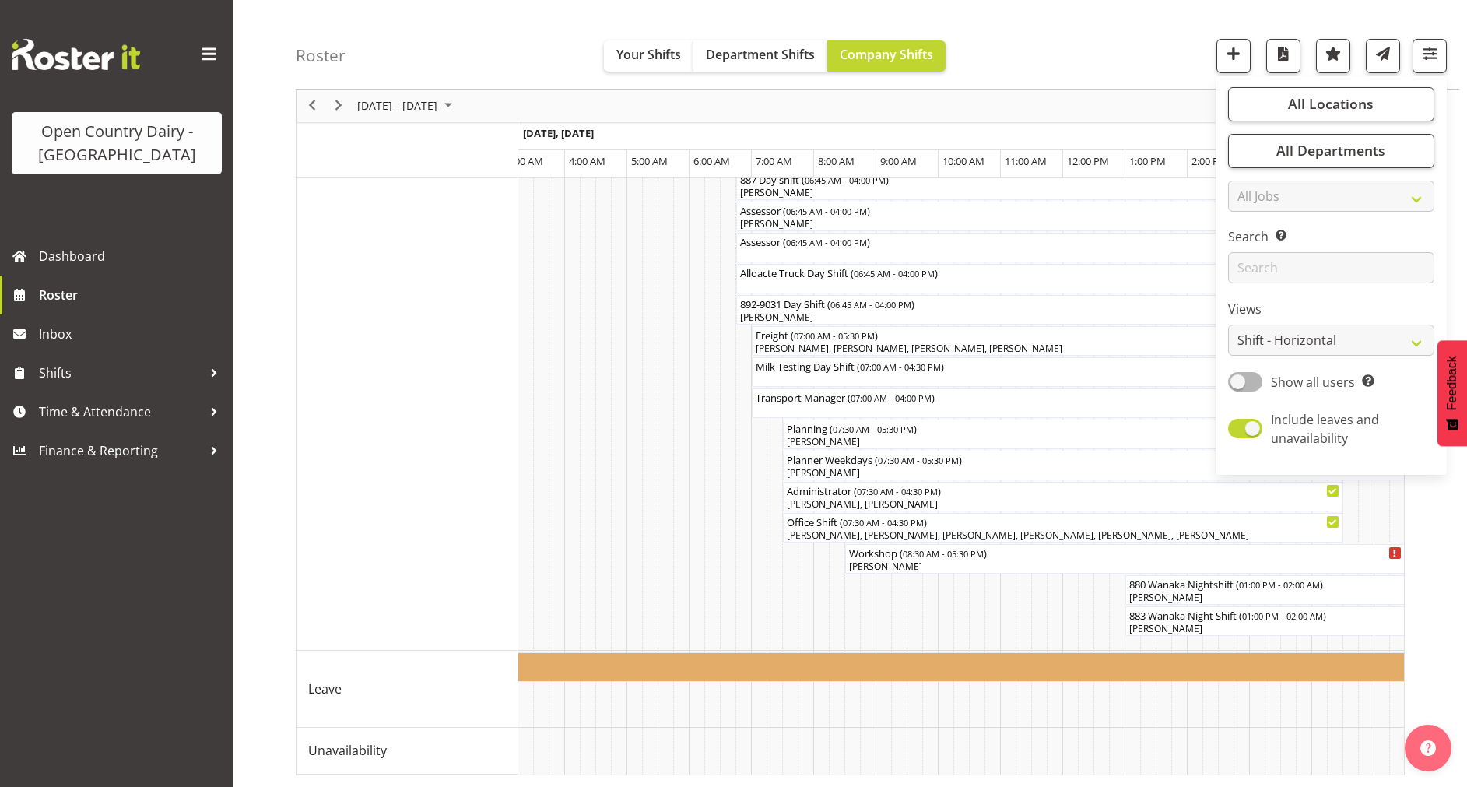
drag, startPoint x: 835, startPoint y: 774, endPoint x: 835, endPoint y: 757, distance: 17.9
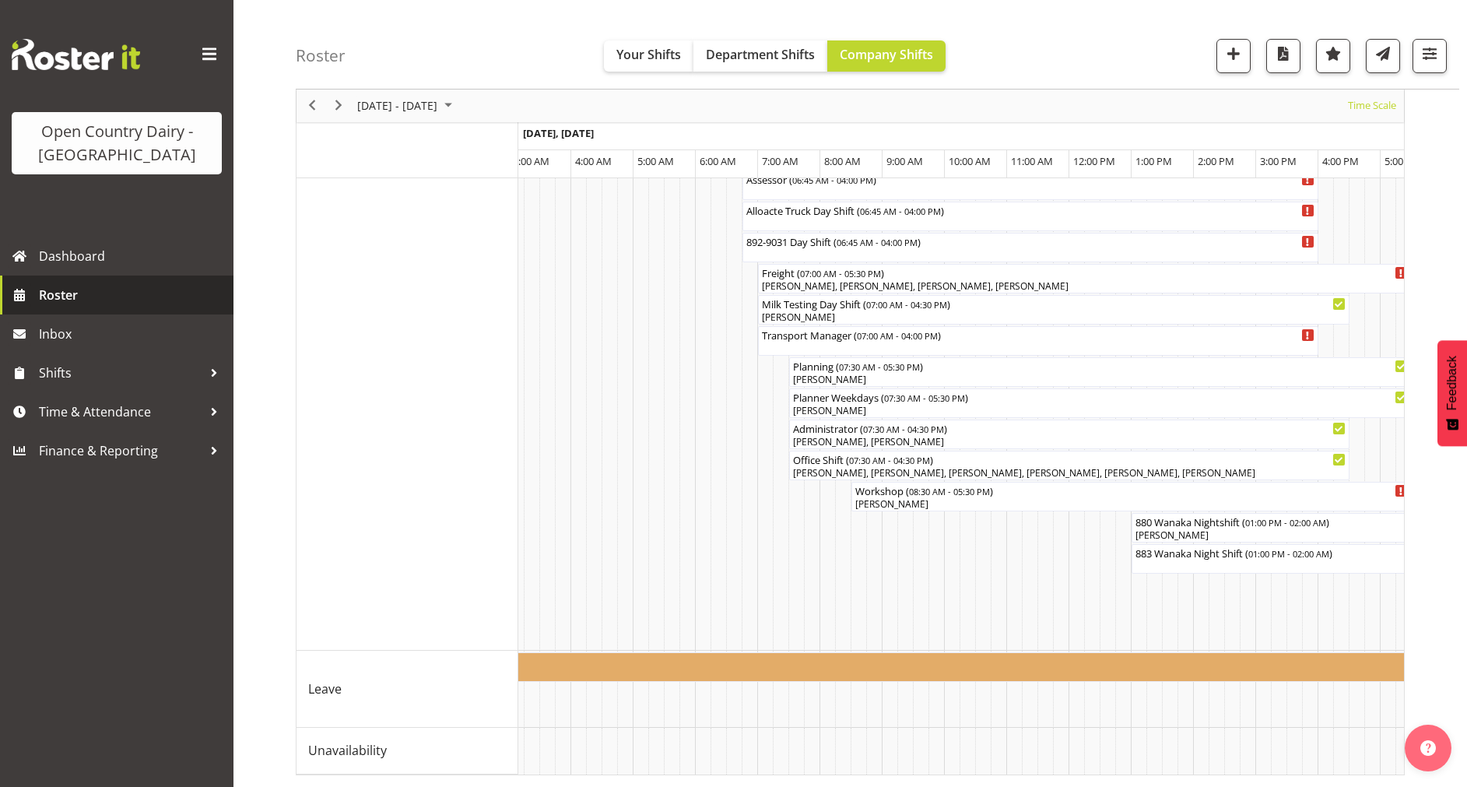
click at [71, 292] on span "Roster" at bounding box center [132, 294] width 187 height 23
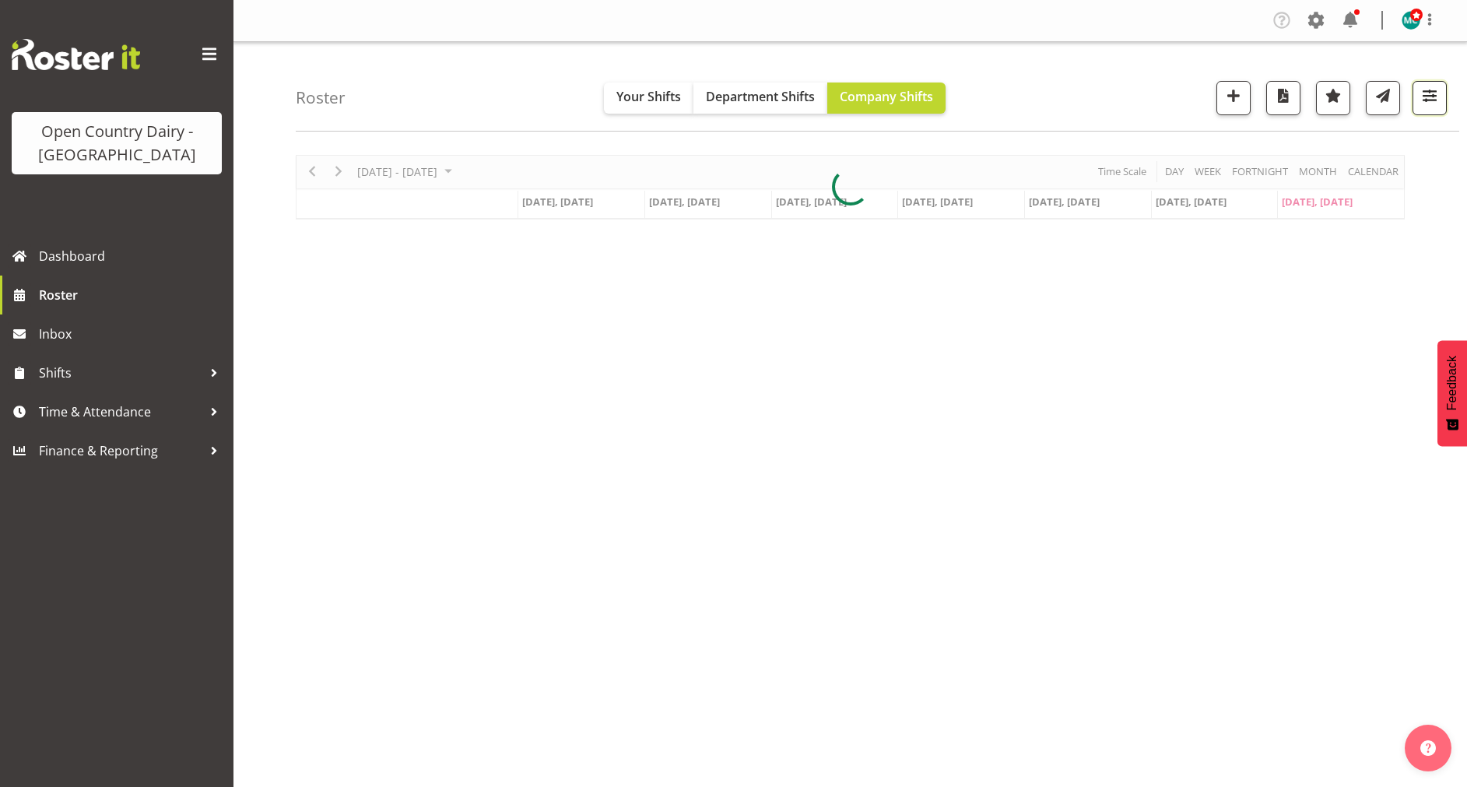
click at [1438, 97] on span "button" at bounding box center [1430, 96] width 20 height 20
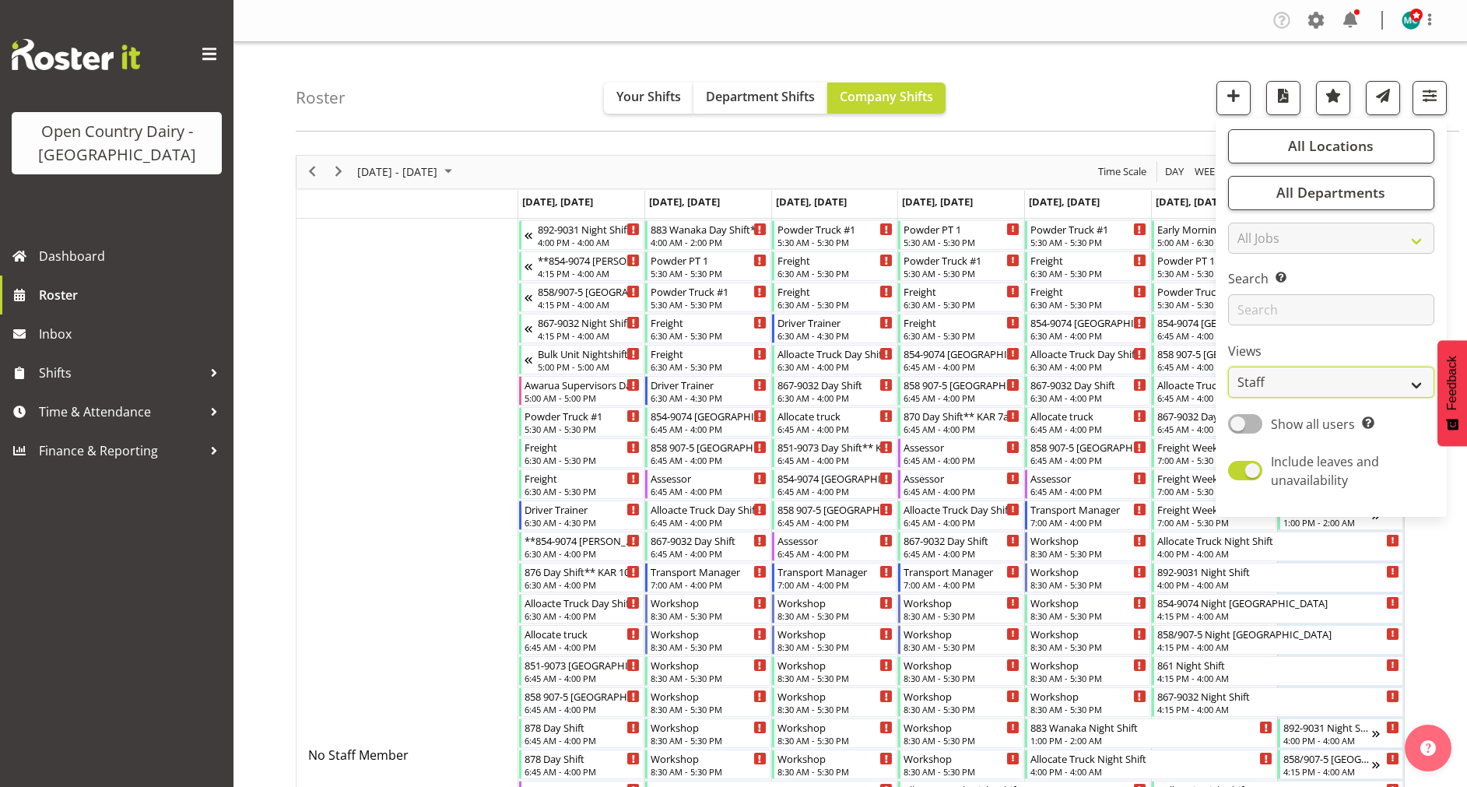
click at [1305, 381] on select "Staff Role Shift - Horizontal Shift - Vertical Staff - Location" at bounding box center [1331, 382] width 206 height 31
click at [77, 377] on span "Shifts" at bounding box center [120, 372] width 163 height 23
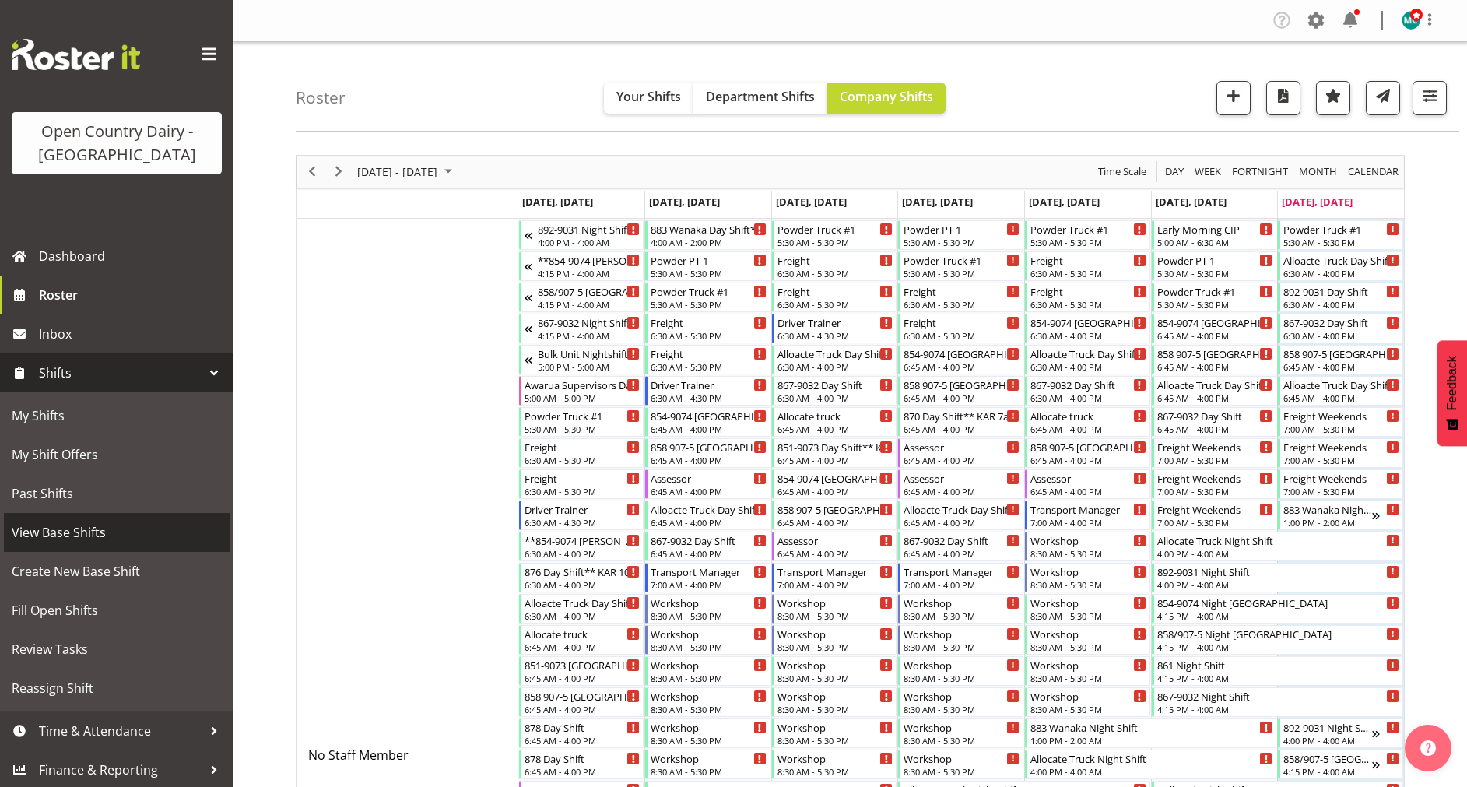
click at [79, 536] on span "View Base Shifts" at bounding box center [117, 532] width 210 height 23
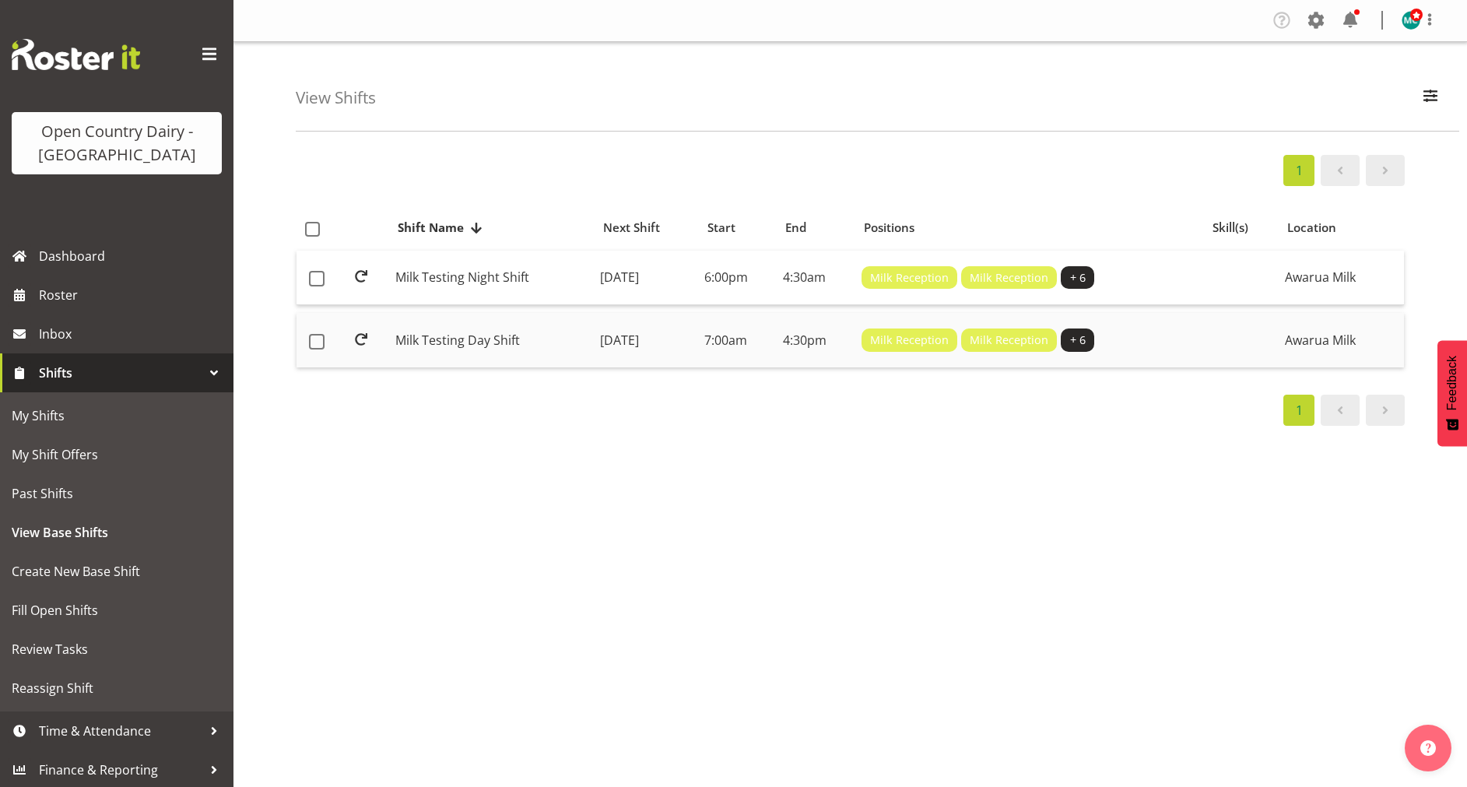
click at [447, 338] on td "Milk Testing Day Shift" at bounding box center [491, 340] width 205 height 54
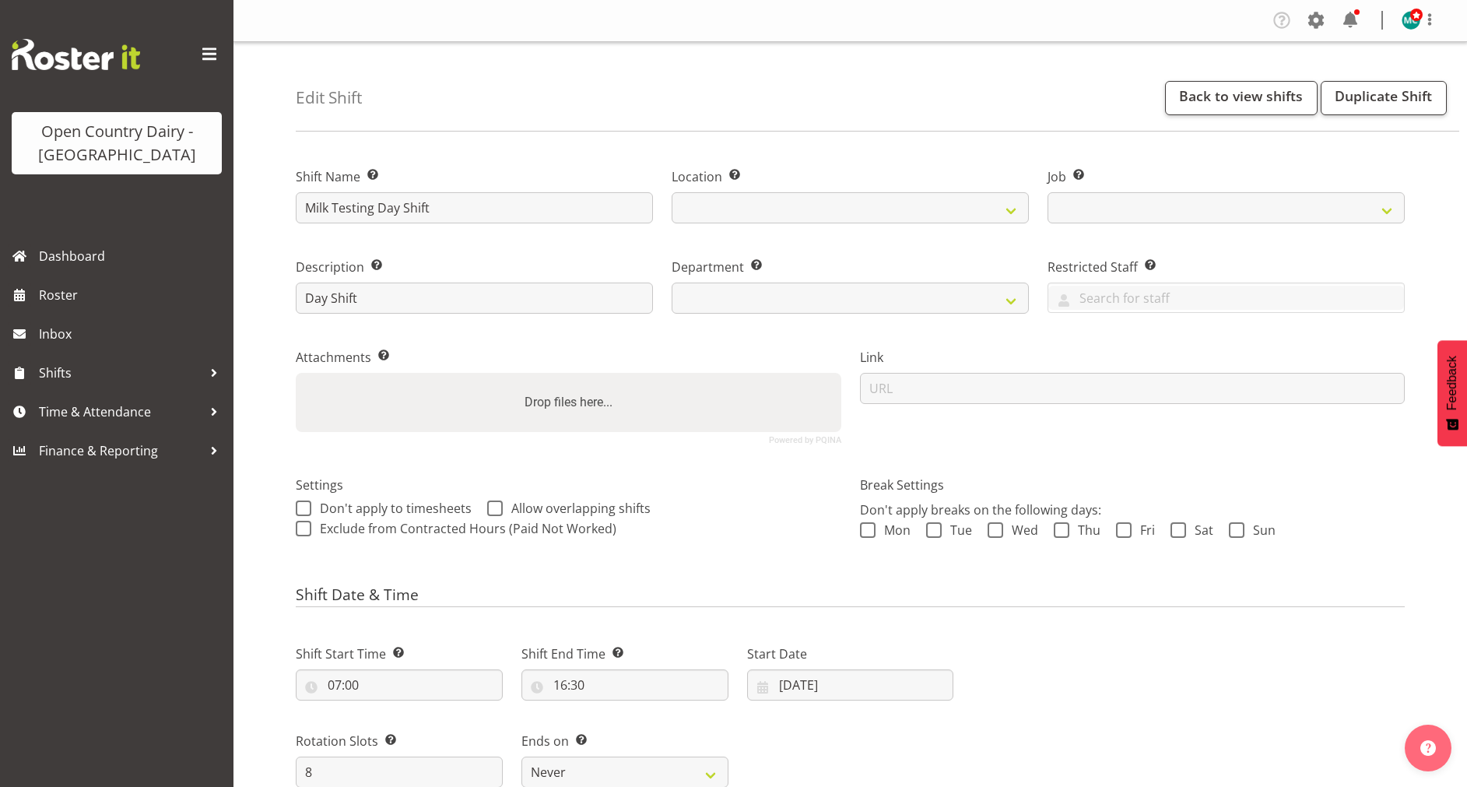
select select
select select "10660"
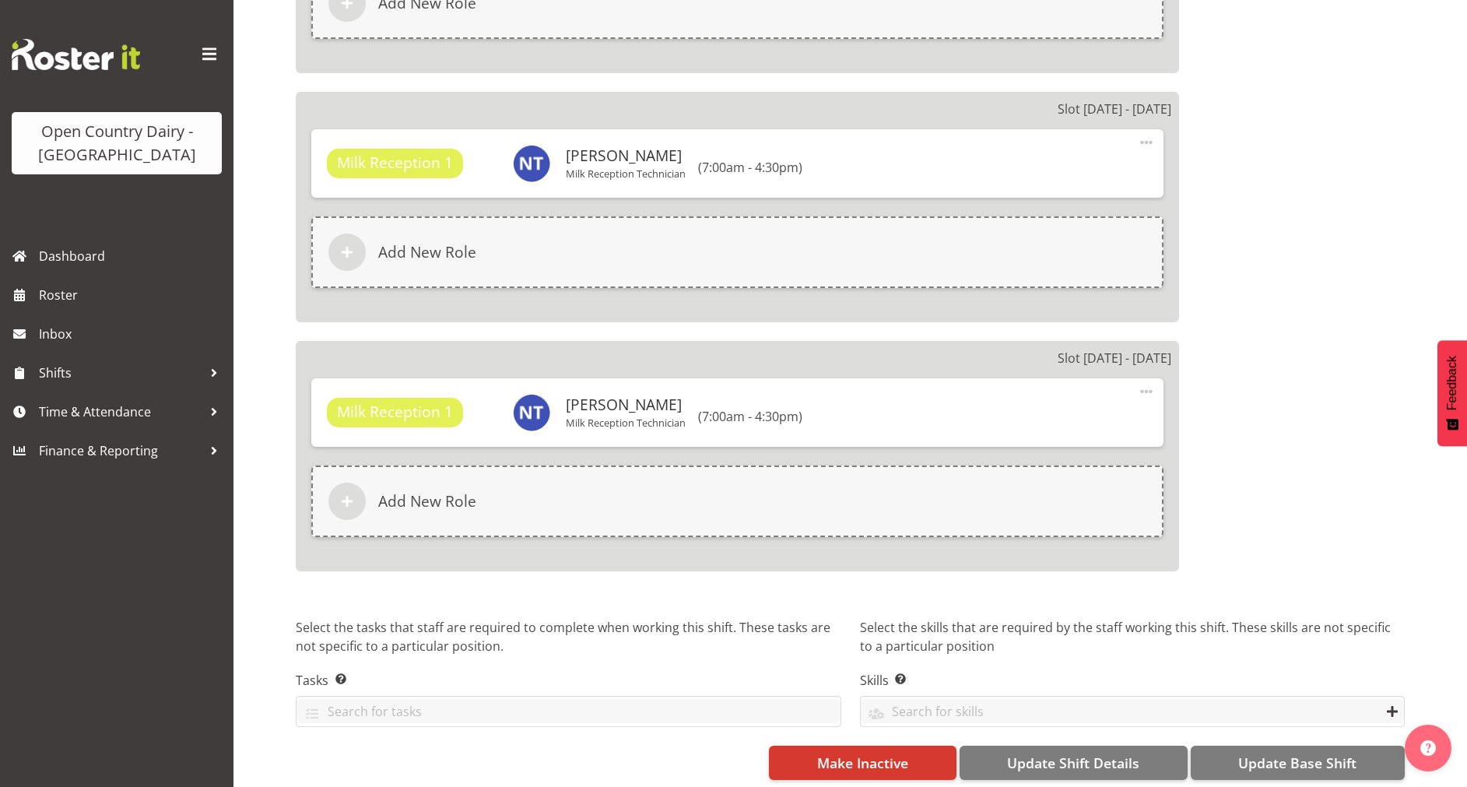
scroll to position [2467, 0]
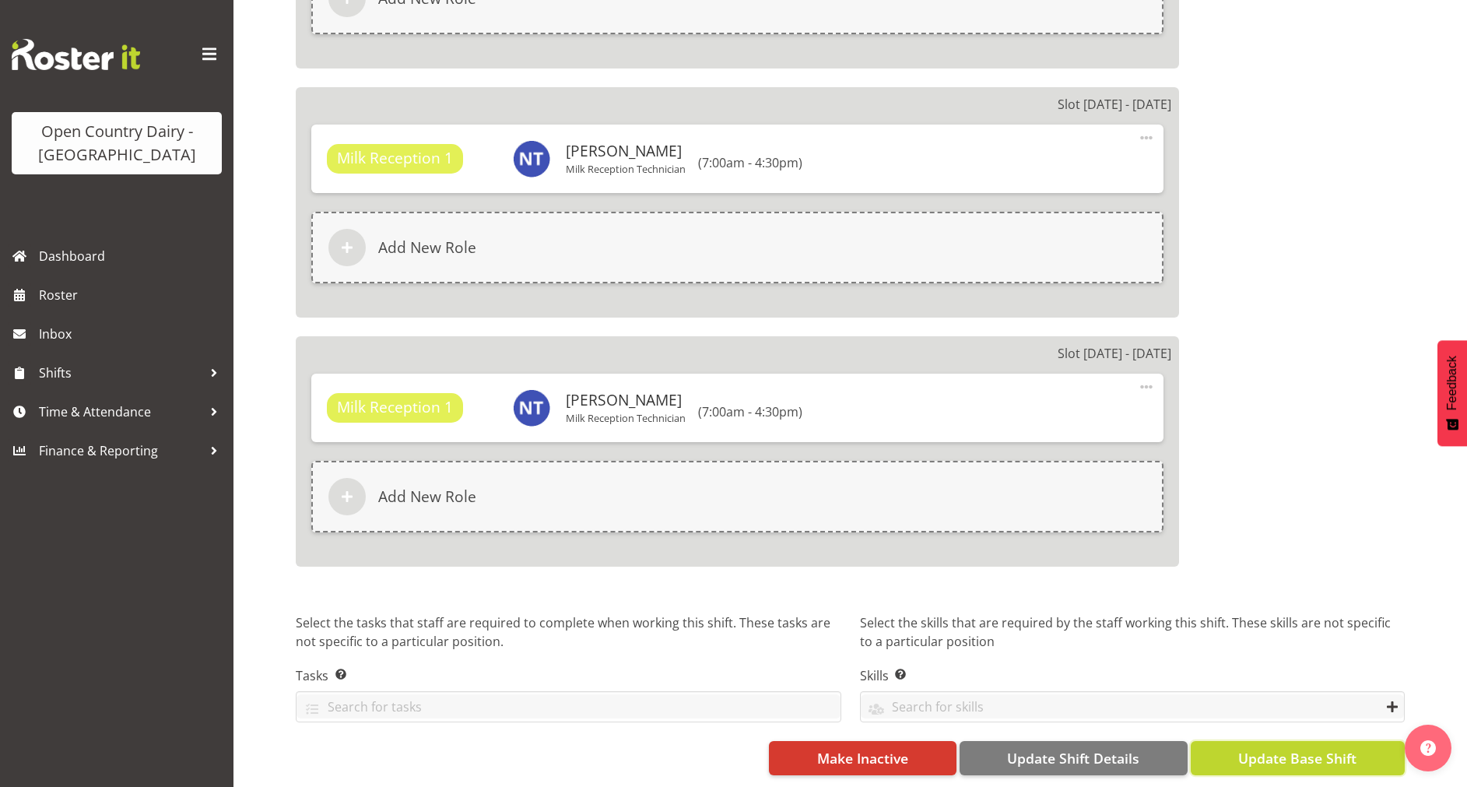
click at [1265, 741] on button "Update Base Shift" at bounding box center [1298, 758] width 214 height 34
select select "698"
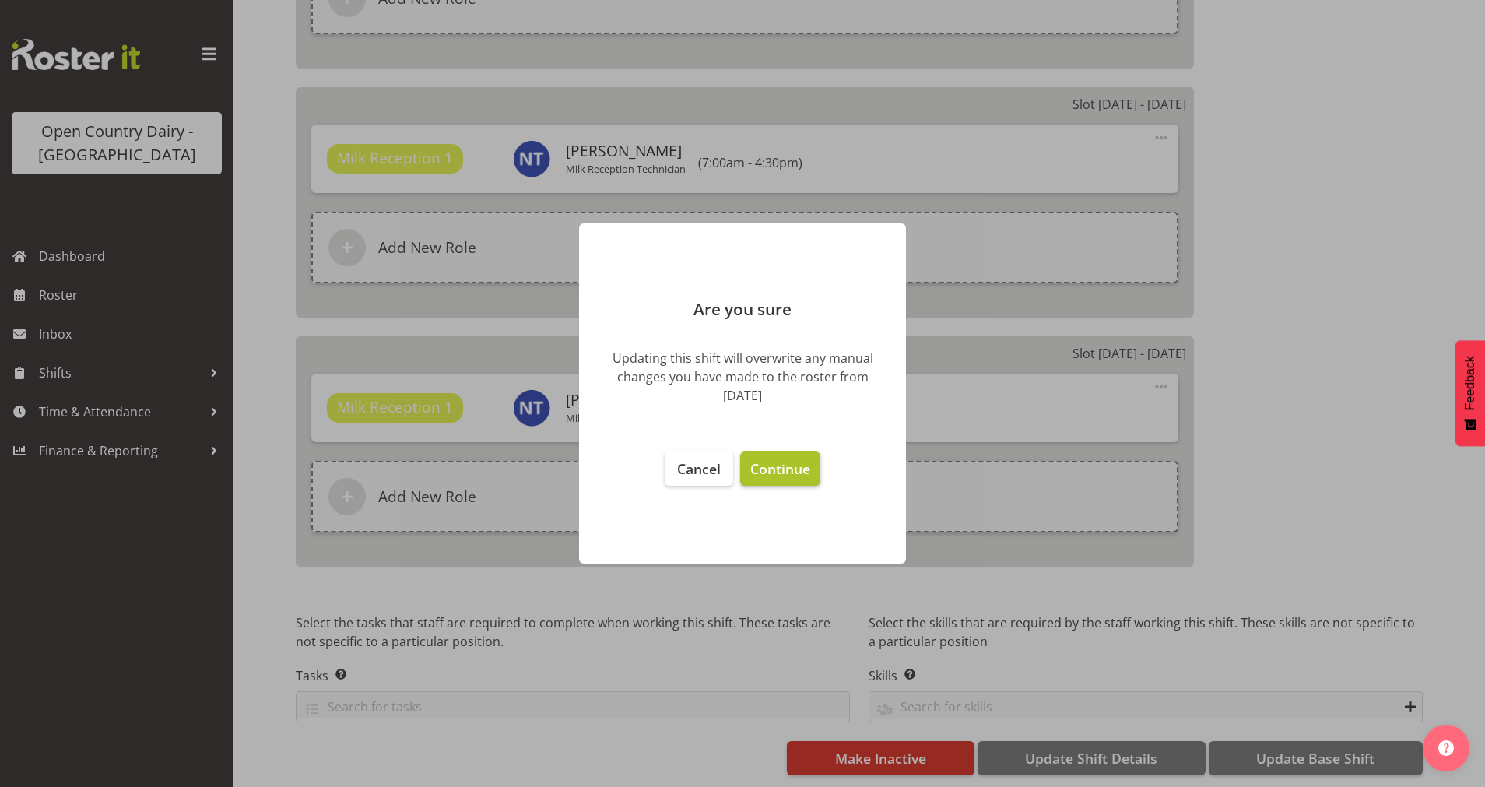
click at [790, 475] on span "Continue" at bounding box center [780, 468] width 60 height 19
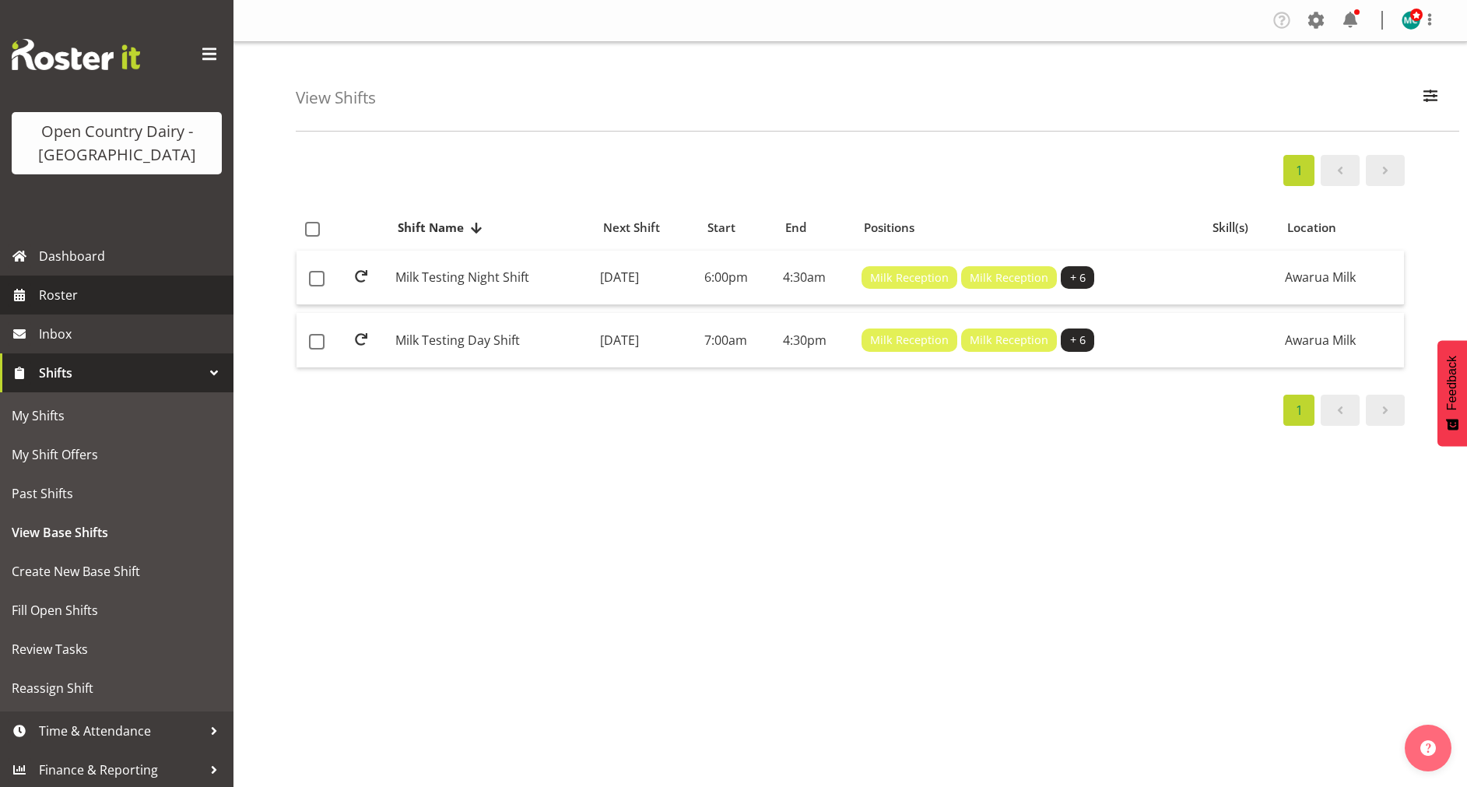
click at [59, 294] on span "Roster" at bounding box center [132, 294] width 187 height 23
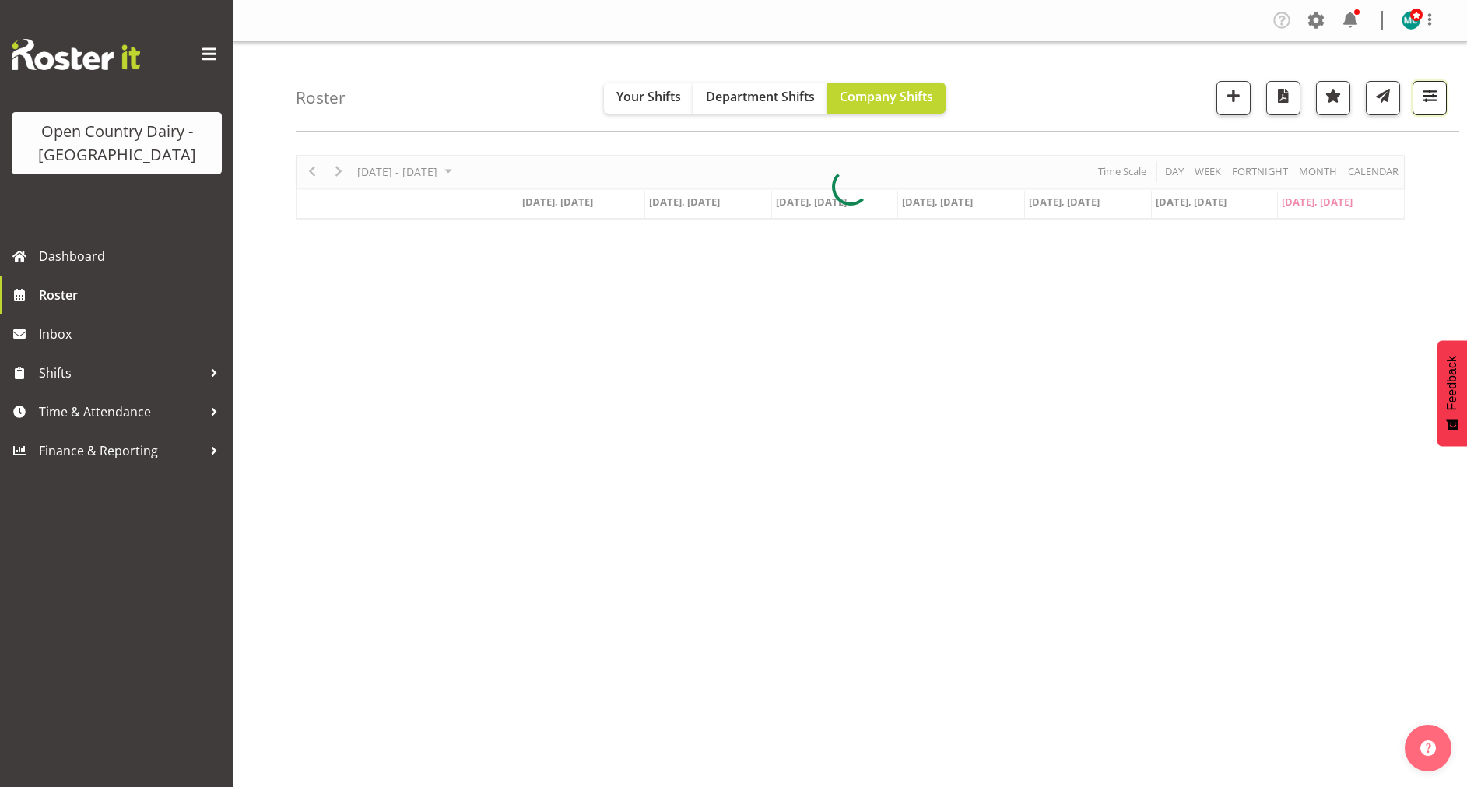
click at [1434, 98] on span "button" at bounding box center [1430, 96] width 20 height 20
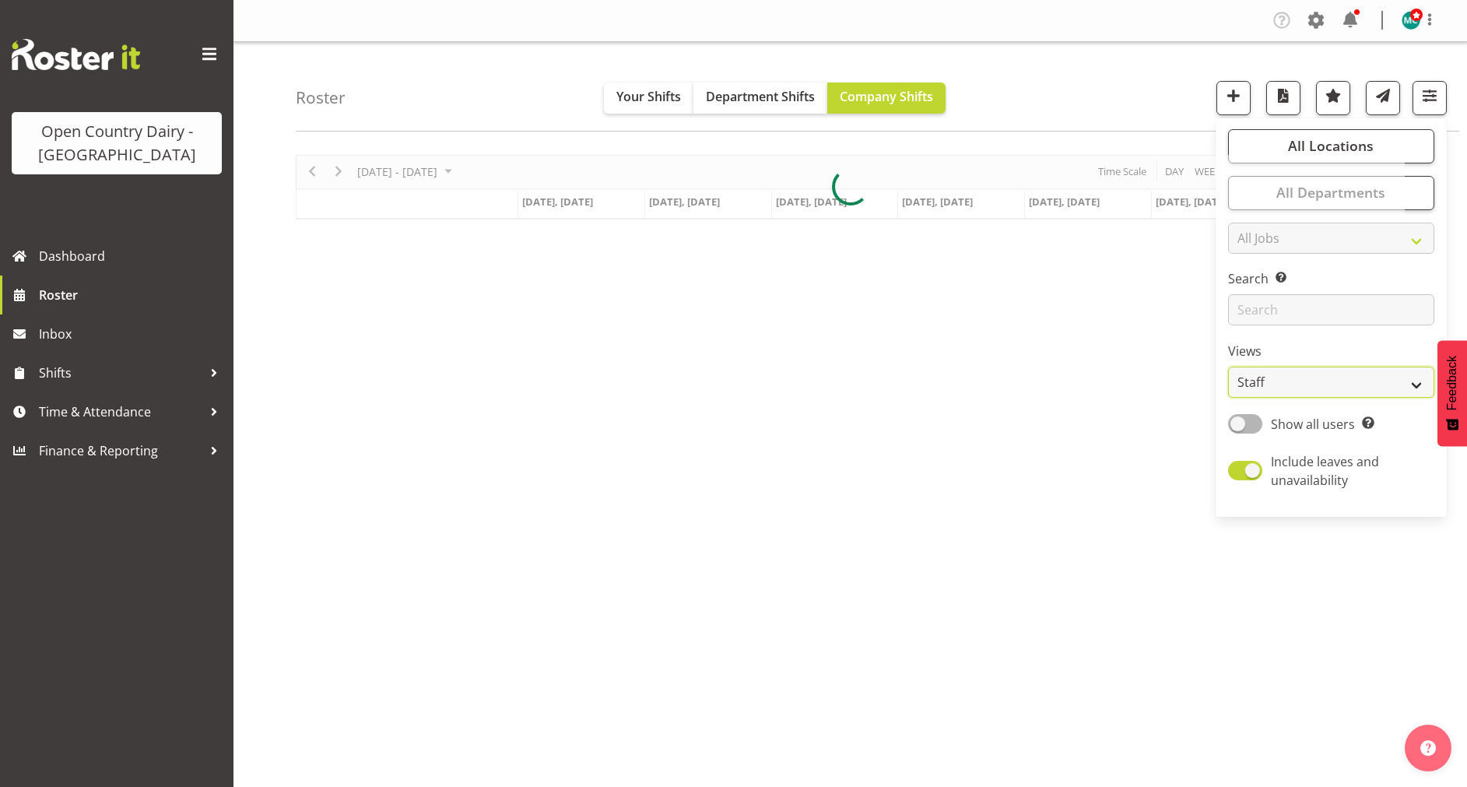
click at [1308, 387] on select "Staff Role Shift - Horizontal Shift - Vertical Staff - Location" at bounding box center [1331, 382] width 206 height 31
select select "shiftH"
click at [1229, 367] on select "Staff Role Shift - Horizontal Shift - Vertical Staff - Location" at bounding box center [1331, 382] width 206 height 31
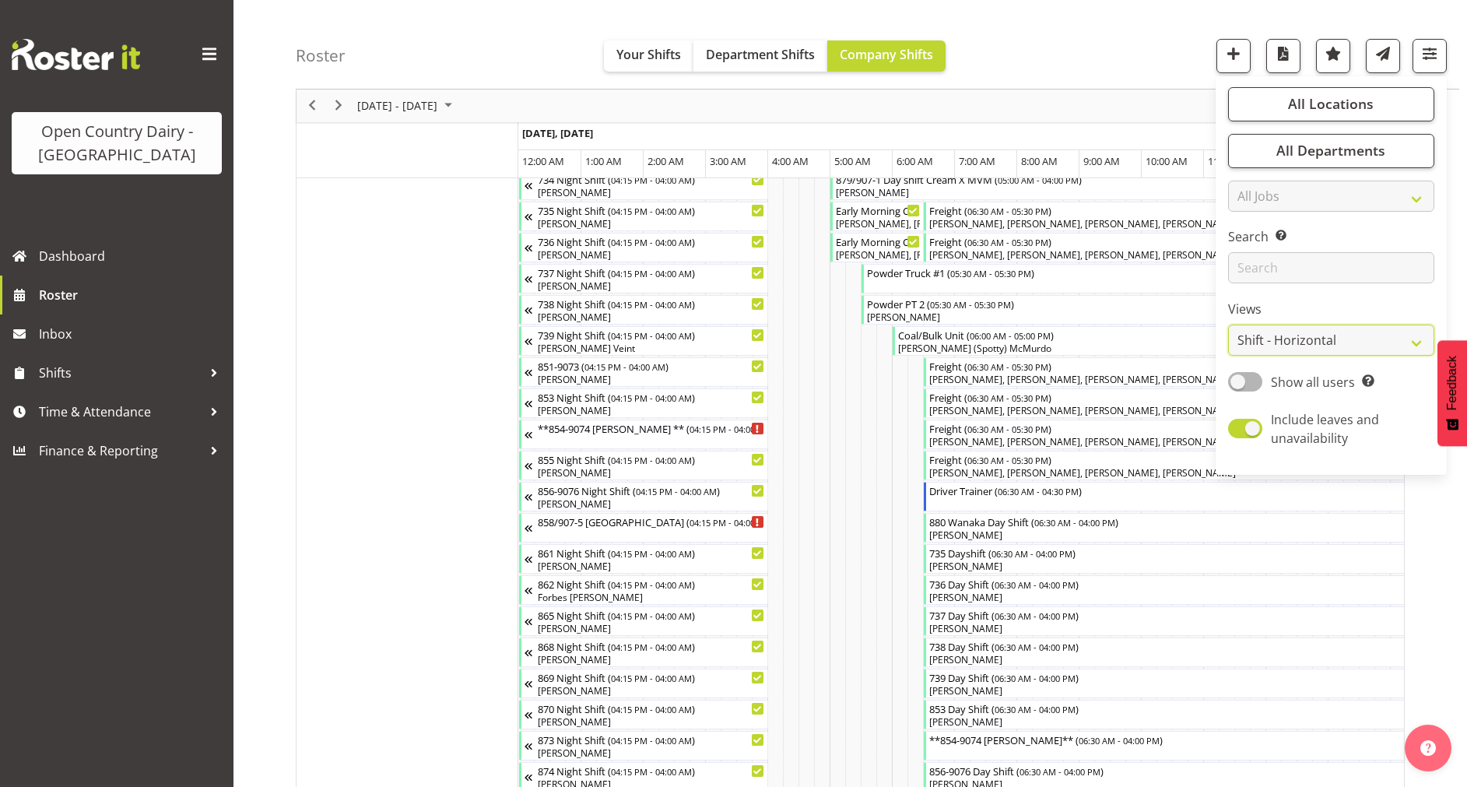
scroll to position [374, 0]
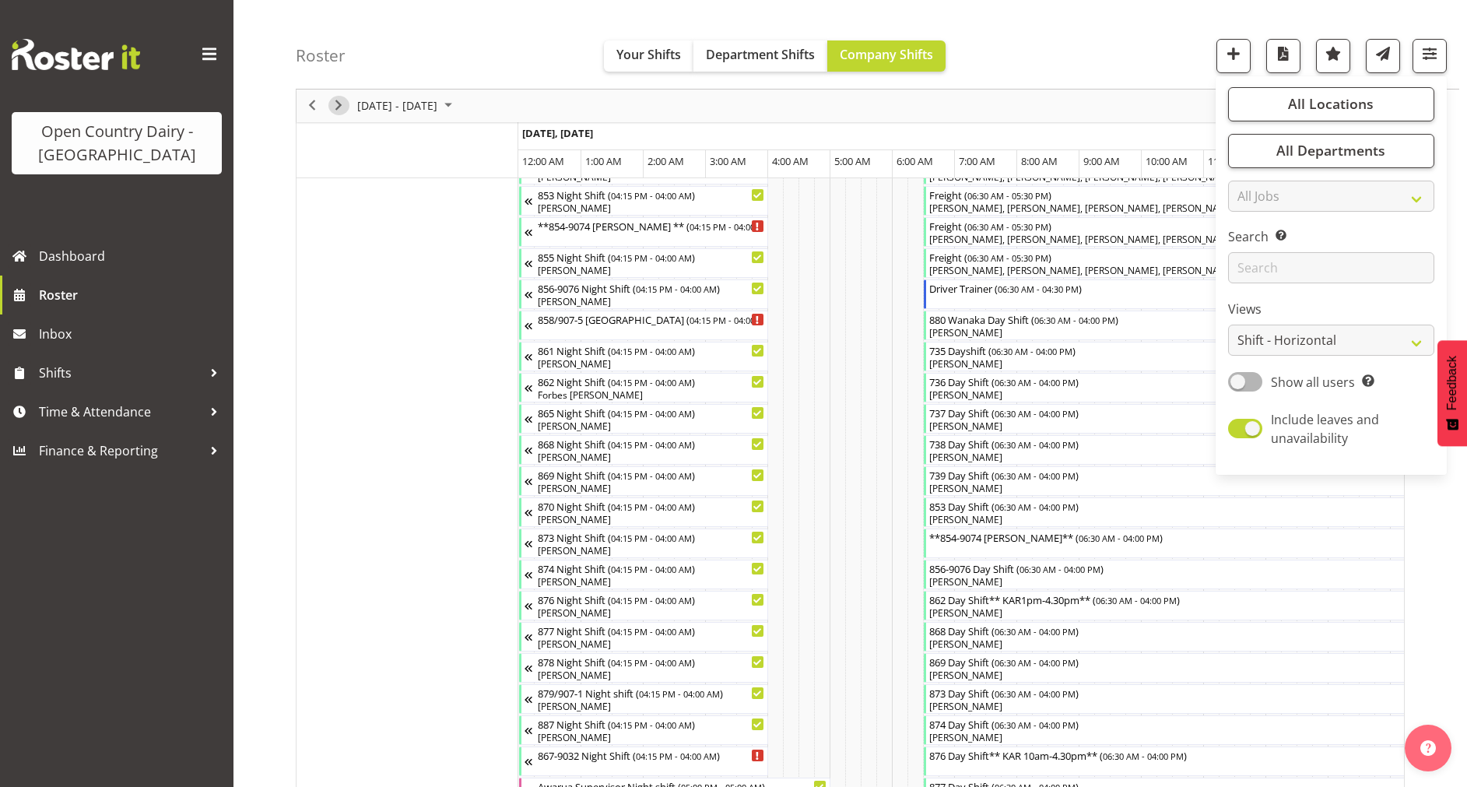
click at [340, 101] on span "Next" at bounding box center [338, 106] width 19 height 19
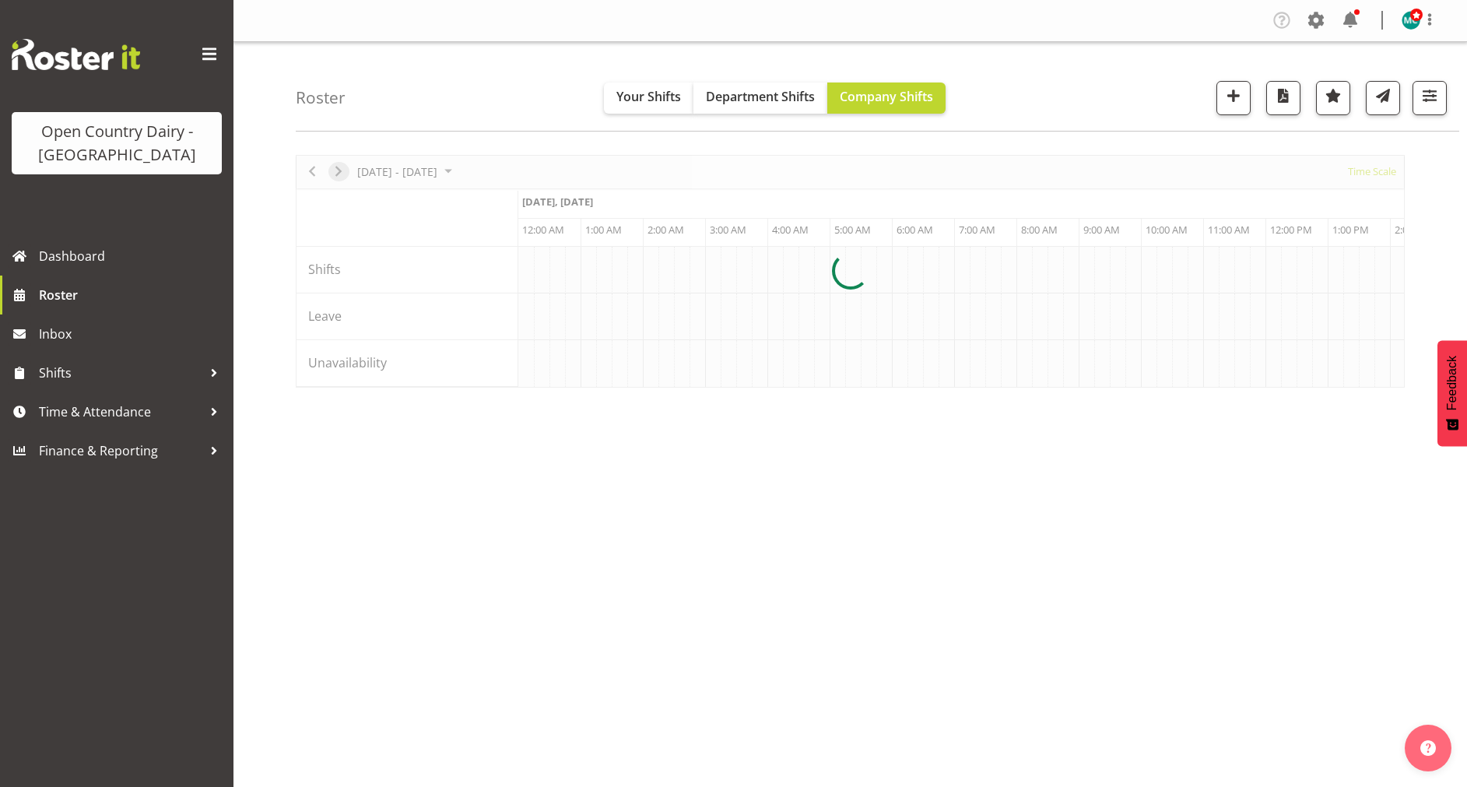
scroll to position [0, 0]
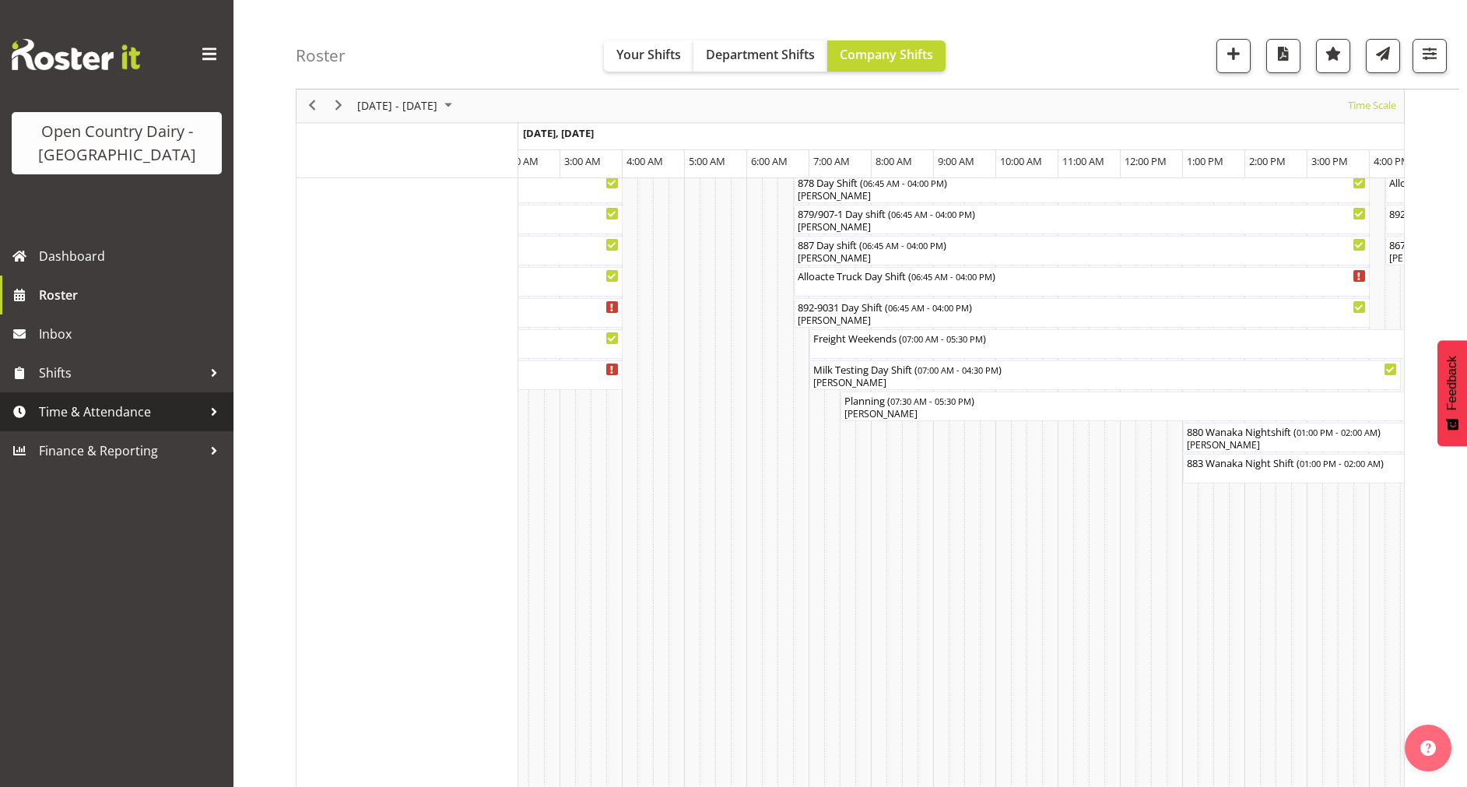
click at [87, 412] on span "Time & Attendance" at bounding box center [120, 411] width 163 height 23
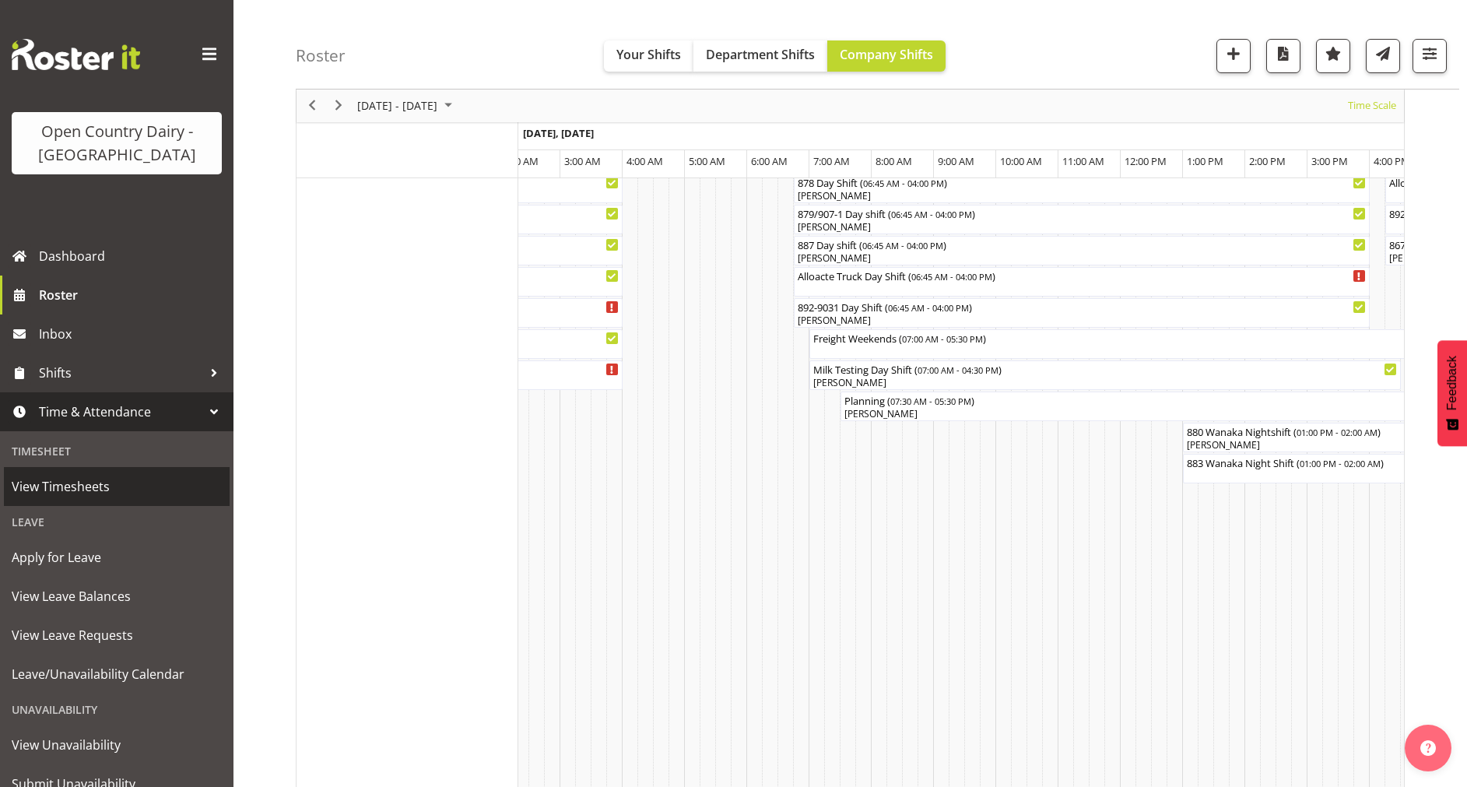
click at [64, 491] on span "View Timesheets" at bounding box center [117, 486] width 210 height 23
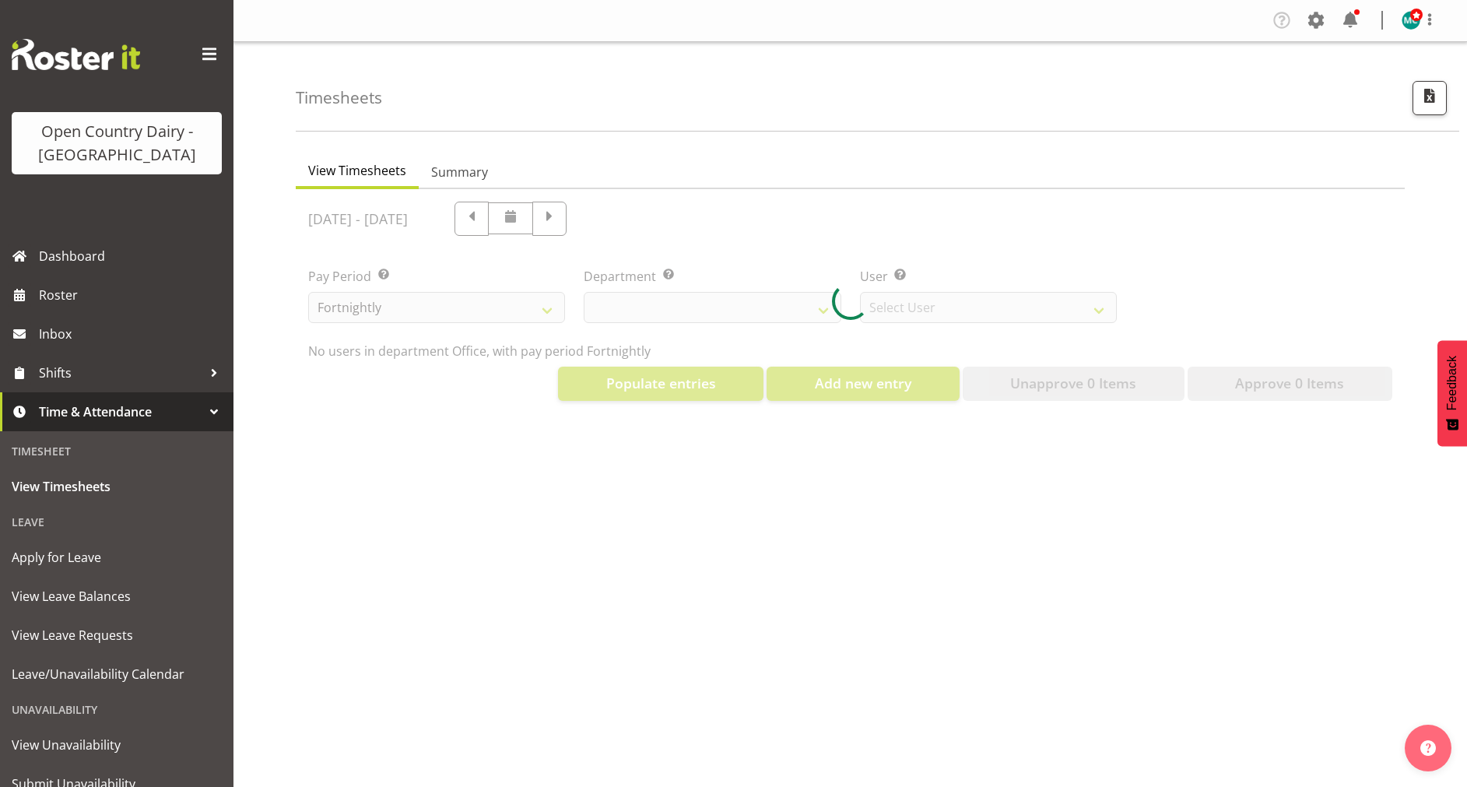
select select "699"
select select "8449"
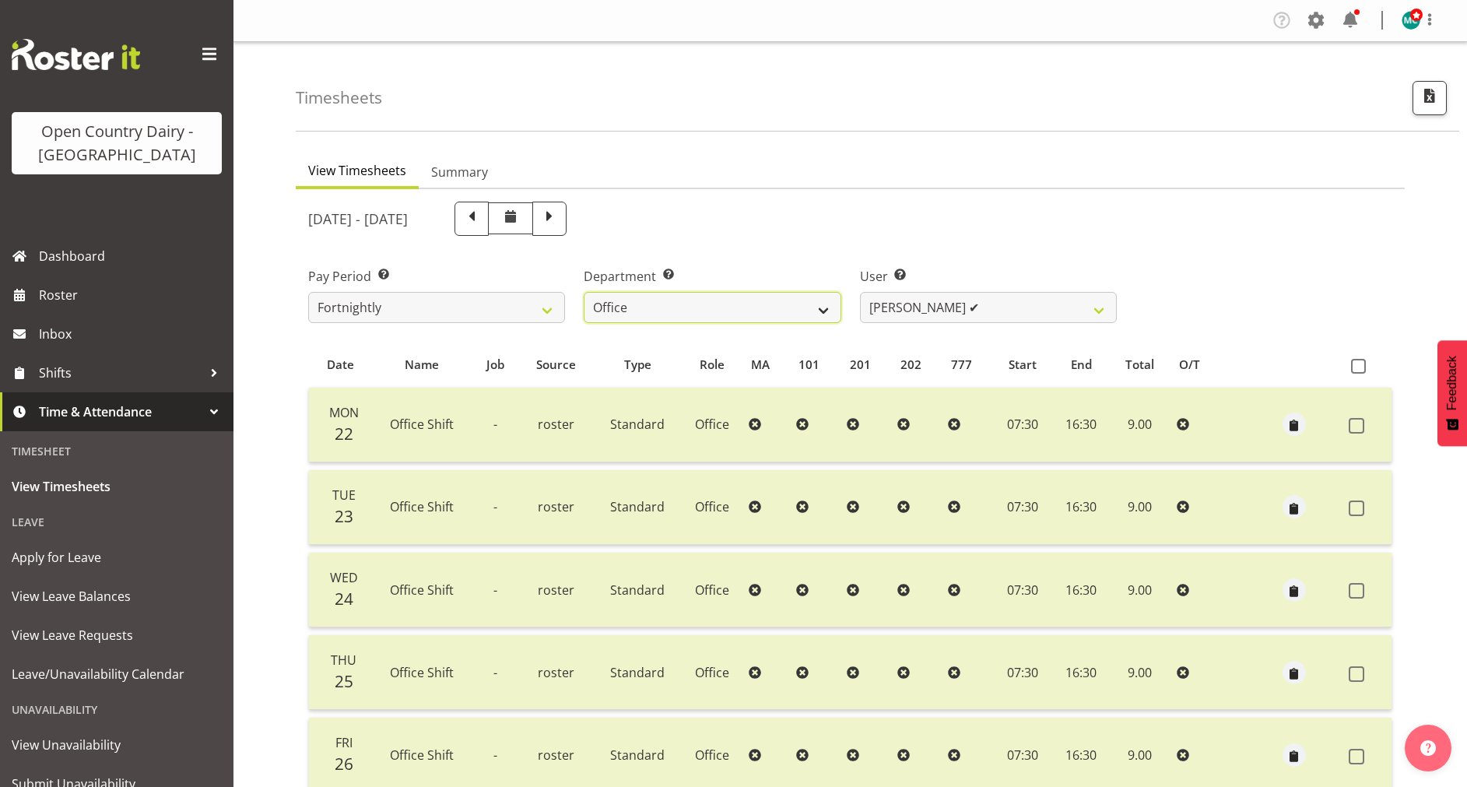
click at [831, 299] on select "734 735 736 737 738 739 851 853 854 855 856 858 861 862 865 867-9032 868 869 87…" at bounding box center [712, 307] width 257 height 31
select select "667"
click at [584, 292] on select "734 735 736 737 738 739 851 853 854 855 856 858 861 862 865 867-9032 868 869 87…" at bounding box center [712, 307] width 257 height 31
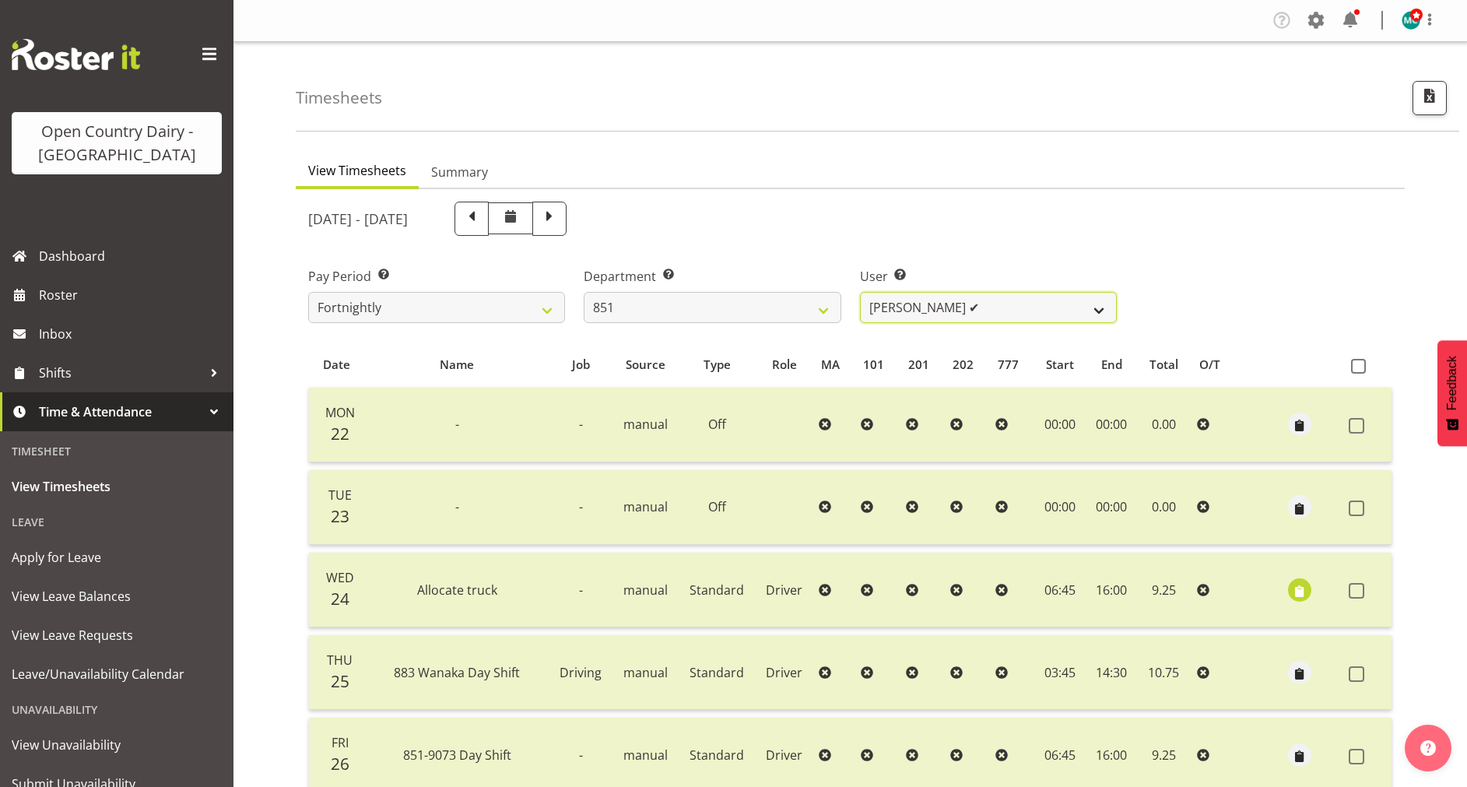
click at [1000, 305] on select "[PERSON_NAME] ✔ [PERSON_NAME] ✔ [PERSON_NAME] ✔" at bounding box center [988, 307] width 257 height 31
select select "7437"
click at [860, 292] on select "[PERSON_NAME] ✔ [PERSON_NAME] ✔ [PERSON_NAME] ✔" at bounding box center [988, 307] width 257 height 31
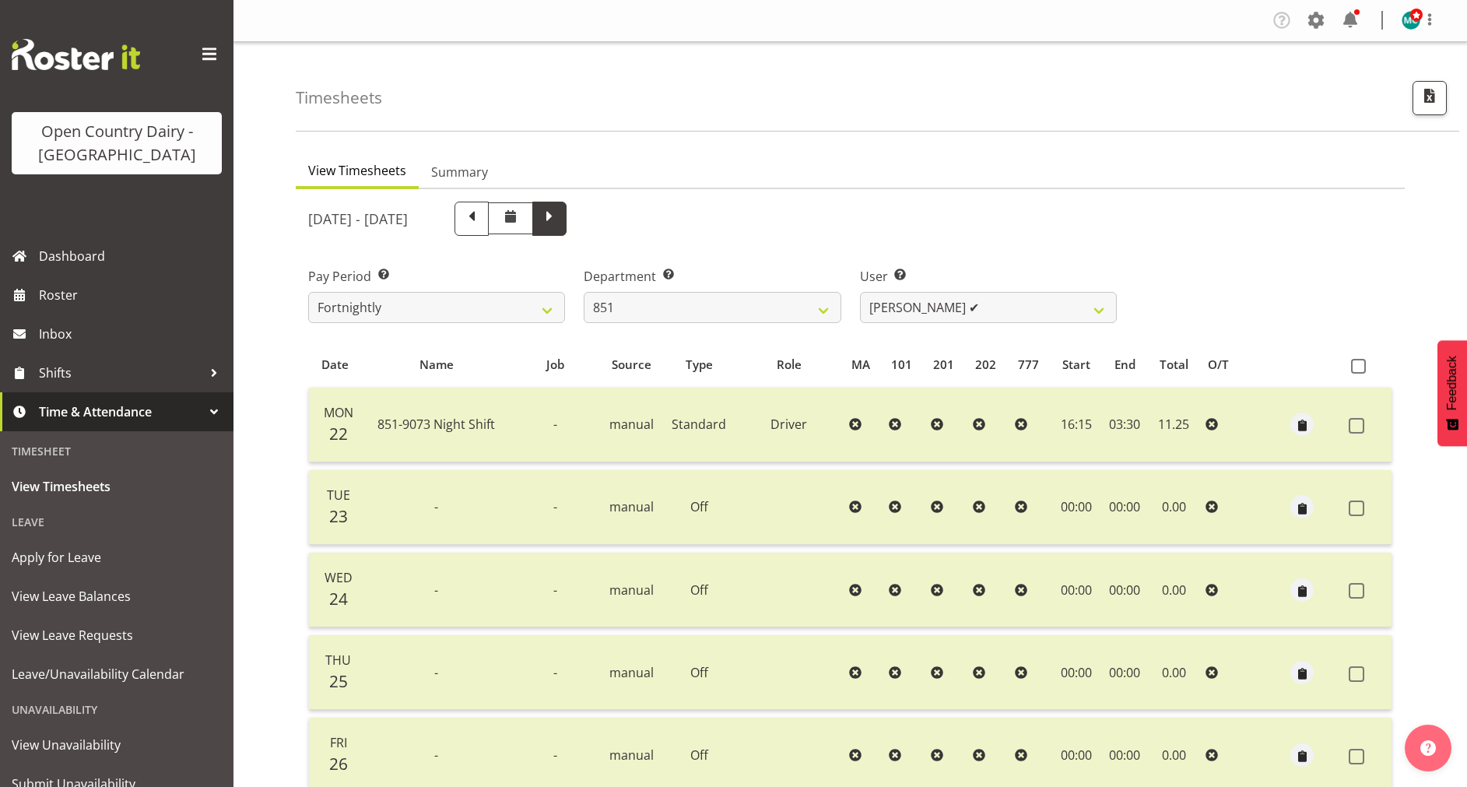
click at [560, 223] on span at bounding box center [549, 217] width 20 height 20
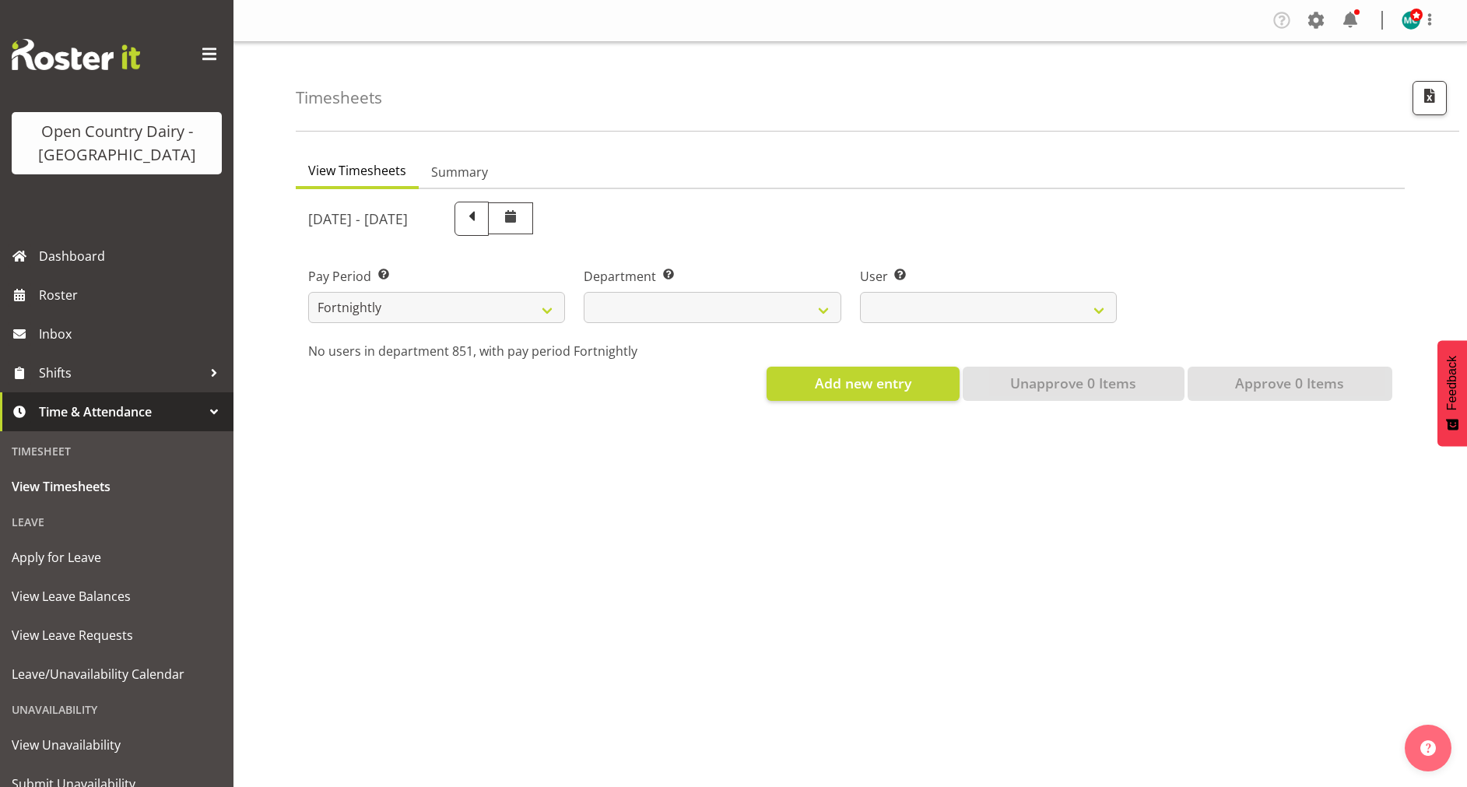
select select
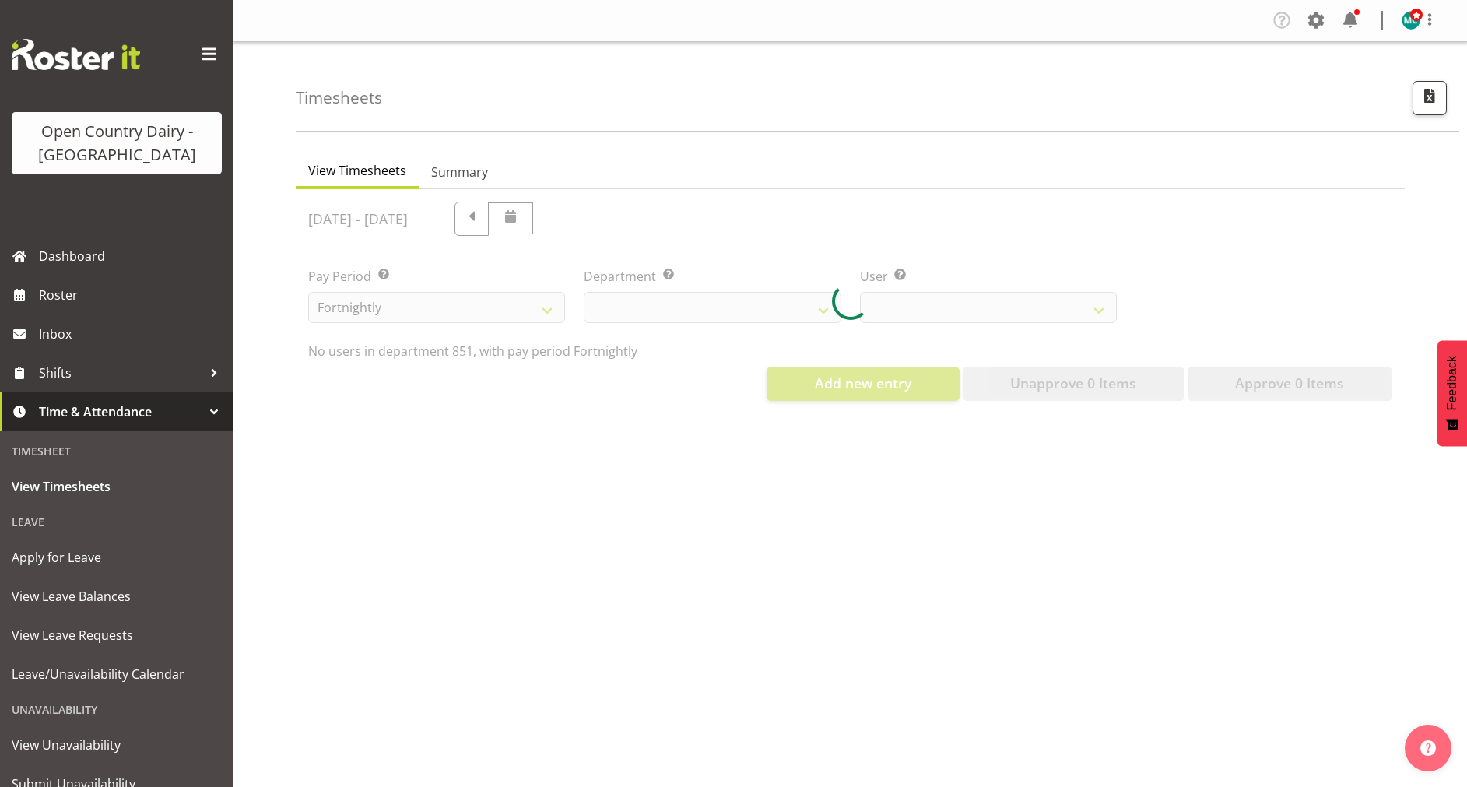
select select "667"
select select "7437"
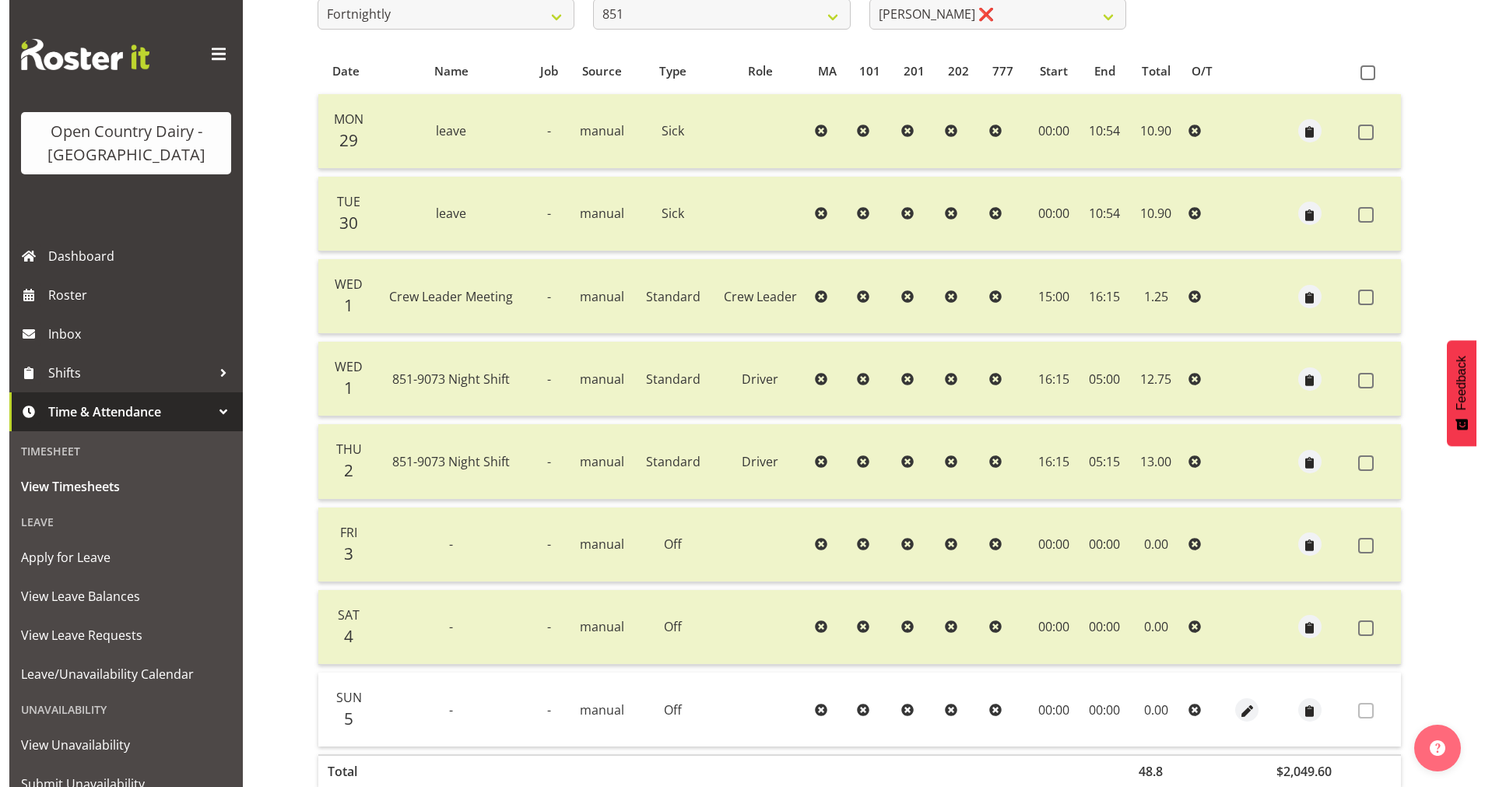
scroll to position [290, 0]
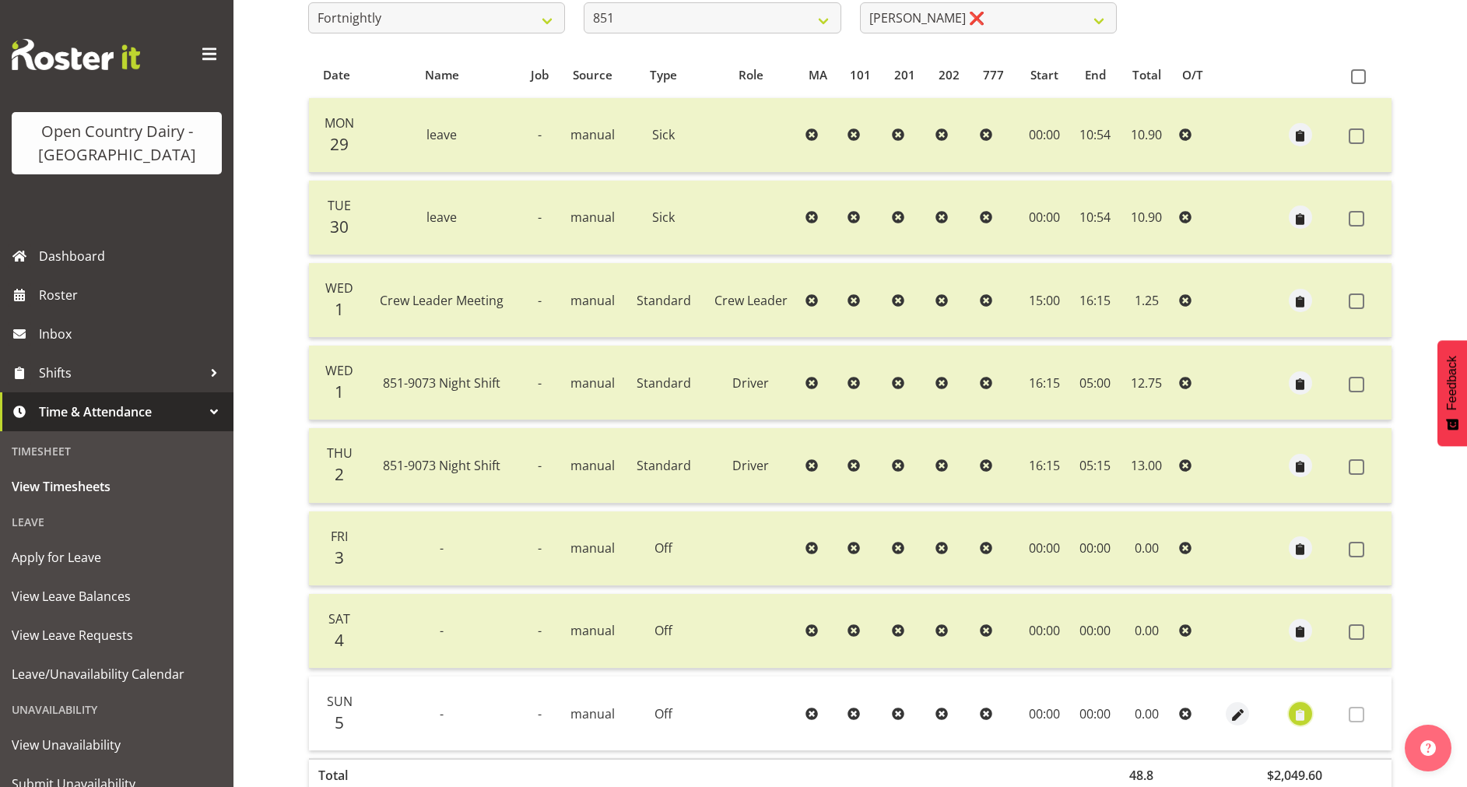
click at [1302, 709] on span "button" at bounding box center [1300, 715] width 18 height 18
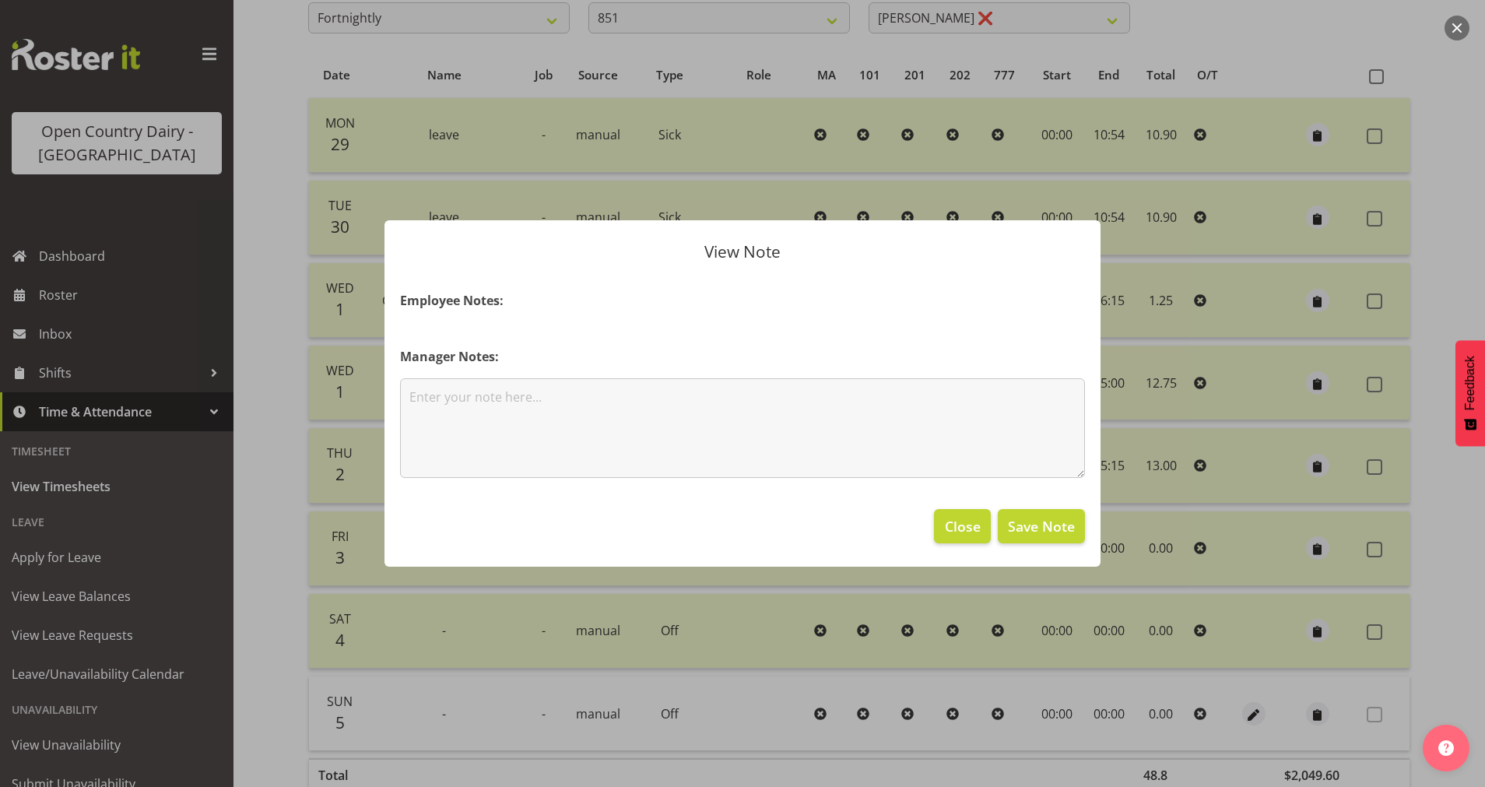
click at [1238, 709] on div at bounding box center [742, 393] width 1485 height 787
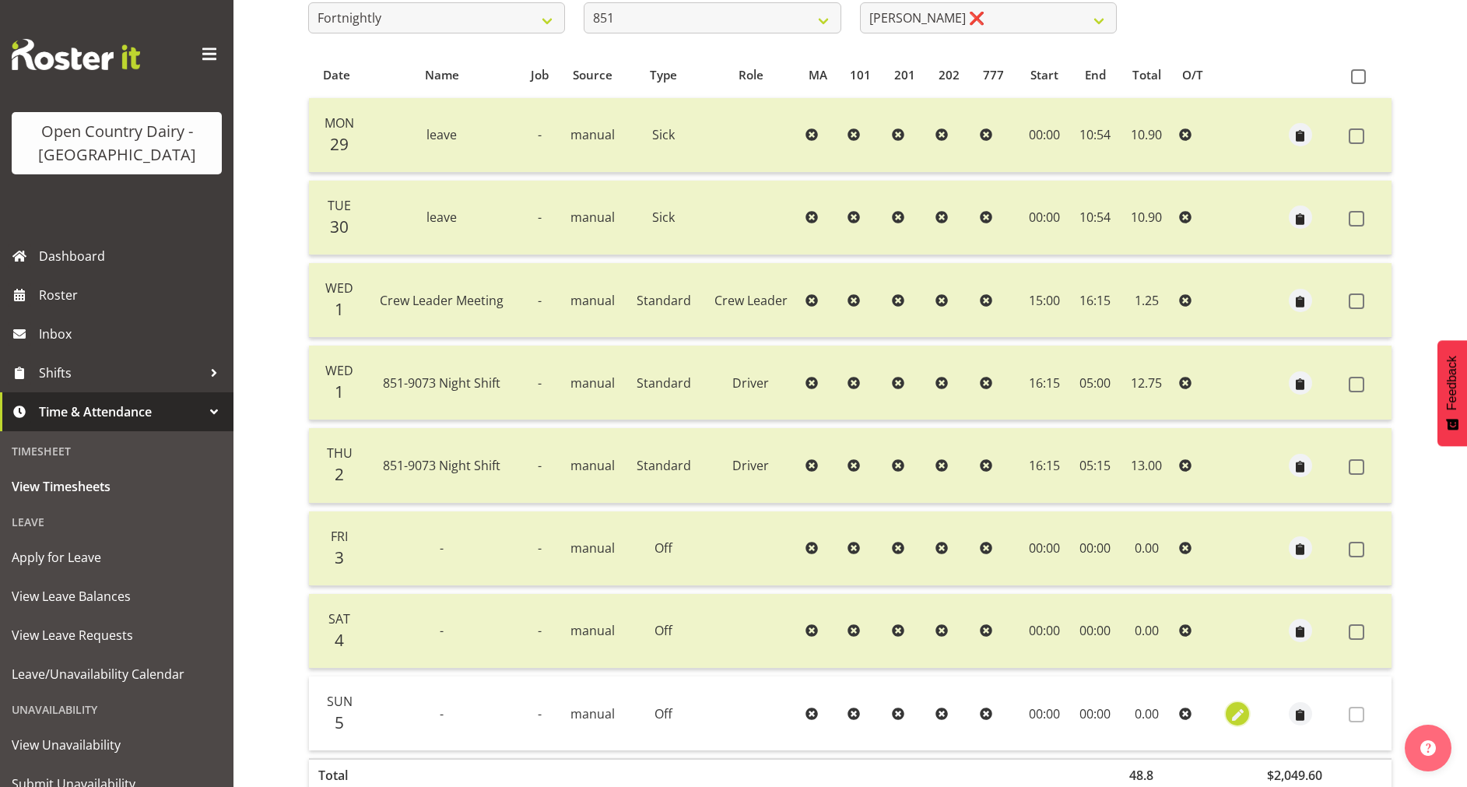
click at [1235, 703] on span "button" at bounding box center [1238, 713] width 18 height 23
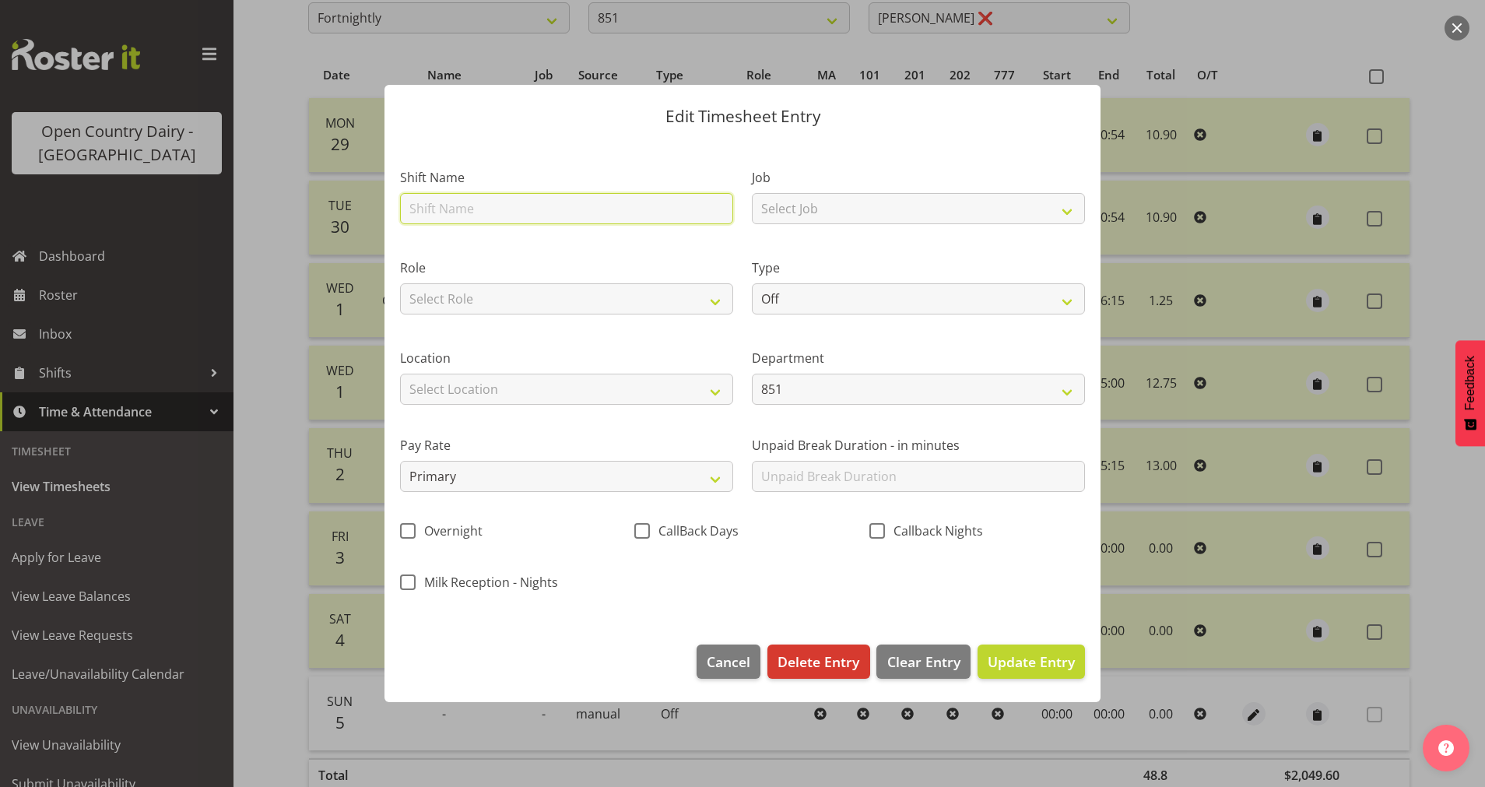
click at [575, 202] on input "text" at bounding box center [566, 208] width 333 height 31
type input "Day shift"
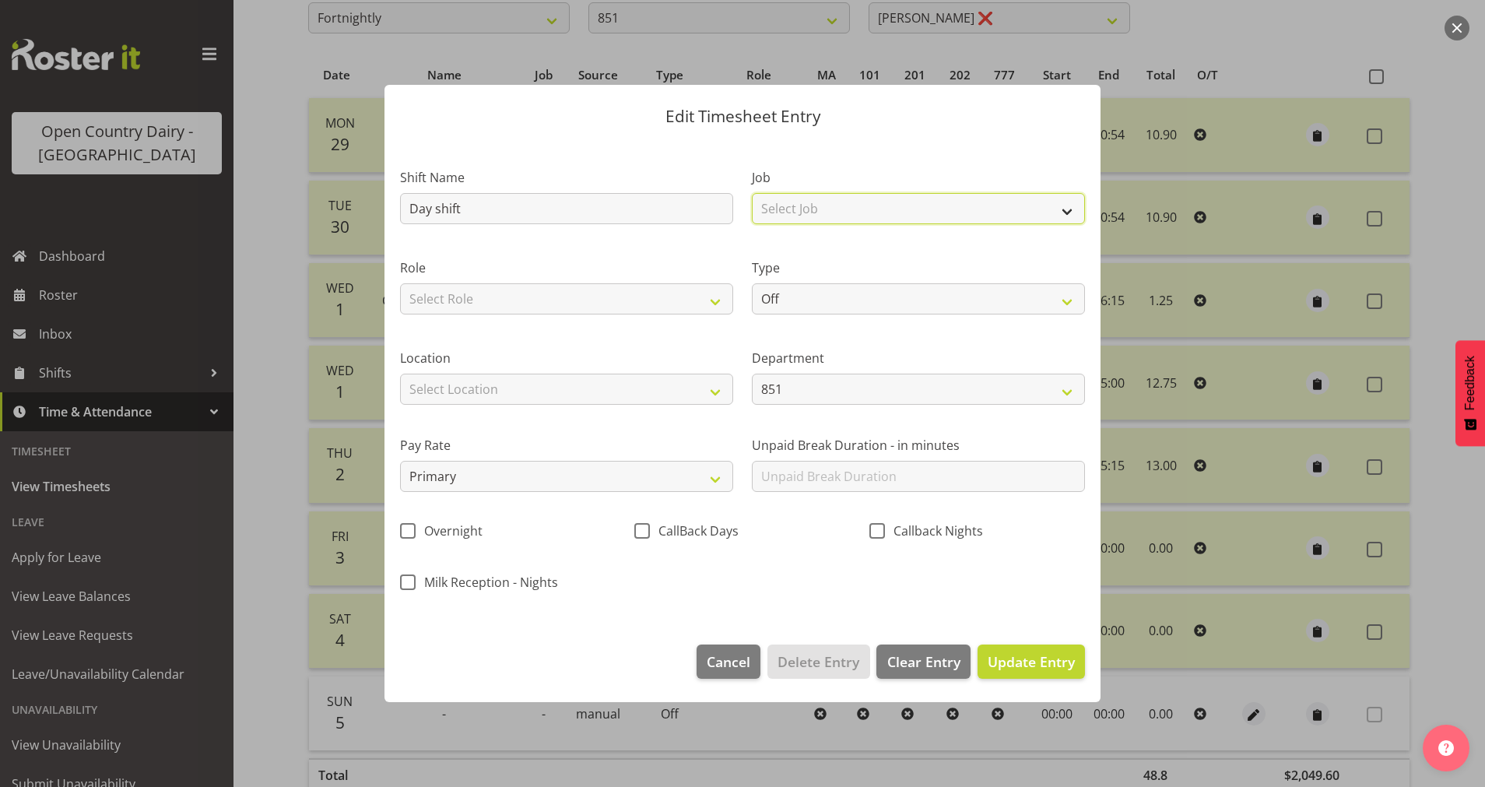
click at [866, 195] on select "Select Job Connecting /unconnecting Trailers Driving Meeting Milk Testing" at bounding box center [918, 208] width 333 height 31
select select "10660"
click at [752, 193] on select "Select Job Connecting /unconnecting Trailers Driving Meeting Milk Testing" at bounding box center [918, 208] width 333 height 31
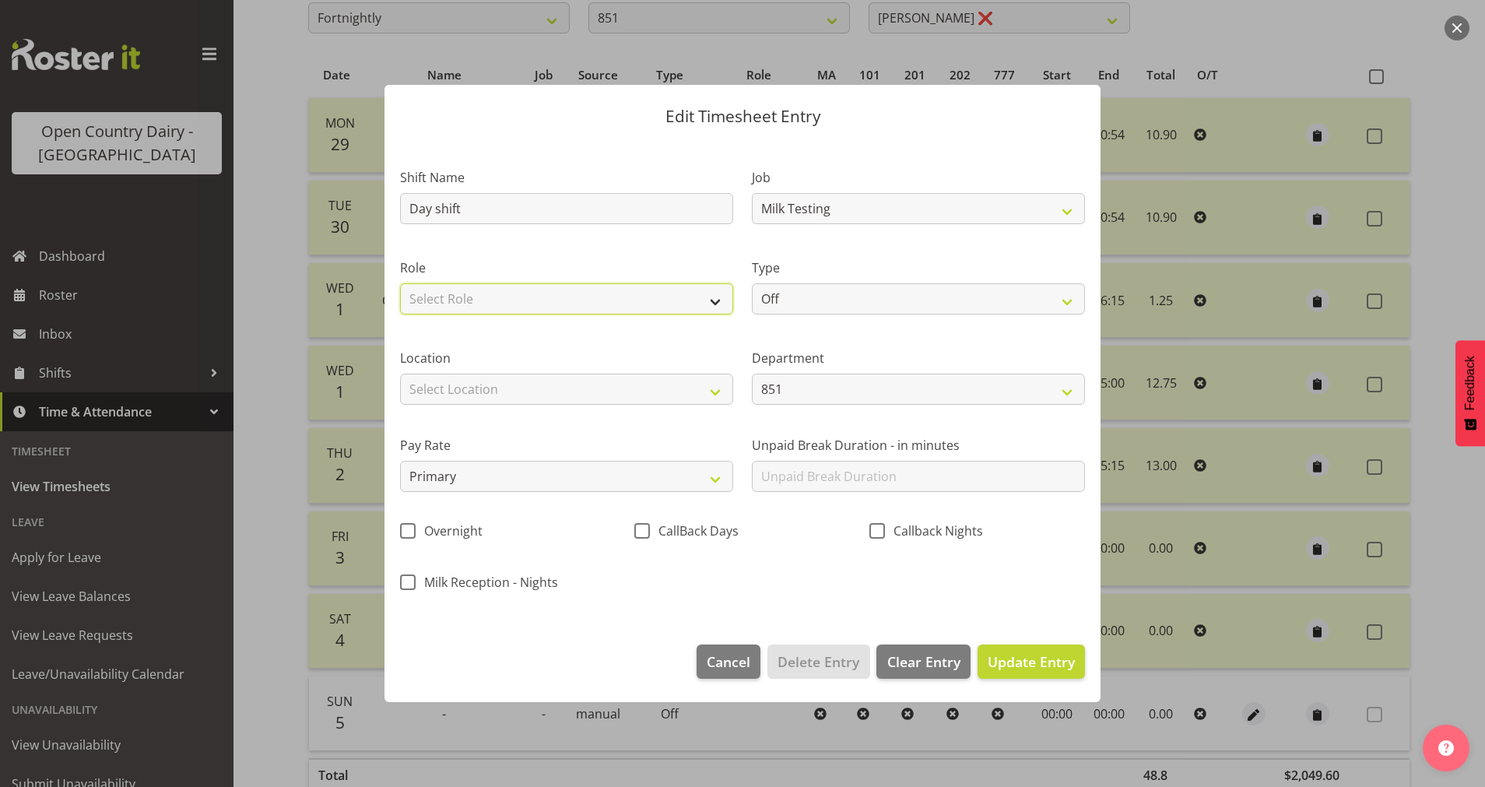
click at [561, 304] on select "Select Role Driver Crew Leader HSR Milk Reception" at bounding box center [566, 298] width 333 height 31
select select "1156"
click at [400, 283] on select "Select Role Driver Crew Leader HSR Milk Reception" at bounding box center [566, 298] width 333 height 31
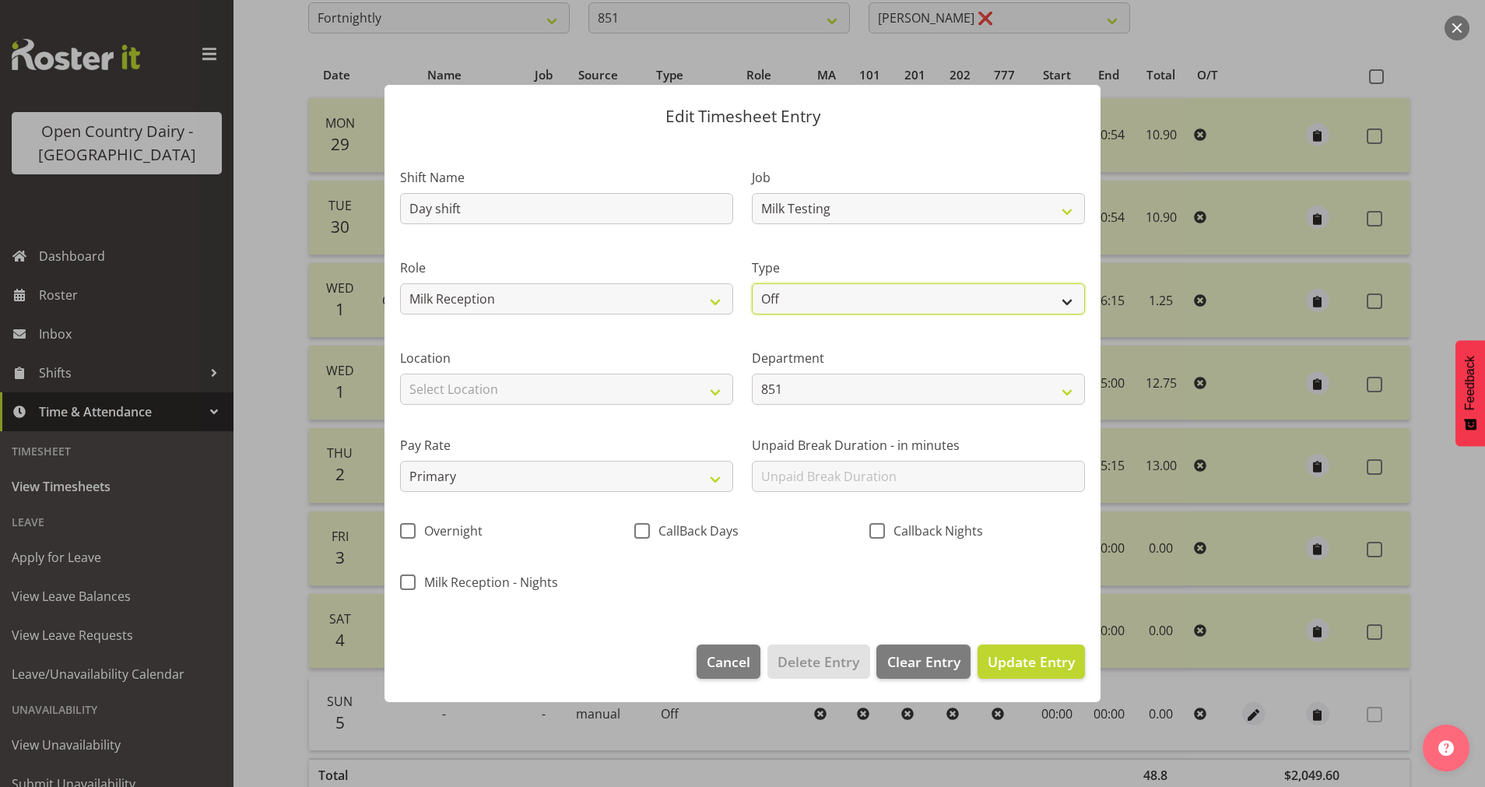
click at [804, 296] on select "Off Standard Public Holiday Public Holiday (Worked) Day In Lieu Annual Leave Si…" at bounding box center [918, 298] width 333 height 31
select select "Standard"
click at [752, 283] on select "Off Standard Public Holiday Public Holiday (Worked) Day In Lieu Annual Leave Si…" at bounding box center [918, 298] width 333 height 31
select select "9"
select select "2025"
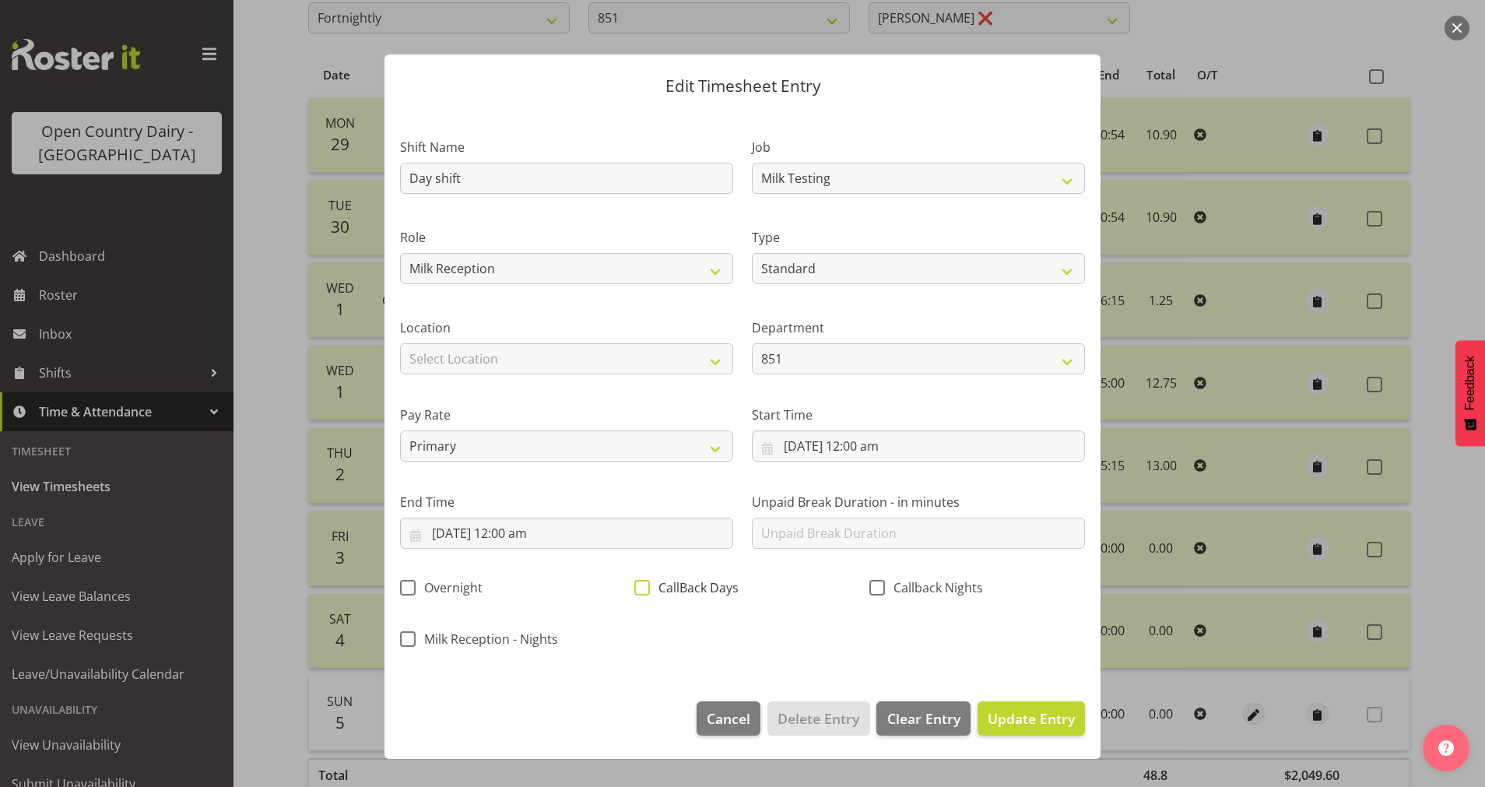
click at [645, 592] on span at bounding box center [642, 588] width 16 height 16
click at [644, 592] on input "CallBack Days" at bounding box center [639, 587] width 10 height 10
checkbox input "true"
click at [874, 451] on input "[DATE] 12:00 am" at bounding box center [918, 445] width 333 height 31
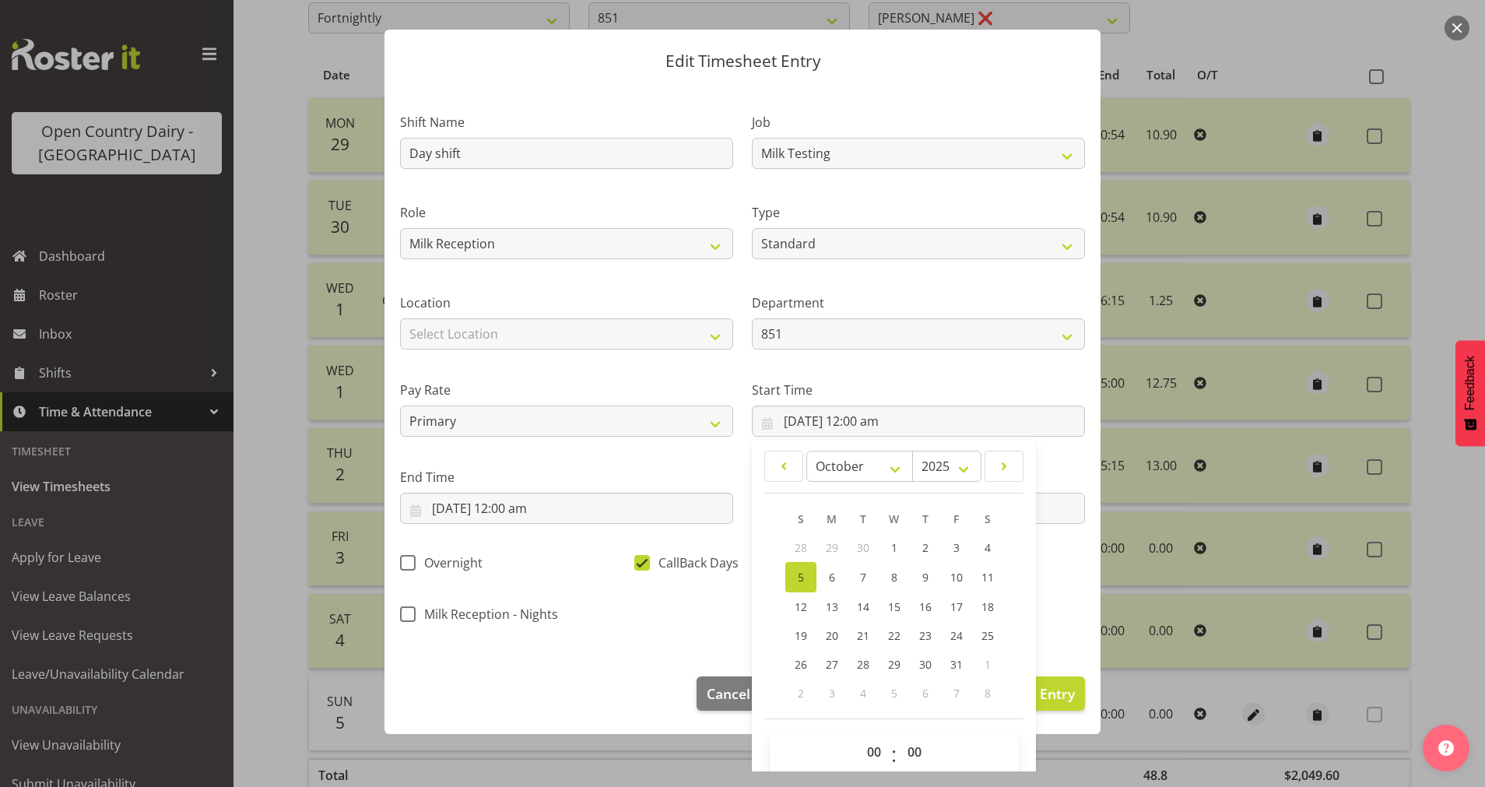
scroll to position [46, 0]
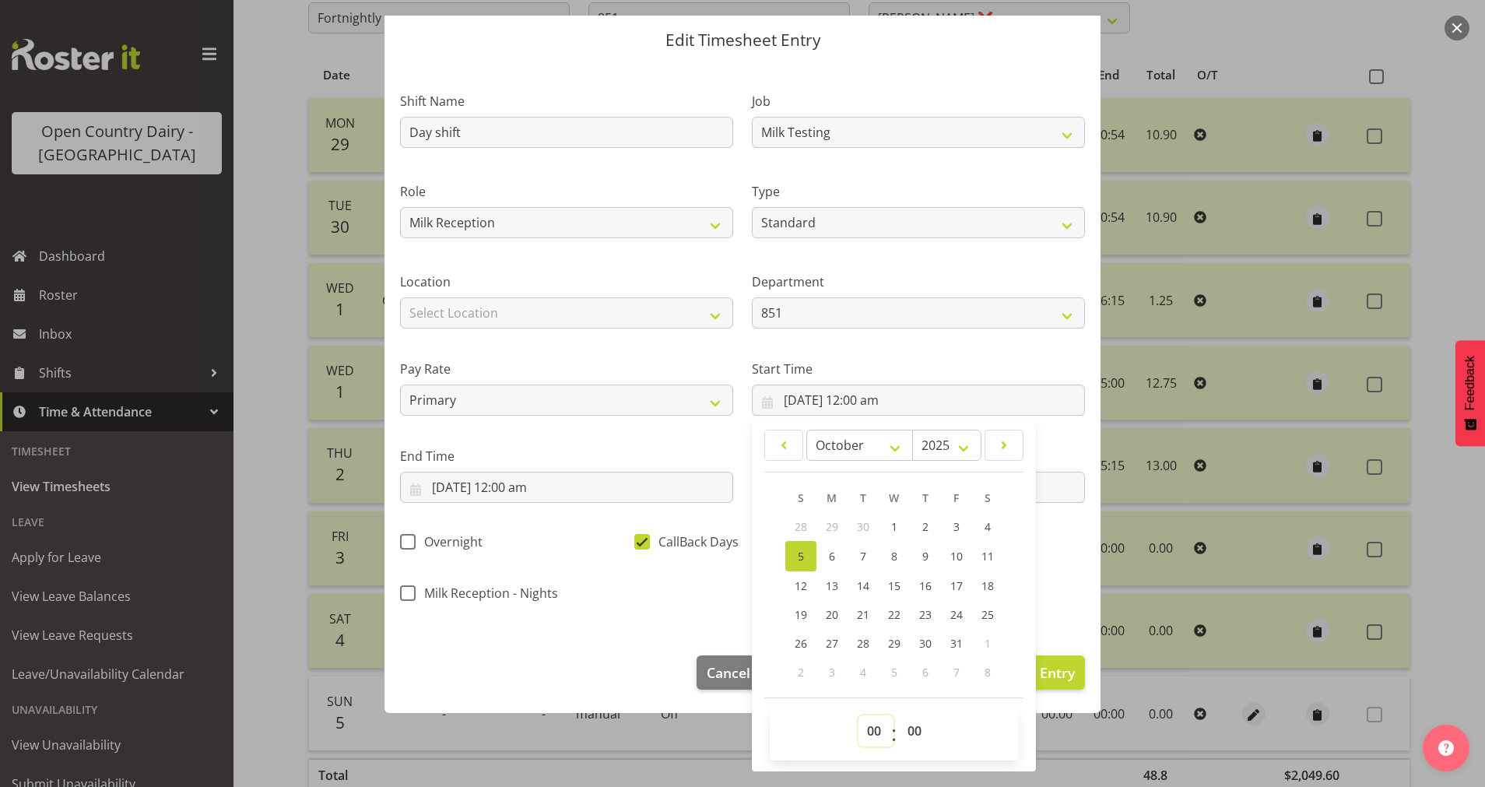
click at [862, 729] on select "00 01 02 03 04 05 06 07 08 09 10 11 12 13 14 15 16 17 18 19 20 21 22 23" at bounding box center [876, 730] width 35 height 31
select select "7"
click at [859, 715] on select "00 01 02 03 04 05 06 07 08 09 10 11 12 13 14 15 16 17 18 19 20 21 22 23" at bounding box center [876, 730] width 35 height 31
type input "[DATE] 7:00 am"
click at [523, 488] on input "[DATE] 12:00 am" at bounding box center [566, 487] width 333 height 31
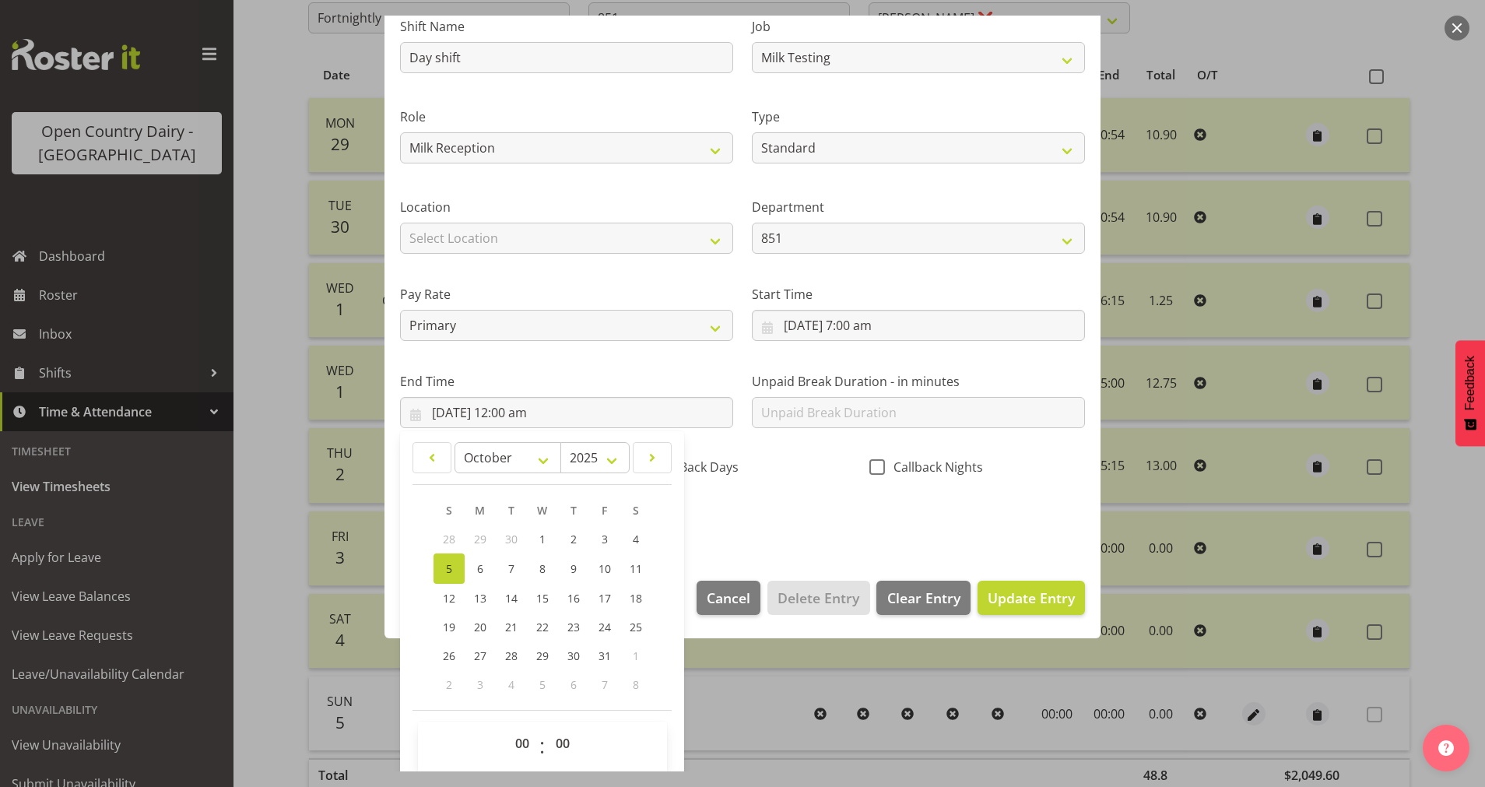
scroll to position [133, 0]
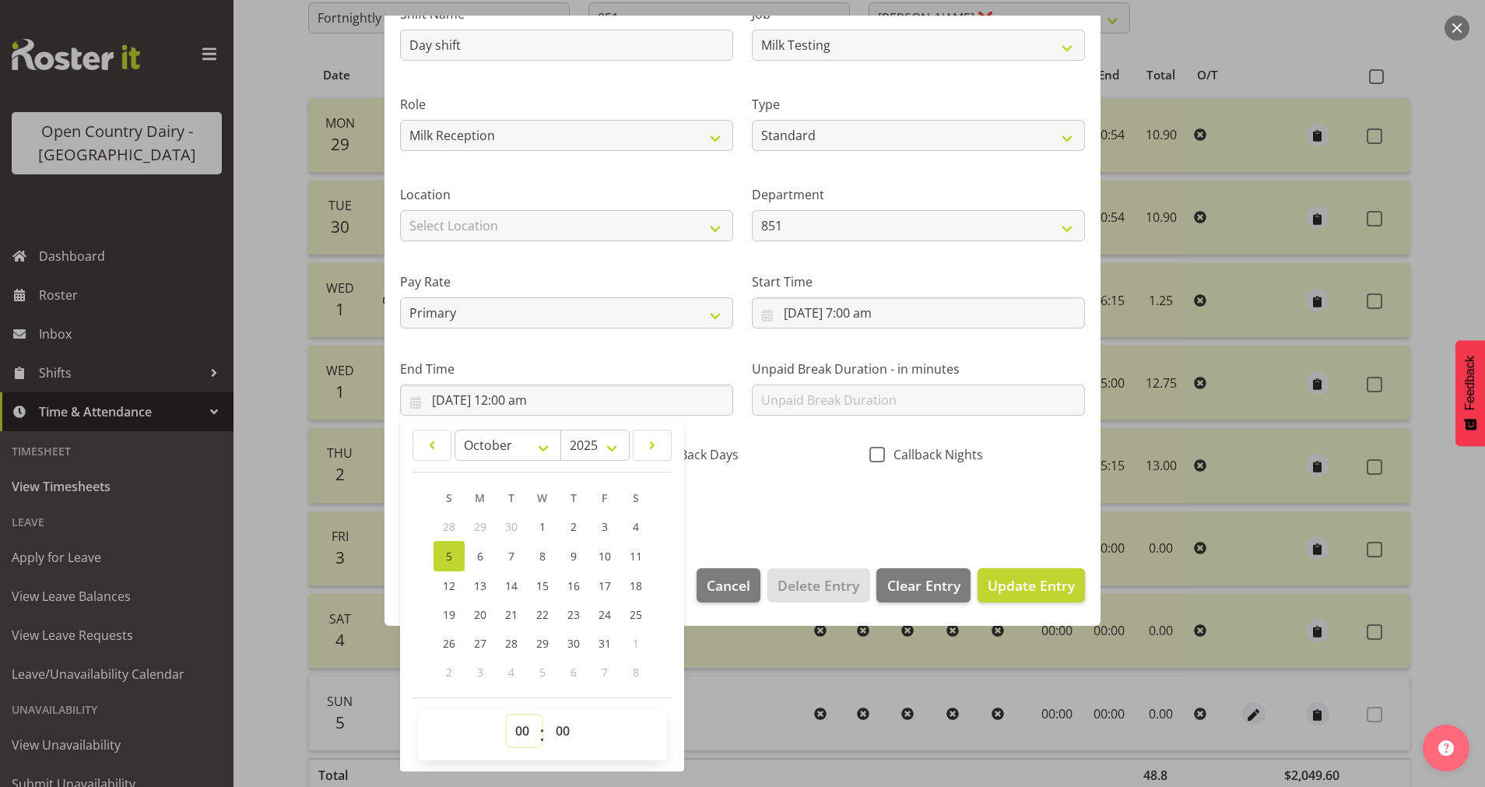
click at [525, 736] on select "00 01 02 03 04 05 06 07 08 09 10 11 12 13 14 15 16 17 18 19 20 21 22 23" at bounding box center [524, 730] width 35 height 31
select select "9"
click at [507, 715] on select "00 01 02 03 04 05 06 07 08 09 10 11 12 13 14 15 16 17 18 19 20 21 22 23" at bounding box center [524, 730] width 35 height 31
type input "[DATE] 9:00 am"
click at [880, 527] on div "Shift Name Day shift Job Connecting /unconnecting Trailers Driving Meeting Milk…" at bounding box center [743, 255] width 704 height 545
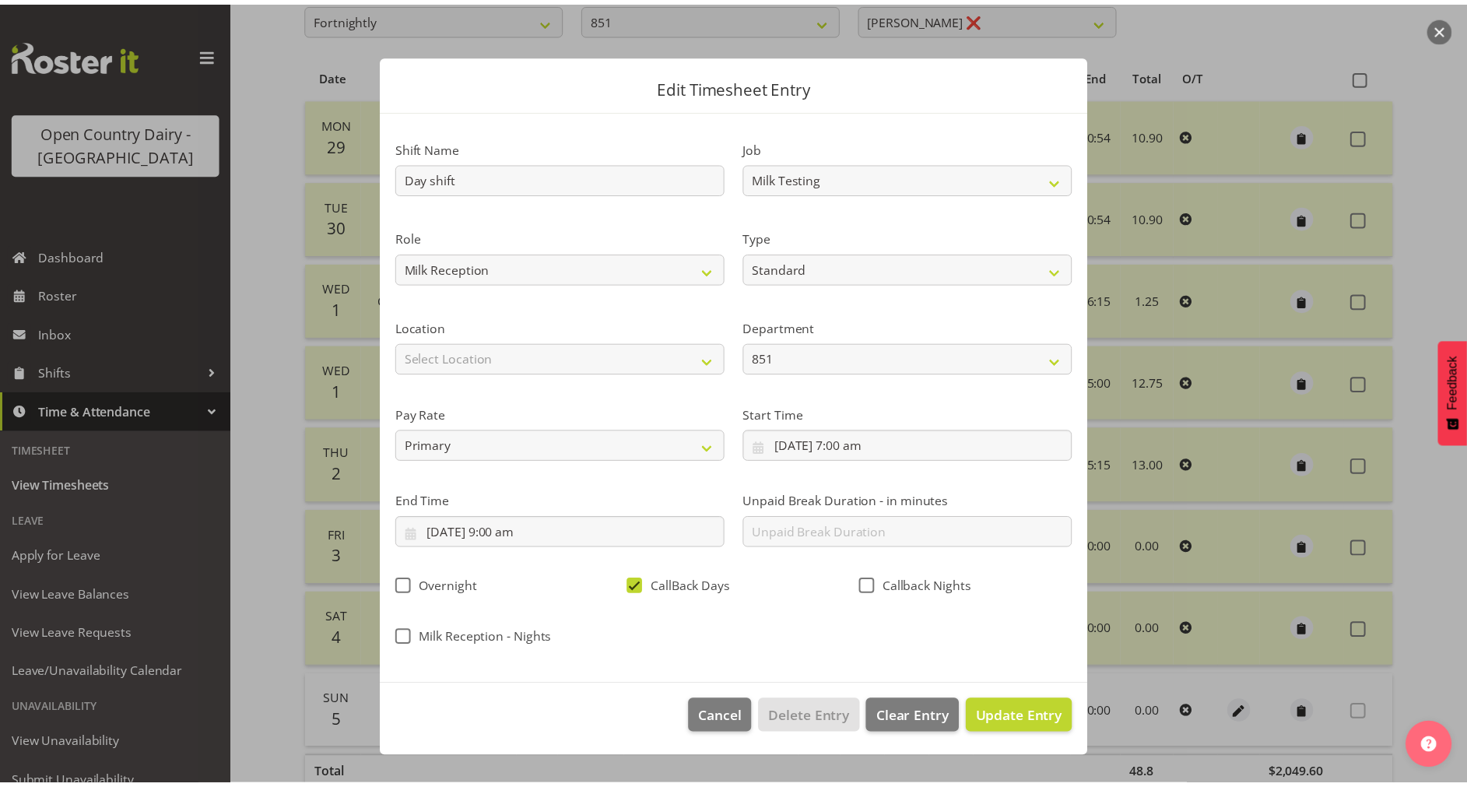
scroll to position [0, 0]
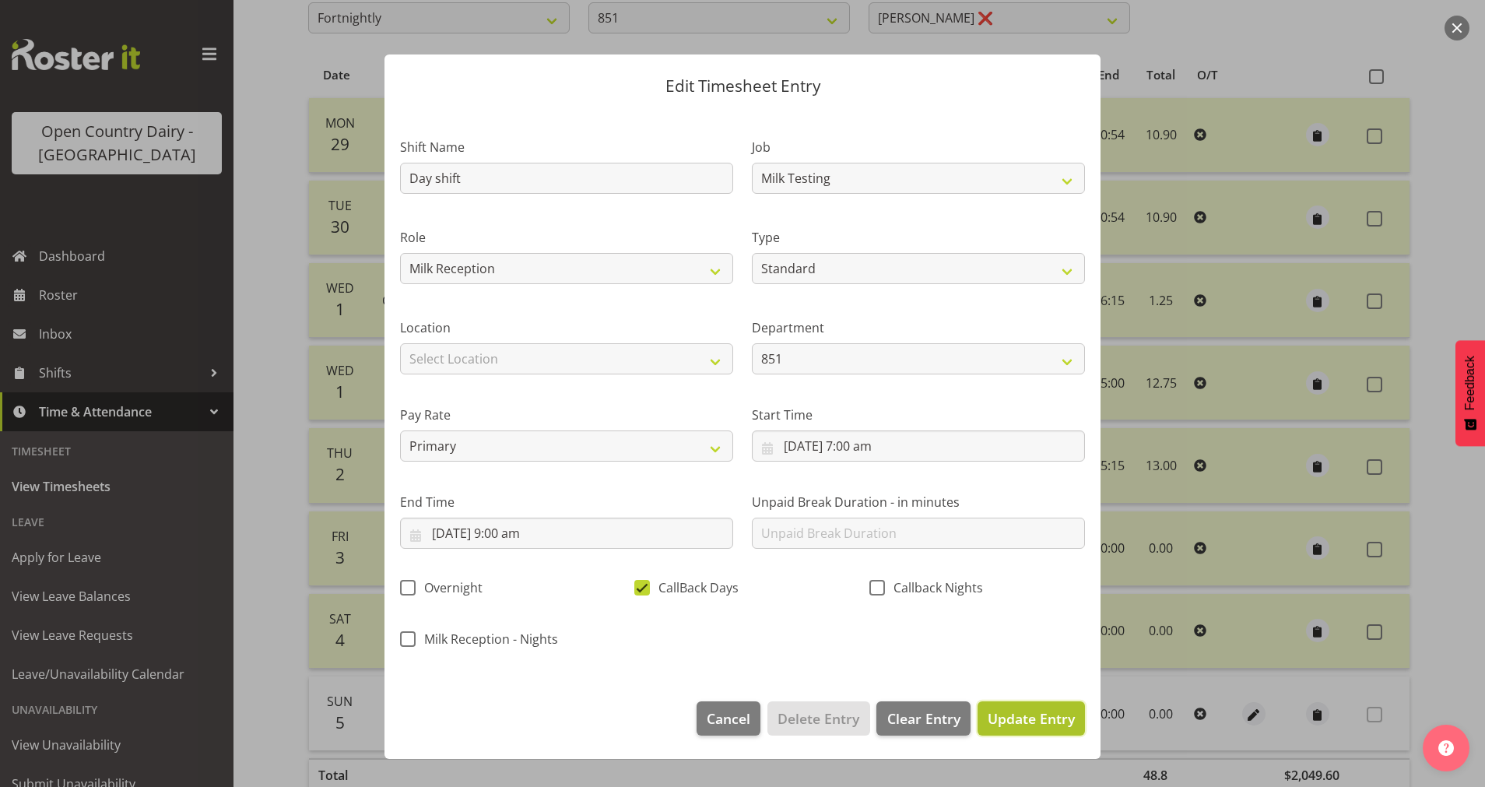
click at [1045, 724] on span "Update Entry" at bounding box center [1031, 718] width 87 height 19
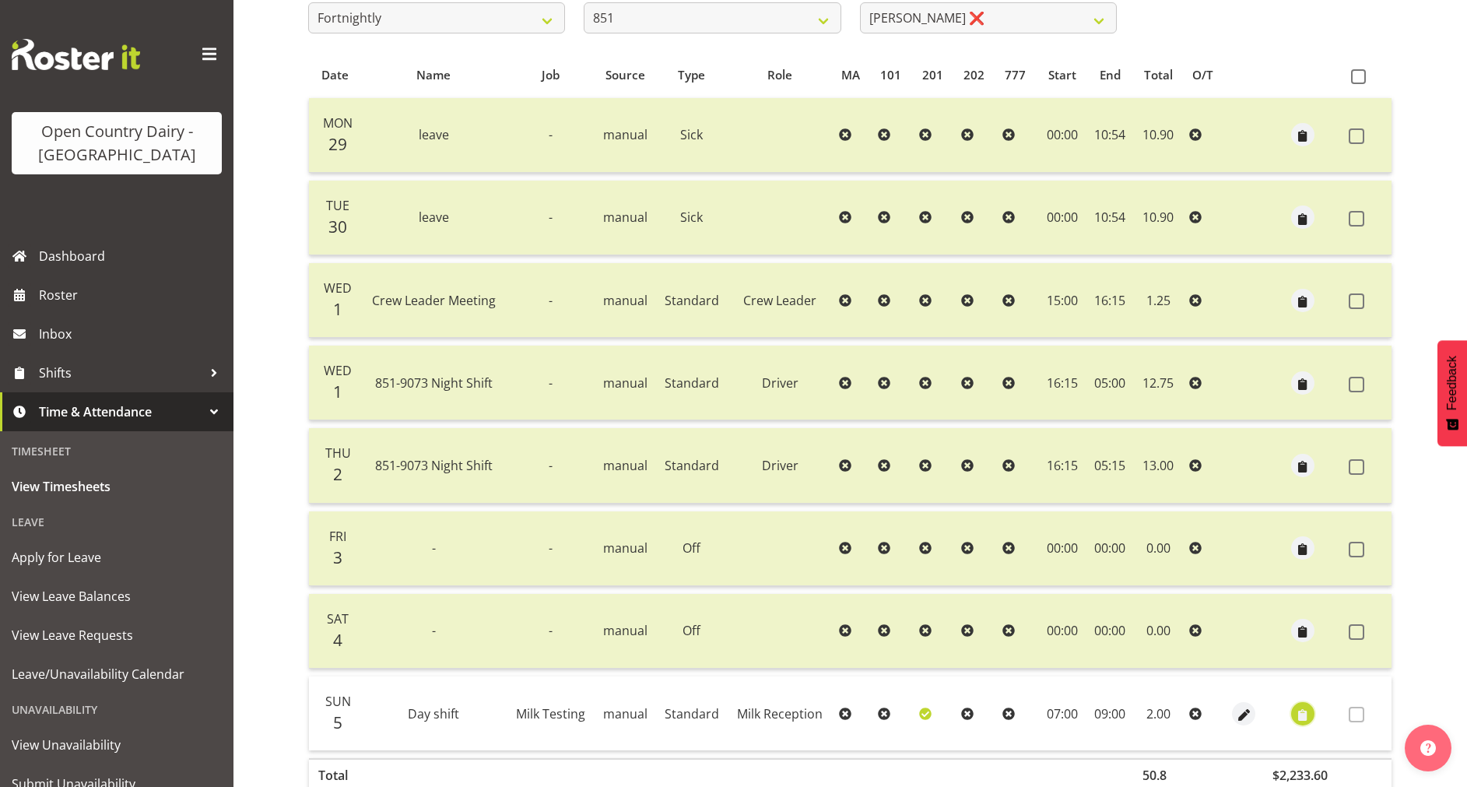
click at [1302, 715] on span "button" at bounding box center [1303, 715] width 18 height 18
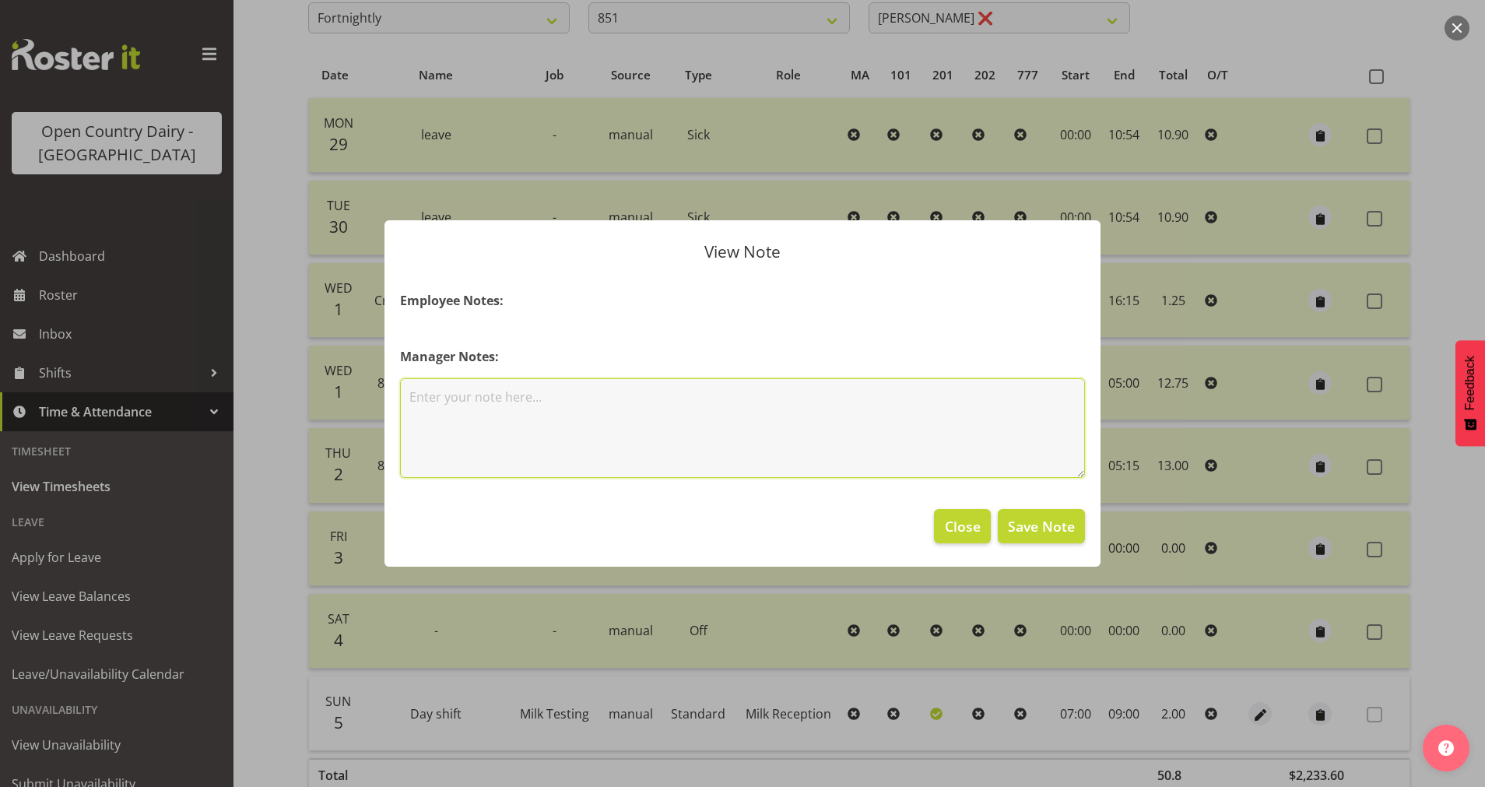
click at [620, 404] on textarea at bounding box center [742, 428] width 685 height 100
type textarea "c"
type textarea "[PERSON_NAME] called in to sort calibrating machine ,"
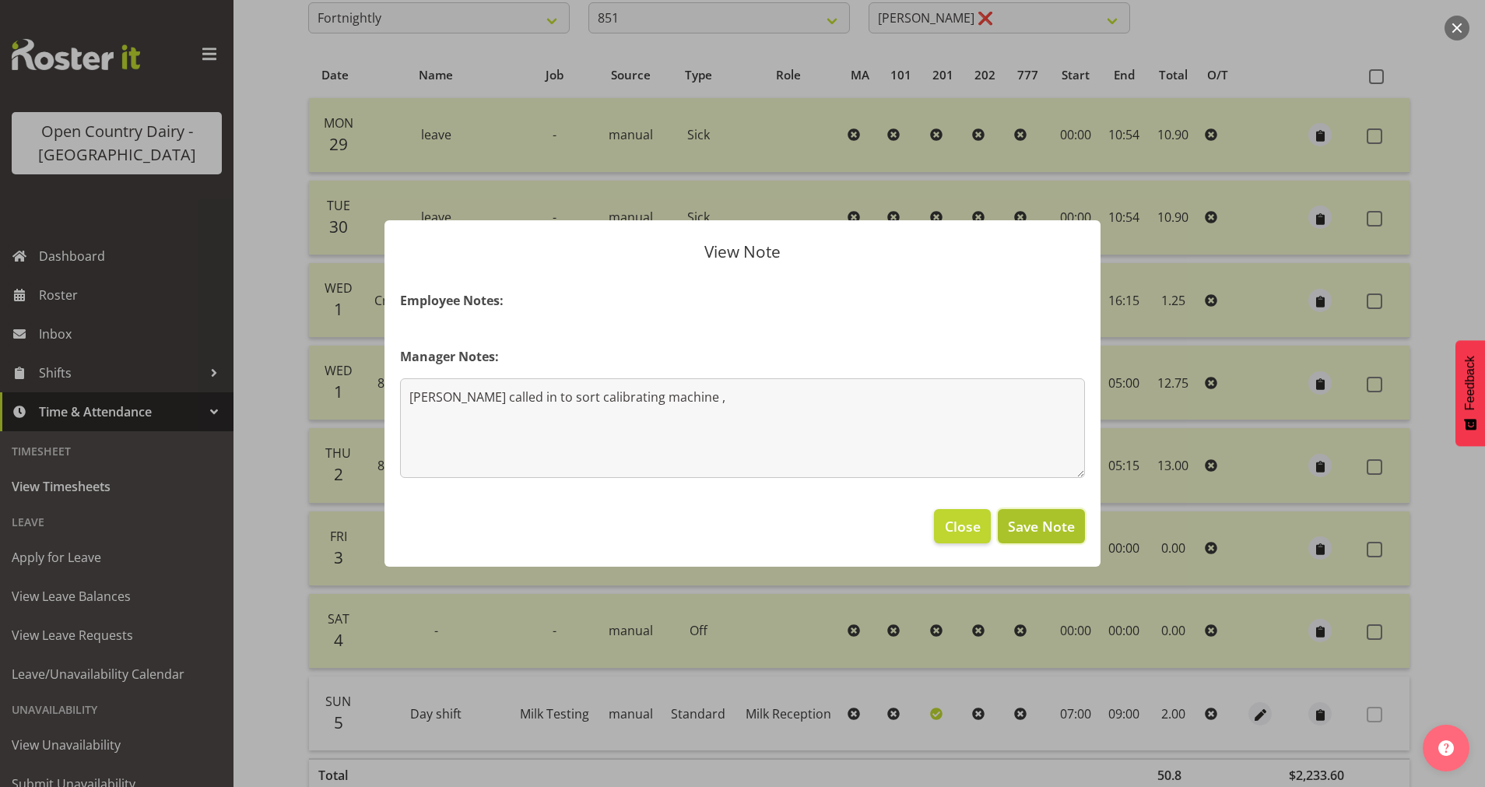
click at [1044, 527] on span "Save Note" at bounding box center [1041, 526] width 67 height 20
